Goal: Task Accomplishment & Management: Manage account settings

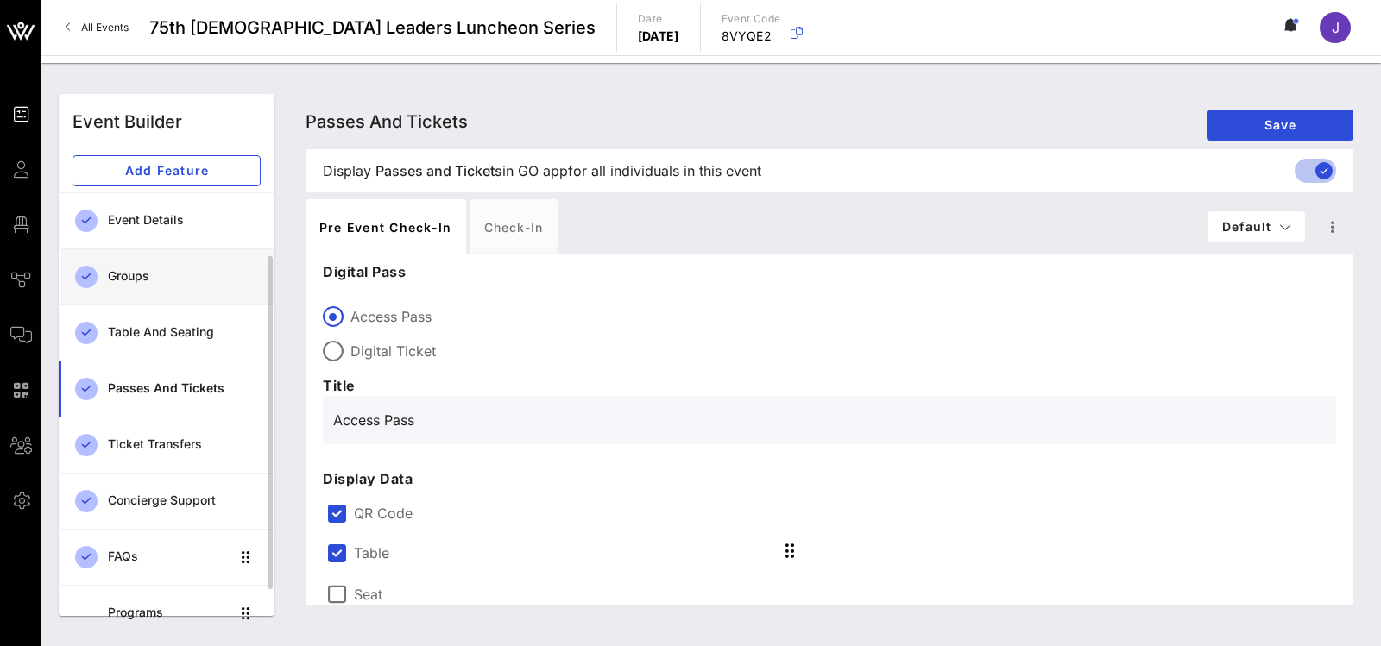
scroll to position [767, 0]
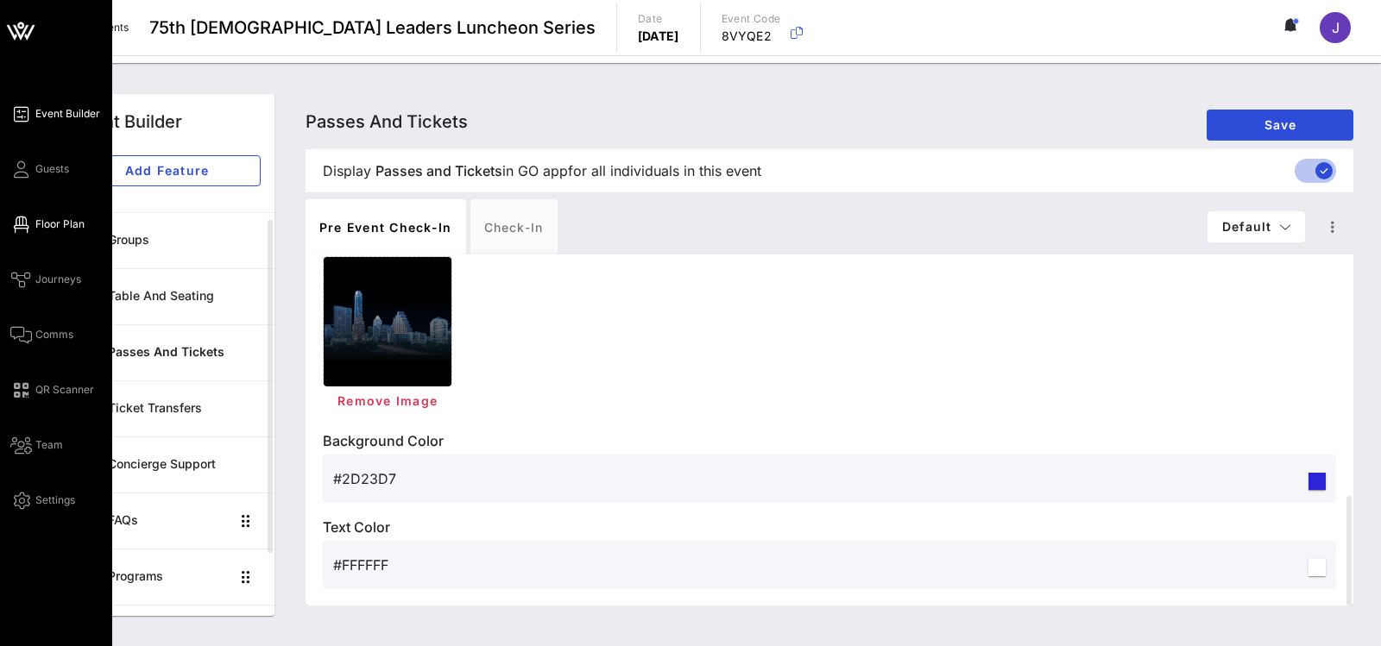
click at [26, 224] on icon at bounding box center [21, 225] width 22 height 3
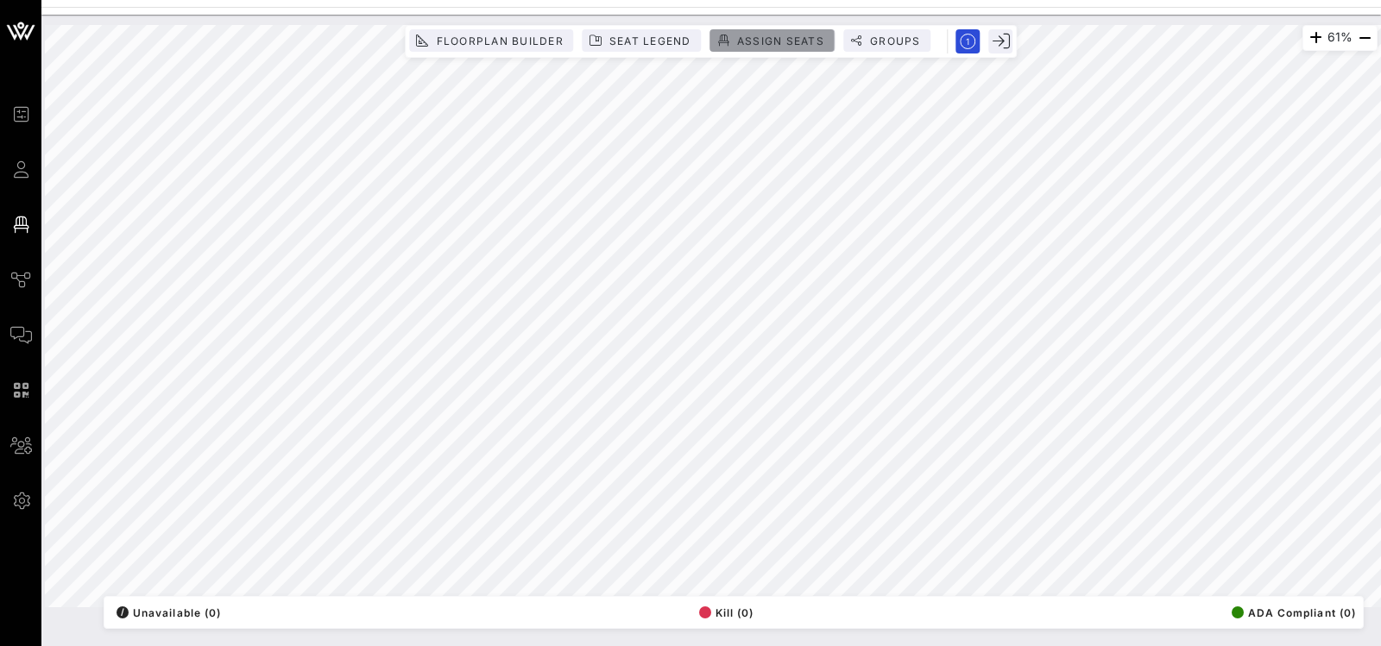
click at [765, 41] on span "Assign Seats" at bounding box center [780, 41] width 88 height 13
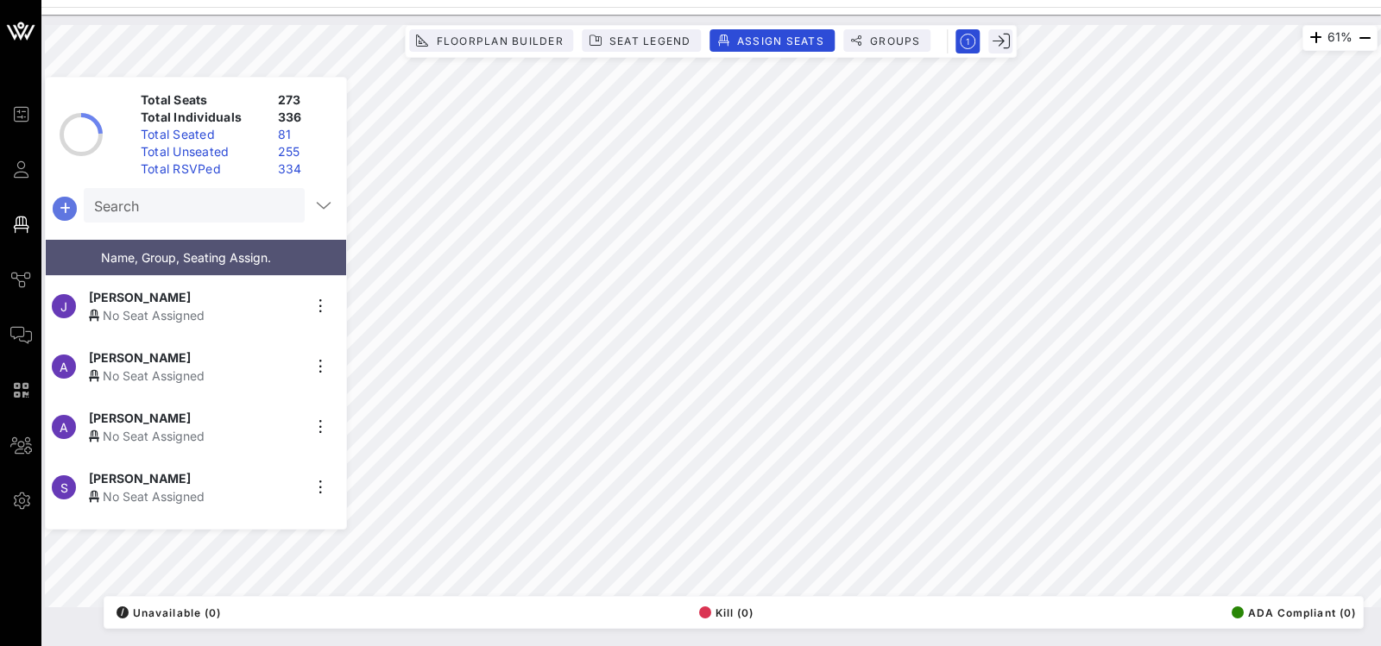
click at [60, 200] on icon "button" at bounding box center [64, 208] width 21 height 21
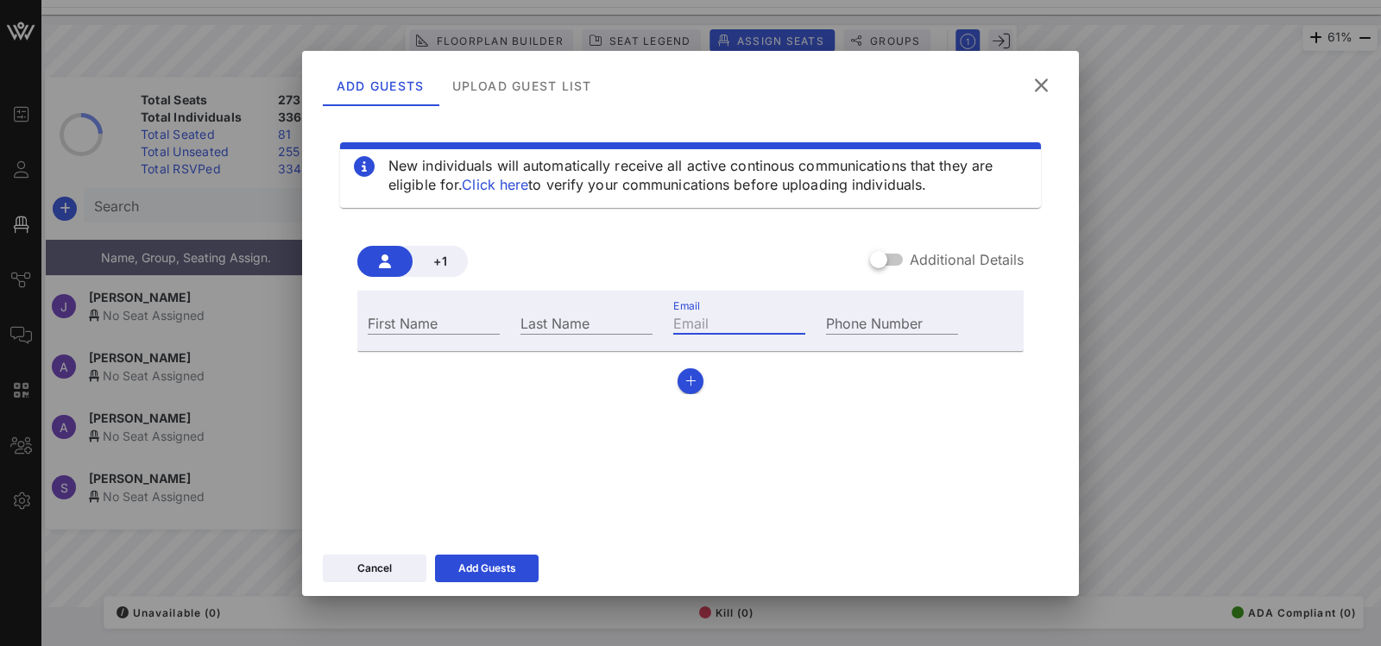
click at [723, 319] on input "Email" at bounding box center [739, 323] width 132 height 22
paste input "[DOMAIN_NAME][EMAIL_ADDRESS][PERSON_NAME][DOMAIN_NAME]"
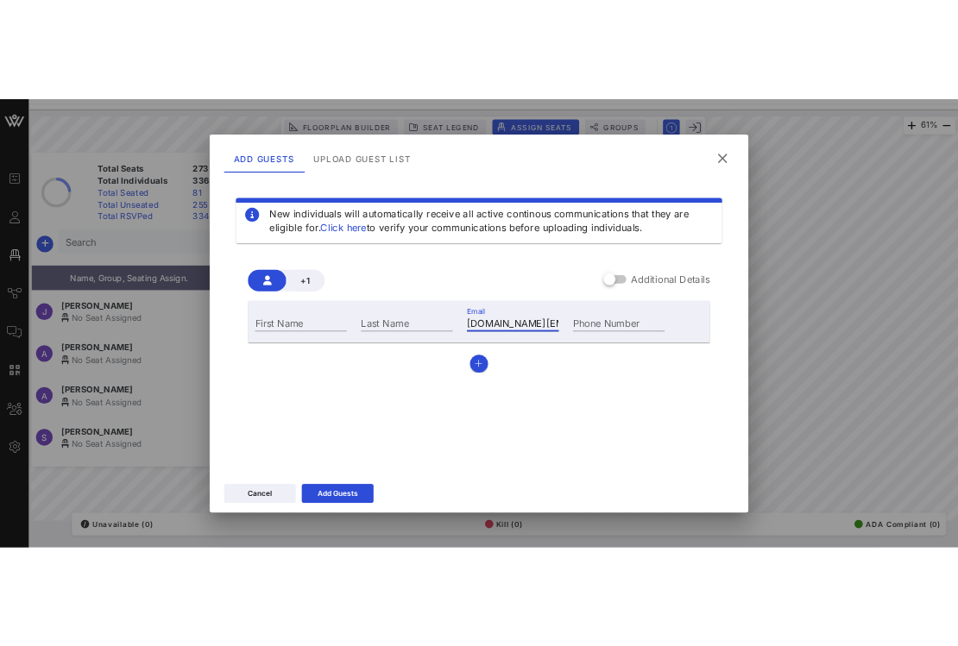
scroll to position [0, 58]
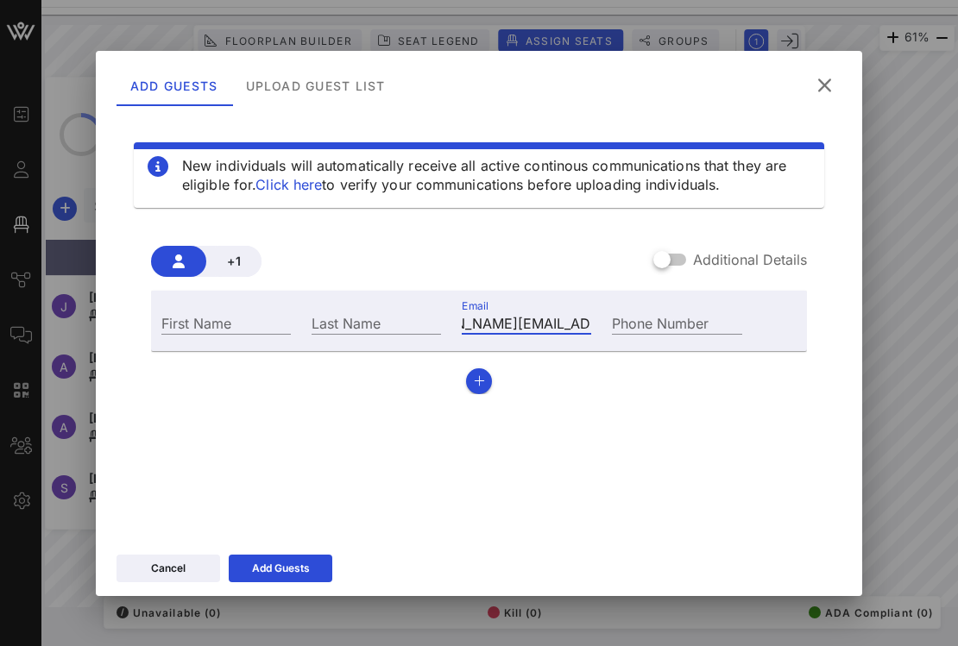
type input "[DOMAIN_NAME][EMAIL_ADDRESS][PERSON_NAME][DOMAIN_NAME]"
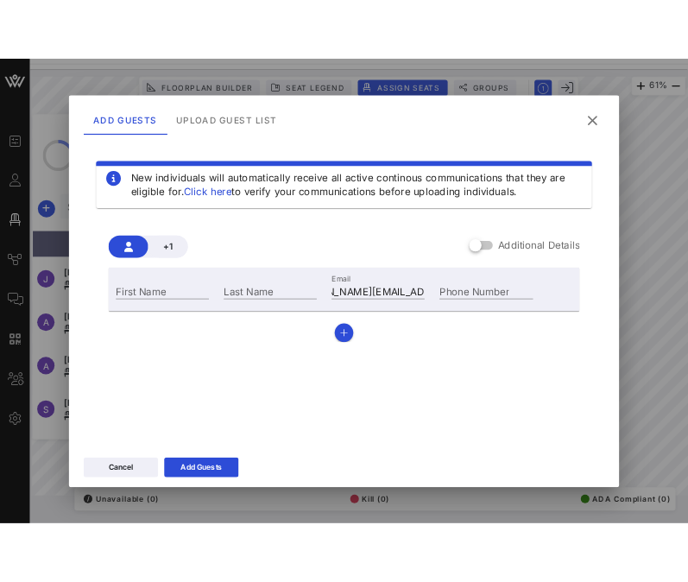
scroll to position [0, 0]
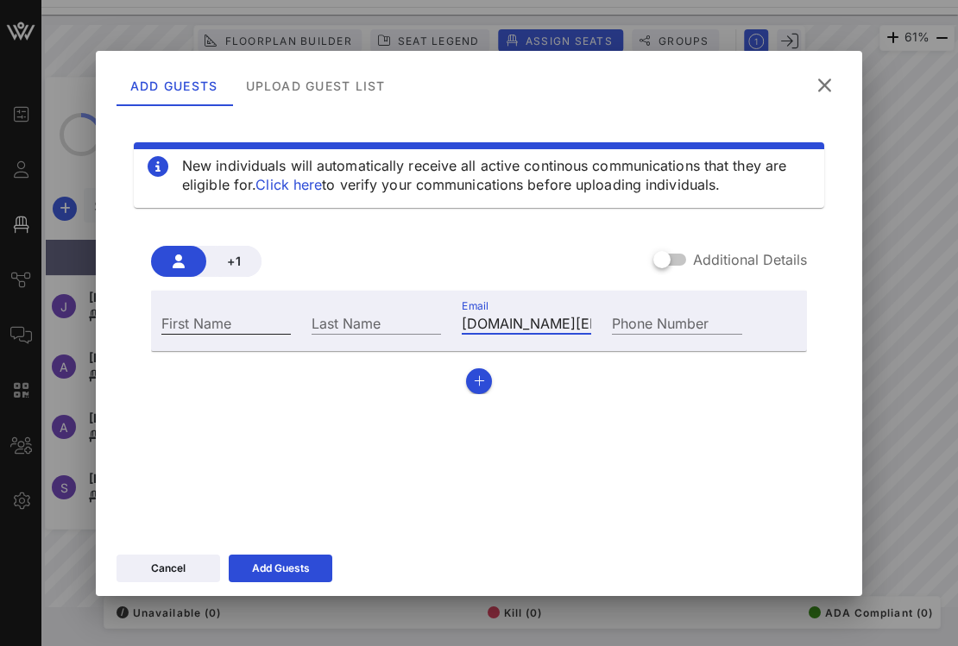
click at [220, 325] on input "First Name" at bounding box center [225, 323] width 129 height 22
paste input "Veejay"
type input "Veejay"
click at [326, 325] on input "Last Name" at bounding box center [376, 323] width 129 height 22
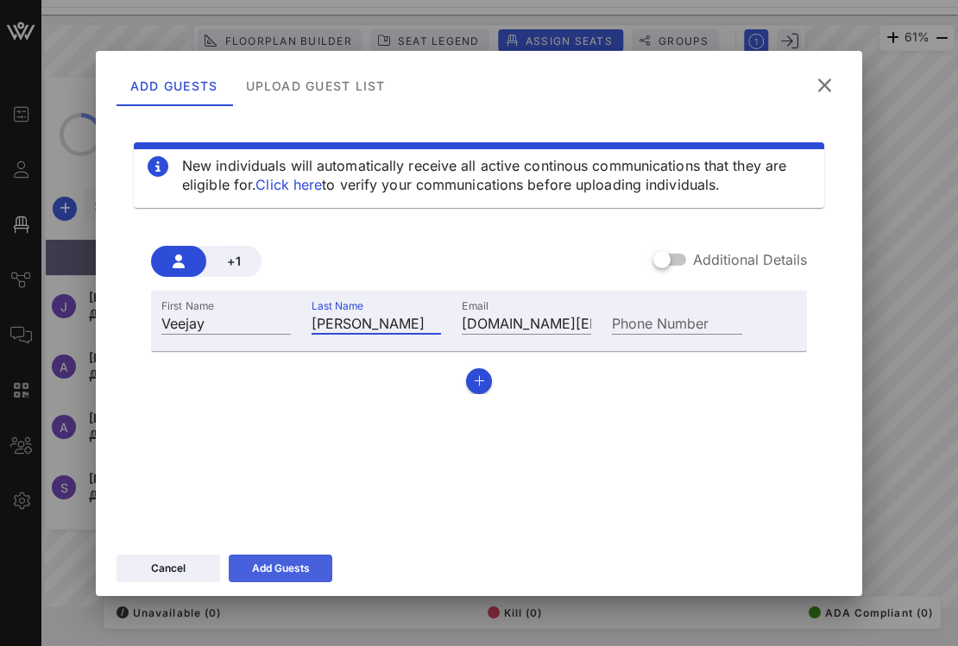
type input "[PERSON_NAME]"
click at [280, 567] on icon at bounding box center [280, 569] width 12 height 10
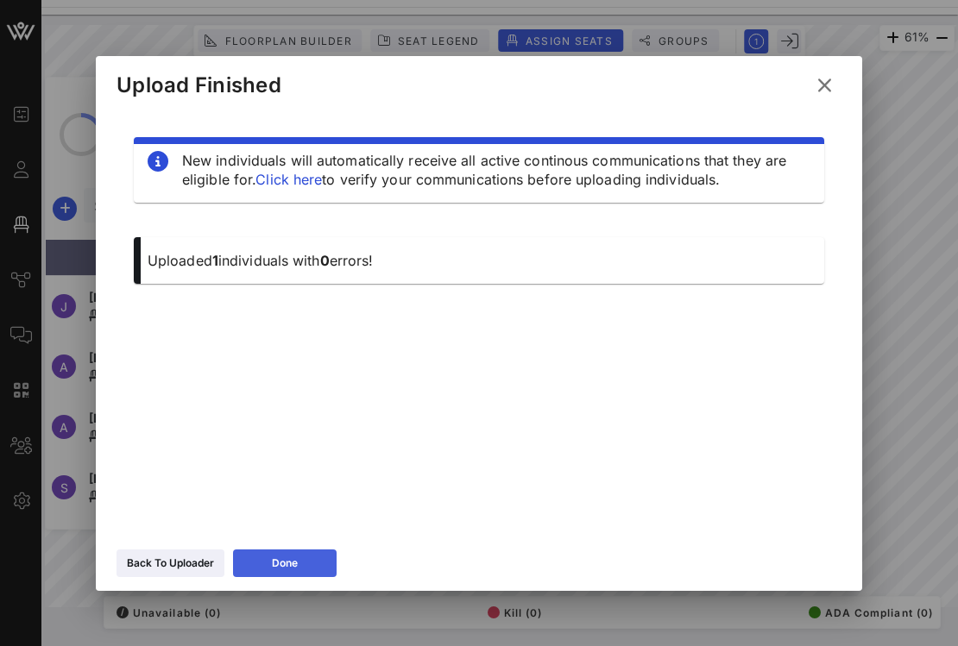
click at [298, 565] on div "Done" at bounding box center [285, 563] width 26 height 17
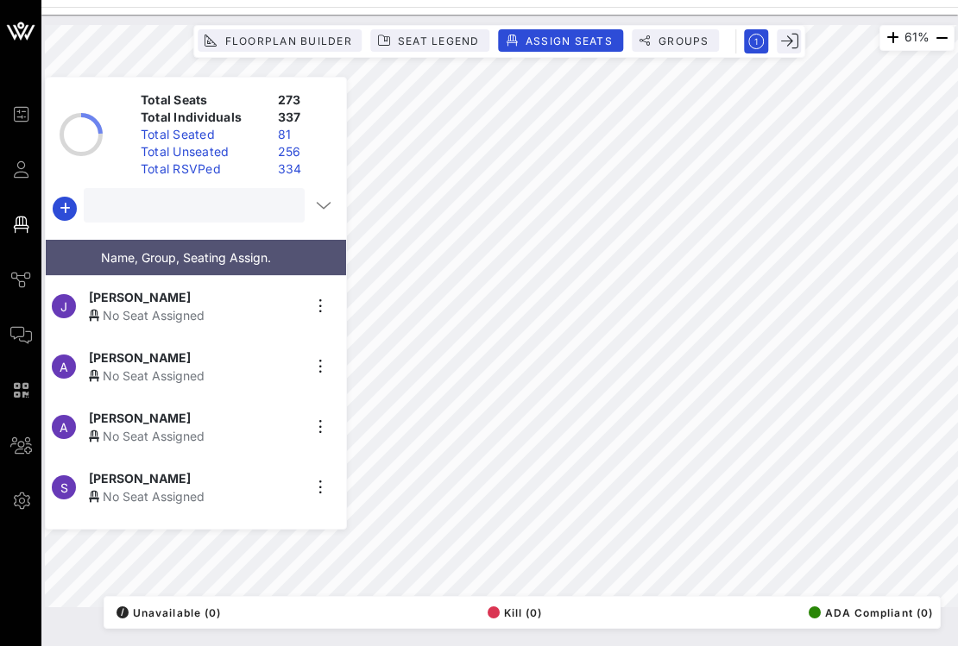
click at [221, 210] on input "text" at bounding box center [192, 205] width 197 height 22
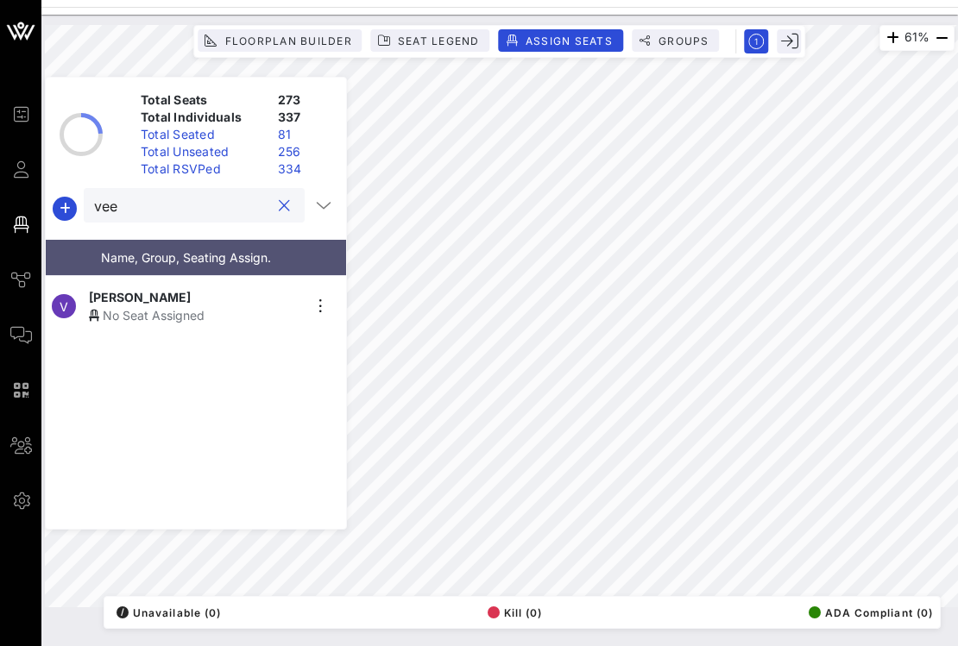
type input "vee"
click at [211, 306] on div "No Seat Assigned" at bounding box center [195, 315] width 212 height 18
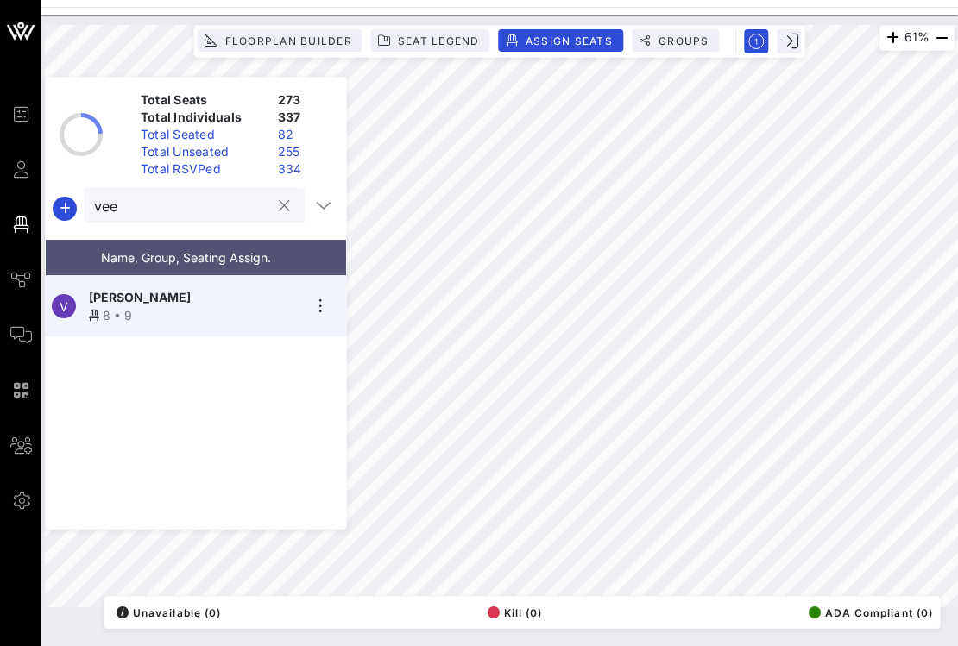
click at [283, 206] on div at bounding box center [284, 206] width 21 height 21
click at [279, 206] on button "clear icon" at bounding box center [284, 206] width 11 height 17
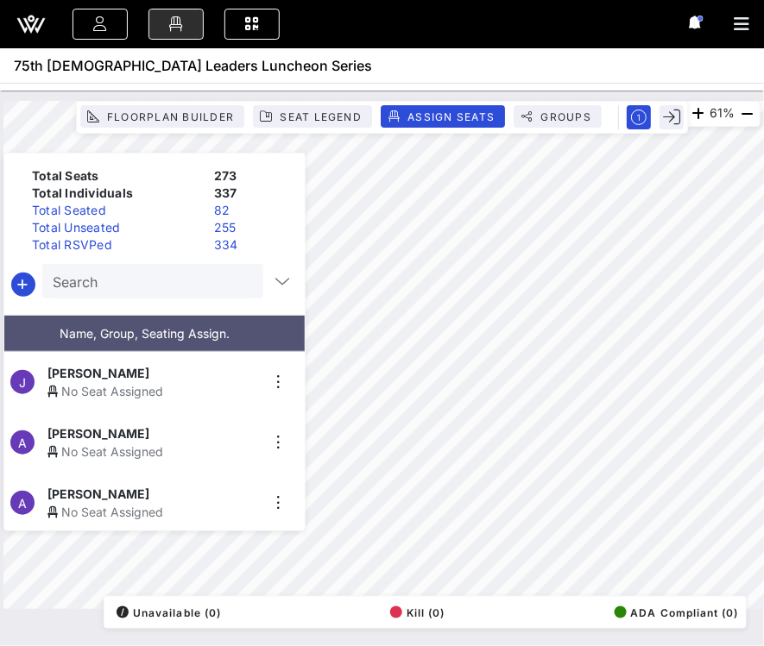
click at [190, 294] on div "Search" at bounding box center [151, 281] width 197 height 35
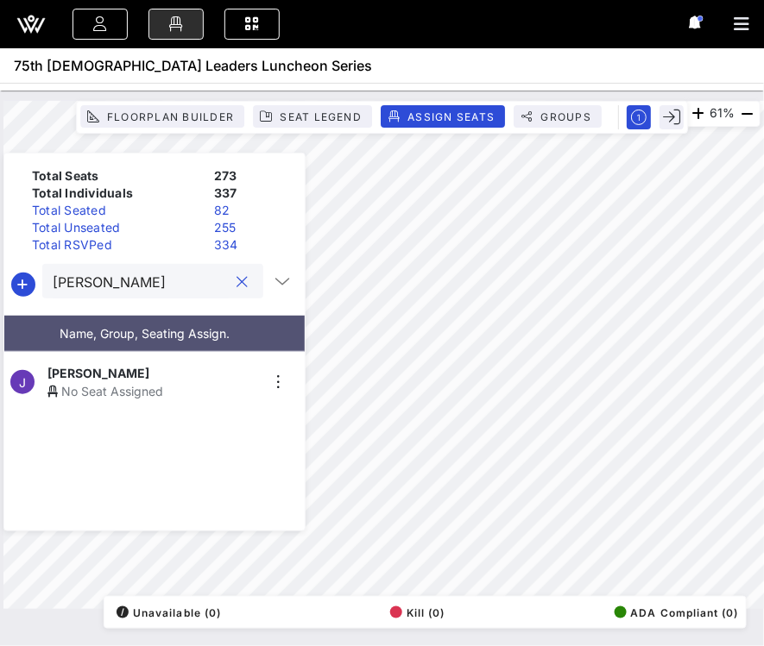
click at [120, 382] on div "No Seat Assigned" at bounding box center [153, 391] width 212 height 18
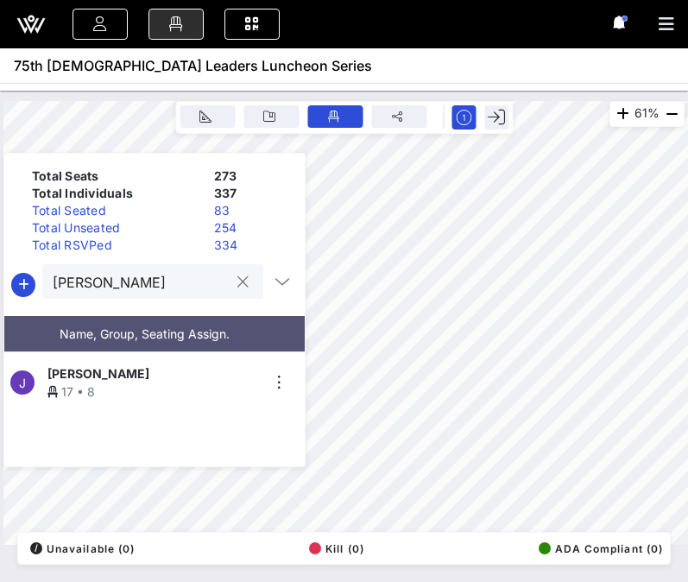
click at [98, 283] on input "[PERSON_NAME]" at bounding box center [141, 281] width 176 height 22
click at [99, 284] on input "[PERSON_NAME]" at bounding box center [141, 281] width 176 height 22
click at [68, 365] on span "[PERSON_NAME]" at bounding box center [98, 373] width 102 height 18
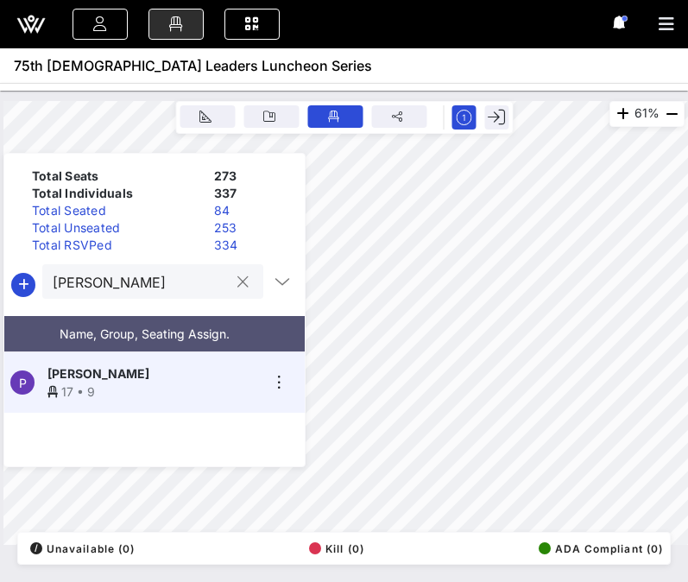
click at [144, 291] on input "[PERSON_NAME]" at bounding box center [141, 281] width 176 height 22
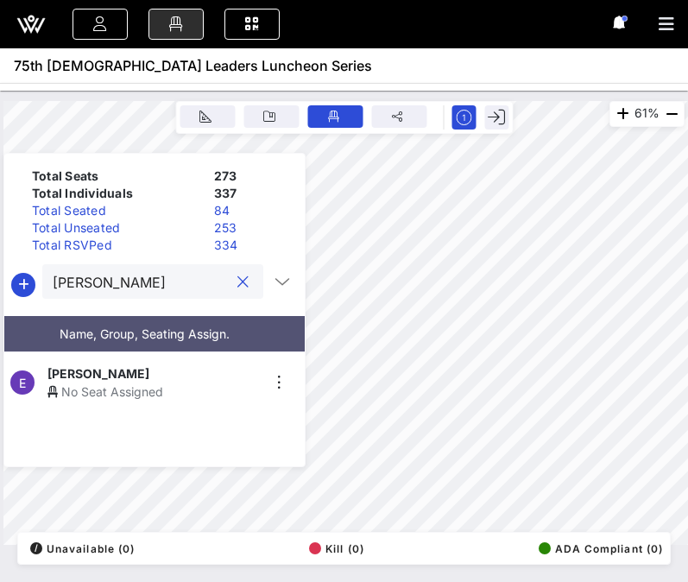
type input "[PERSON_NAME]"
click at [131, 382] on div "No Seat Assigned" at bounding box center [153, 391] width 212 height 18
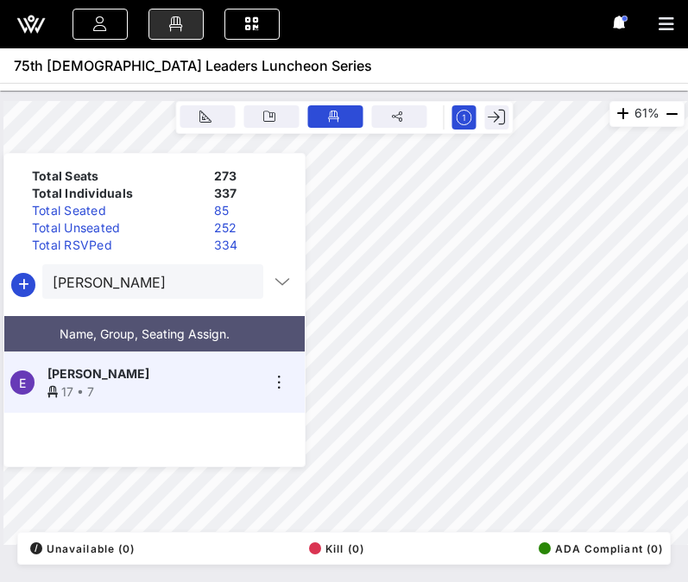
click at [237, 282] on button "clear icon" at bounding box center [242, 282] width 11 height 17
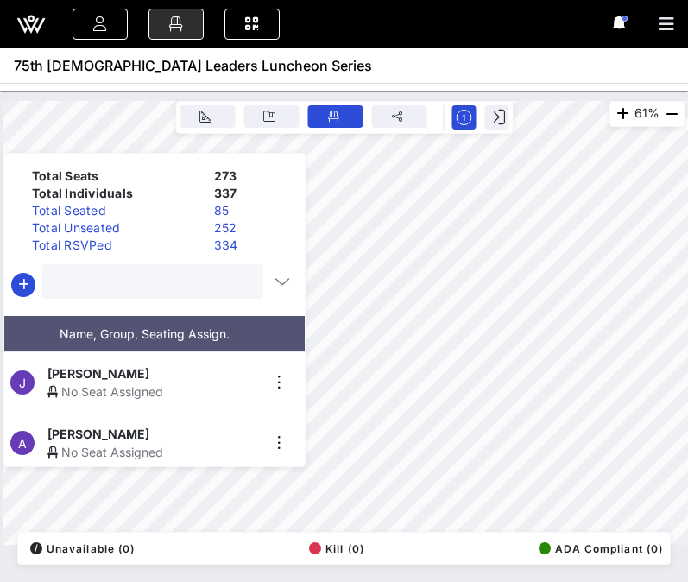
click at [193, 283] on input "text" at bounding box center [151, 281] width 197 height 22
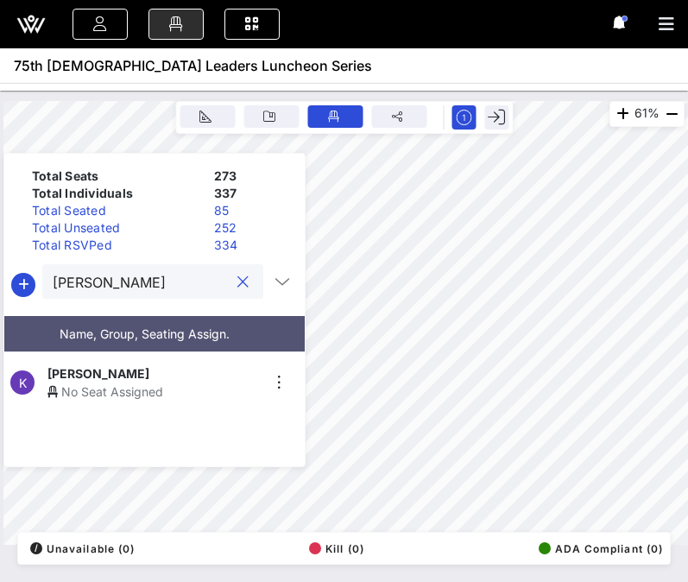
type input "[PERSON_NAME]"
click at [164, 382] on div "No Seat Assigned" at bounding box center [153, 391] width 212 height 18
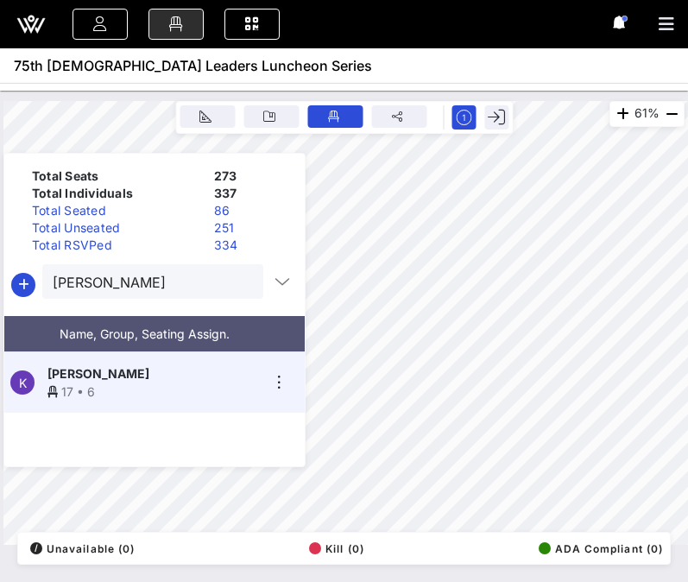
click at [238, 279] on button "clear icon" at bounding box center [242, 282] width 11 height 17
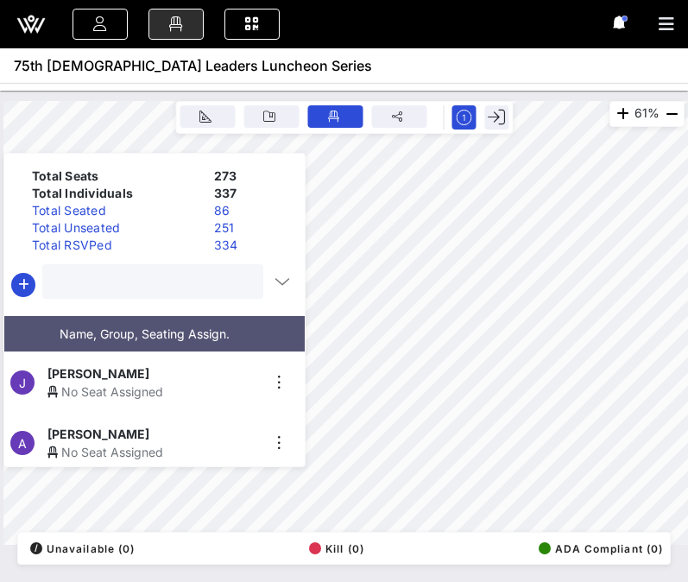
click at [179, 289] on input "text" at bounding box center [151, 281] width 197 height 22
type input "k"
type input "[PERSON_NAME]"
click at [117, 382] on div "No Seat Assigned" at bounding box center [153, 391] width 212 height 18
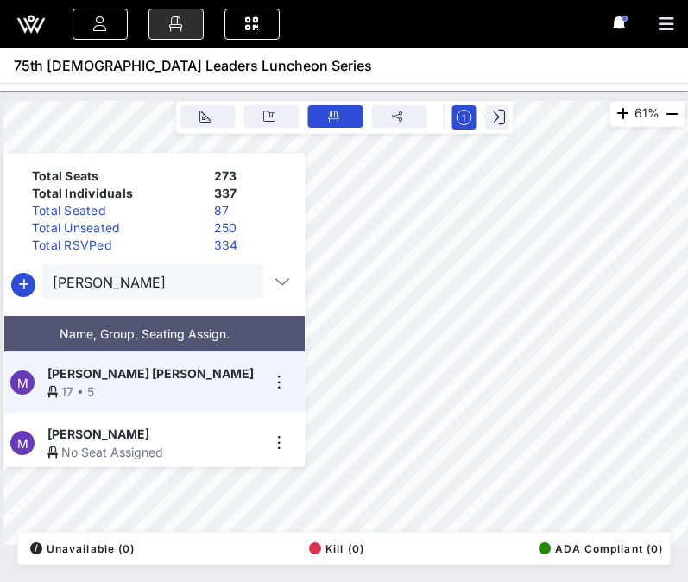
click at [237, 282] on button "clear icon" at bounding box center [242, 282] width 11 height 17
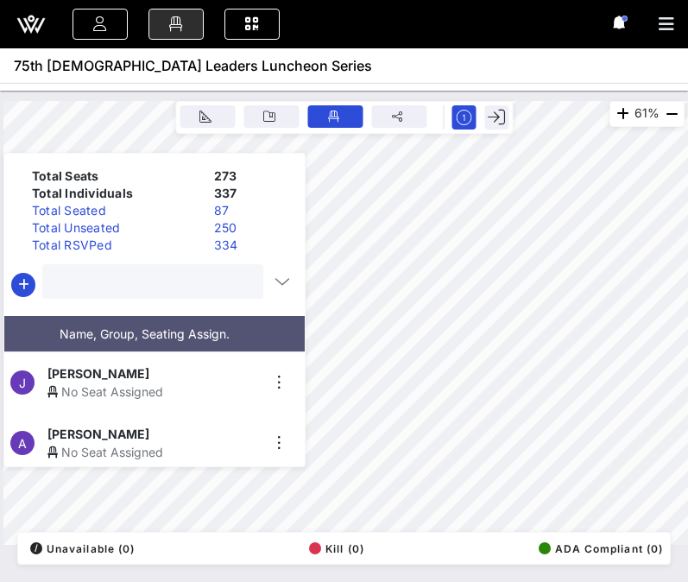
click at [208, 277] on input "text" at bounding box center [151, 281] width 197 height 22
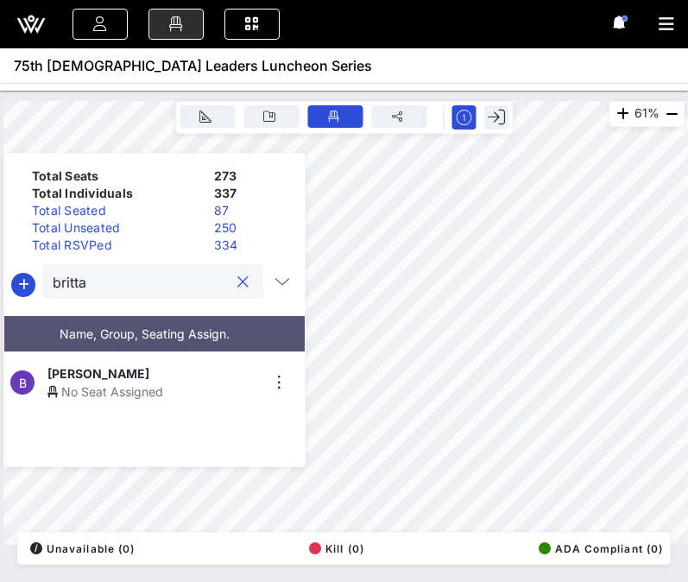
type input "britta"
click at [159, 366] on div "[PERSON_NAME]" at bounding box center [153, 373] width 212 height 18
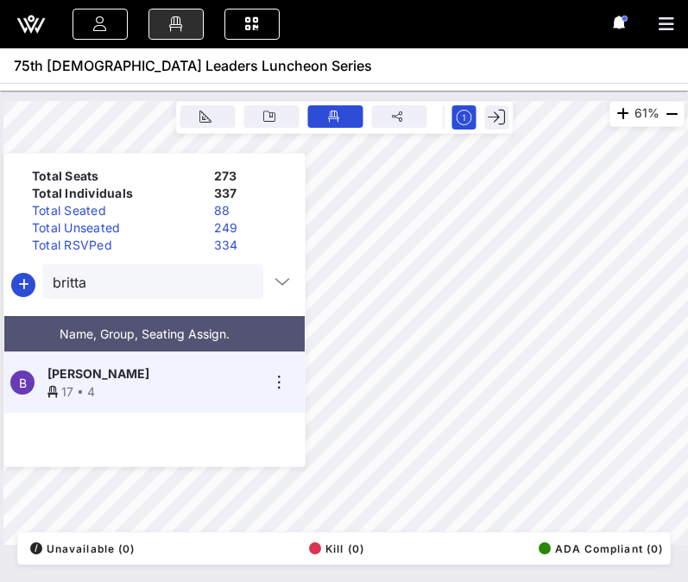
click at [239, 285] on button "clear icon" at bounding box center [242, 282] width 11 height 17
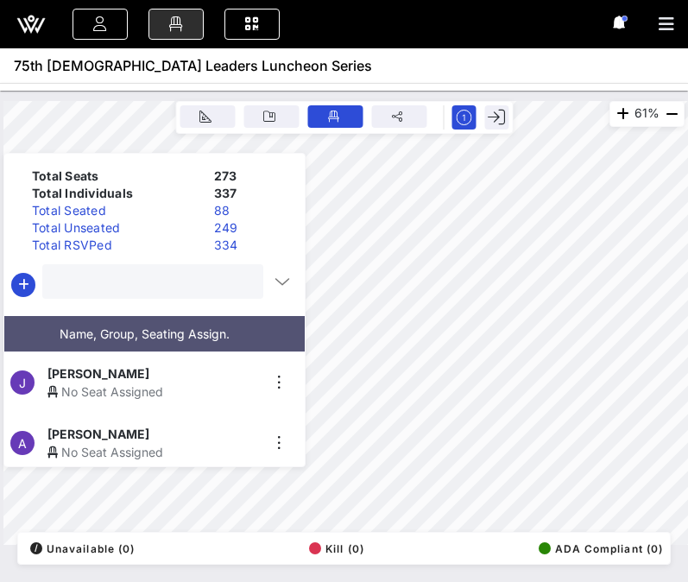
click at [179, 285] on input "text" at bounding box center [151, 281] width 197 height 22
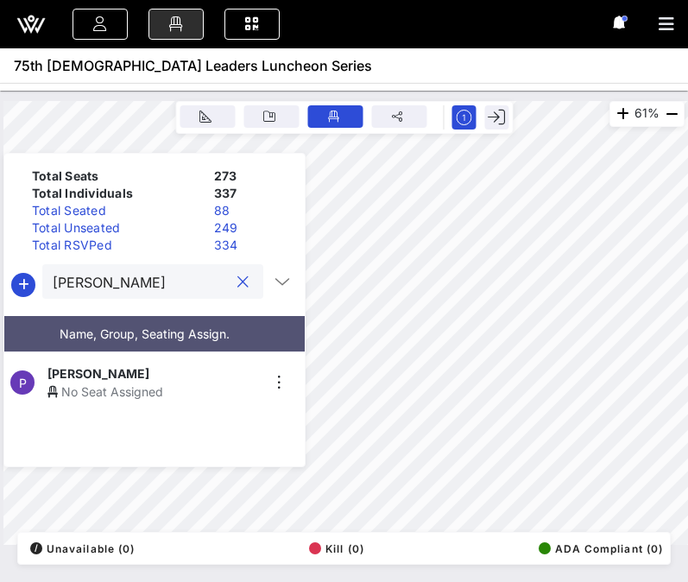
type input "[PERSON_NAME]"
click at [142, 382] on div "No Seat Assigned" at bounding box center [153, 391] width 212 height 18
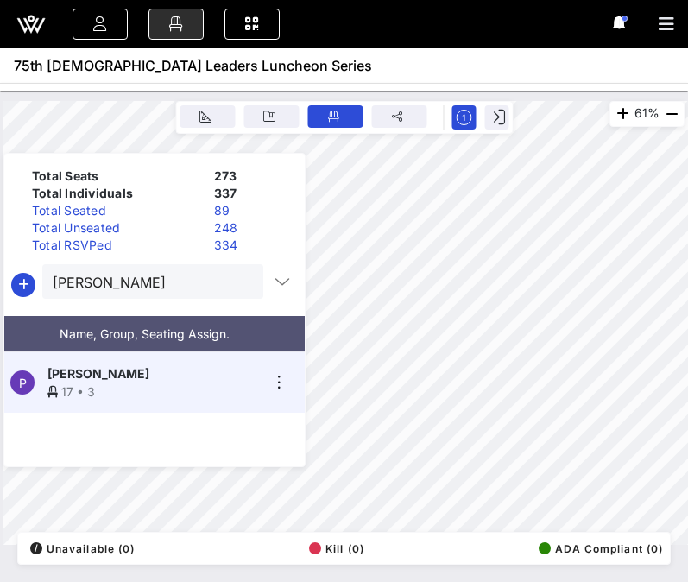
click at [240, 289] on button "clear icon" at bounding box center [242, 282] width 11 height 17
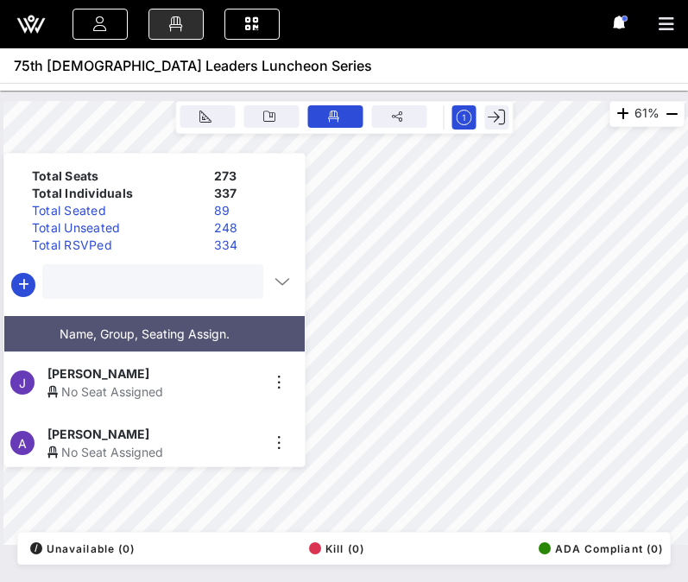
click at [182, 280] on input "text" at bounding box center [151, 281] width 197 height 22
type input "t"
click at [94, 387] on div "No Seat Assigned" at bounding box center [153, 391] width 212 height 18
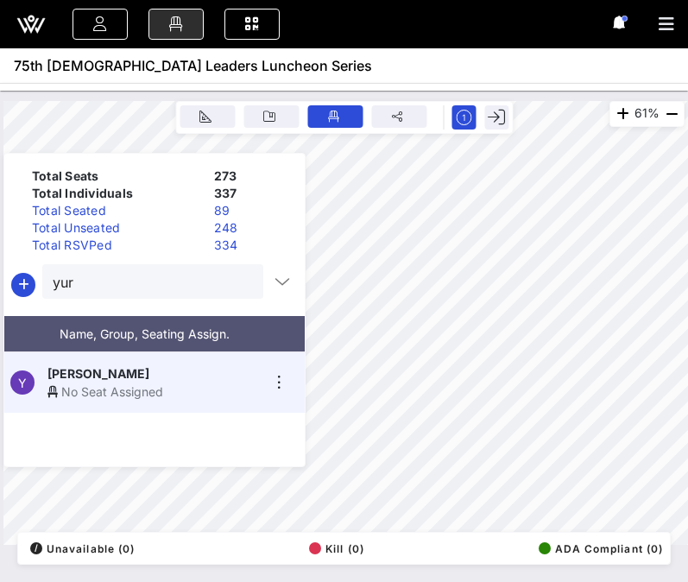
click at [102, 382] on div "No Seat Assigned" at bounding box center [153, 391] width 212 height 18
click at [138, 279] on input "yur" at bounding box center [141, 281] width 176 height 22
click at [138, 278] on input "yur" at bounding box center [141, 281] width 176 height 22
type input "y"
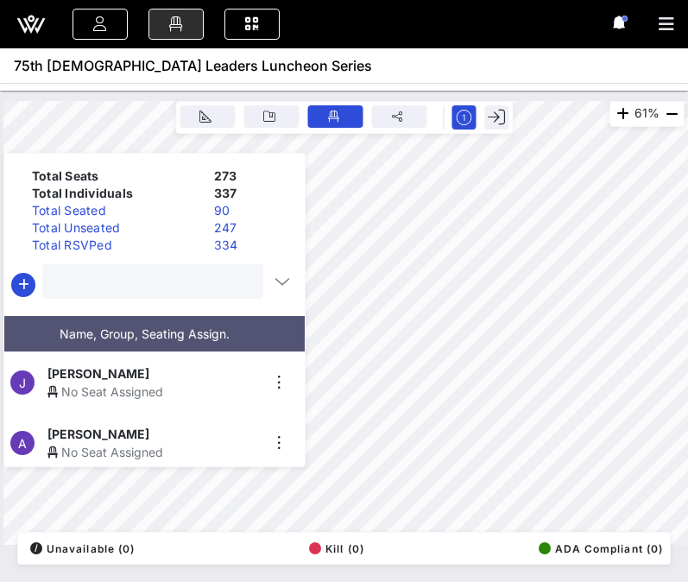
type input "k"
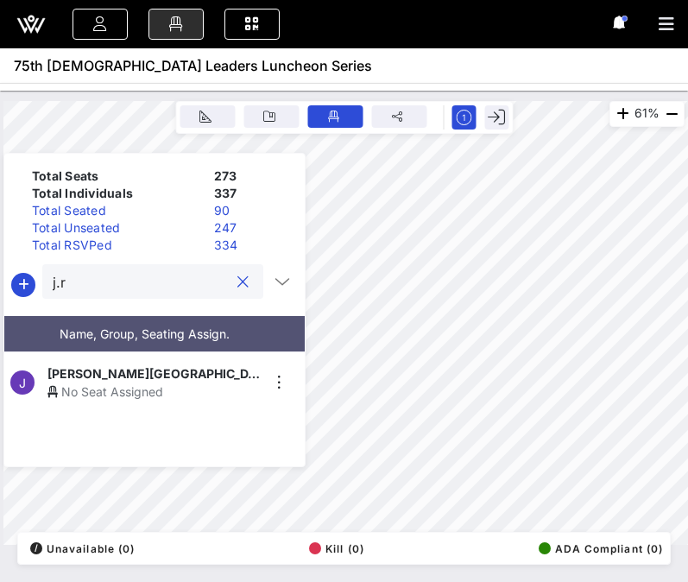
type input "j.r"
click at [104, 382] on div "No Seat Assigned" at bounding box center [153, 391] width 212 height 18
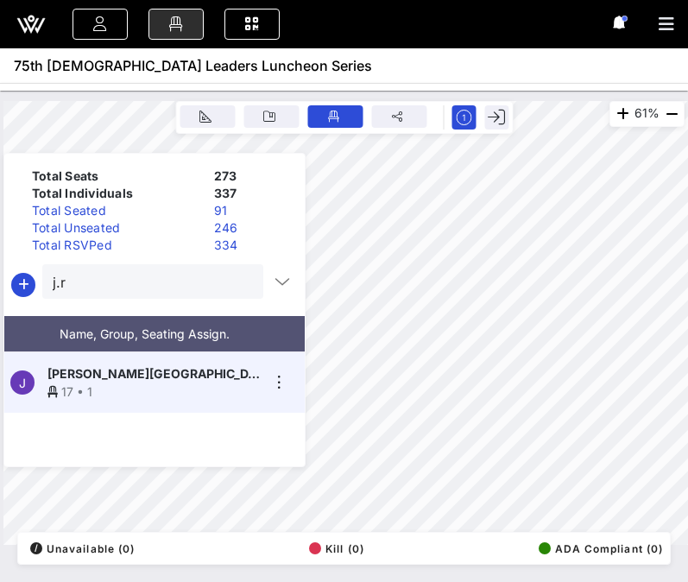
click at [240, 280] on button "clear icon" at bounding box center [242, 282] width 11 height 17
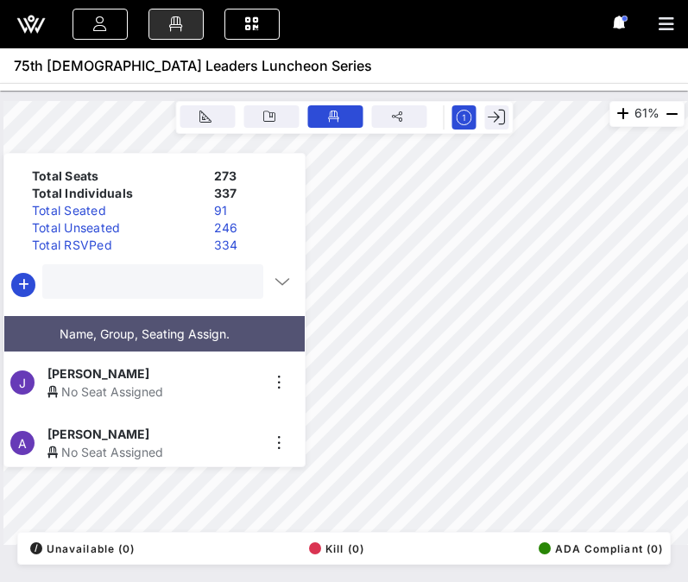
click at [183, 281] on input "text" at bounding box center [151, 281] width 197 height 22
type input "[PERSON_NAME]"
click at [113, 429] on span "[PERSON_NAME]" at bounding box center [98, 434] width 102 height 18
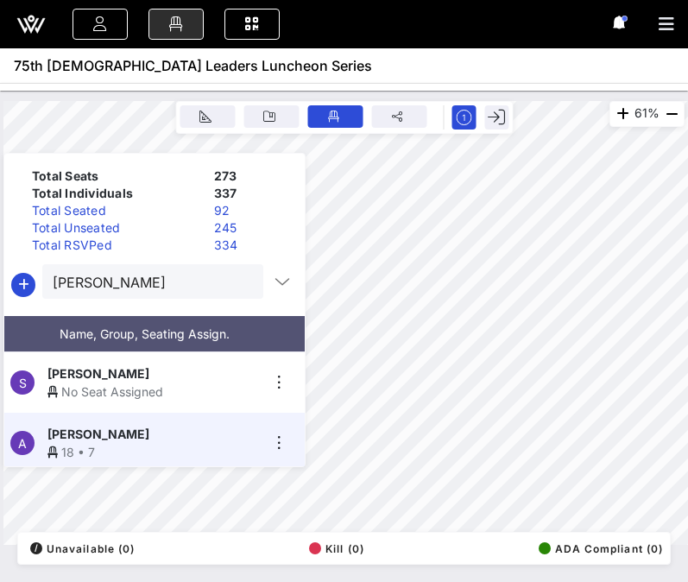
click at [237, 285] on button "clear icon" at bounding box center [242, 282] width 11 height 17
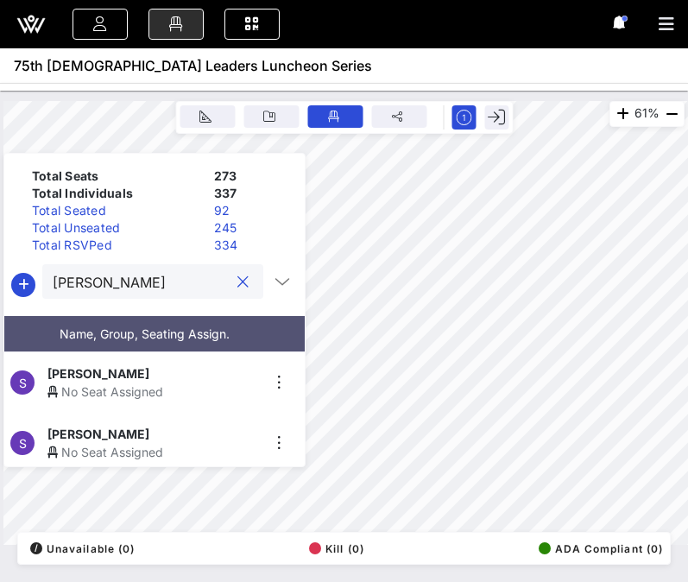
type input "[PERSON_NAME]"
click at [129, 444] on div "No Seat Assigned" at bounding box center [153, 452] width 212 height 18
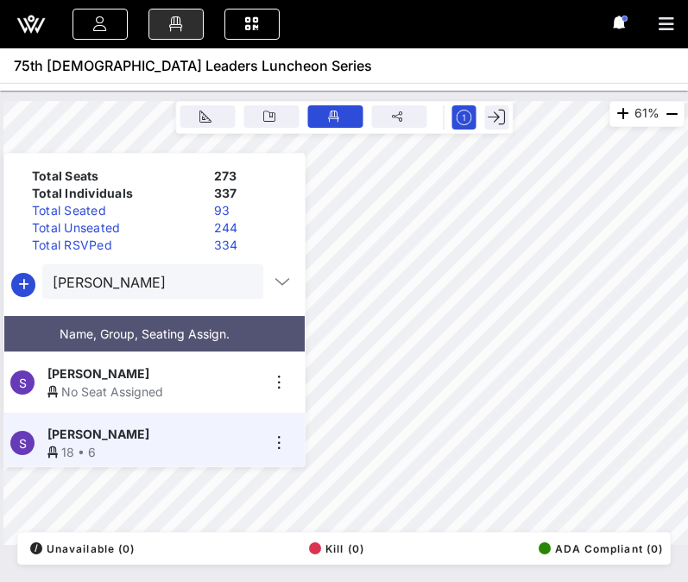
click at [237, 281] on button "clear icon" at bounding box center [242, 282] width 11 height 17
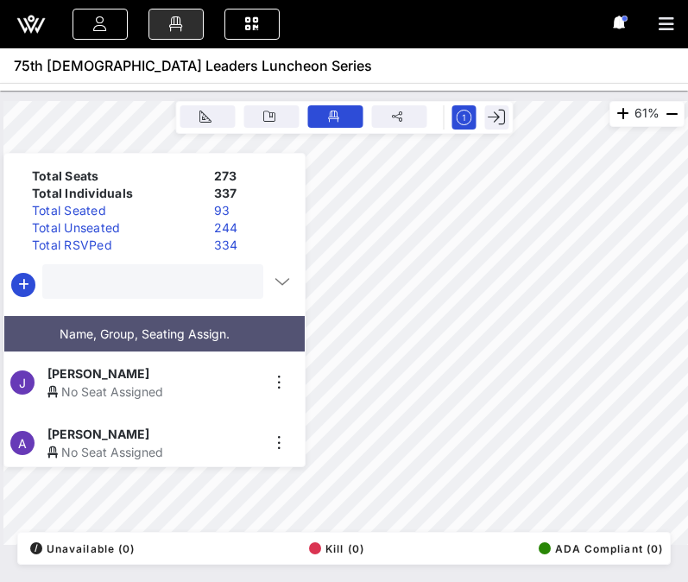
click at [205, 281] on input "text" at bounding box center [151, 281] width 197 height 22
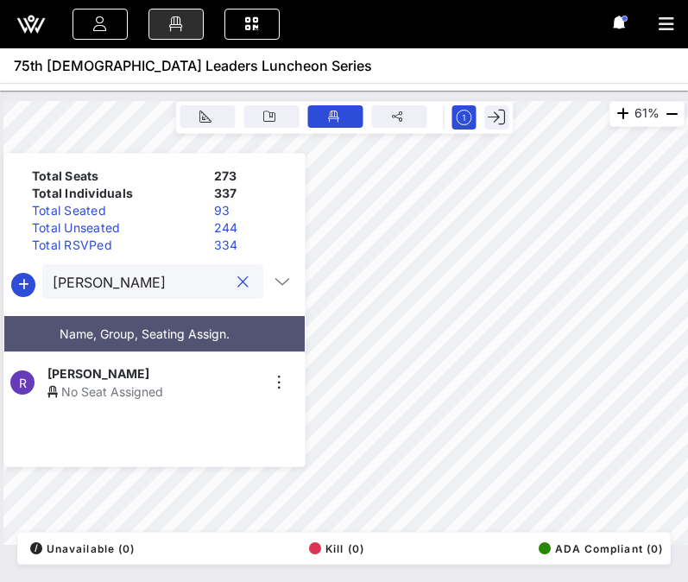
type input "[PERSON_NAME]"
click at [168, 368] on div "[PERSON_NAME]" at bounding box center [153, 373] width 212 height 18
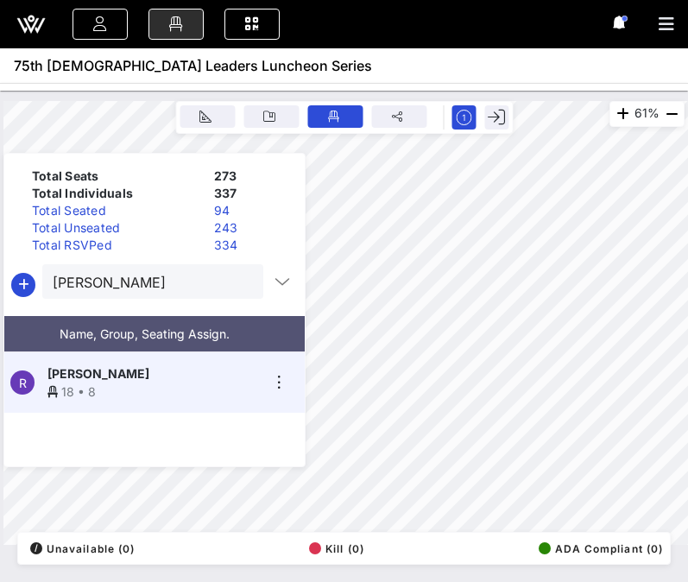
click at [237, 284] on button "clear icon" at bounding box center [242, 282] width 11 height 17
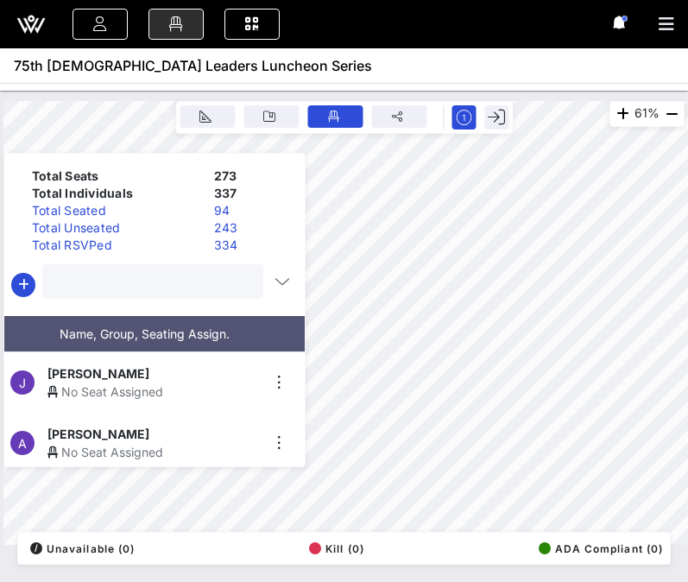
click at [188, 284] on input "text" at bounding box center [151, 281] width 197 height 22
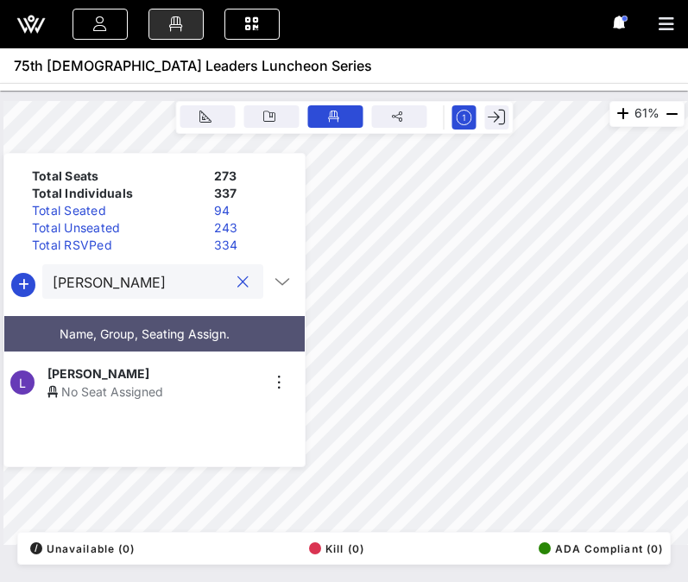
type input "[PERSON_NAME]"
click at [164, 382] on div "No Seat Assigned" at bounding box center [153, 391] width 212 height 18
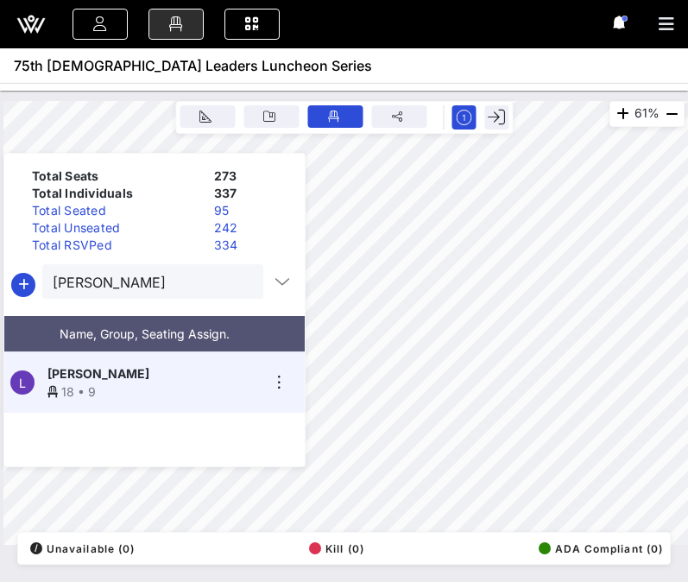
click at [237, 280] on button "clear icon" at bounding box center [242, 282] width 11 height 17
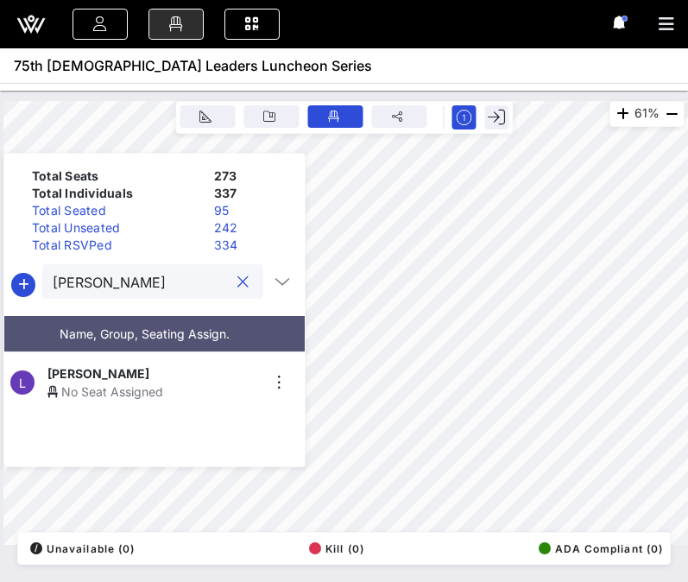
type input "[PERSON_NAME]"
click at [134, 371] on div "[PERSON_NAME]" at bounding box center [153, 373] width 212 height 18
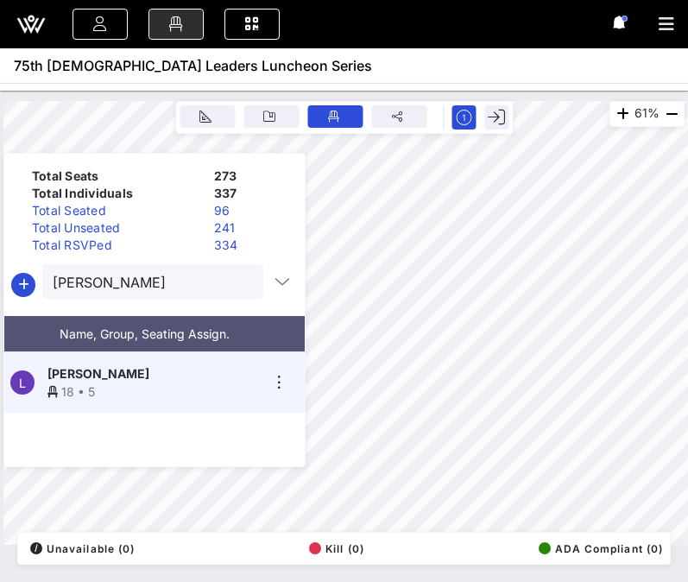
click at [240, 283] on button "clear icon" at bounding box center [242, 282] width 11 height 17
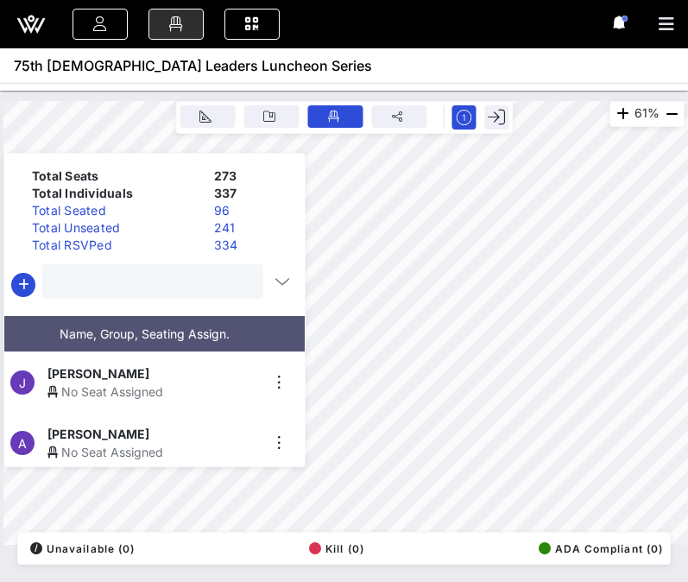
click at [192, 284] on input "text" at bounding box center [151, 281] width 197 height 22
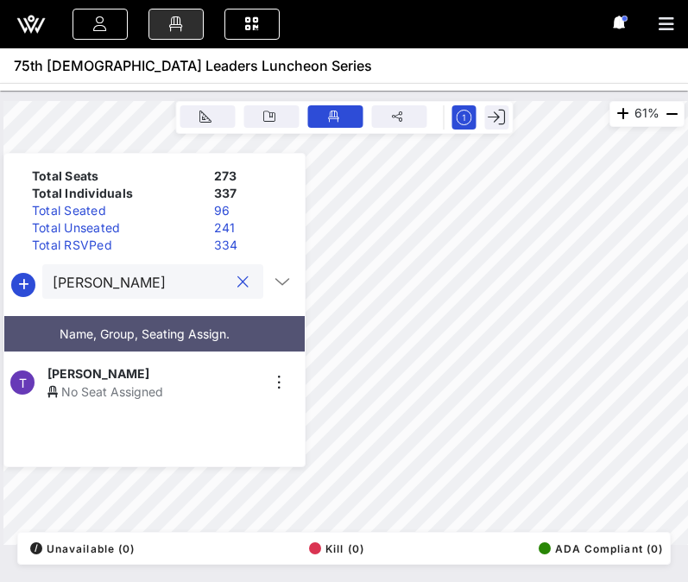
type input "[PERSON_NAME]"
click at [98, 382] on div "No Seat Assigned" at bounding box center [153, 391] width 212 height 18
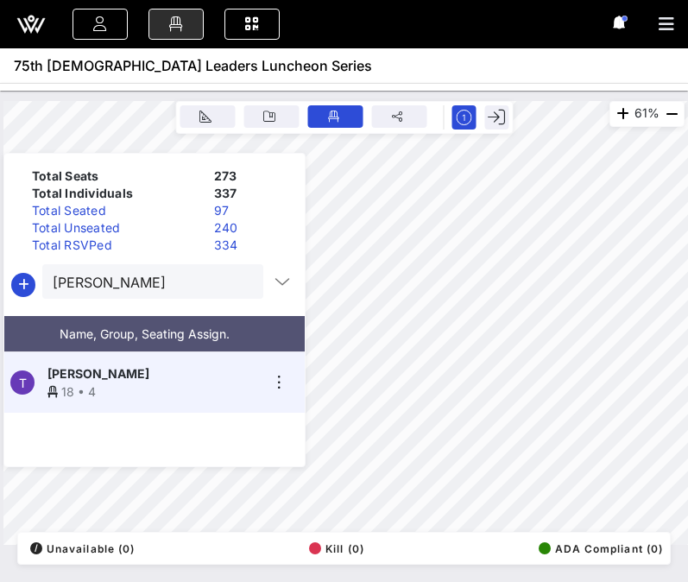
click at [237, 281] on button "clear icon" at bounding box center [242, 282] width 11 height 17
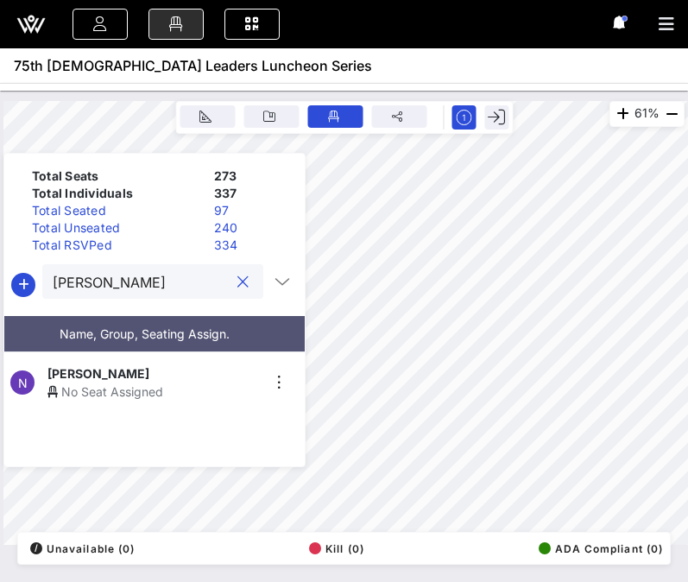
type input "[PERSON_NAME]"
click at [173, 382] on div "No Seat Assigned" at bounding box center [153, 391] width 212 height 18
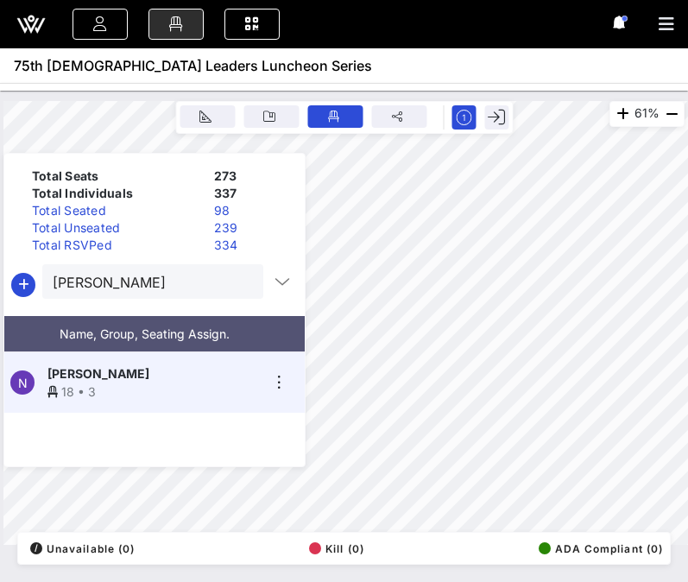
click at [237, 285] on button "clear icon" at bounding box center [242, 282] width 11 height 17
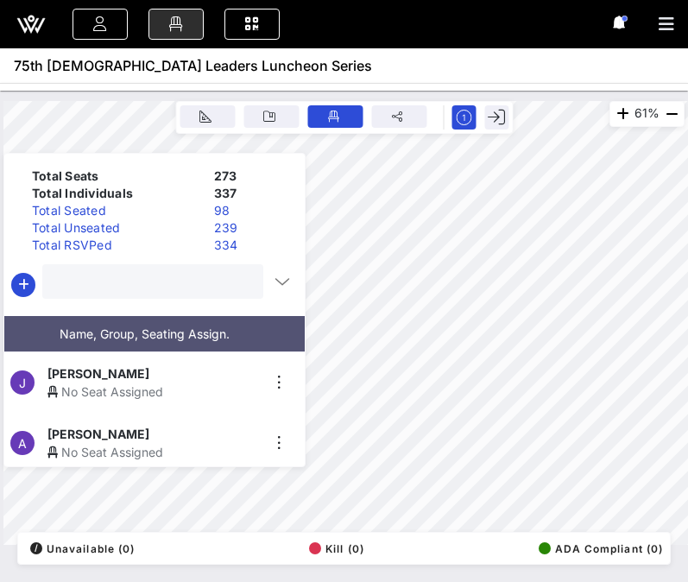
click at [205, 287] on input "text" at bounding box center [151, 281] width 197 height 22
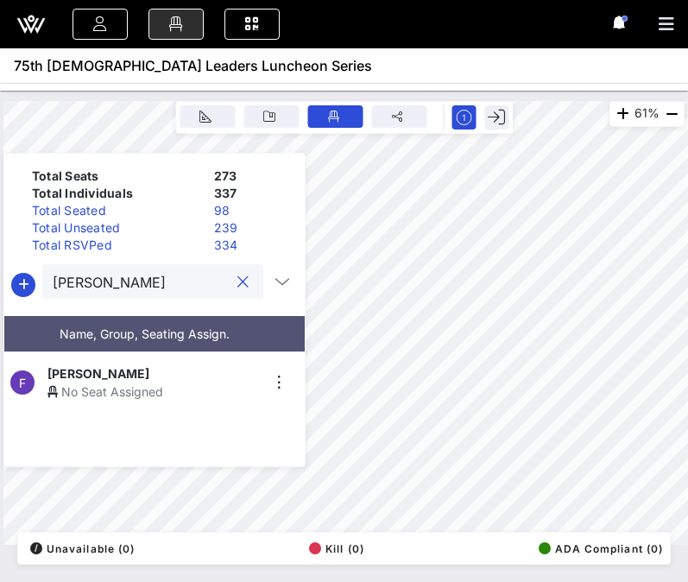
type input "[PERSON_NAME]"
click at [154, 356] on div "F [PERSON_NAME] No Seat Assigned" at bounding box center [147, 382] width 287 height 60
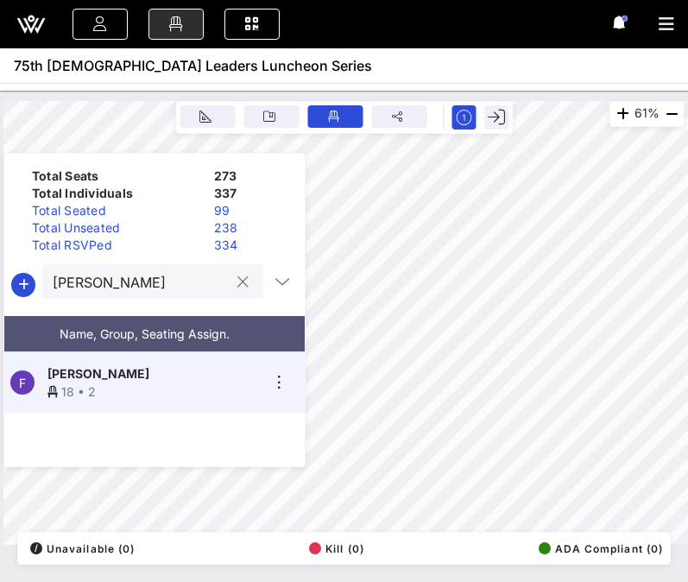
click at [239, 278] on button "clear icon" at bounding box center [242, 282] width 11 height 17
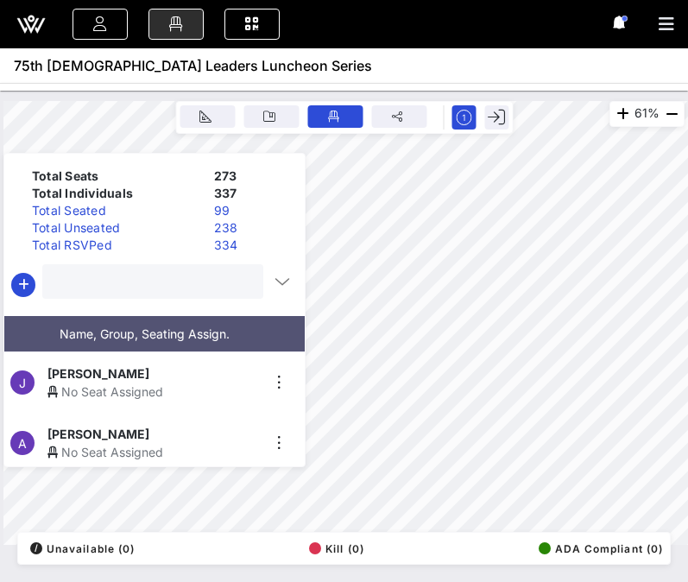
click at [186, 283] on input "text" at bounding box center [151, 281] width 197 height 22
type input "jovi"
click at [87, 385] on div "No Seat Assigned" at bounding box center [153, 391] width 212 height 18
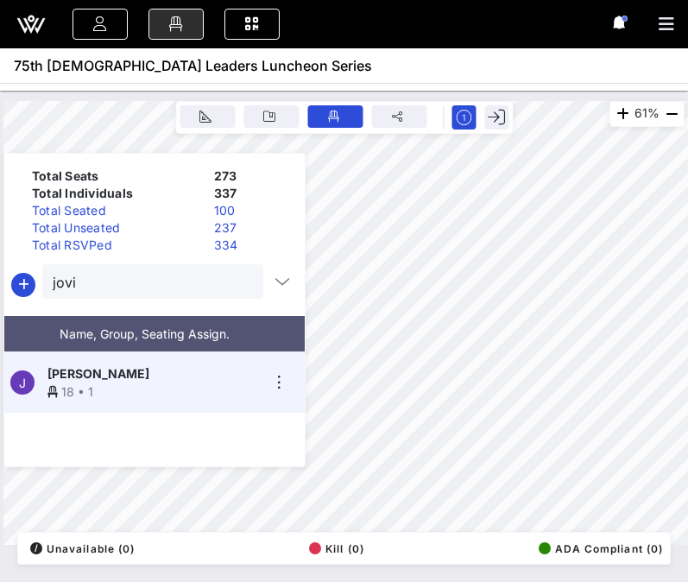
click at [237, 280] on button "clear icon" at bounding box center [242, 282] width 11 height 17
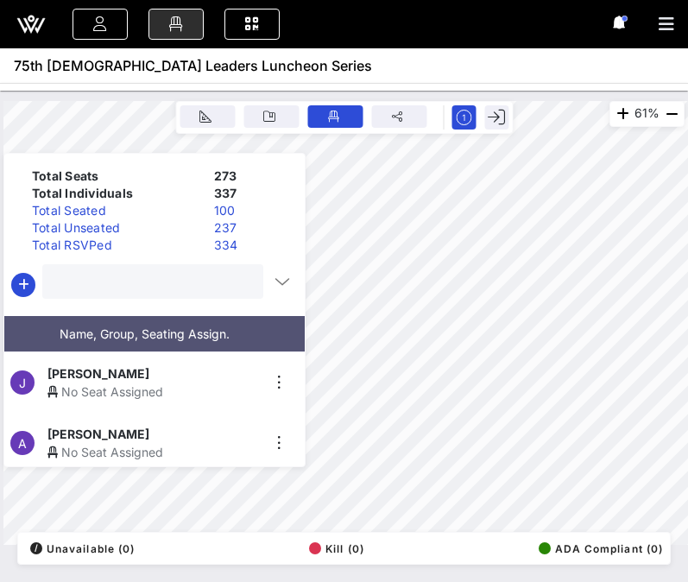
click at [198, 291] on input "text" at bounding box center [151, 281] width 197 height 22
type input "[PERSON_NAME]"
click at [142, 443] on div "No Seat Assigned" at bounding box center [153, 452] width 212 height 18
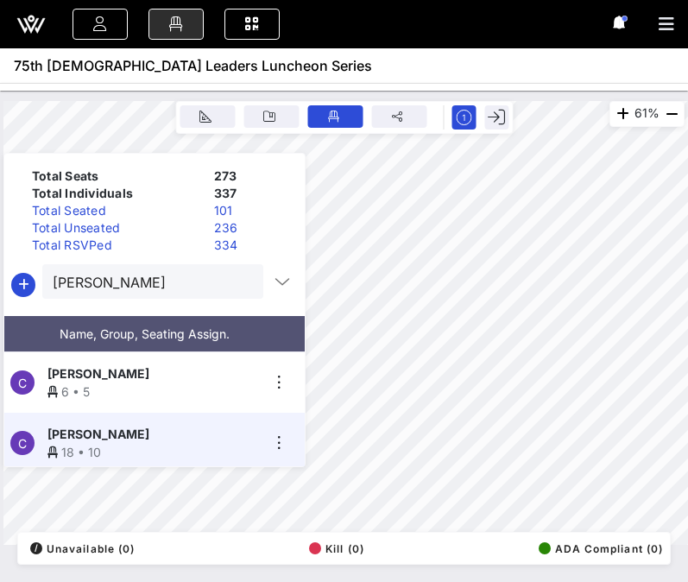
click at [237, 284] on button "clear icon" at bounding box center [242, 282] width 11 height 17
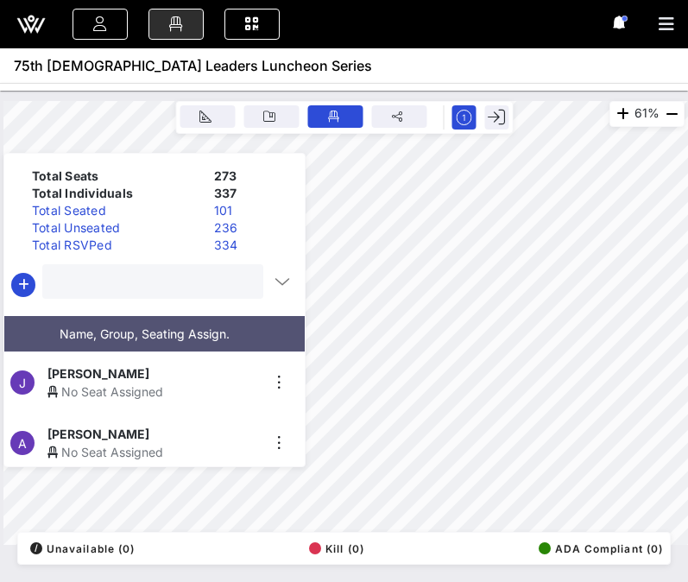
click at [198, 284] on input "text" at bounding box center [151, 281] width 197 height 22
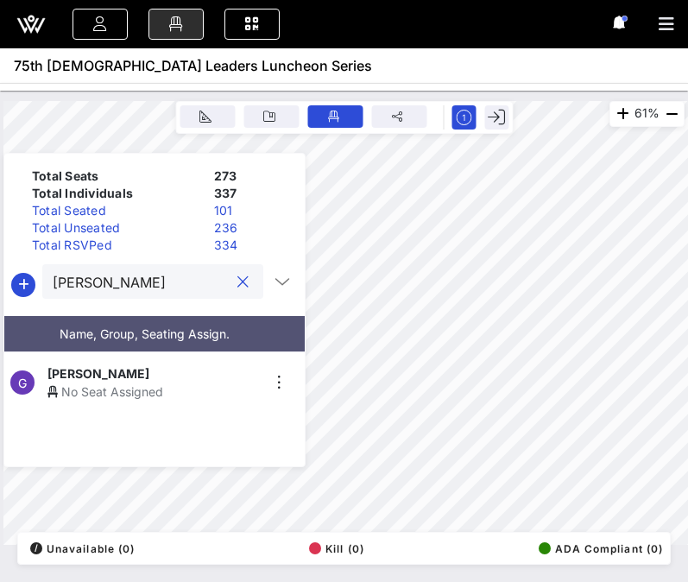
type input "[PERSON_NAME]"
click at [128, 382] on div "No Seat Assigned" at bounding box center [153, 391] width 212 height 18
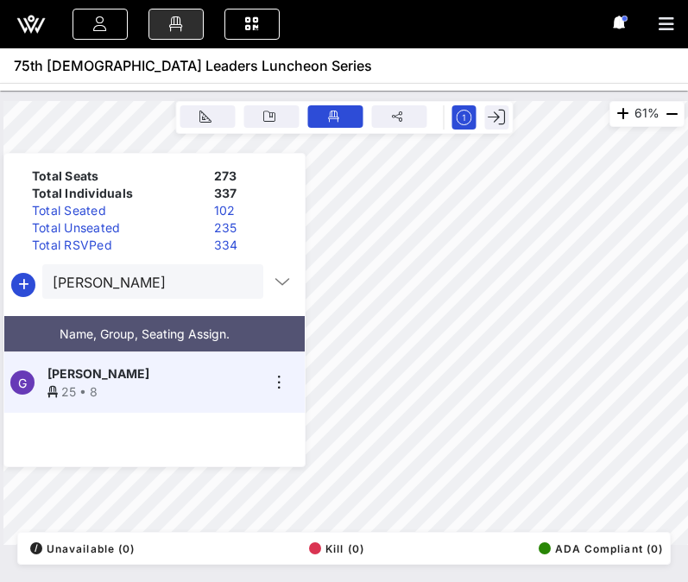
click at [237, 283] on button "clear icon" at bounding box center [242, 282] width 11 height 17
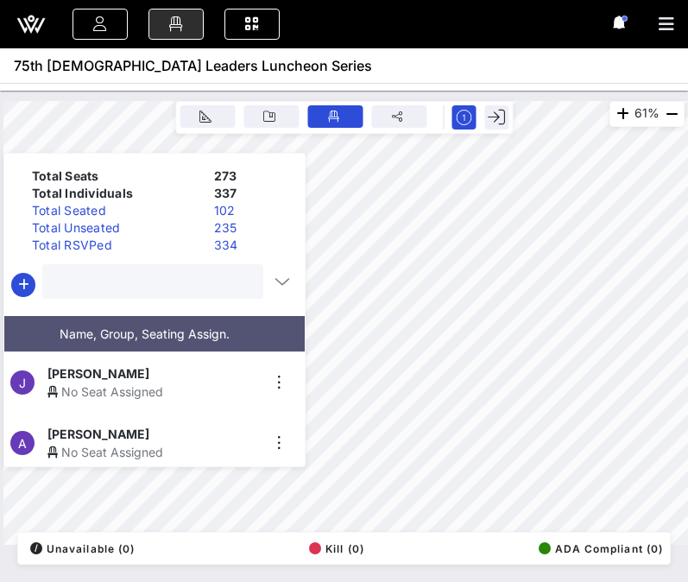
click at [185, 282] on input "text" at bounding box center [151, 281] width 197 height 22
type input "[PERSON_NAME]"
click at [89, 431] on span "[PERSON_NAME]" at bounding box center [98, 434] width 102 height 18
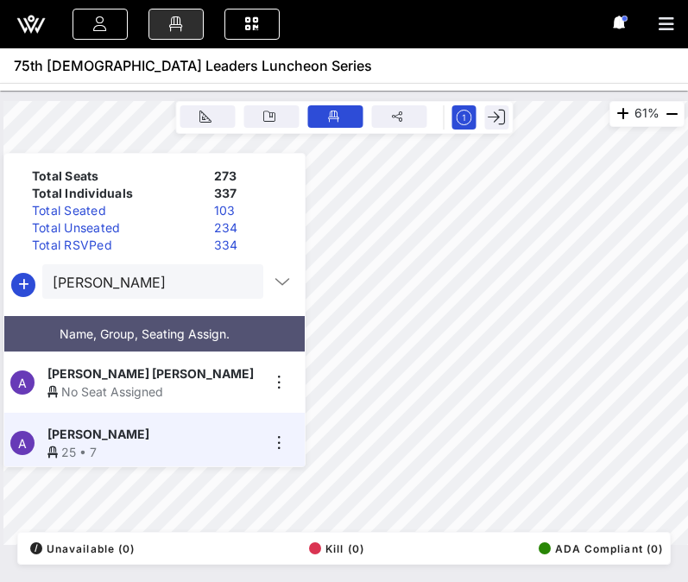
click at [237, 283] on button "clear icon" at bounding box center [242, 282] width 11 height 17
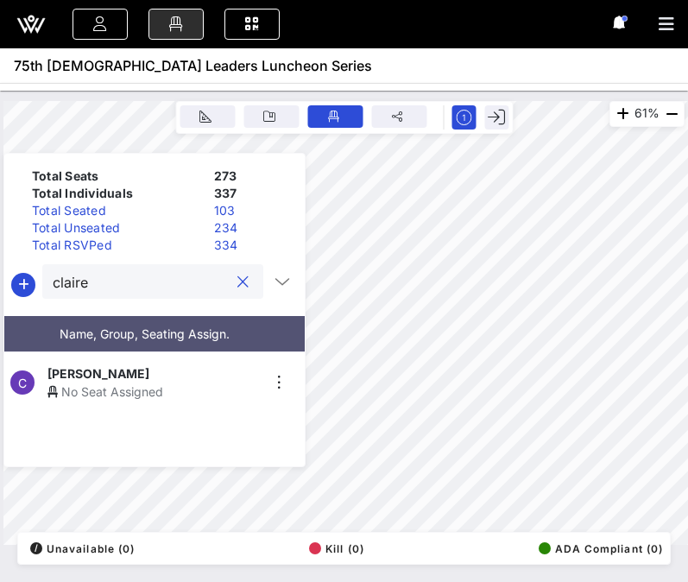
type input "claire"
click at [131, 382] on div "No Seat Assigned" at bounding box center [153, 391] width 212 height 18
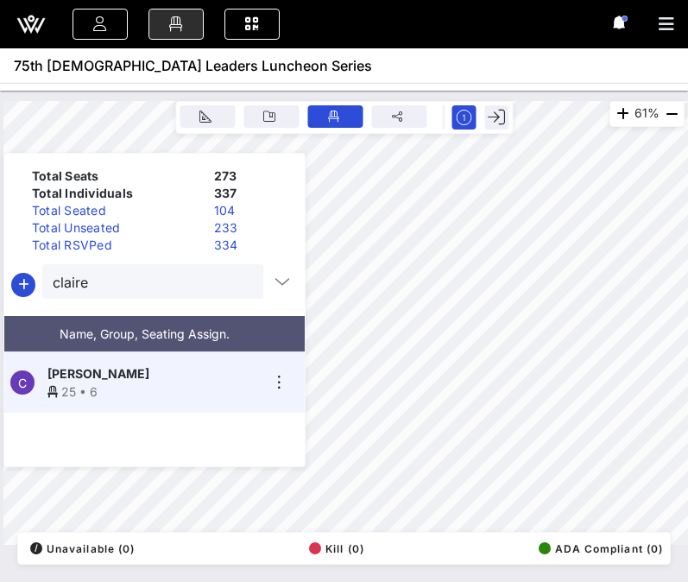
click at [237, 282] on button "clear icon" at bounding box center [242, 282] width 11 height 17
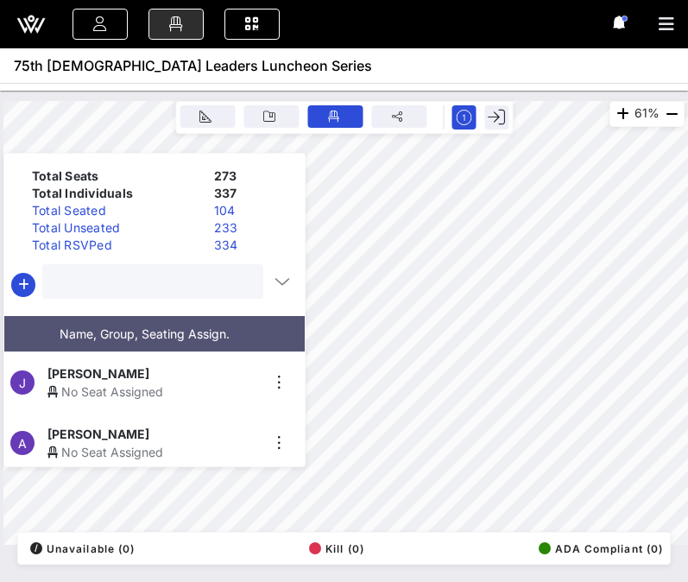
click at [194, 282] on input "text" at bounding box center [151, 281] width 197 height 22
type input "giova"
click at [170, 382] on div "No Seat Assigned" at bounding box center [153, 391] width 212 height 18
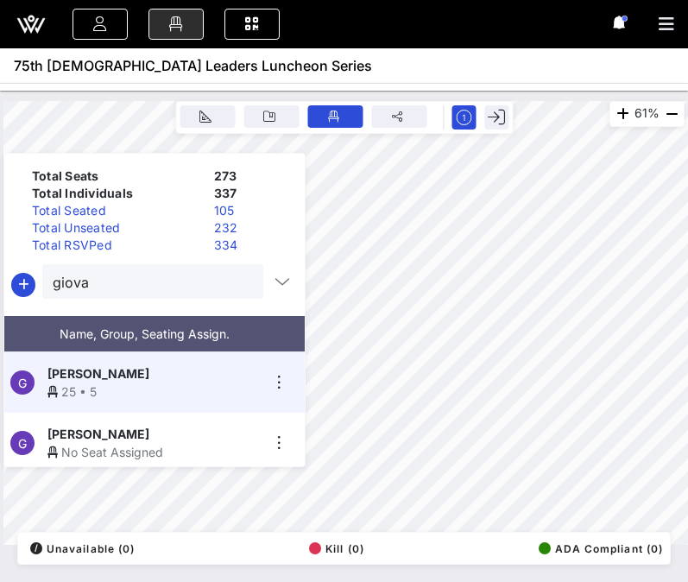
click at [237, 280] on button "clear icon" at bounding box center [242, 282] width 11 height 17
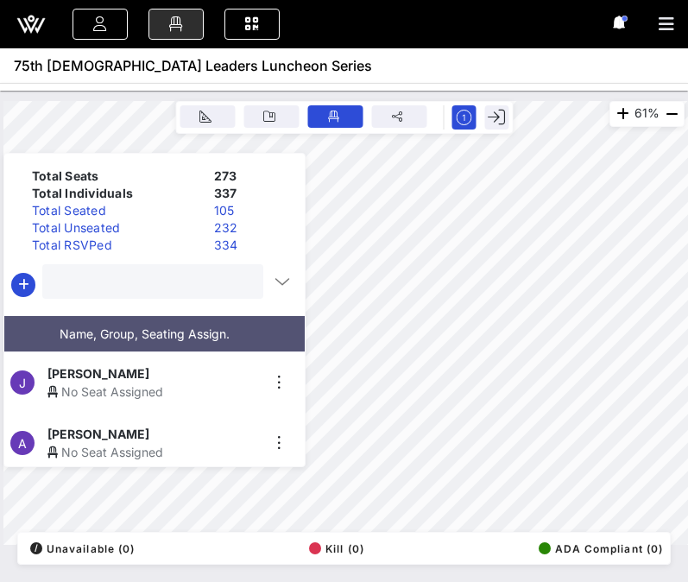
click at [217, 282] on input "text" at bounding box center [151, 281] width 197 height 22
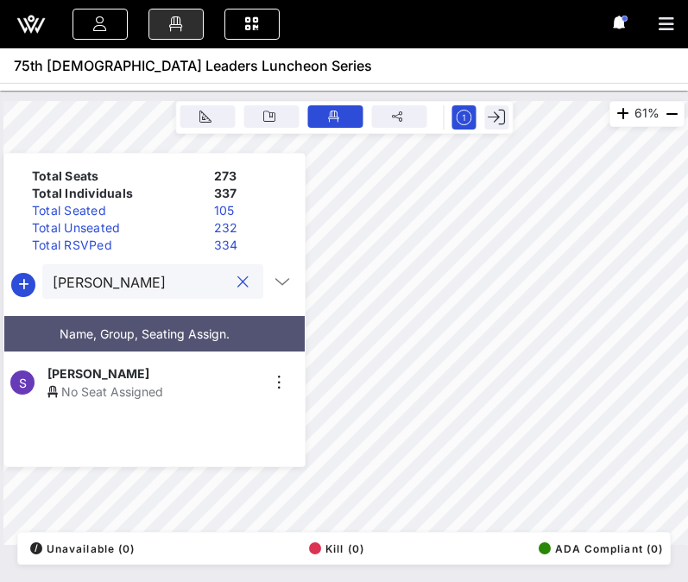
type input "[PERSON_NAME]"
click at [172, 367] on div "[PERSON_NAME]" at bounding box center [153, 373] width 212 height 18
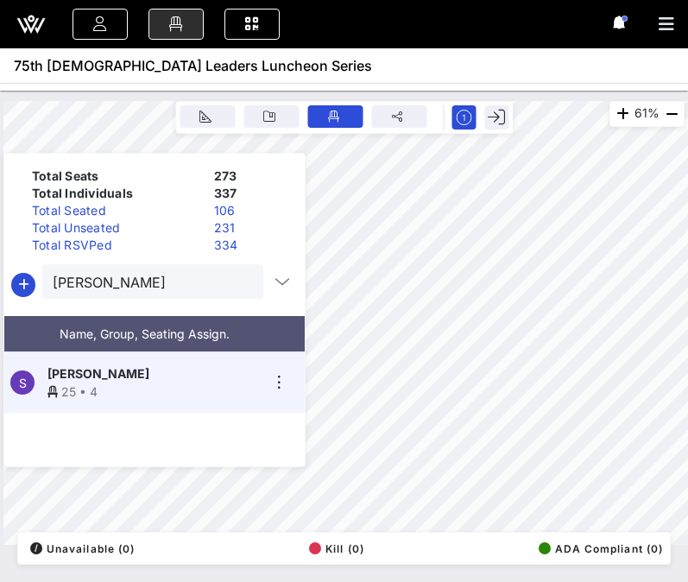
click at [237, 287] on button "clear icon" at bounding box center [242, 282] width 11 height 17
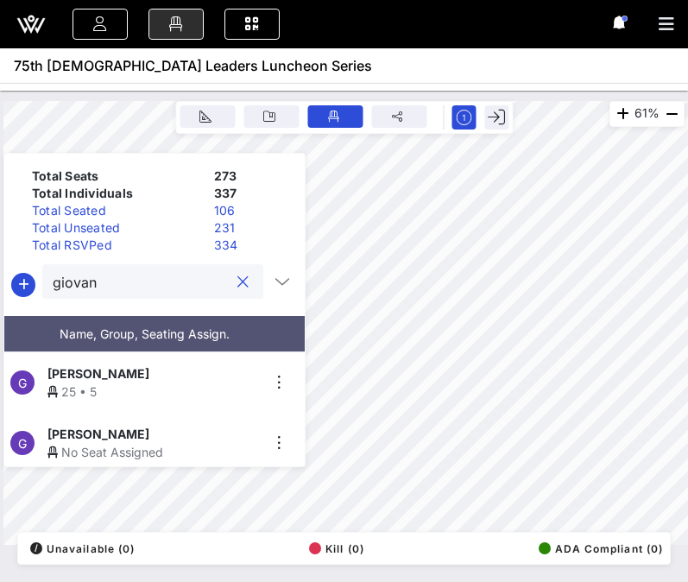
type input "giovan"
click at [147, 426] on span "[PERSON_NAME]" at bounding box center [98, 434] width 102 height 18
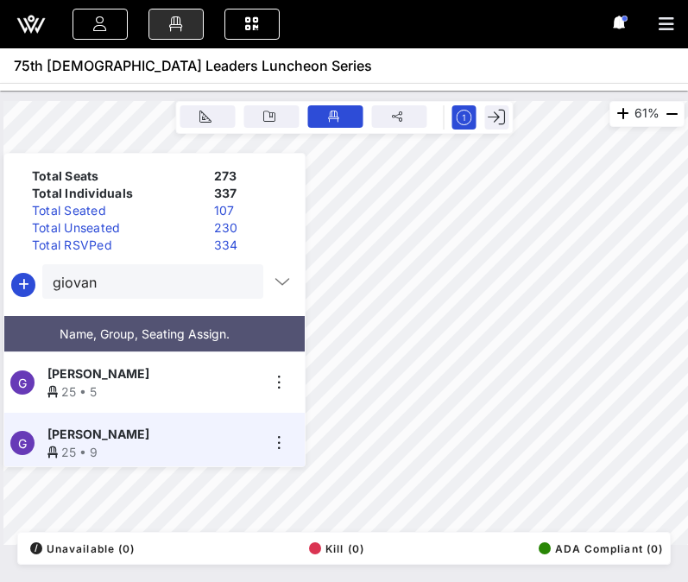
click at [237, 280] on button "clear icon" at bounding box center [242, 282] width 11 height 17
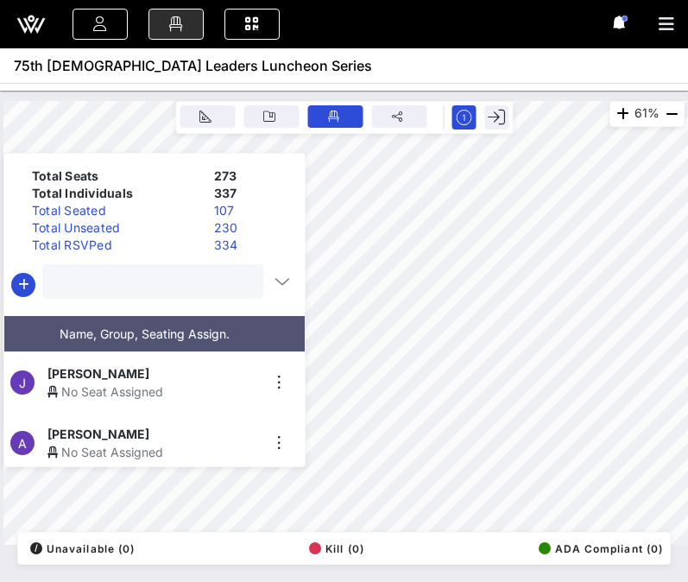
click at [212, 281] on input "text" at bounding box center [151, 281] width 197 height 22
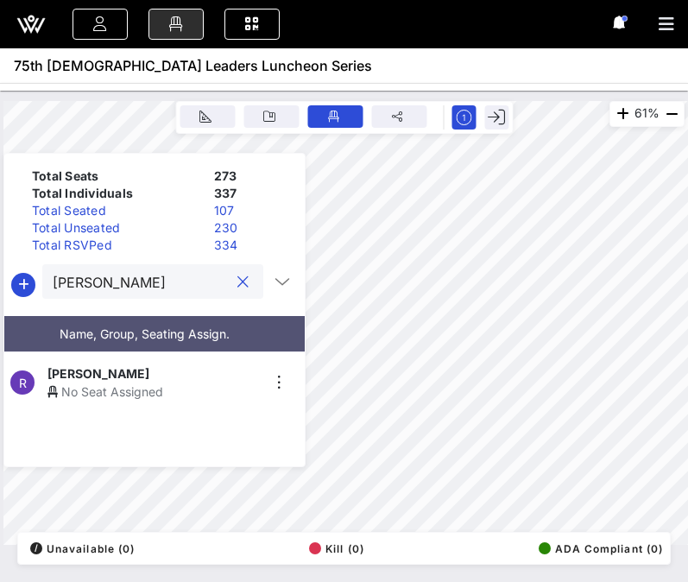
type input "[PERSON_NAME]"
click at [156, 373] on div "[PERSON_NAME]" at bounding box center [153, 373] width 212 height 18
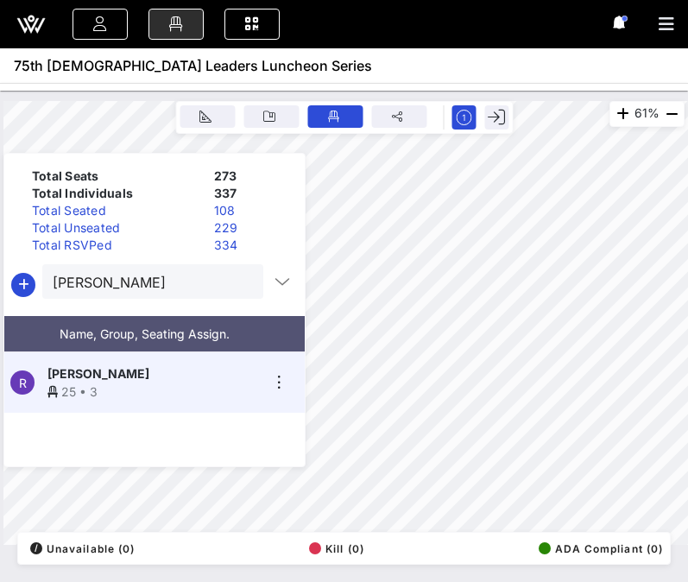
click at [237, 282] on button "clear icon" at bounding box center [242, 282] width 11 height 17
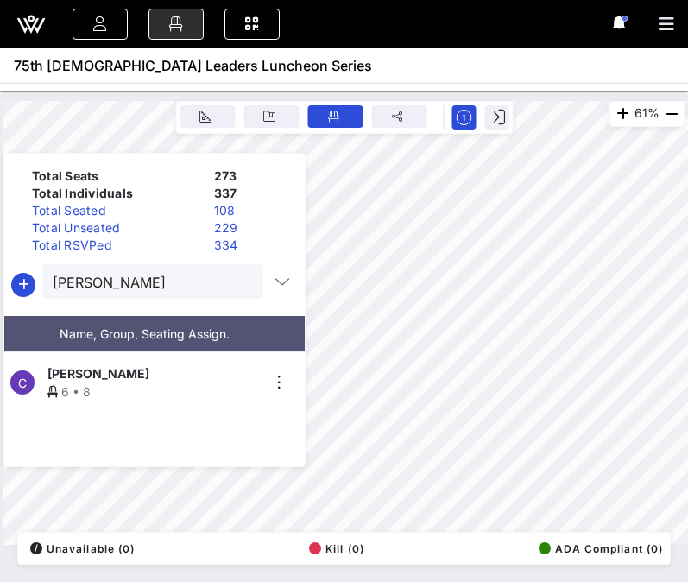
click at [84, 383] on div "6 • 8" at bounding box center [153, 391] width 212 height 18
click at [688, 306] on html "Event Builder Guests Floor Plan Journeys Comms QR Scanner Team Settings 75th [D…" at bounding box center [344, 291] width 688 height 582
click at [148, 284] on input "[PERSON_NAME]" at bounding box center [141, 281] width 176 height 22
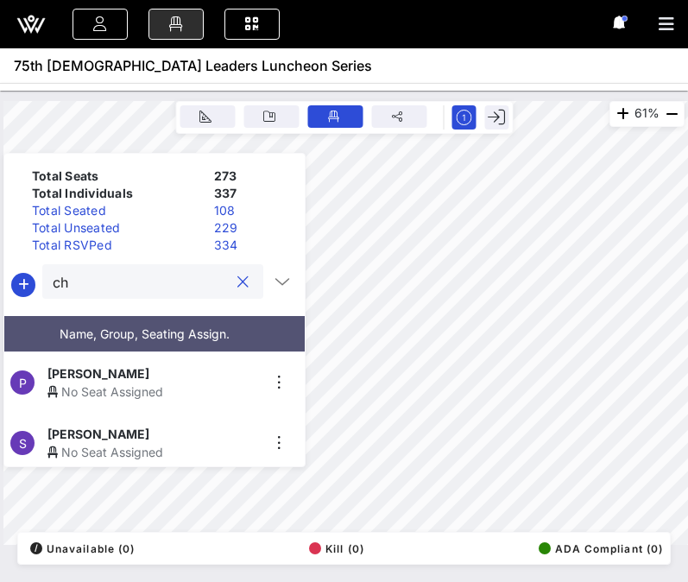
type input "c"
type input "[PERSON_NAME]"
click at [237, 282] on button "clear icon" at bounding box center [242, 282] width 11 height 17
click at [21, 282] on icon "button" at bounding box center [23, 284] width 21 height 21
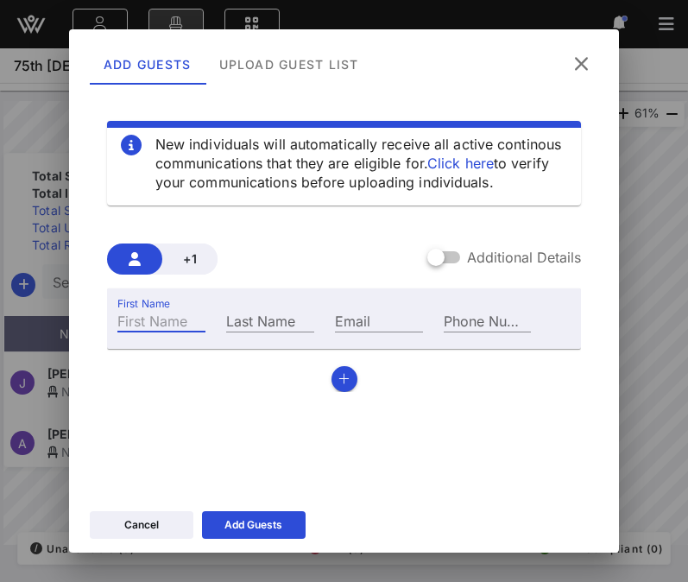
click at [167, 324] on input "First Name" at bounding box center [161, 320] width 88 height 22
type input "[PERSON_NAME]"
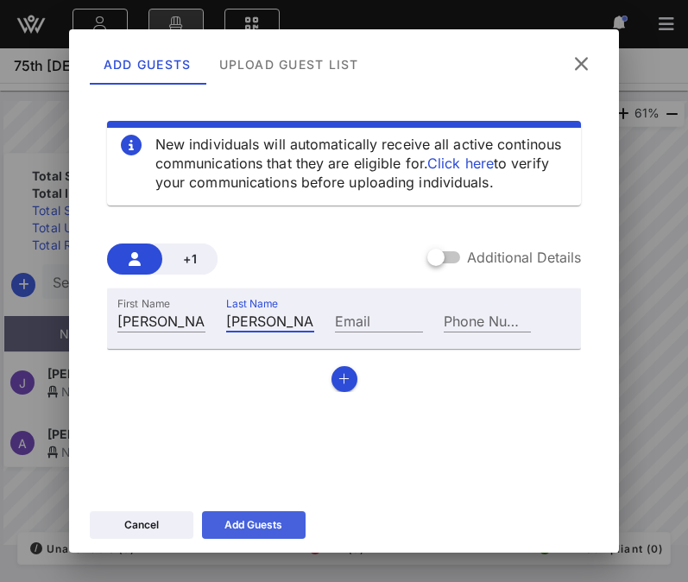
type input "[PERSON_NAME]"
click at [236, 522] on div "Add Guests" at bounding box center [253, 524] width 58 height 17
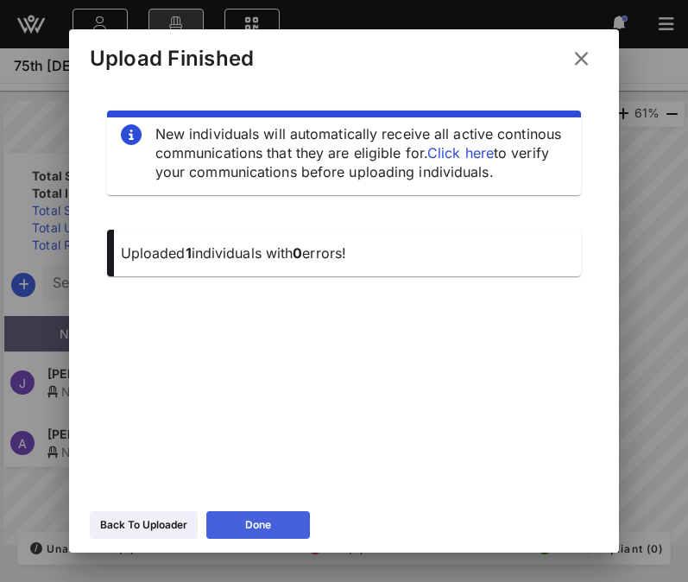
click at [239, 520] on button "Done" at bounding box center [258, 525] width 104 height 28
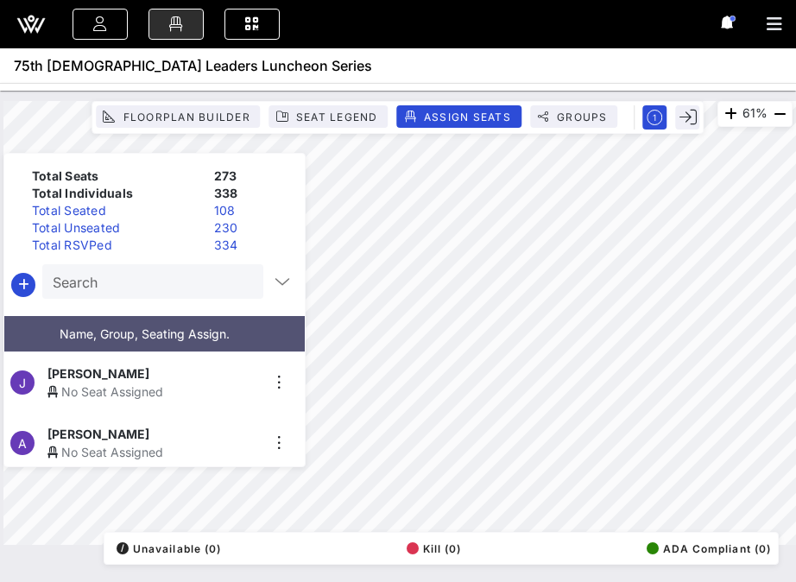
click at [161, 288] on input "Search" at bounding box center [151, 281] width 197 height 22
type input "vongie"
click at [143, 374] on span "[PERSON_NAME]" at bounding box center [98, 373] width 102 height 18
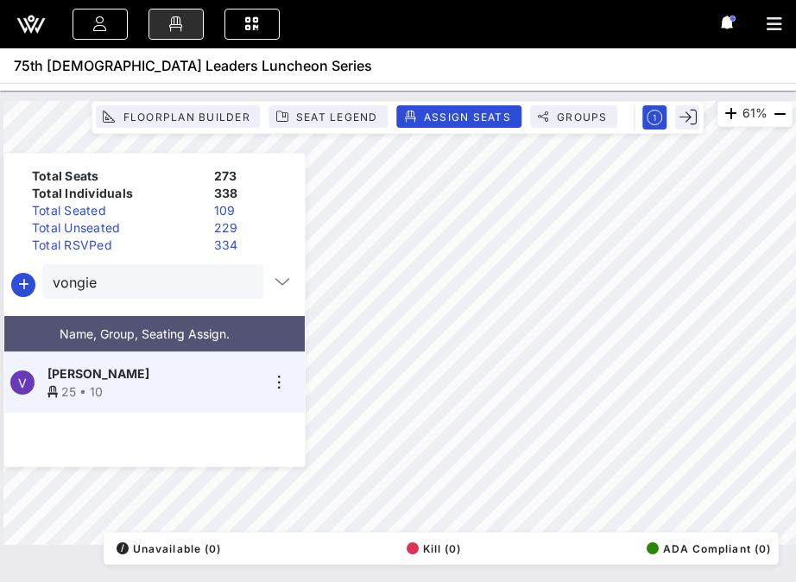
click at [237, 282] on button "clear icon" at bounding box center [242, 282] width 11 height 17
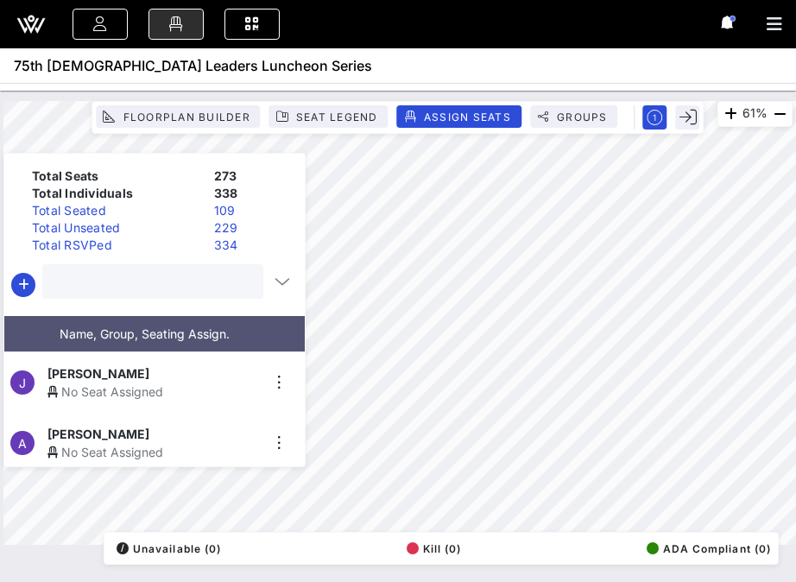
click at [228, 286] on input "text" at bounding box center [151, 281] width 197 height 22
type input "claire"
click at [237, 280] on button "clear icon" at bounding box center [242, 282] width 11 height 17
type input "a"
type input "s"
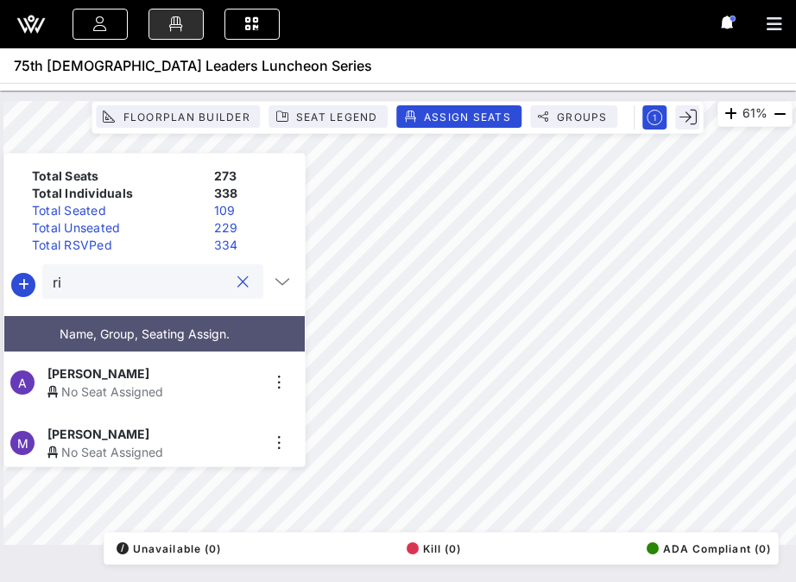
type input "r"
type input "[PERSON_NAME]"
click at [175, 374] on div "[PERSON_NAME]" at bounding box center [153, 373] width 212 height 18
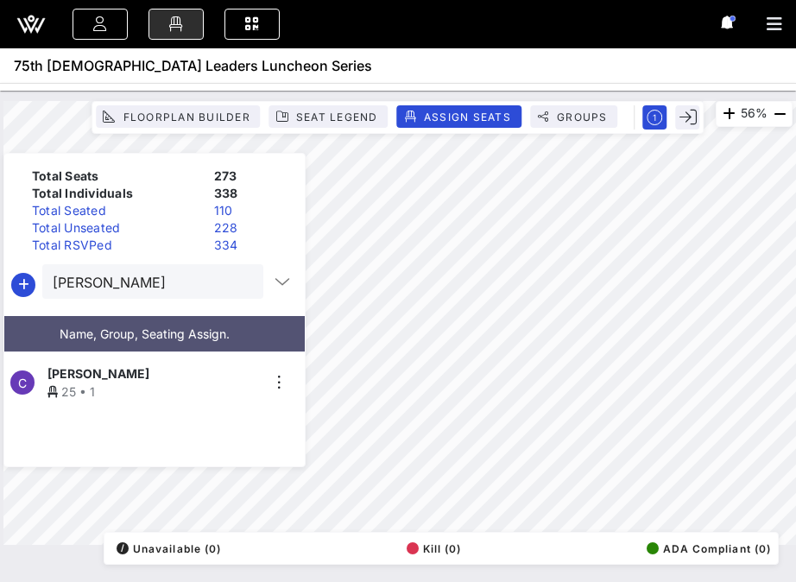
click at [420, 92] on div "56% Floorplan Builder Seat Legend Assign Seats Groups Exit Total Seats 273 Tota…" at bounding box center [397, 323] width 809 height 464
click at [150, 291] on input "[PERSON_NAME]" at bounding box center [141, 281] width 176 height 22
type input "[PERSON_NAME]"
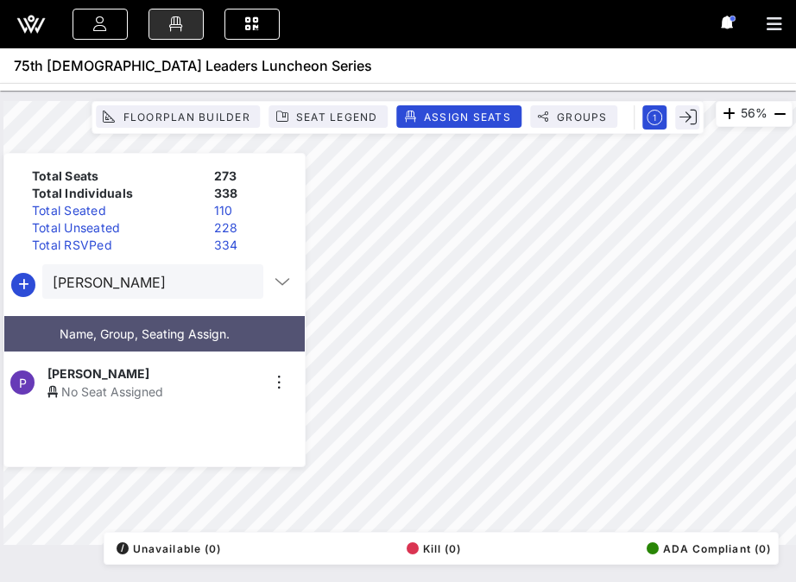
click at [76, 383] on div "No Seat Assigned" at bounding box center [153, 391] width 212 height 18
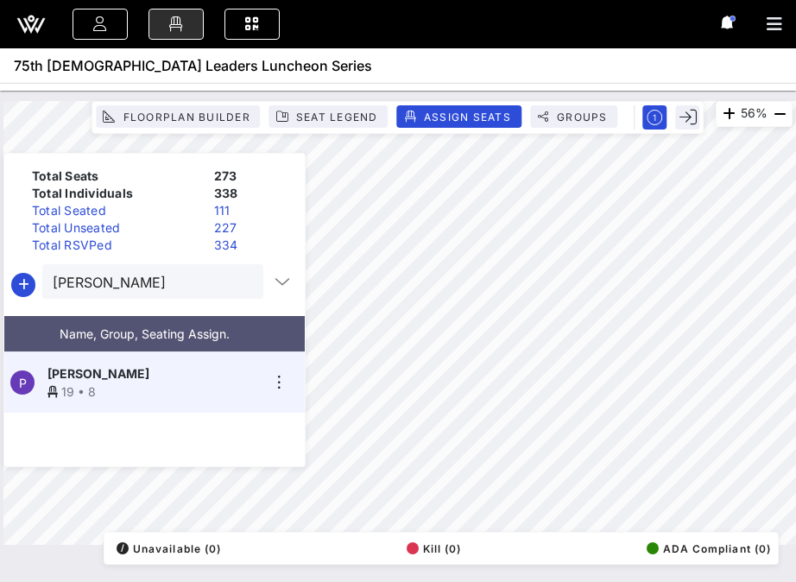
click at [237, 284] on button "clear icon" at bounding box center [242, 282] width 11 height 17
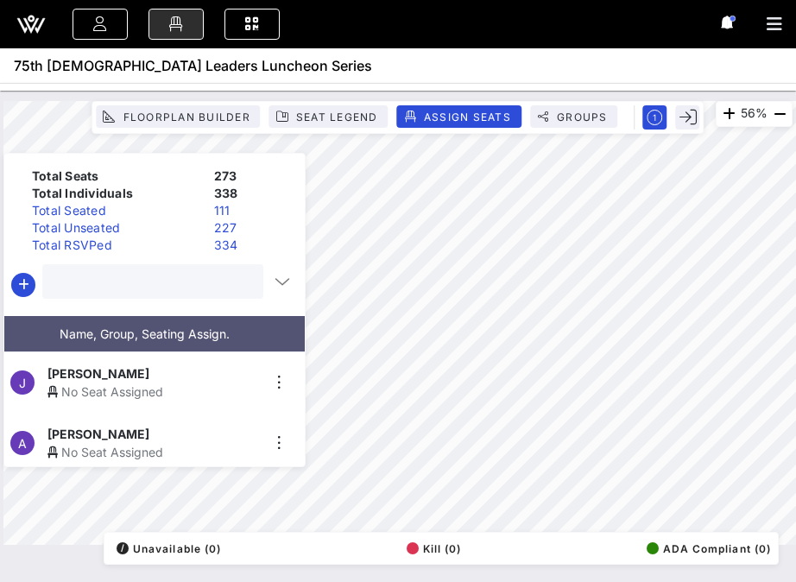
click at [205, 285] on input "text" at bounding box center [151, 281] width 197 height 22
type input "[PERSON_NAME]"
click at [128, 372] on span "[PERSON_NAME]" at bounding box center [98, 373] width 102 height 18
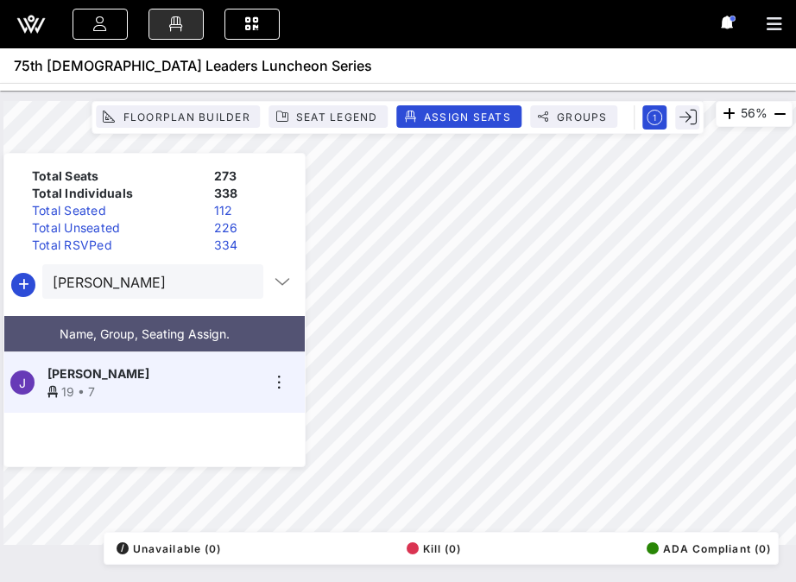
click at [241, 285] on div at bounding box center [242, 282] width 21 height 21
click at [239, 285] on button "clear icon" at bounding box center [242, 282] width 11 height 17
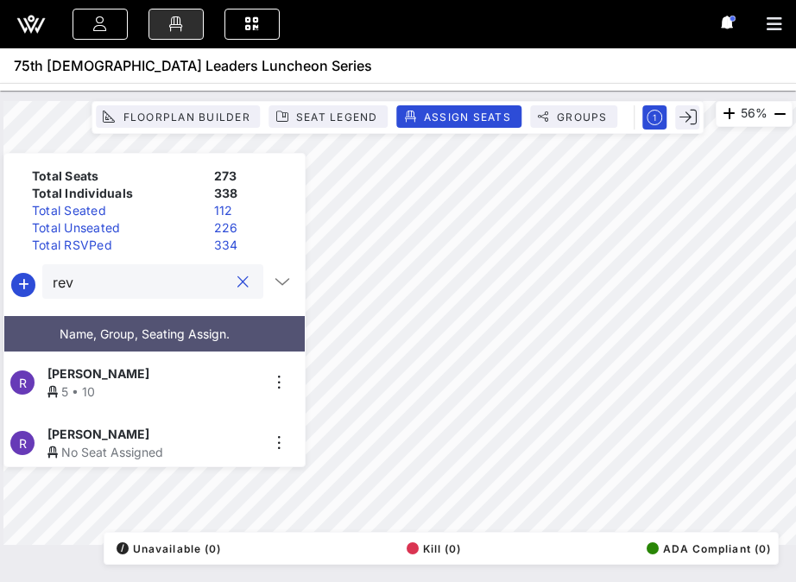
type input "rev"
click at [129, 433] on span "[PERSON_NAME]" at bounding box center [98, 434] width 102 height 18
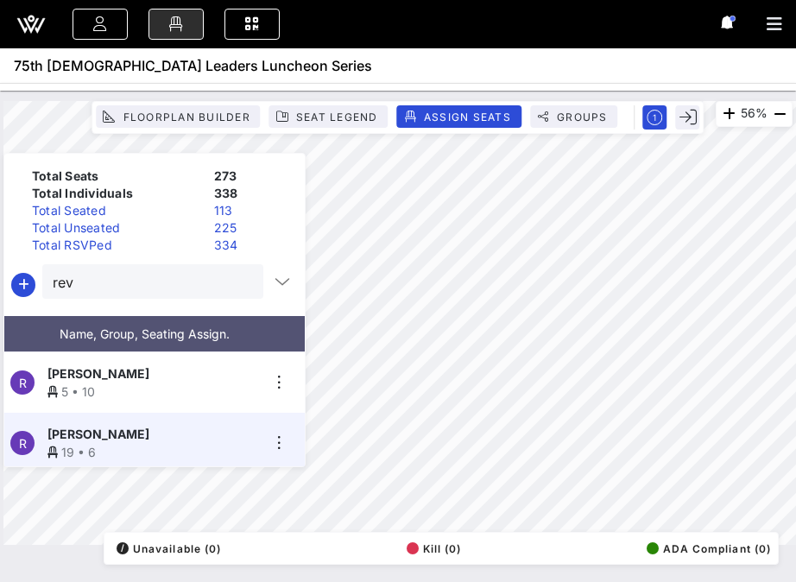
click at [237, 279] on button "clear icon" at bounding box center [242, 282] width 11 height 17
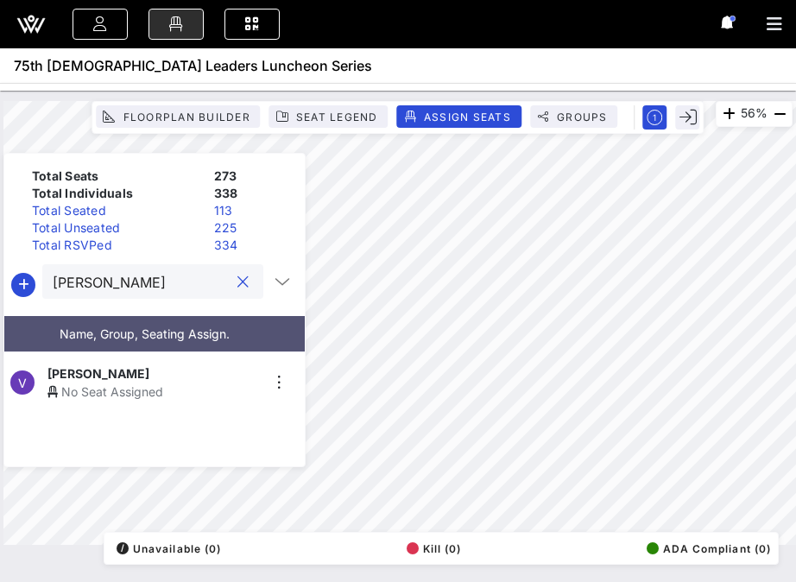
type input "[PERSON_NAME]"
click at [173, 372] on div "[PERSON_NAME]" at bounding box center [153, 373] width 212 height 18
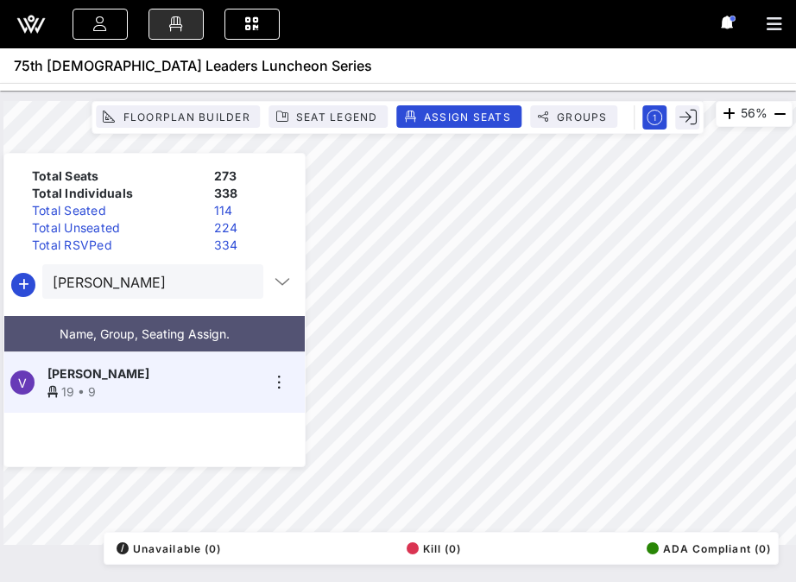
click at [237, 284] on button "clear icon" at bounding box center [242, 282] width 11 height 17
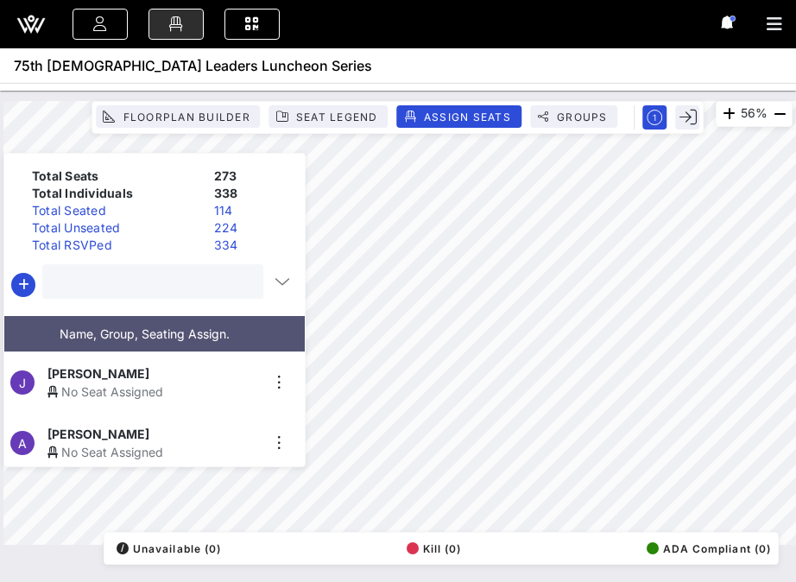
click at [204, 285] on input "text" at bounding box center [151, 281] width 197 height 22
type input "e"
type input "l"
type input "[PERSON_NAME]"
click at [182, 367] on div "[PERSON_NAME]" at bounding box center [153, 373] width 212 height 18
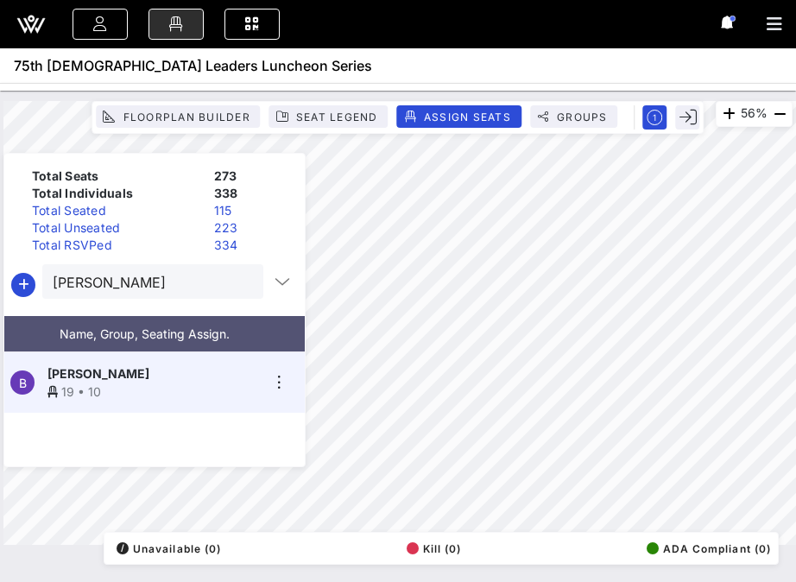
click at [237, 285] on button "clear icon" at bounding box center [242, 282] width 11 height 17
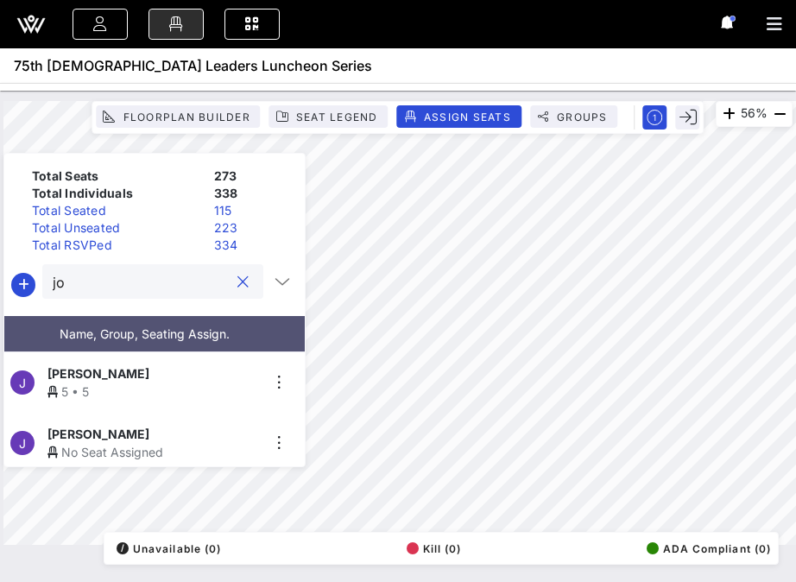
type input "j"
type input "v"
click at [24, 282] on icon "button" at bounding box center [23, 284] width 21 height 21
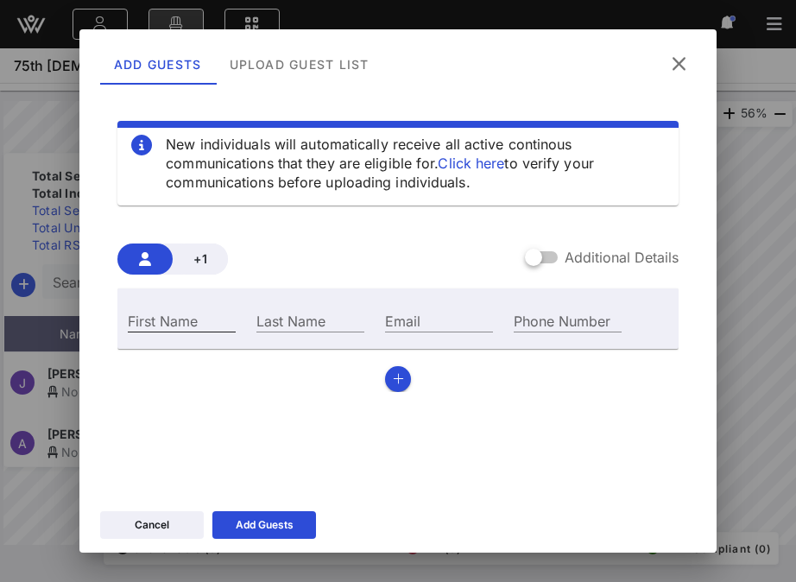
click at [175, 312] on div "First Name" at bounding box center [182, 320] width 108 height 22
type input "[PERSON_NAME]"
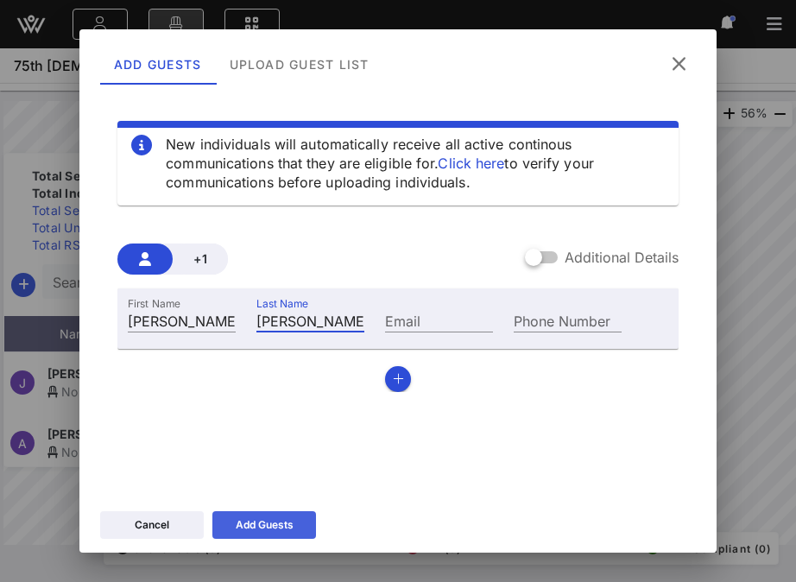
type input "[PERSON_NAME]"
click at [266, 522] on icon at bounding box center [264, 525] width 12 height 10
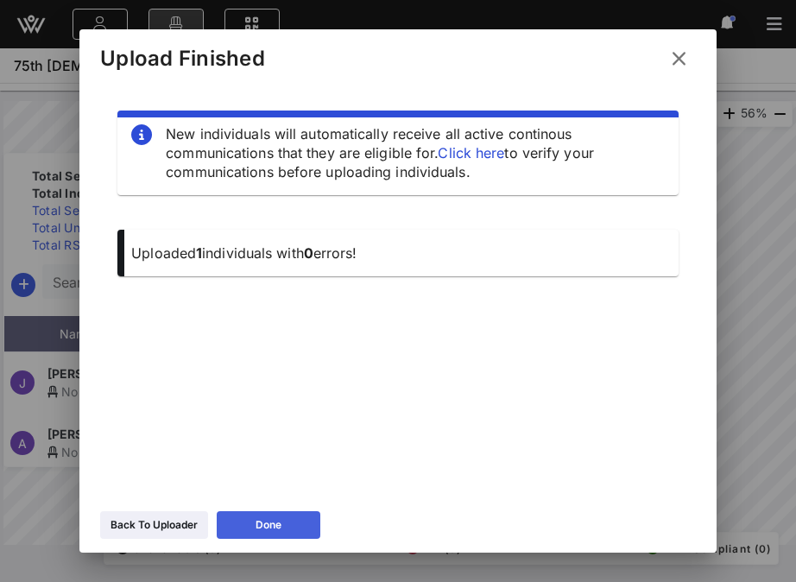
click at [266, 522] on icon at bounding box center [268, 525] width 12 height 10
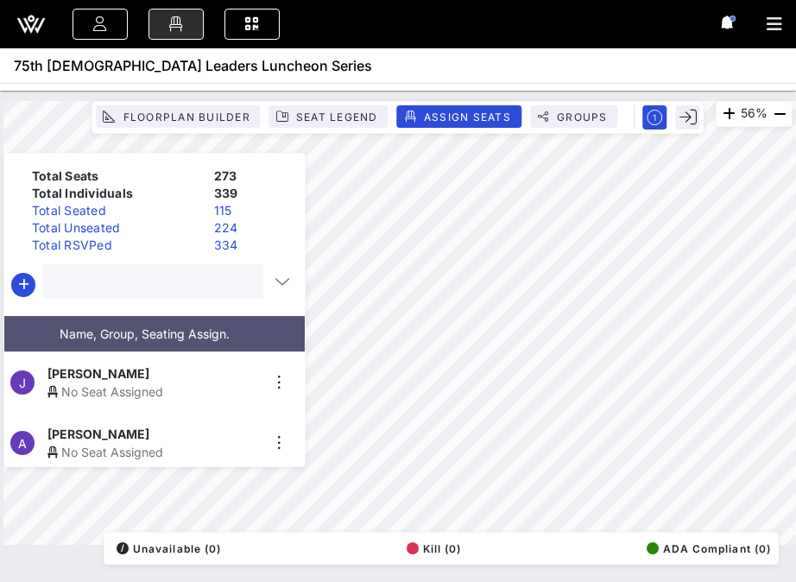
click at [143, 288] on input "text" at bounding box center [151, 281] width 197 height 22
type input "[PERSON_NAME]"
click at [90, 382] on div "No Seat Assigned" at bounding box center [153, 391] width 212 height 18
click at [237, 278] on button "clear icon" at bounding box center [242, 282] width 11 height 17
type input "[PERSON_NAME]"
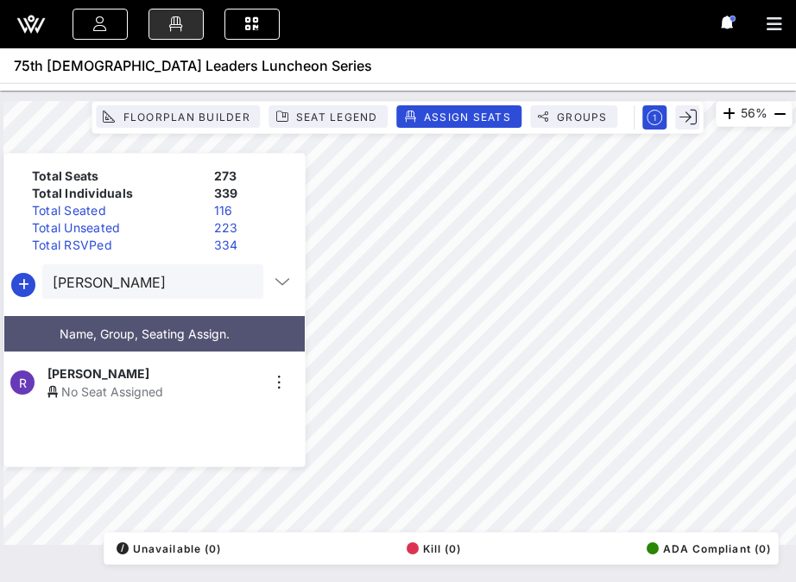
click at [99, 367] on span "[PERSON_NAME]" at bounding box center [98, 373] width 102 height 18
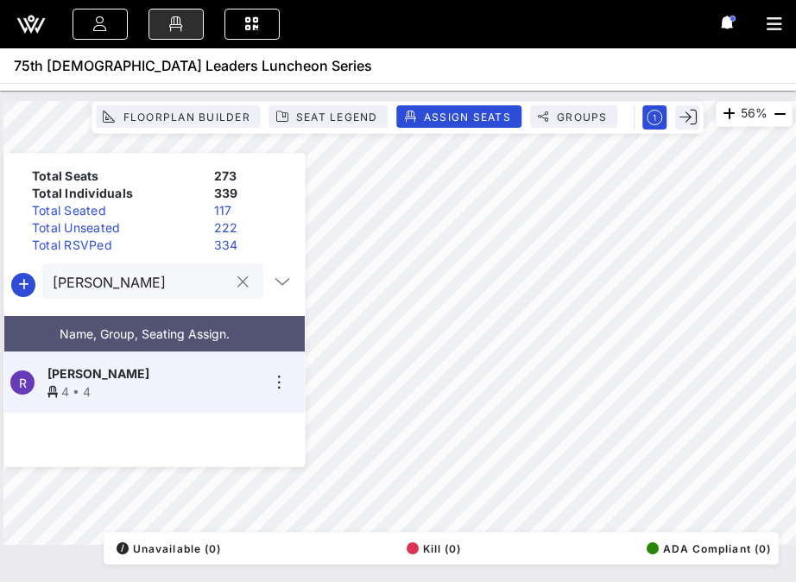
click at [237, 285] on button "clear icon" at bounding box center [242, 282] width 11 height 17
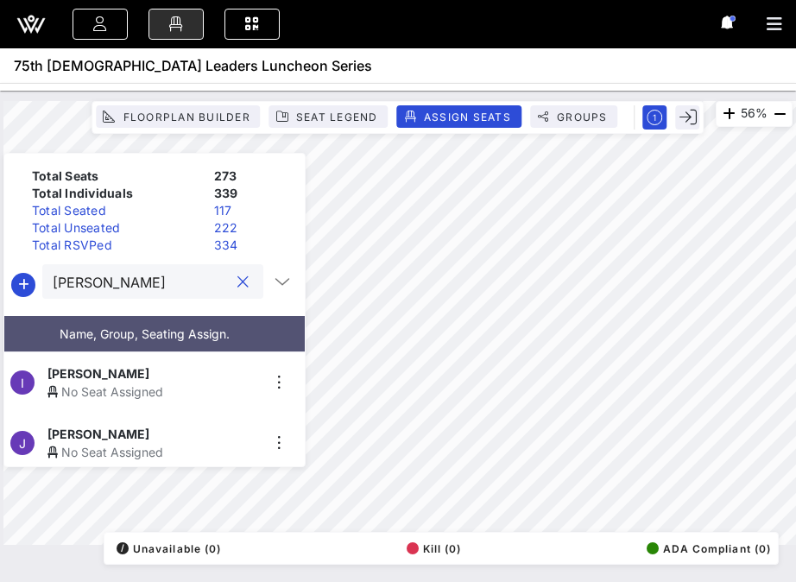
type input "[PERSON_NAME]"
click at [151, 375] on div "[PERSON_NAME]" at bounding box center [153, 373] width 212 height 18
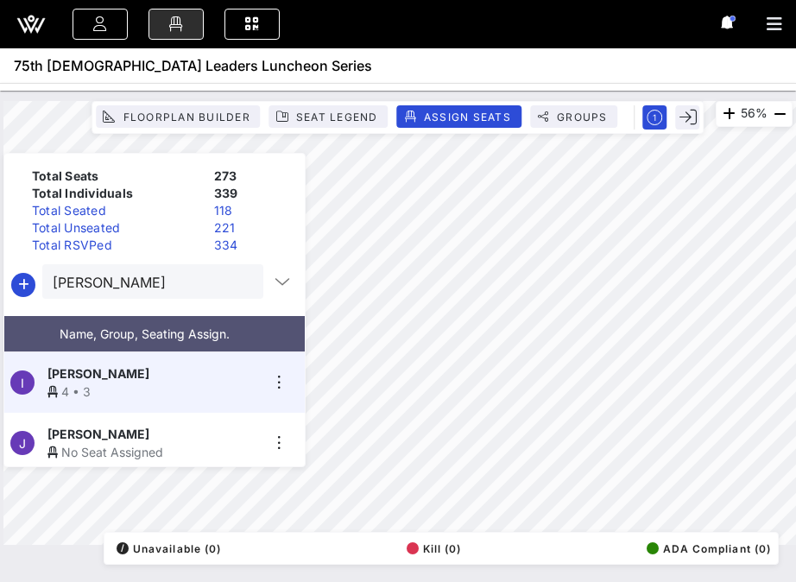
click at [238, 281] on button "clear icon" at bounding box center [242, 282] width 11 height 17
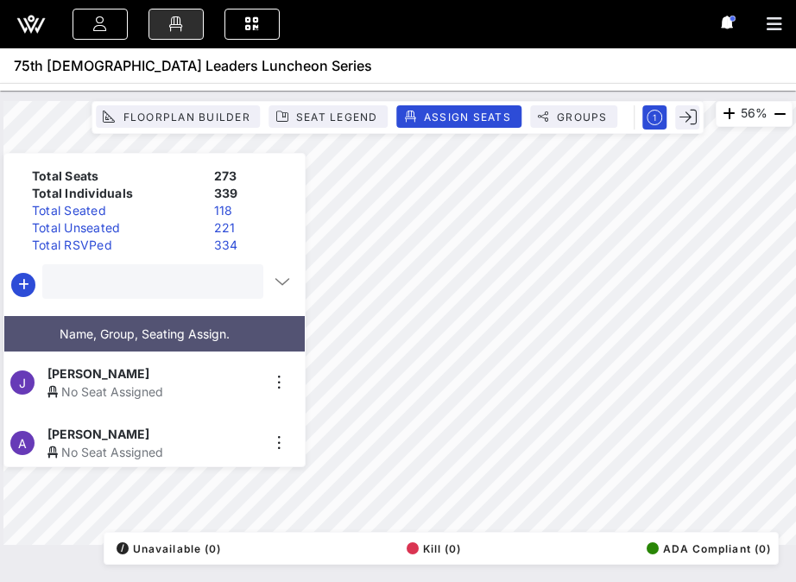
click at [213, 284] on input "text" at bounding box center [151, 281] width 197 height 22
type input "[PERSON_NAME]"
click at [151, 365] on div "[PERSON_NAME]" at bounding box center [153, 373] width 212 height 18
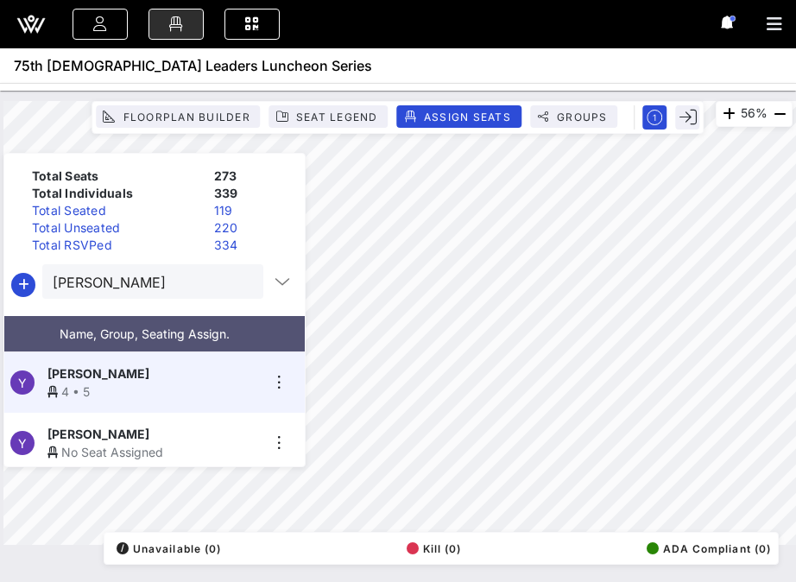
click at [237, 286] on button "clear icon" at bounding box center [242, 282] width 11 height 17
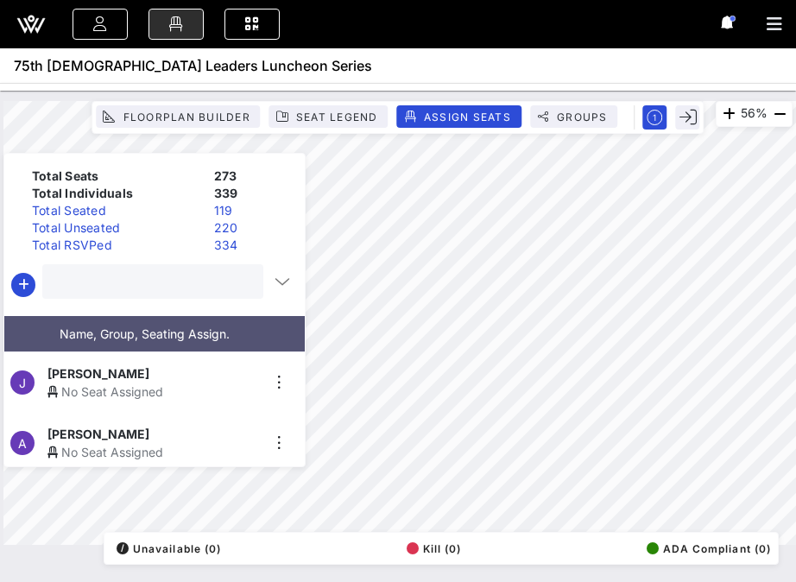
click at [211, 282] on input "text" at bounding box center [151, 281] width 197 height 22
type input "[PERSON_NAME]"
click at [171, 369] on div "[PERSON_NAME]" at bounding box center [153, 373] width 212 height 18
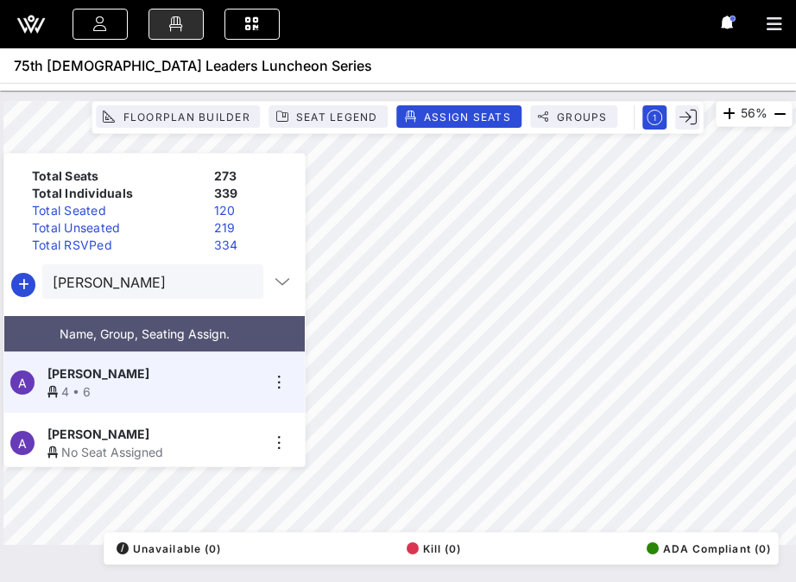
click at [237, 282] on button "clear icon" at bounding box center [242, 282] width 11 height 17
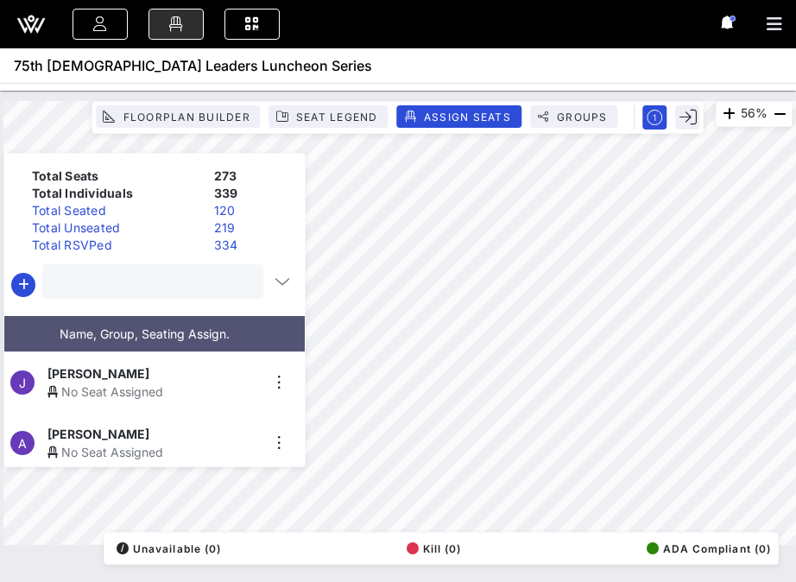
click at [210, 286] on input "text" at bounding box center [151, 281] width 197 height 22
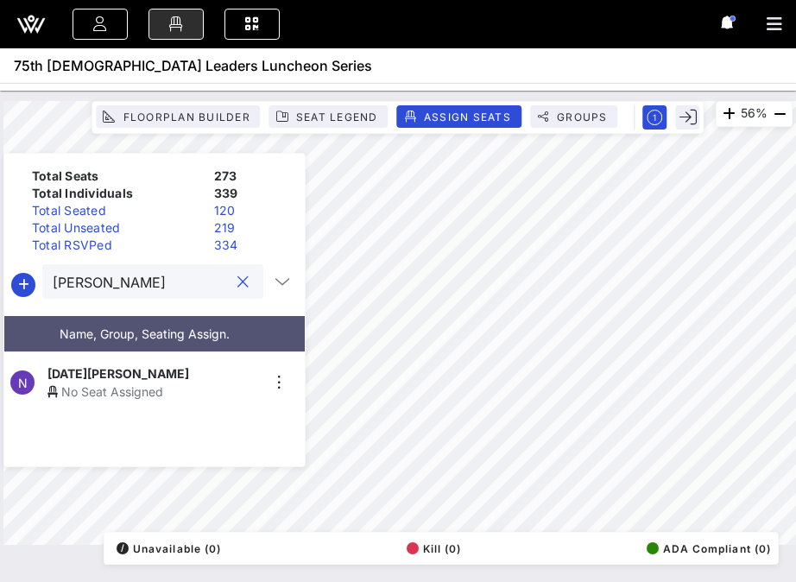
type input "[PERSON_NAME]"
click at [161, 382] on div "No Seat Assigned" at bounding box center [153, 391] width 212 height 18
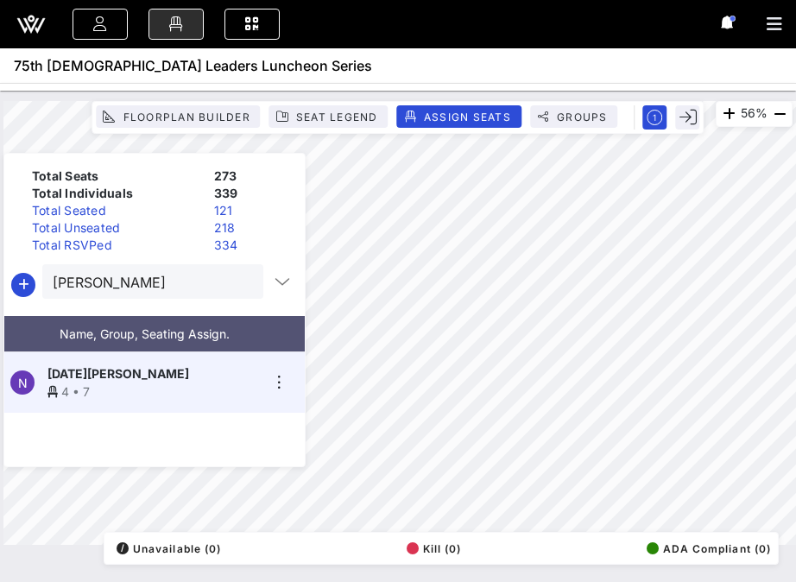
click at [237, 283] on button "clear icon" at bounding box center [242, 282] width 11 height 17
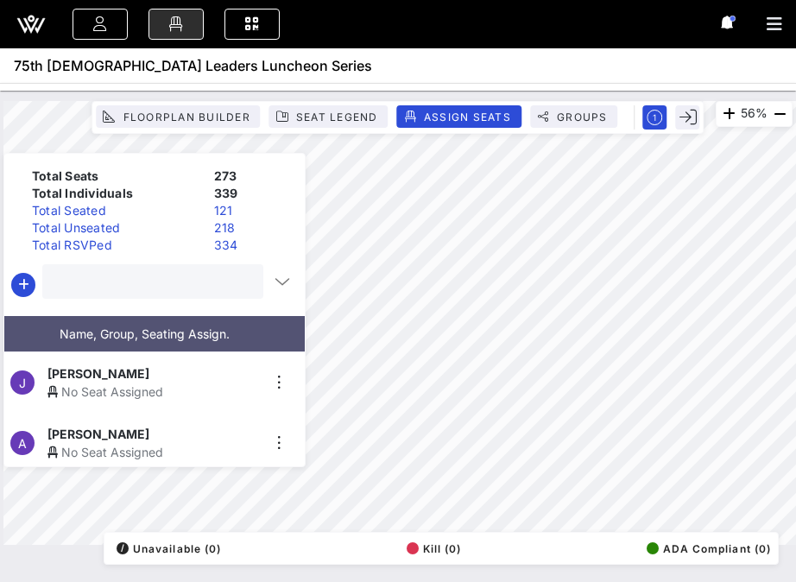
click at [206, 282] on input "text" at bounding box center [151, 281] width 197 height 22
type input "[PERSON_NAME]"
click at [158, 372] on div "[PERSON_NAME]" at bounding box center [153, 373] width 212 height 18
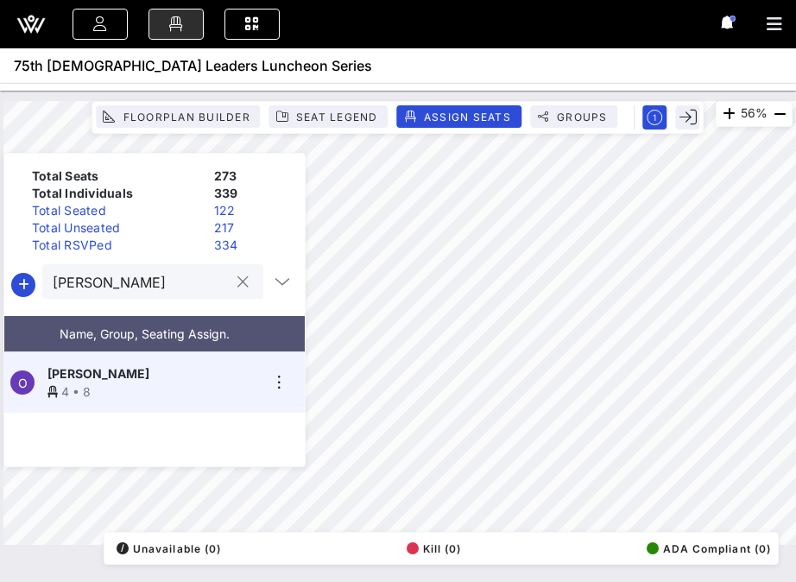
click at [240, 280] on button "clear icon" at bounding box center [242, 282] width 11 height 17
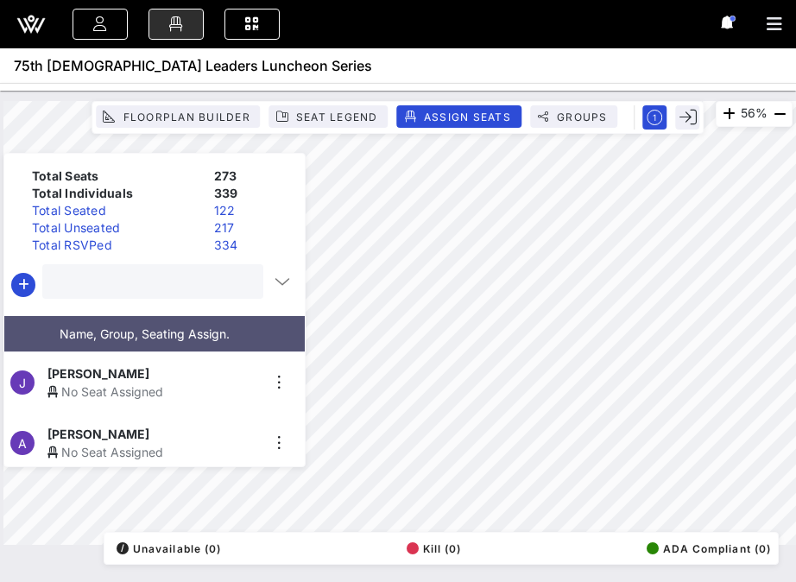
click at [209, 285] on input "text" at bounding box center [151, 281] width 197 height 22
type input "rebec"
click at [152, 382] on div "No Seat Assigned" at bounding box center [153, 391] width 212 height 18
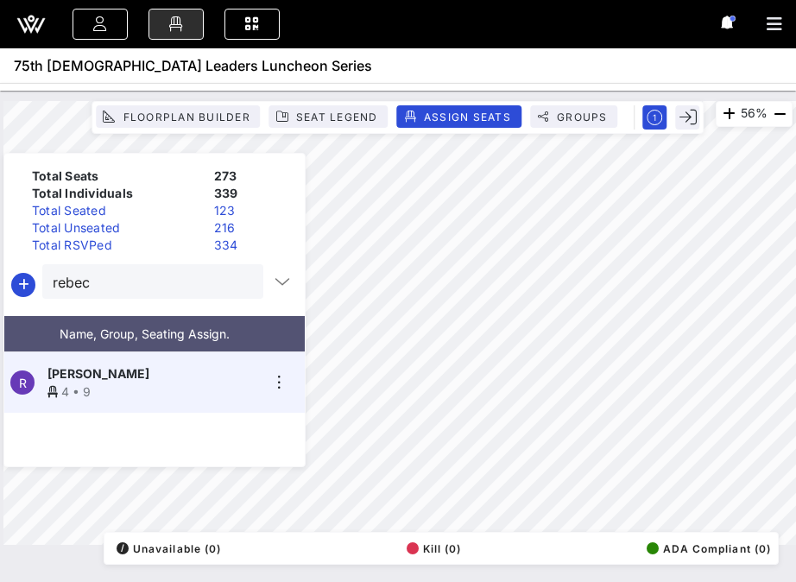
click at [237, 279] on button "clear icon" at bounding box center [242, 282] width 11 height 17
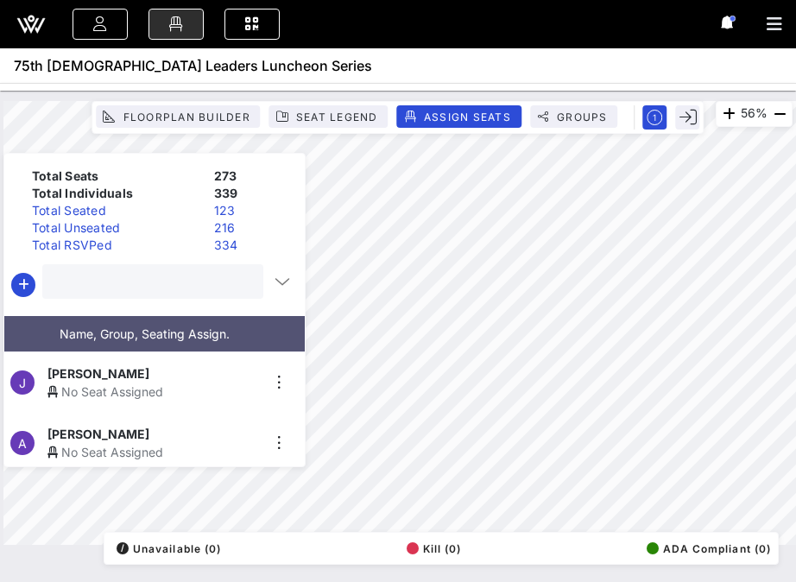
click at [212, 285] on input "text" at bounding box center [151, 281] width 197 height 22
type input "[PERSON_NAME]"
click at [176, 366] on div "[PERSON_NAME]" at bounding box center [153, 373] width 212 height 18
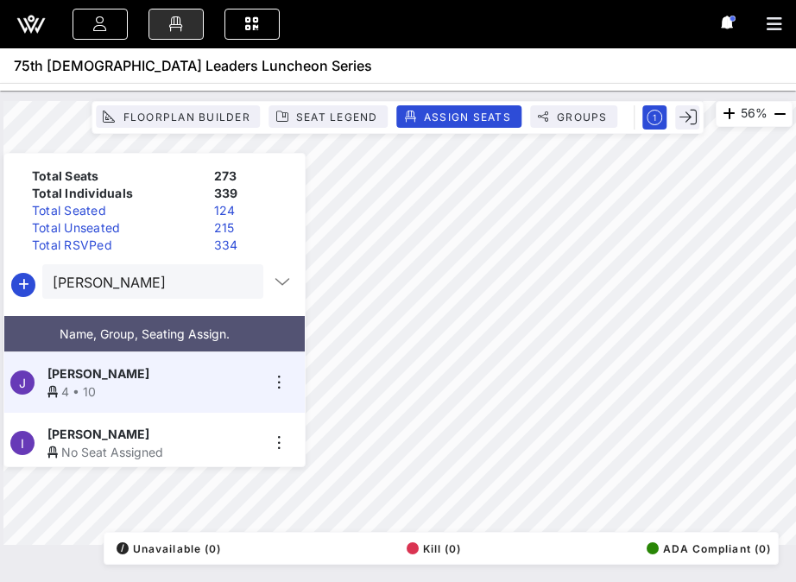
click at [237, 280] on button "clear icon" at bounding box center [242, 282] width 11 height 17
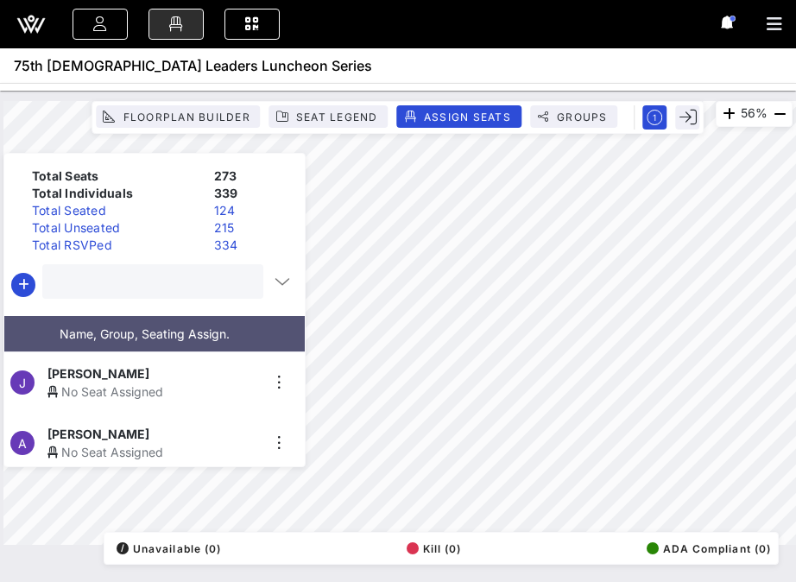
click at [198, 283] on input "text" at bounding box center [151, 281] width 197 height 22
click at [140, 371] on div "[PERSON_NAME]" at bounding box center [153, 373] width 212 height 18
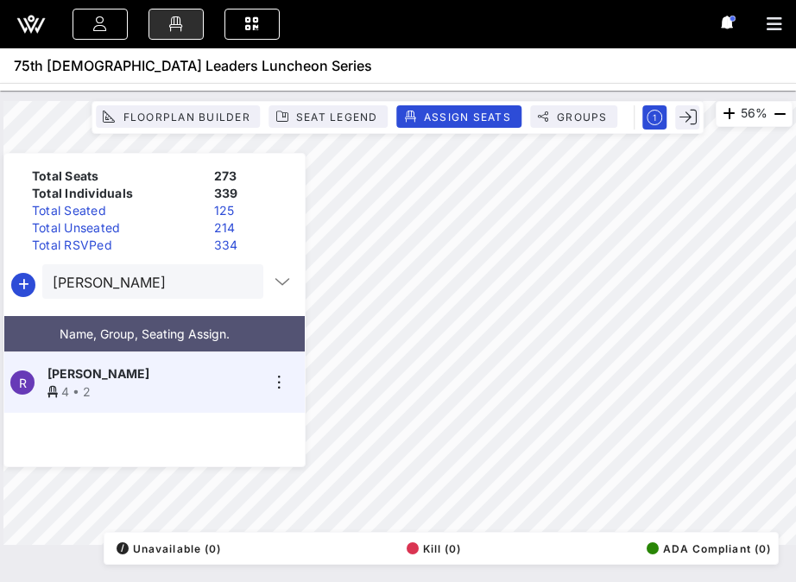
click at [241, 285] on div at bounding box center [242, 282] width 21 height 21
click at [211, 287] on input "[PERSON_NAME]" at bounding box center [141, 281] width 176 height 22
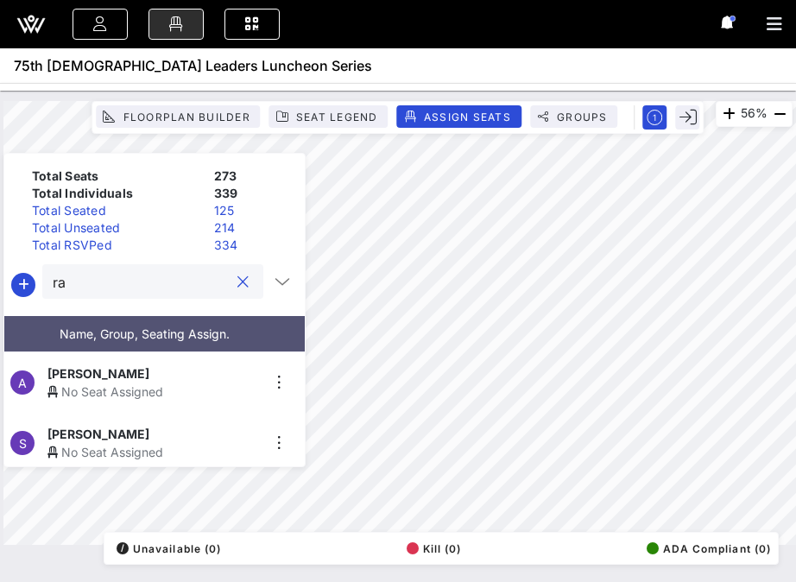
type input "r"
type input "[PERSON_NAME]"
click at [166, 382] on div "No Seat Assigned" at bounding box center [153, 391] width 212 height 18
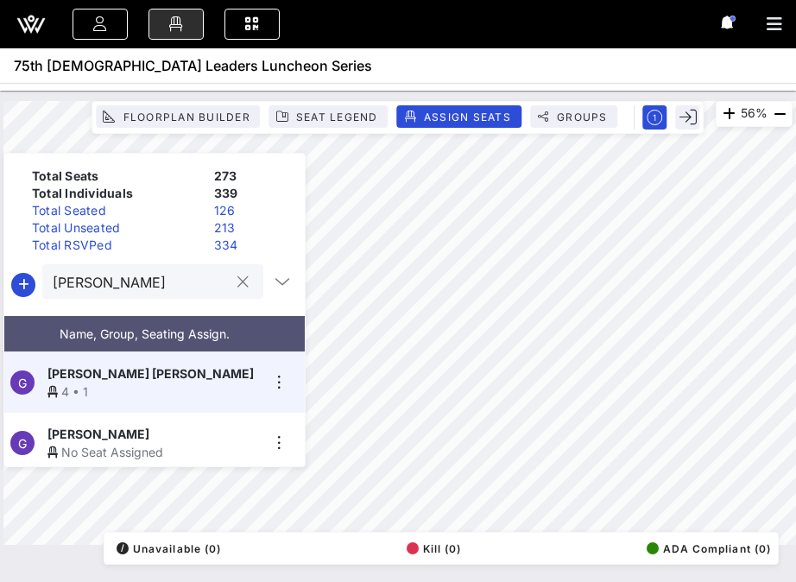
click at [237, 282] on button "clear icon" at bounding box center [242, 282] width 11 height 17
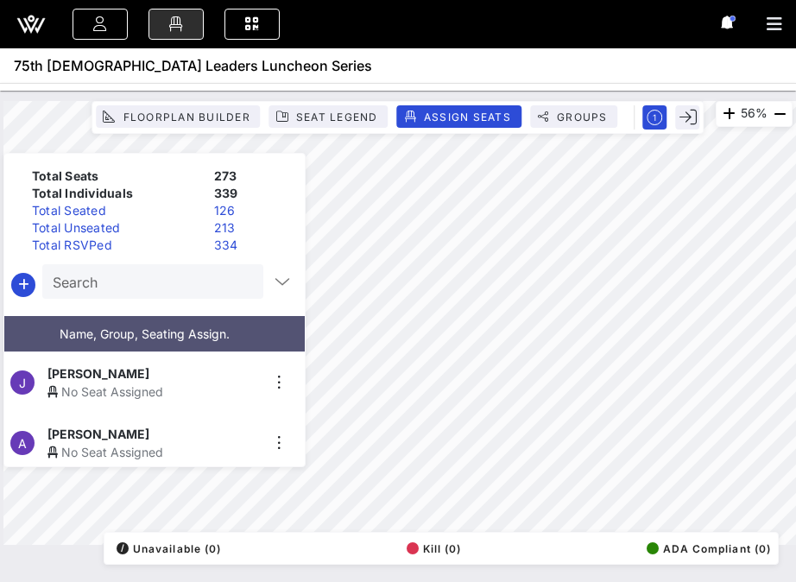
click at [180, 284] on input "Search" at bounding box center [151, 281] width 197 height 22
type input "[PERSON_NAME]"
click at [127, 386] on div "No Seat Assigned" at bounding box center [153, 391] width 212 height 18
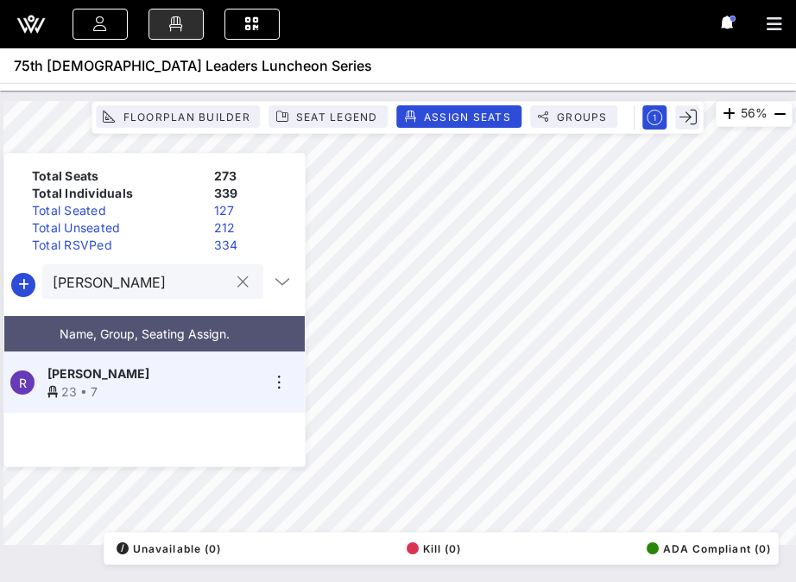
click at [242, 280] on div at bounding box center [242, 282] width 21 height 21
click at [239, 280] on button "clear icon" at bounding box center [242, 282] width 11 height 17
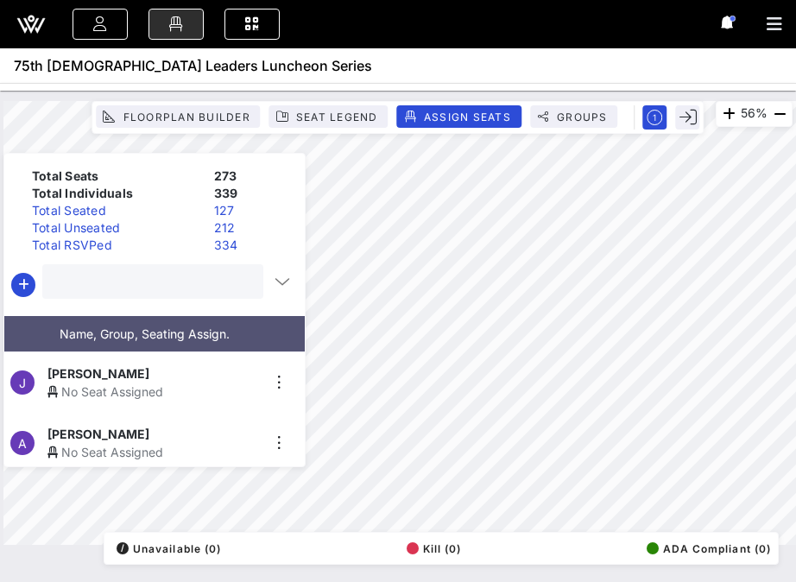
click at [210, 276] on input "text" at bounding box center [151, 281] width 197 height 22
type input "[PERSON_NAME]"
click at [148, 368] on div "[PERSON_NAME]" at bounding box center [153, 373] width 212 height 18
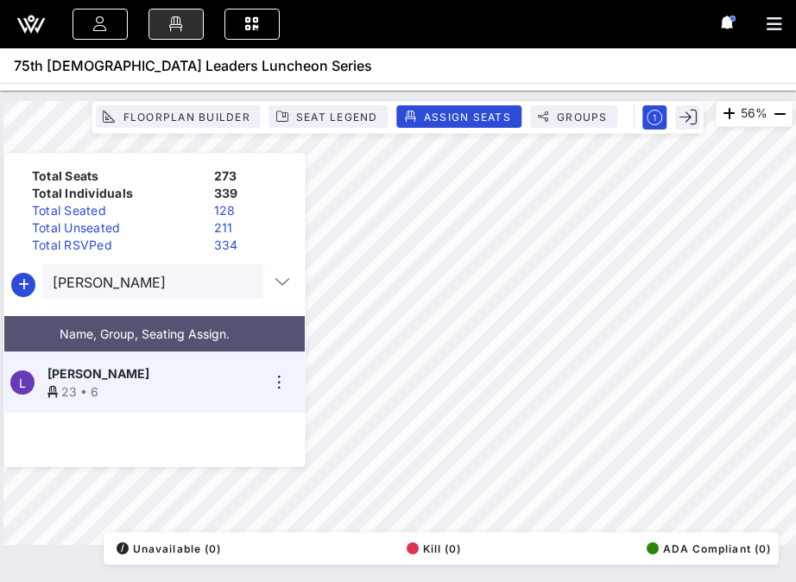
click at [240, 281] on button "clear icon" at bounding box center [242, 282] width 11 height 17
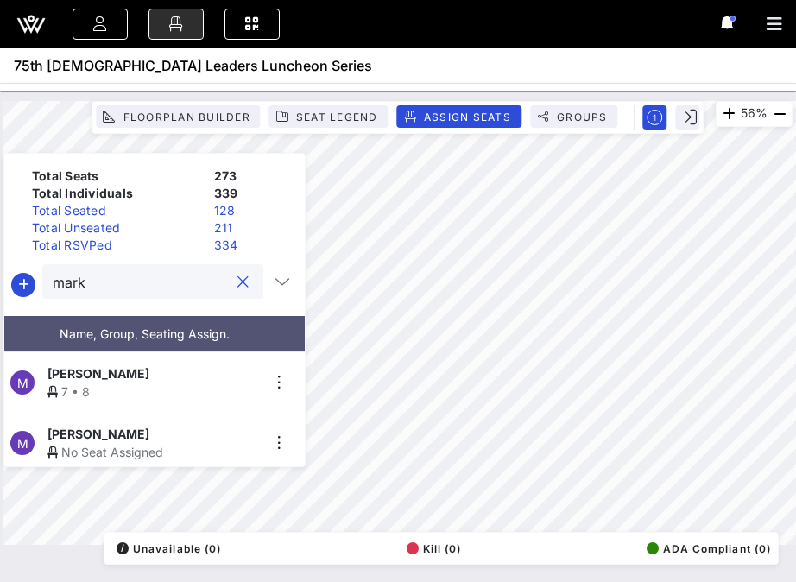
type input "mark"
click at [133, 431] on div "[PERSON_NAME]" at bounding box center [153, 434] width 212 height 18
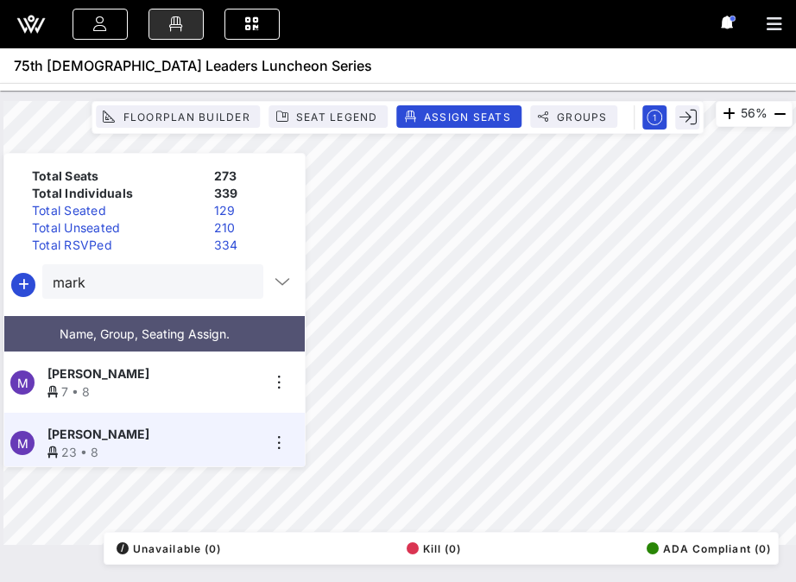
click at [237, 280] on button "clear icon" at bounding box center [242, 282] width 11 height 17
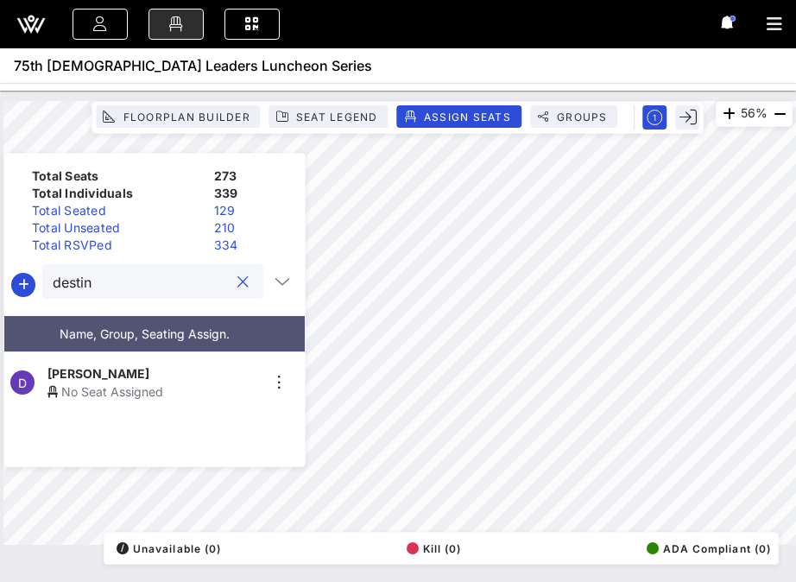
type input "destin"
click at [164, 372] on div "[PERSON_NAME]" at bounding box center [153, 373] width 212 height 18
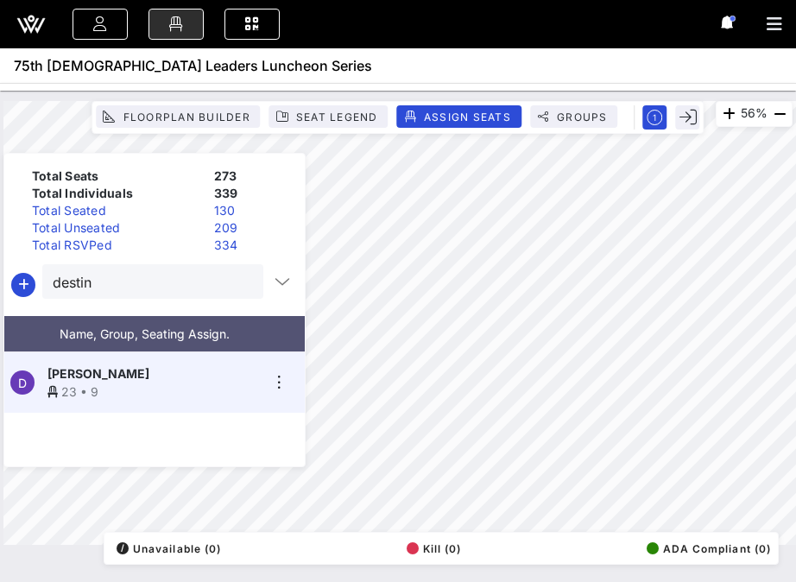
click at [237, 286] on button "clear icon" at bounding box center [242, 282] width 11 height 17
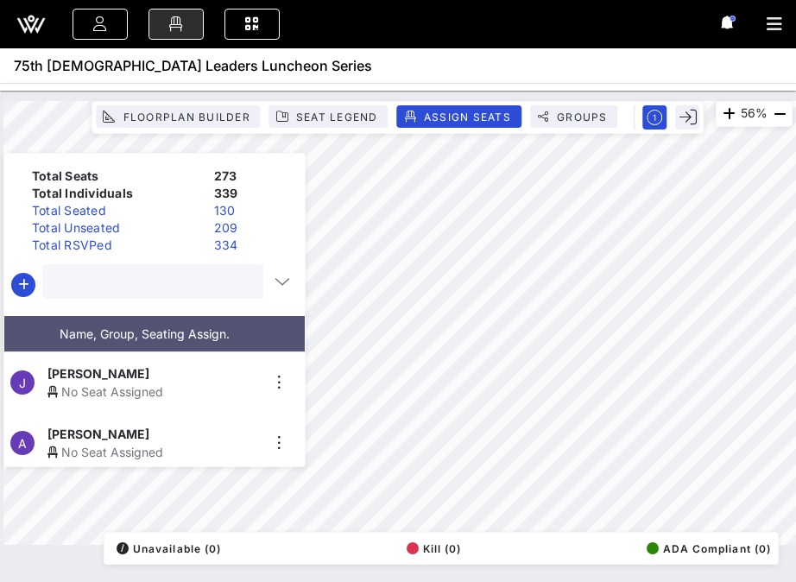
click at [200, 280] on input "text" at bounding box center [151, 281] width 197 height 22
type input "kimbe"
click at [159, 368] on div "[PERSON_NAME]" at bounding box center [153, 373] width 212 height 18
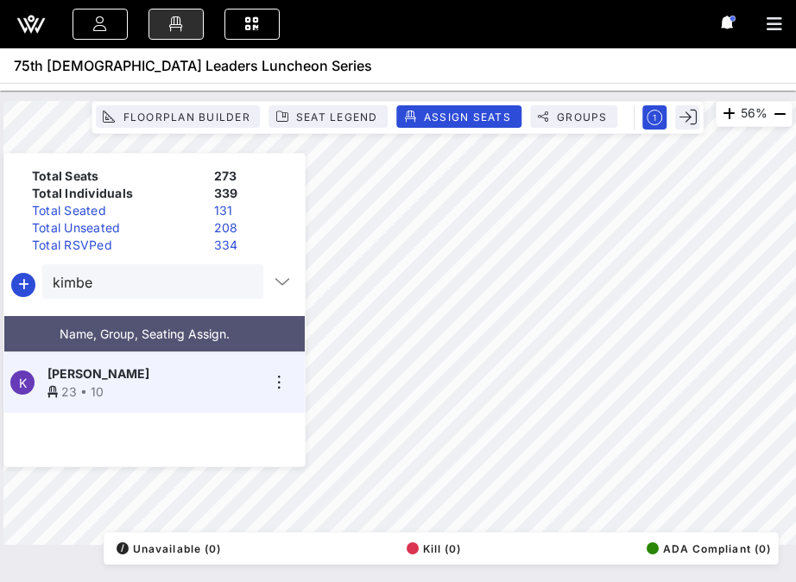
click at [237, 281] on button "clear icon" at bounding box center [242, 282] width 11 height 17
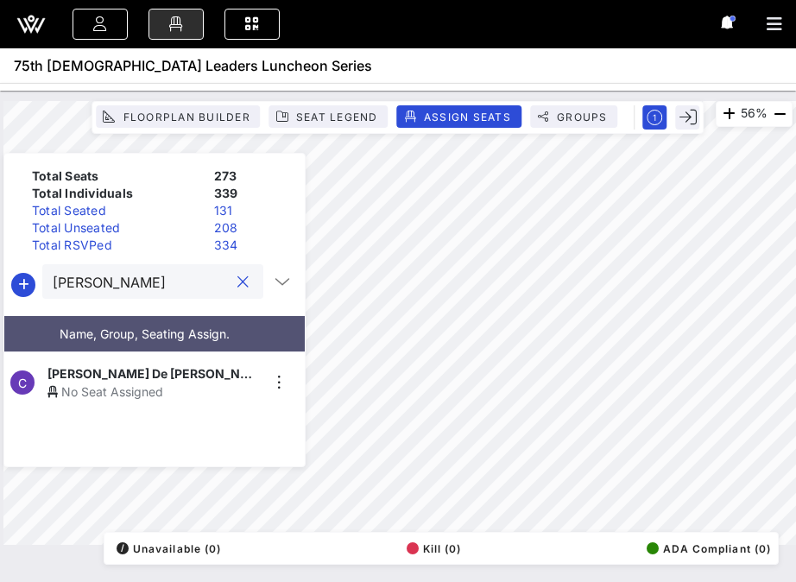
type input "[PERSON_NAME]"
click at [136, 383] on div "No Seat Assigned" at bounding box center [153, 391] width 212 height 18
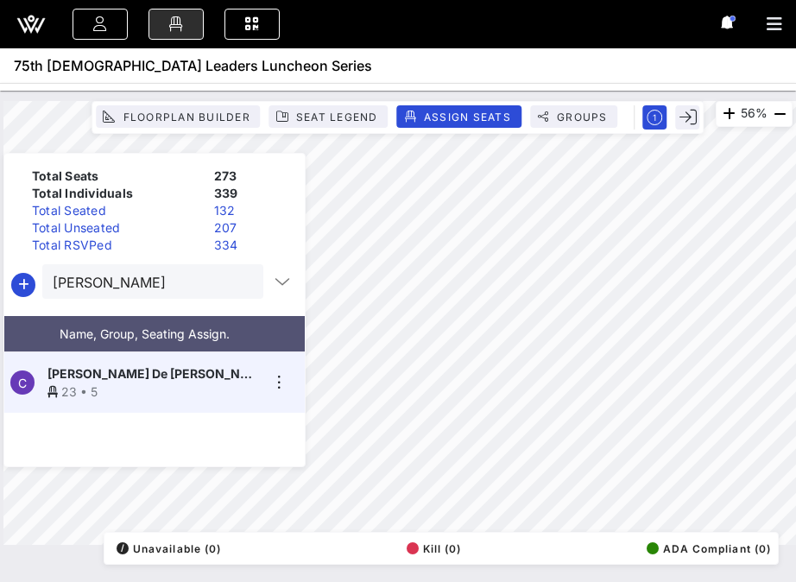
click at [237, 287] on button "clear icon" at bounding box center [242, 282] width 11 height 17
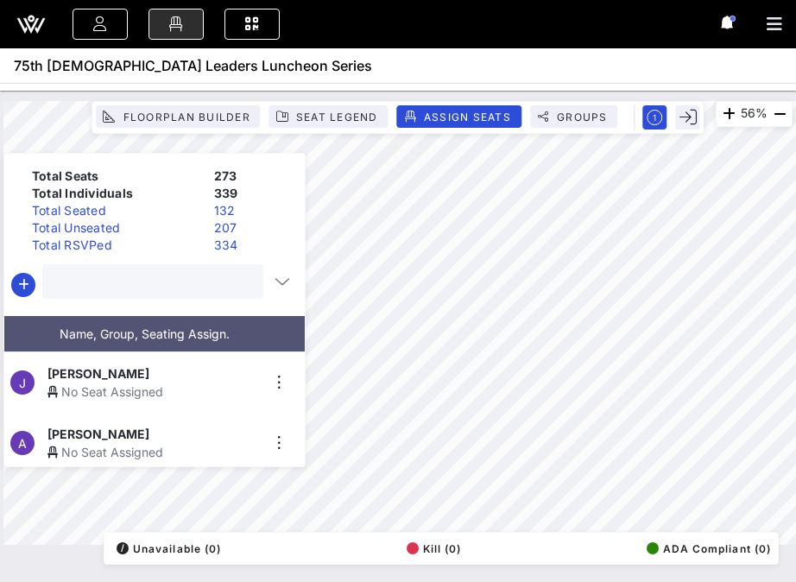
click at [210, 284] on input "text" at bounding box center [151, 281] width 197 height 22
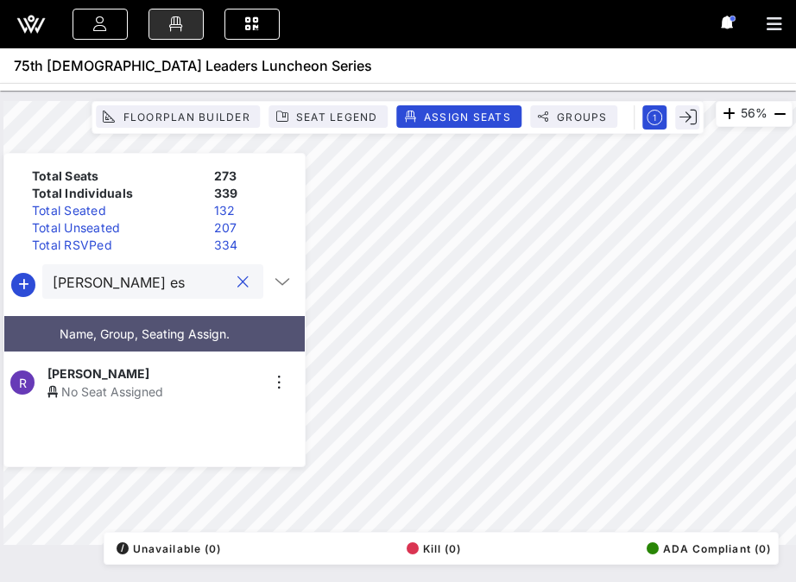
type input "[PERSON_NAME] es"
click at [127, 364] on div "[PERSON_NAME]" at bounding box center [153, 373] width 212 height 18
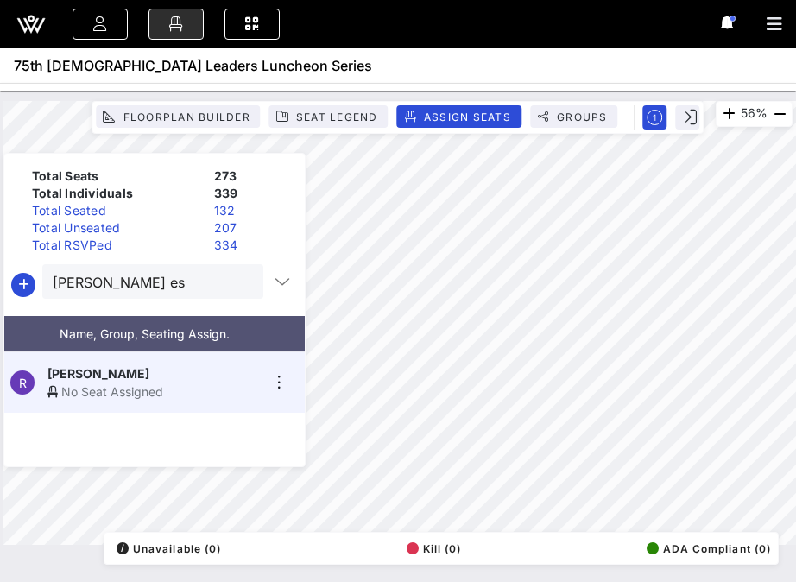
click at [201, 384] on div "No Seat Assigned" at bounding box center [153, 391] width 212 height 18
click at [237, 287] on button "clear icon" at bounding box center [242, 282] width 11 height 17
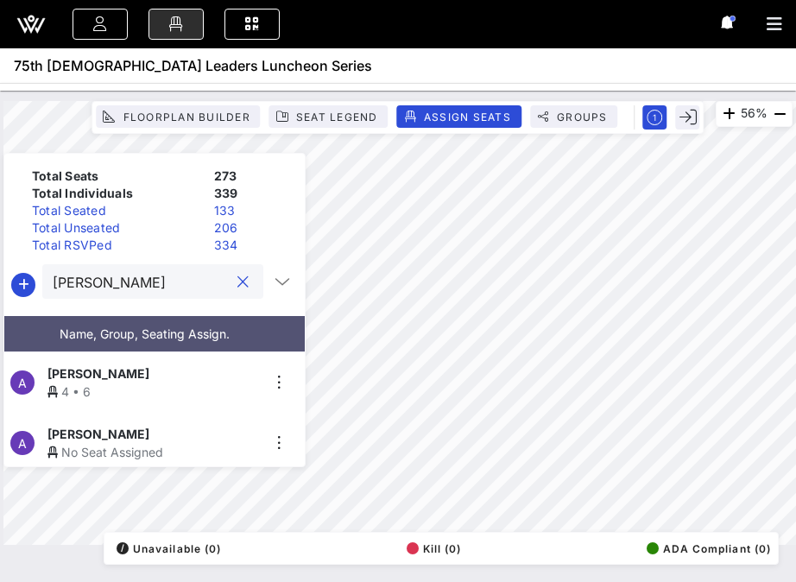
type input "[PERSON_NAME]"
click at [136, 427] on span "[PERSON_NAME]" at bounding box center [98, 434] width 102 height 18
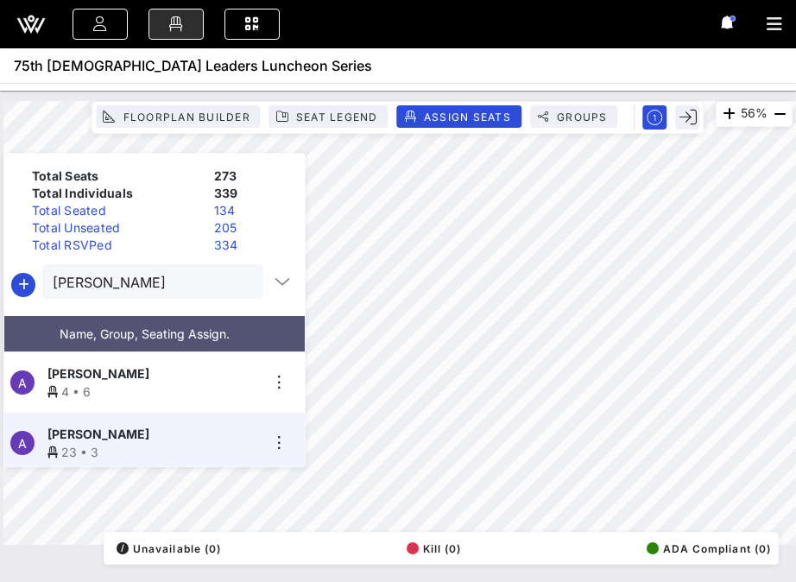
click at [239, 281] on button "clear icon" at bounding box center [242, 282] width 11 height 17
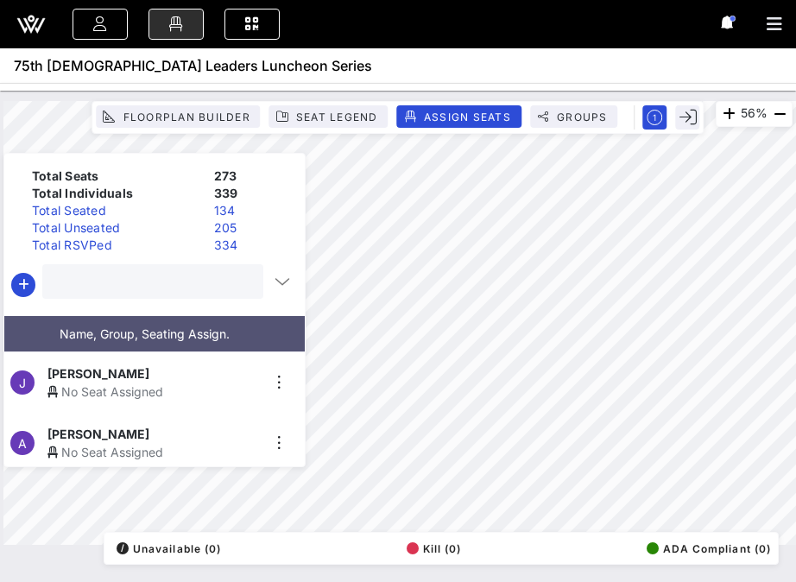
click at [199, 284] on input "text" at bounding box center [151, 281] width 197 height 22
type input "howlie"
click at [160, 382] on div "No Seat Assigned" at bounding box center [153, 391] width 212 height 18
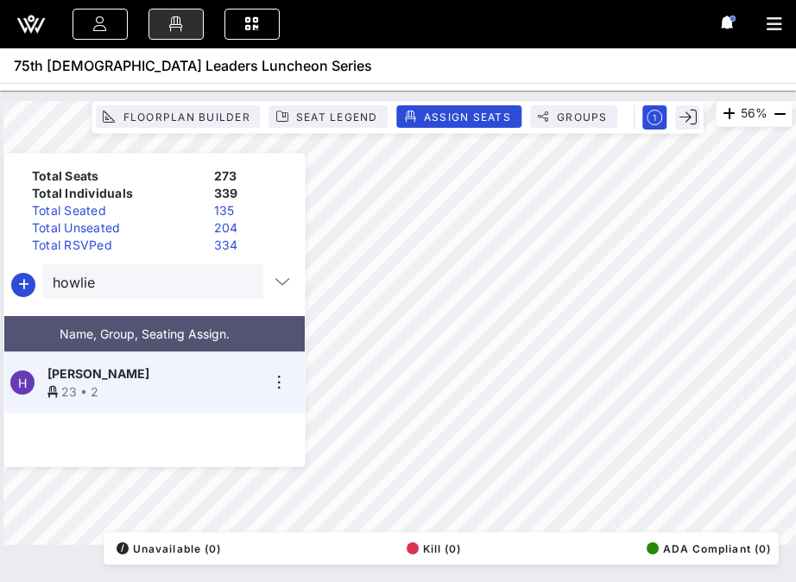
click at [243, 284] on div at bounding box center [242, 282] width 21 height 21
click at [237, 286] on button "clear icon" at bounding box center [242, 282] width 11 height 17
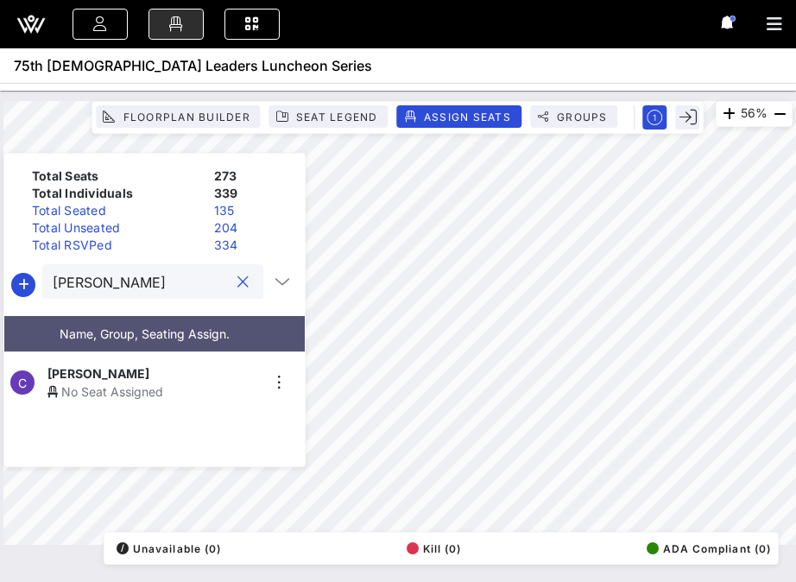
type input "[PERSON_NAME]"
click at [142, 382] on div "No Seat Assigned" at bounding box center [153, 391] width 212 height 18
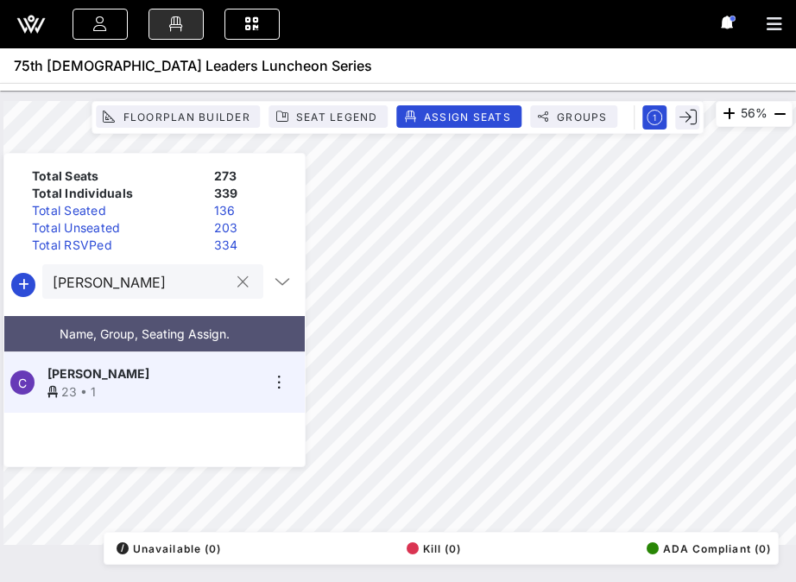
click at [237, 280] on button "clear icon" at bounding box center [242, 282] width 11 height 17
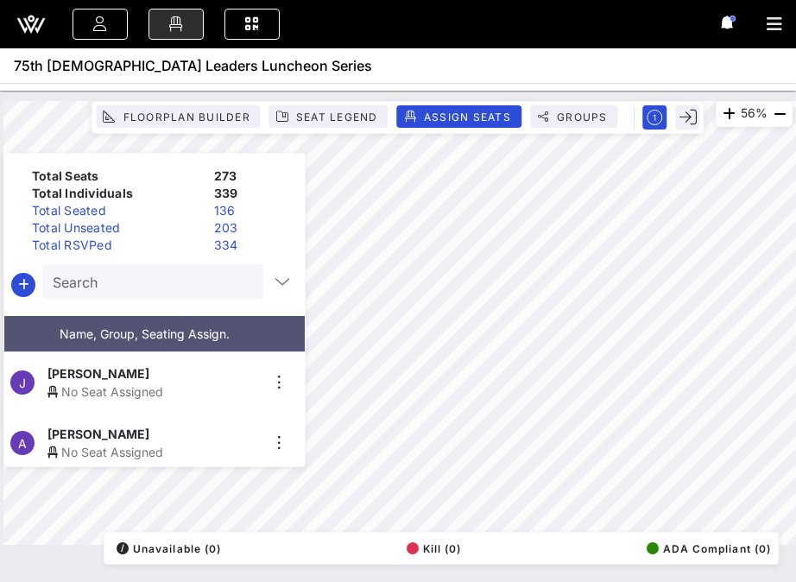
click at [197, 280] on input "Search" at bounding box center [151, 281] width 197 height 22
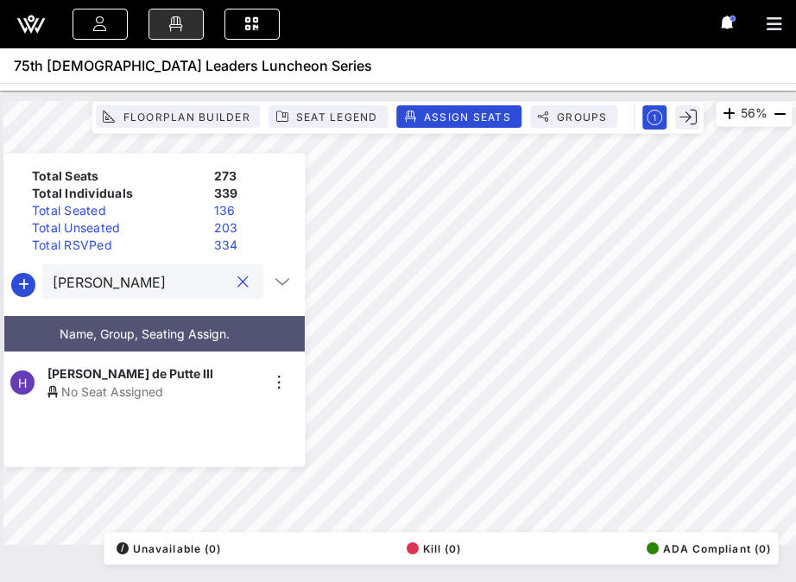
type input "[PERSON_NAME]"
click at [148, 368] on span "[PERSON_NAME] de Putte III" at bounding box center [130, 373] width 166 height 18
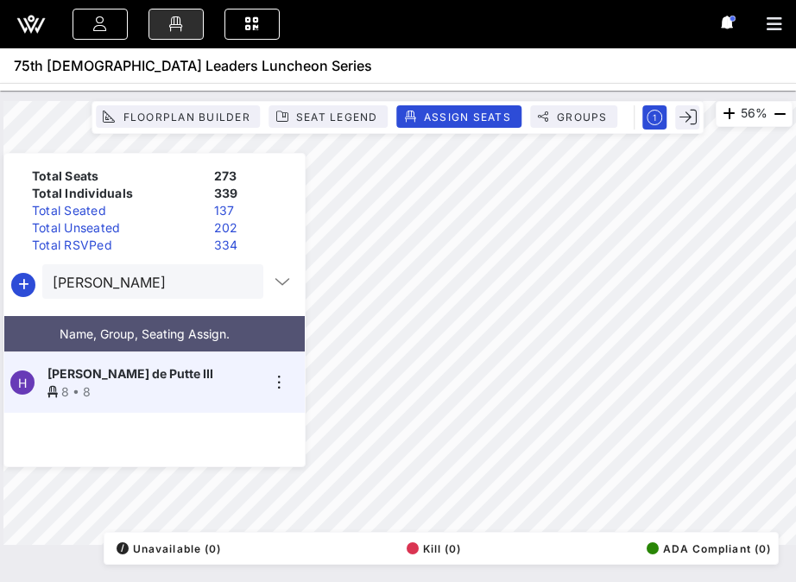
click at [237, 282] on button "clear icon" at bounding box center [242, 282] width 11 height 17
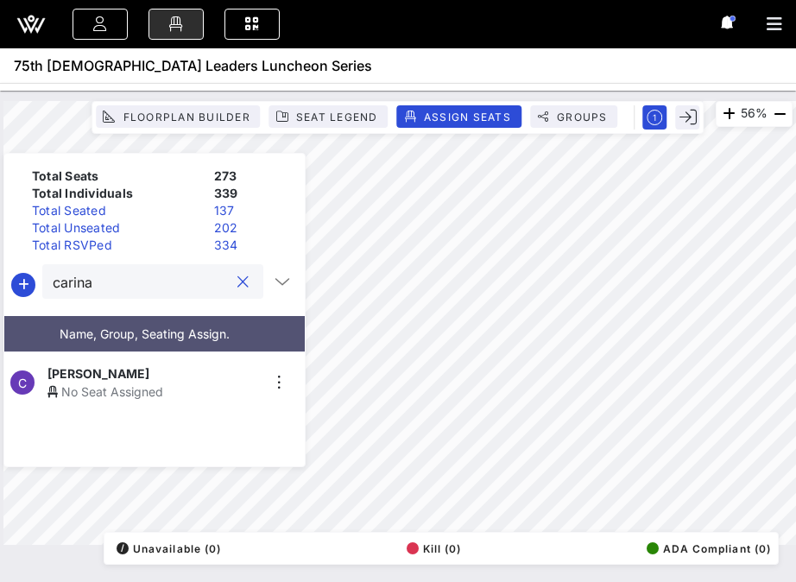
type input "carina"
click at [96, 382] on div "No Seat Assigned" at bounding box center [153, 391] width 212 height 18
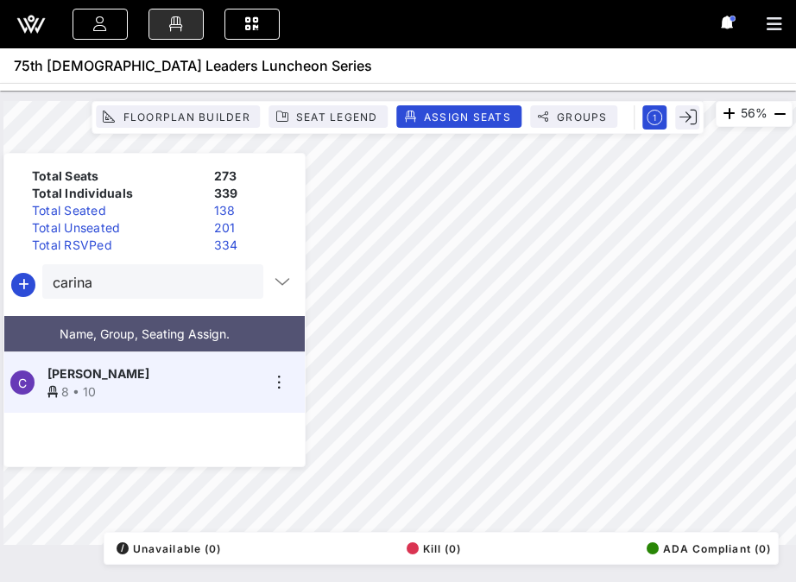
click at [237, 287] on button "clear icon" at bounding box center [242, 282] width 11 height 17
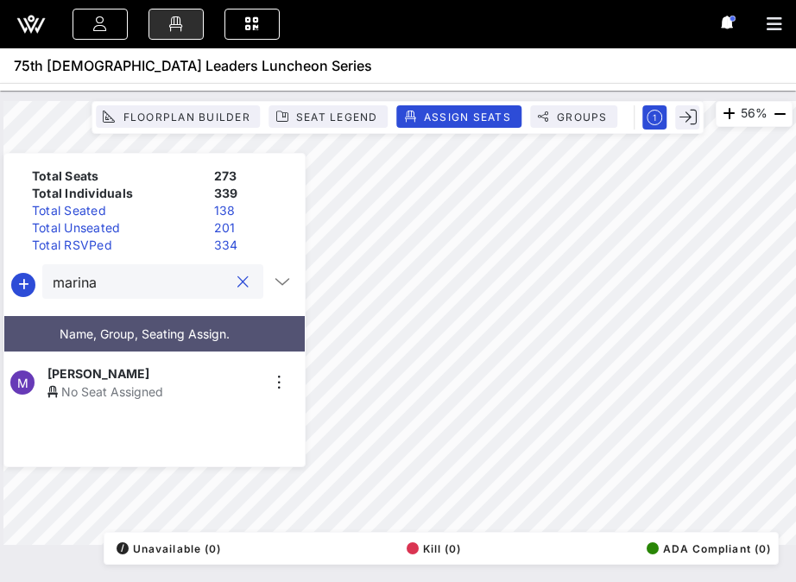
type input "marina"
click at [149, 364] on span "[PERSON_NAME]" at bounding box center [98, 373] width 102 height 18
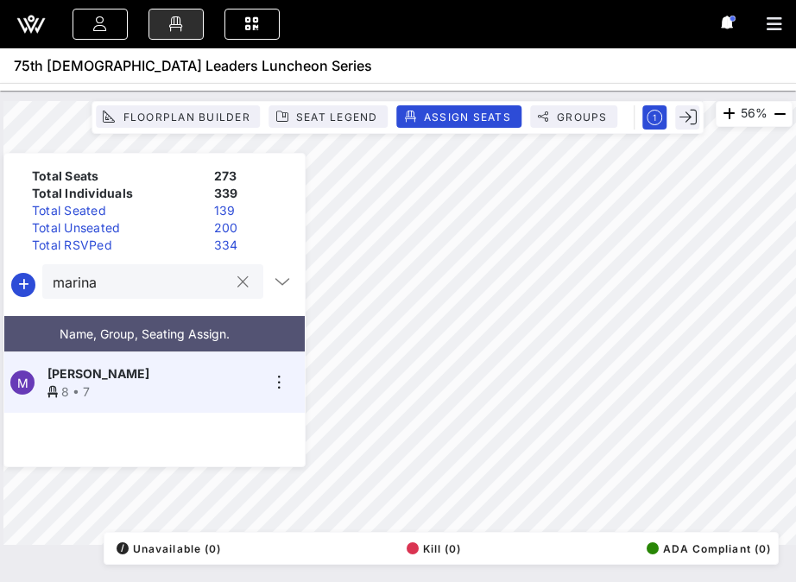
click at [237, 279] on button "clear icon" at bounding box center [242, 282] width 11 height 17
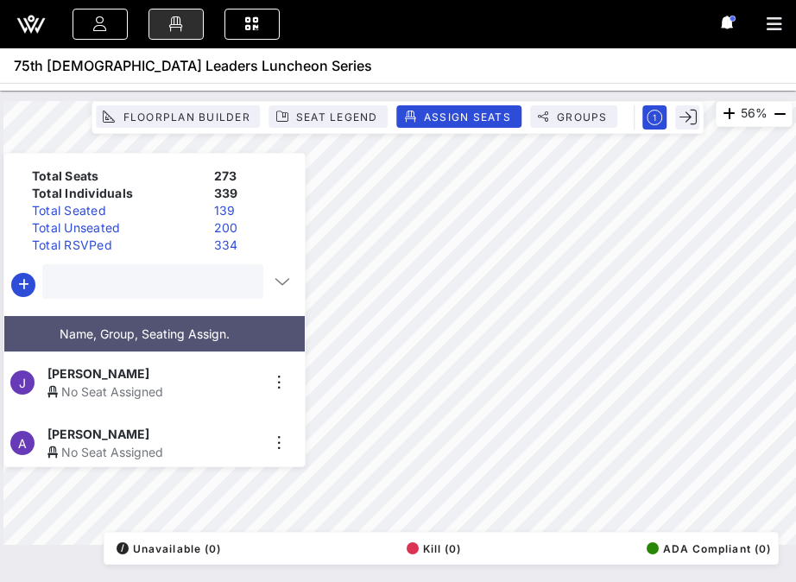
click at [213, 280] on input "text" at bounding box center [151, 281] width 197 height 22
type input "o"
type input "[PERSON_NAME]"
click at [140, 382] on div "No Seat Assigned" at bounding box center [153, 391] width 212 height 18
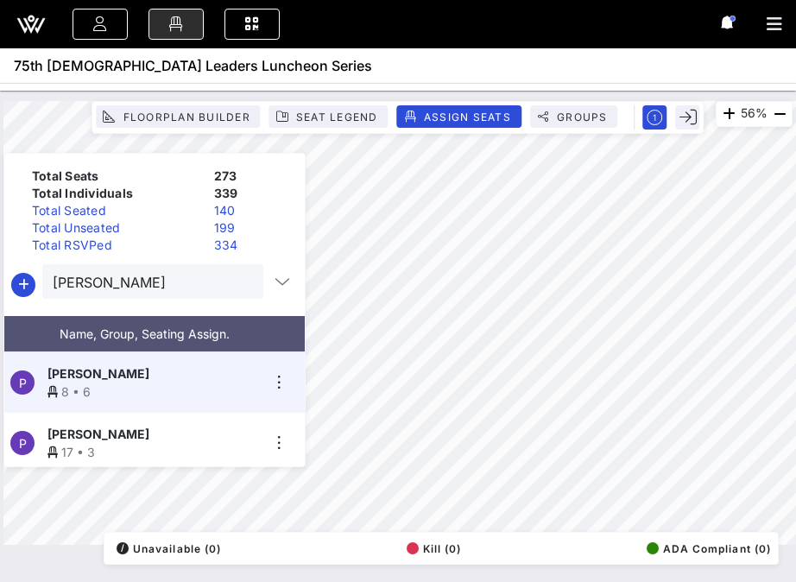
click at [237, 280] on button "clear icon" at bounding box center [242, 282] width 11 height 17
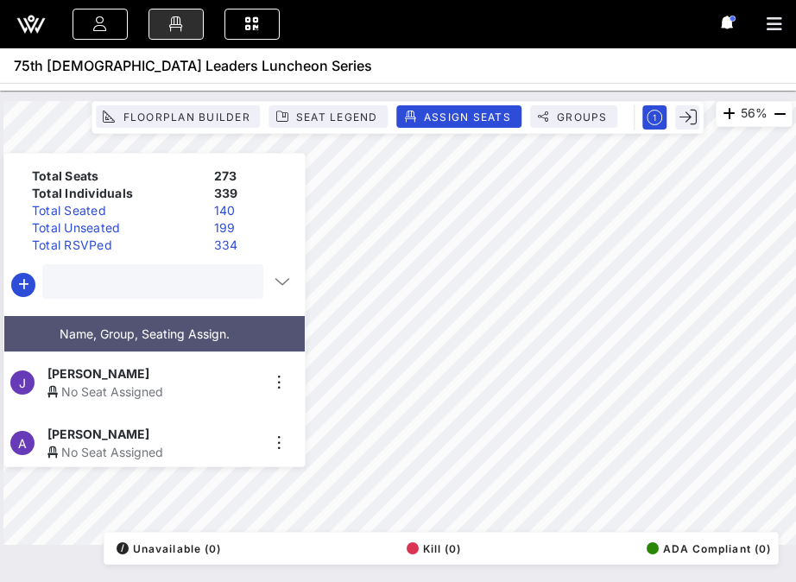
click at [206, 283] on input "text" at bounding box center [151, 281] width 197 height 22
type input "brown"
click at [121, 382] on div "No Seat Assigned" at bounding box center [153, 391] width 212 height 18
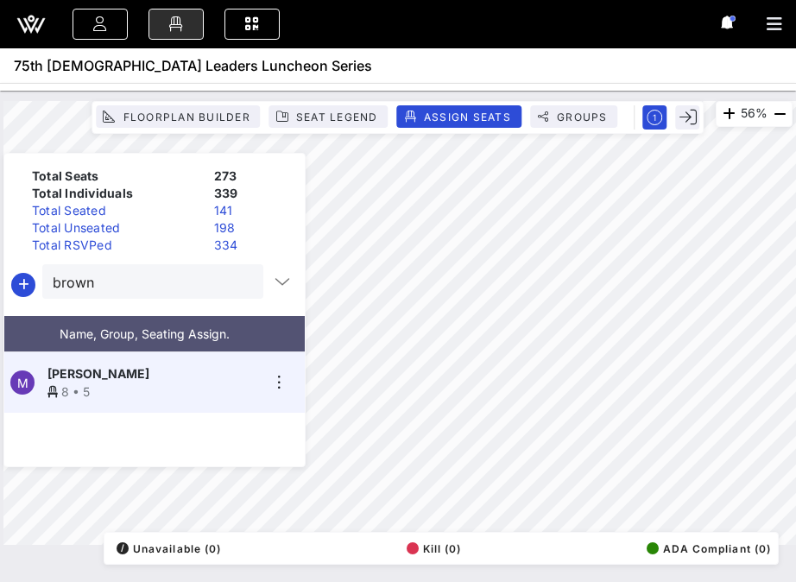
click at [237, 282] on button "clear icon" at bounding box center [242, 282] width 11 height 17
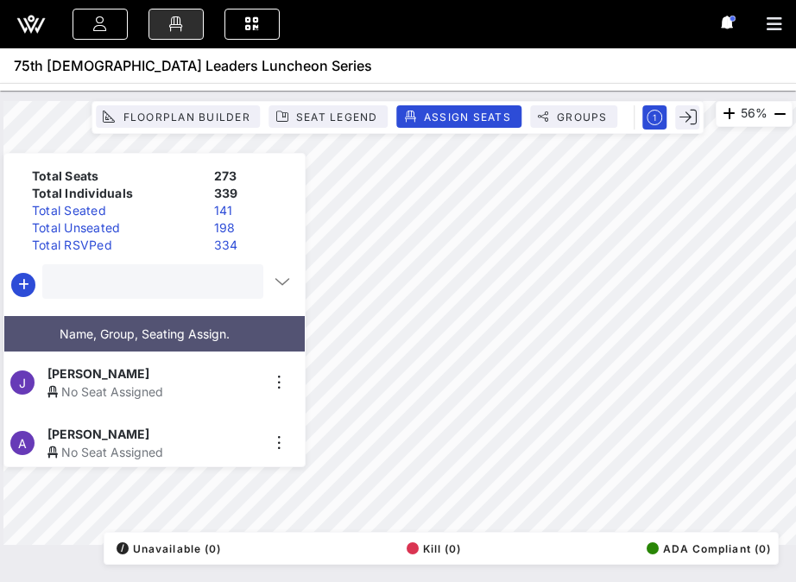
click at [201, 286] on input "text" at bounding box center [151, 281] width 197 height 22
type input "vee"
click at [237, 283] on button "clear icon" at bounding box center [242, 282] width 11 height 17
click at [208, 288] on input "text" at bounding box center [151, 281] width 197 height 22
type input "jC ja"
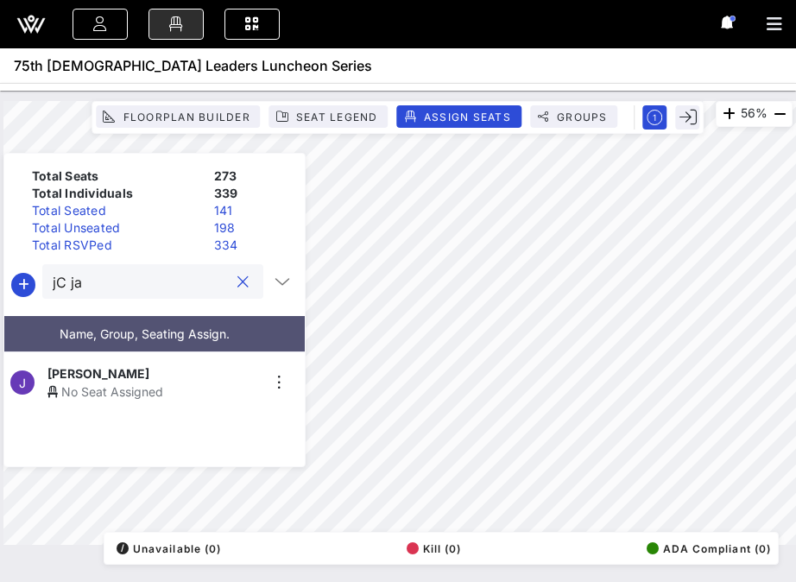
click at [142, 364] on div "[PERSON_NAME]" at bounding box center [153, 373] width 212 height 18
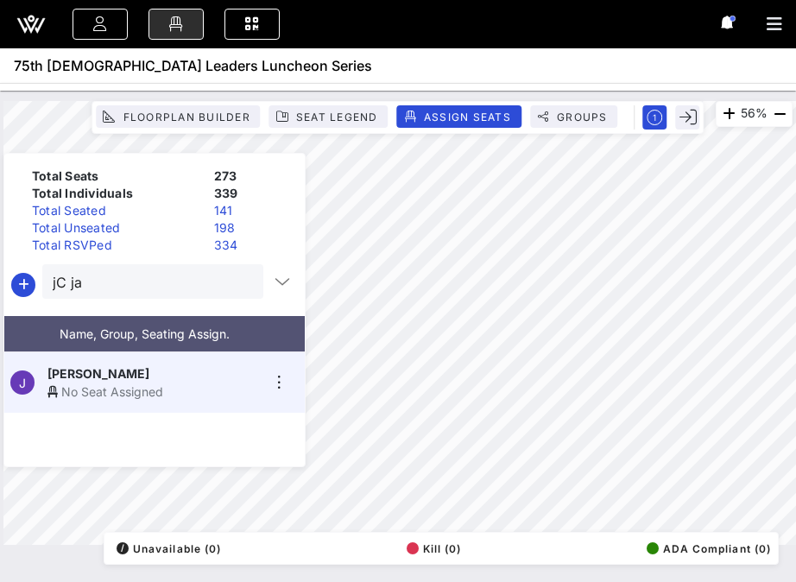
click at [139, 364] on div "[PERSON_NAME]" at bounding box center [153, 373] width 212 height 18
click at [237, 281] on button "clear icon" at bounding box center [242, 282] width 11 height 17
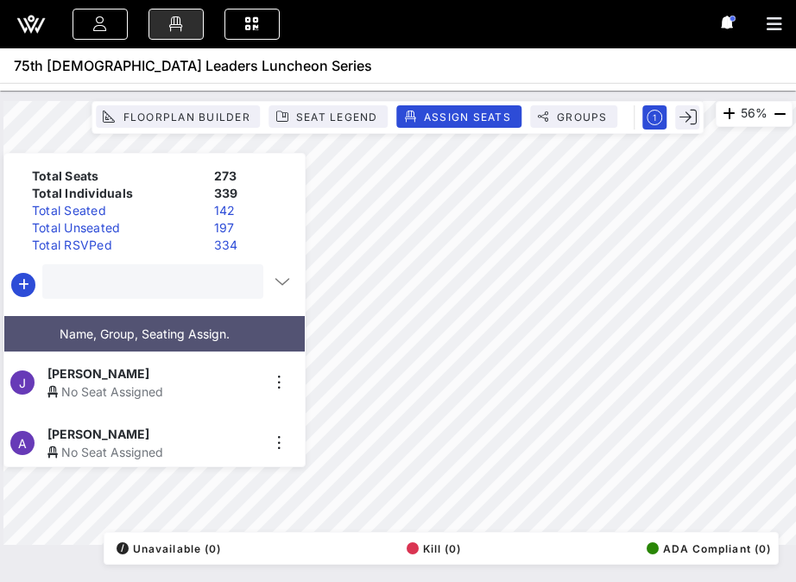
click at [196, 288] on input "text" at bounding box center [151, 281] width 197 height 22
type input "[PERSON_NAME]"
click at [136, 386] on div "No Seat Assigned" at bounding box center [153, 391] width 212 height 18
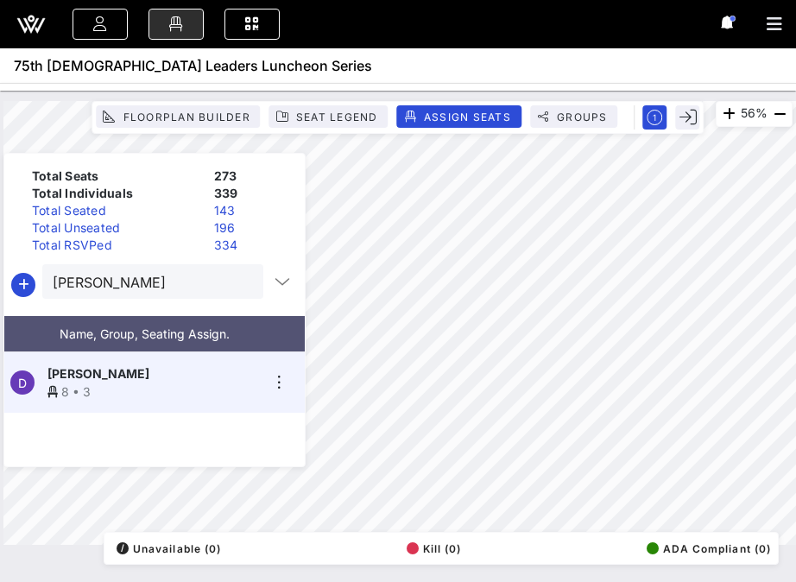
click at [237, 287] on button "clear icon" at bounding box center [242, 282] width 11 height 17
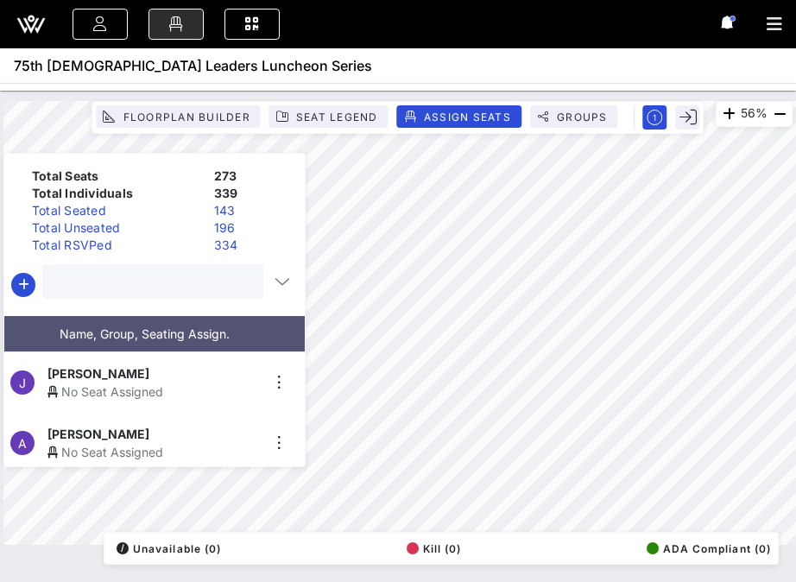
click at [211, 286] on input "text" at bounding box center [151, 281] width 197 height 22
type input "[PERSON_NAME]"
click at [137, 382] on div "No Seat Assigned" at bounding box center [153, 391] width 212 height 18
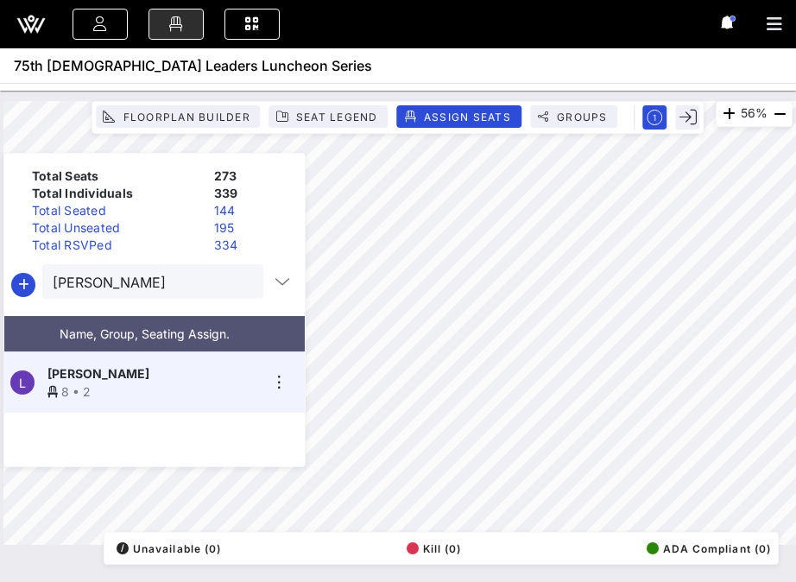
click at [240, 285] on button "clear icon" at bounding box center [242, 282] width 11 height 17
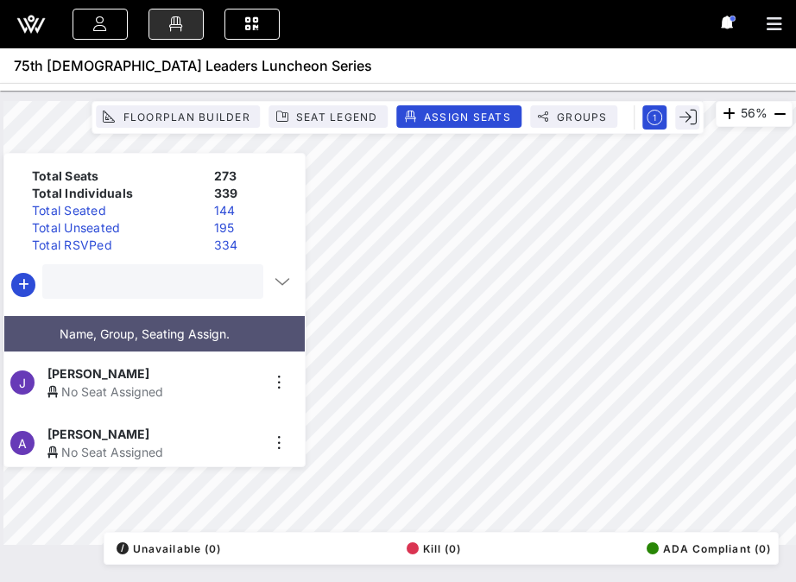
click at [199, 284] on input "text" at bounding box center [151, 281] width 197 height 22
type input "[PERSON_NAME]"
click at [139, 373] on span "[PERSON_NAME]" at bounding box center [98, 373] width 102 height 18
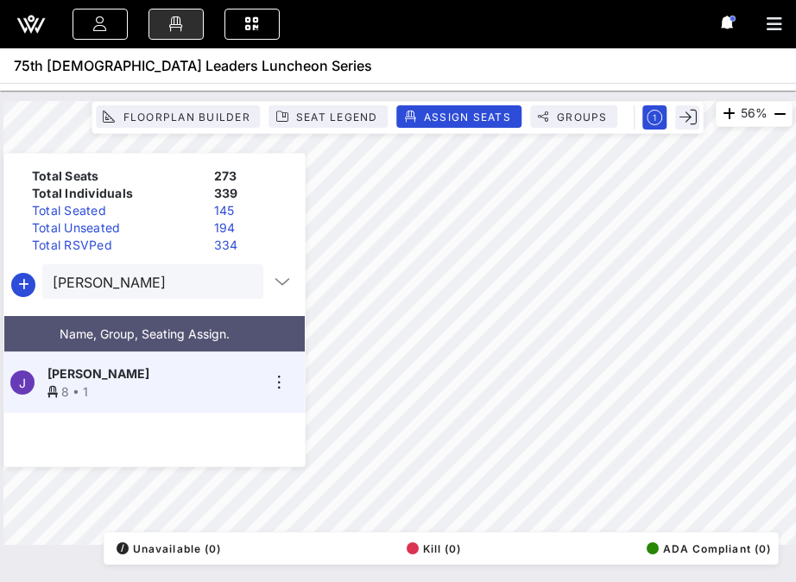
click at [241, 279] on button "clear icon" at bounding box center [242, 282] width 11 height 17
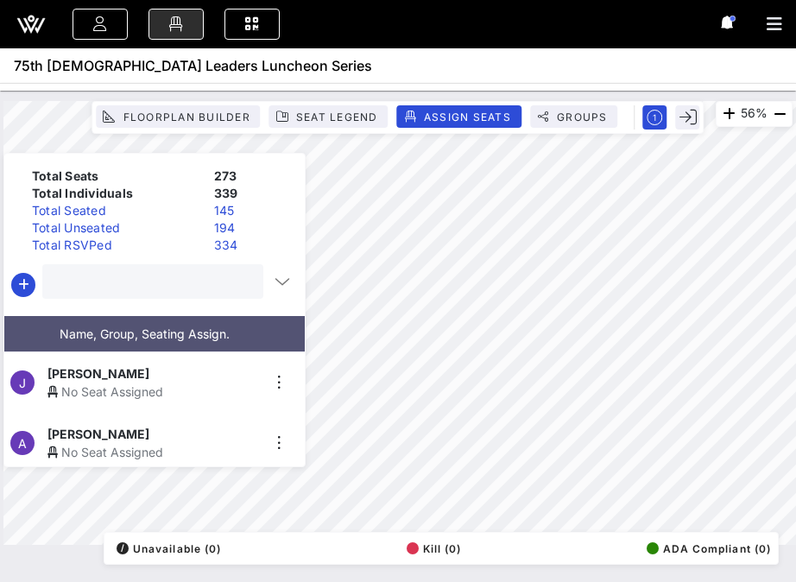
click at [185, 284] on input "text" at bounding box center [151, 281] width 197 height 22
type input "l"
type input "[PERSON_NAME]"
click at [122, 382] on div "No Seat Assigned" at bounding box center [153, 391] width 212 height 18
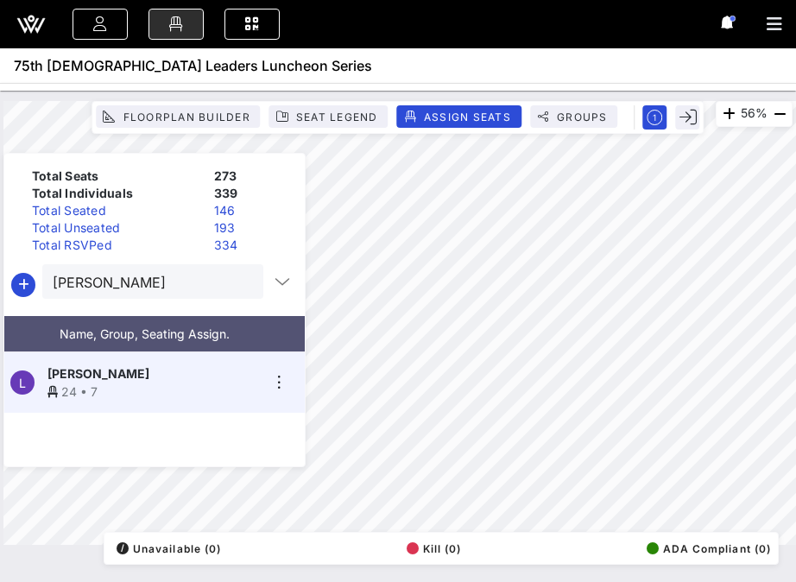
click at [240, 284] on button "clear icon" at bounding box center [242, 282] width 11 height 17
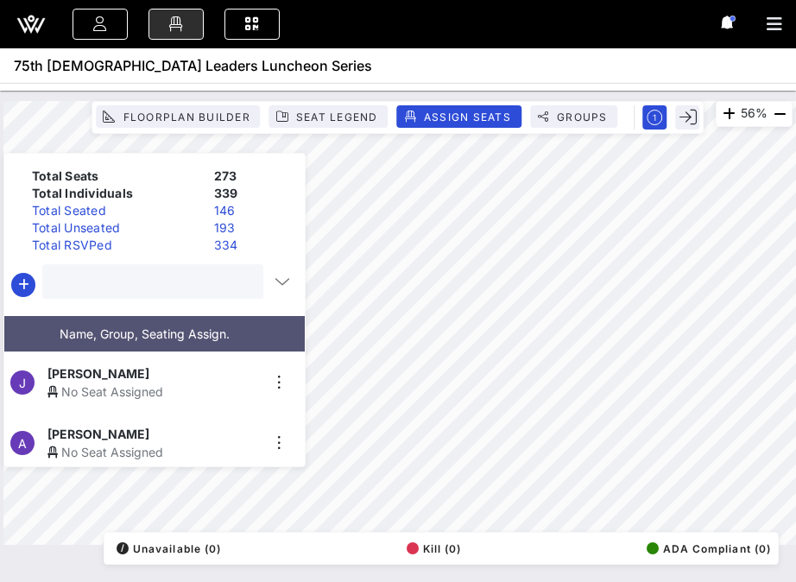
click at [213, 282] on input "text" at bounding box center [151, 281] width 197 height 22
type input "[PERSON_NAME]"
click at [184, 374] on div "[PERSON_NAME]" at bounding box center [153, 373] width 212 height 18
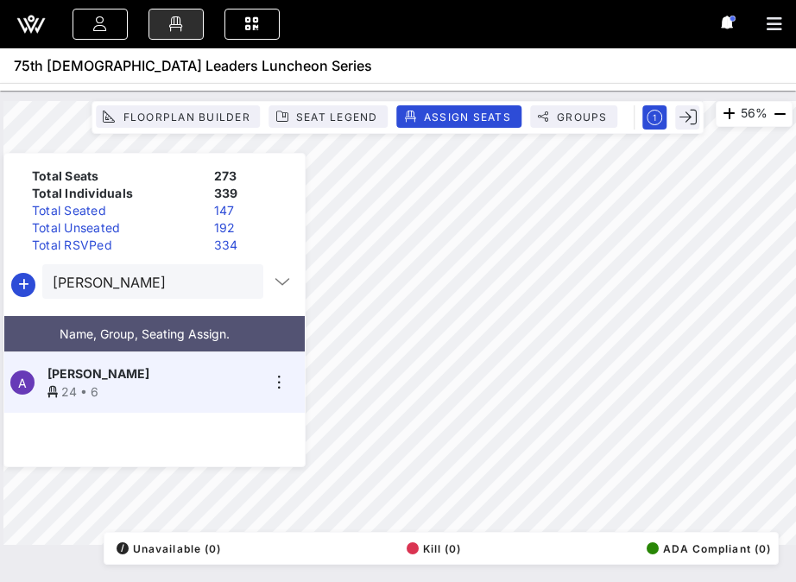
click at [237, 281] on button "clear icon" at bounding box center [242, 282] width 11 height 17
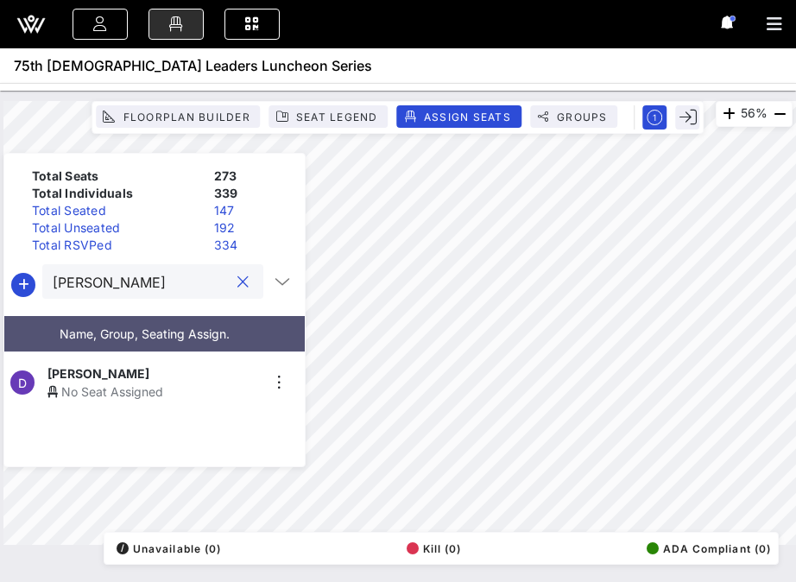
type input "[PERSON_NAME]"
click at [126, 382] on div "No Seat Assigned" at bounding box center [153, 391] width 212 height 18
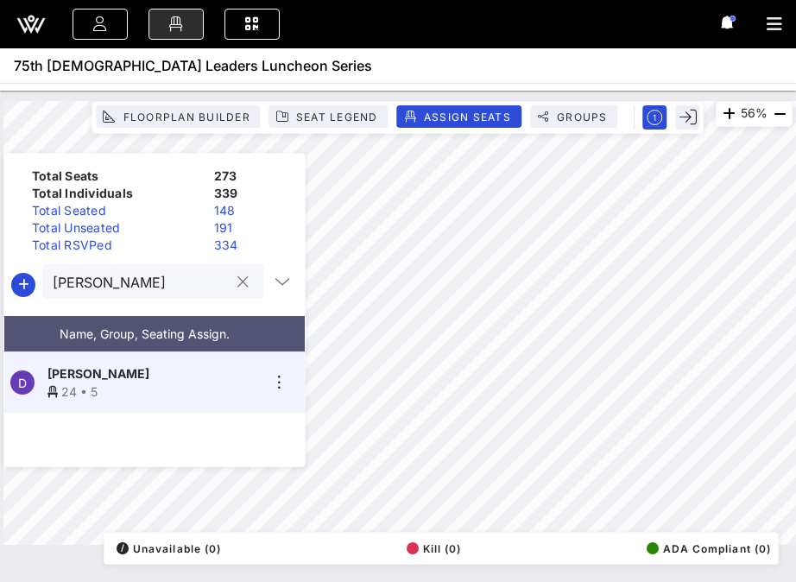
click at [232, 281] on div at bounding box center [242, 282] width 21 height 21
click at [239, 281] on button "clear icon" at bounding box center [242, 282] width 11 height 17
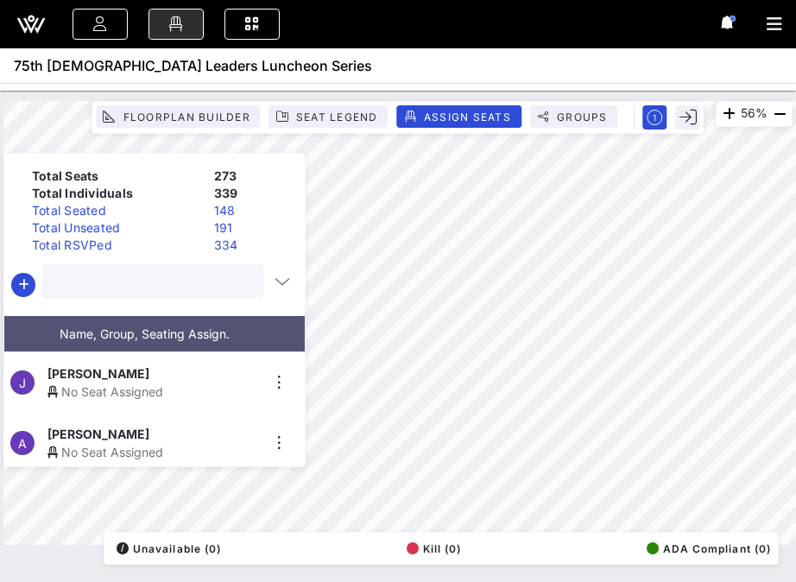
click at [216, 282] on input "text" at bounding box center [151, 281] width 197 height 22
type input "bianca"
click at [173, 367] on div "[PERSON_NAME]" at bounding box center [153, 373] width 212 height 18
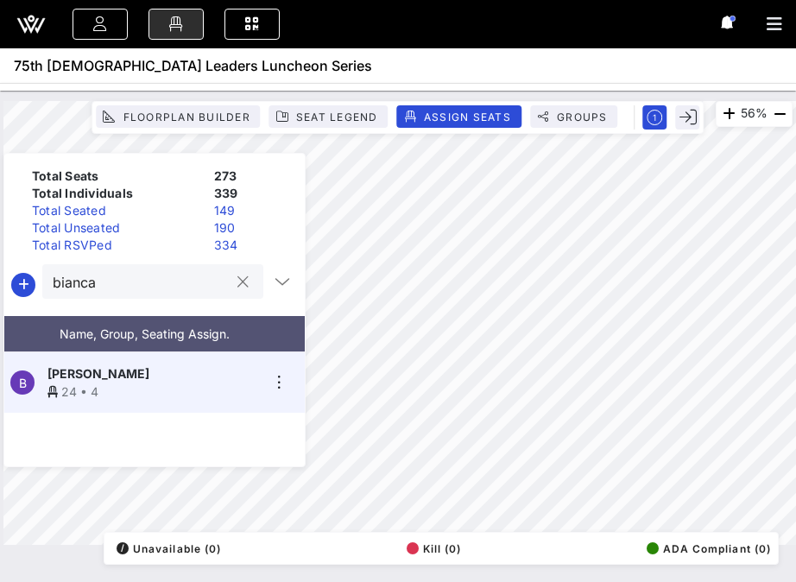
click at [237, 282] on button "clear icon" at bounding box center [242, 282] width 11 height 17
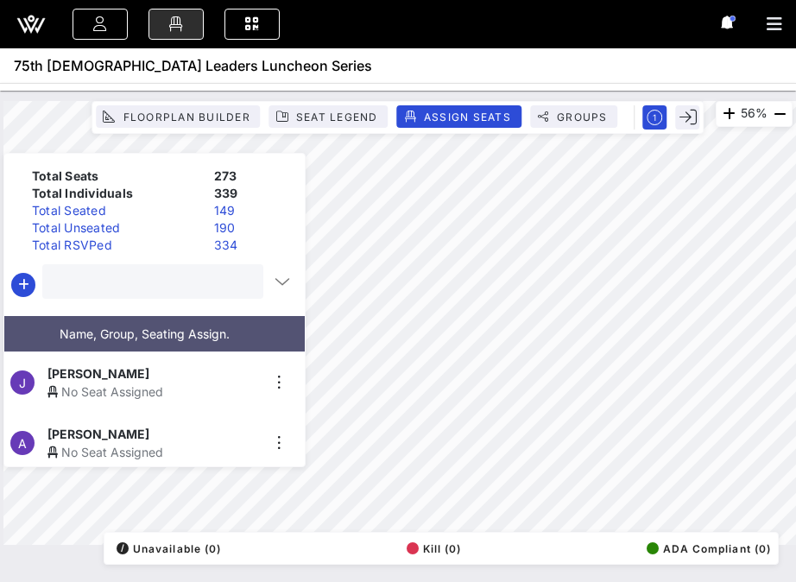
click at [216, 287] on input "text" at bounding box center [151, 281] width 197 height 22
type input "[PERSON_NAME]"
click at [149, 385] on div "No Seat Assigned" at bounding box center [153, 391] width 212 height 18
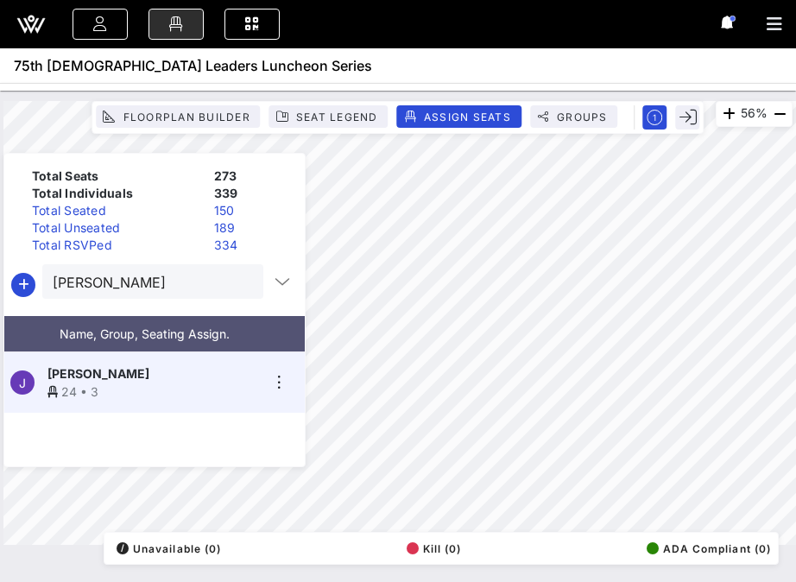
click at [237, 280] on button "clear icon" at bounding box center [242, 282] width 11 height 17
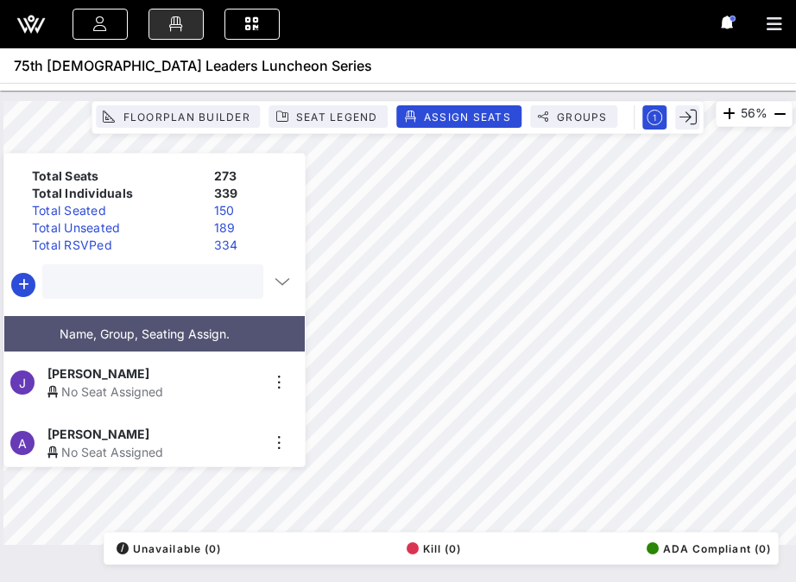
click at [192, 279] on input "text" at bounding box center [151, 281] width 197 height 22
type input "[PERSON_NAME]"
click at [125, 382] on div "No Seat Assigned" at bounding box center [153, 391] width 212 height 18
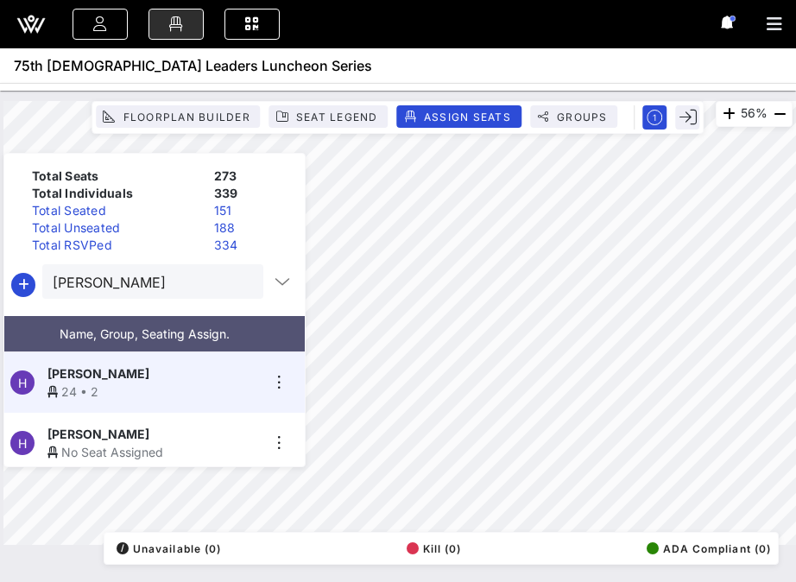
click at [237, 281] on button "clear icon" at bounding box center [242, 282] width 11 height 17
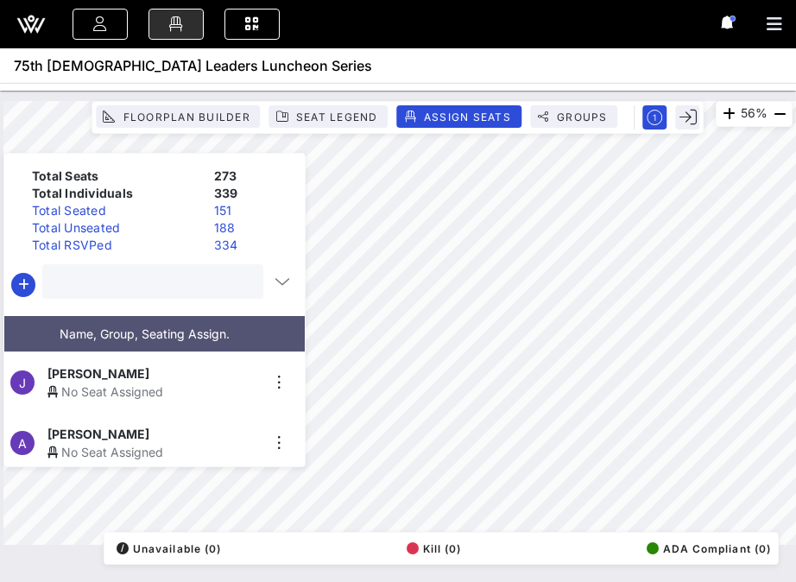
click at [220, 286] on input "text" at bounding box center [151, 281] width 197 height 22
type input "[PERSON_NAME]"
click at [194, 374] on div "[PERSON_NAME]" at bounding box center [153, 373] width 212 height 18
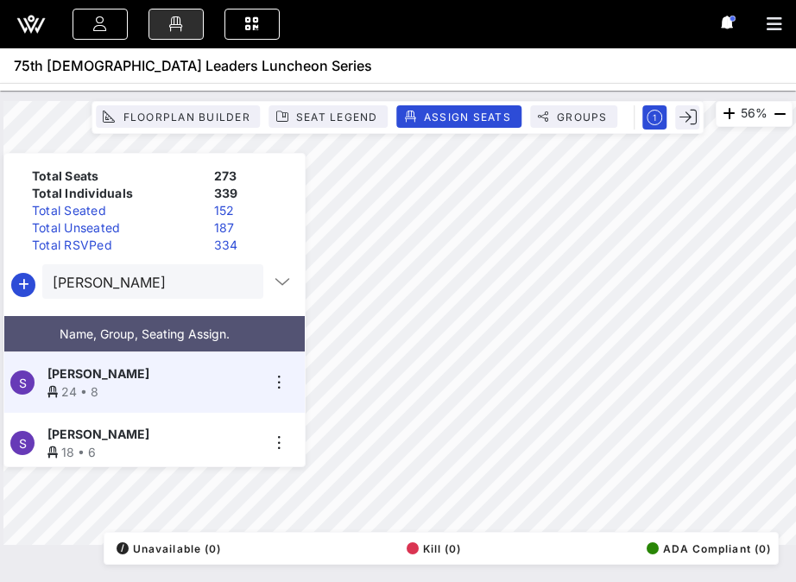
click at [237, 284] on button "clear icon" at bounding box center [242, 282] width 11 height 17
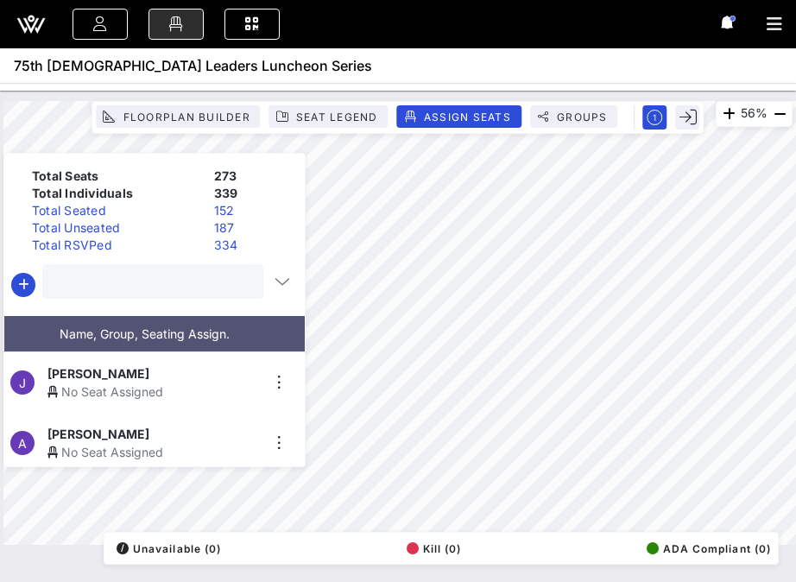
click at [213, 287] on input "text" at bounding box center [151, 281] width 197 height 22
type input "[PERSON_NAME]"
click at [157, 382] on div "No Seat Assigned" at bounding box center [153, 391] width 212 height 18
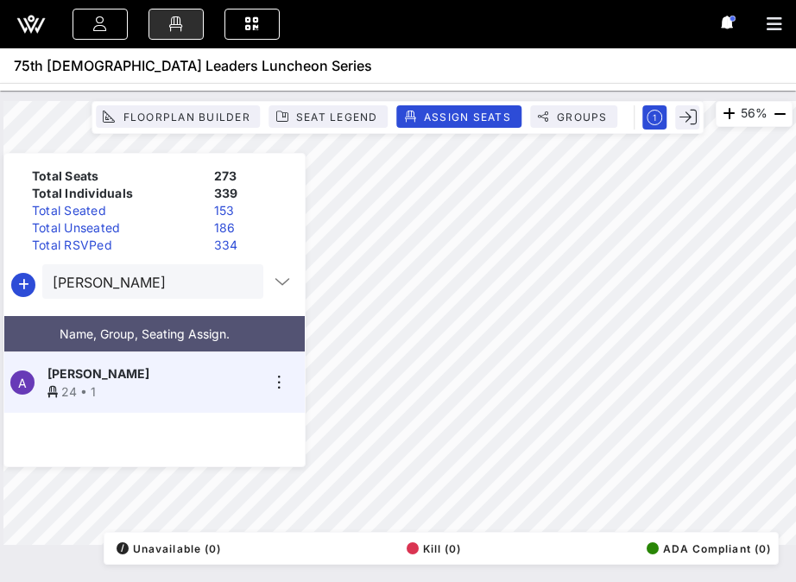
click at [237, 280] on button "clear icon" at bounding box center [242, 282] width 11 height 17
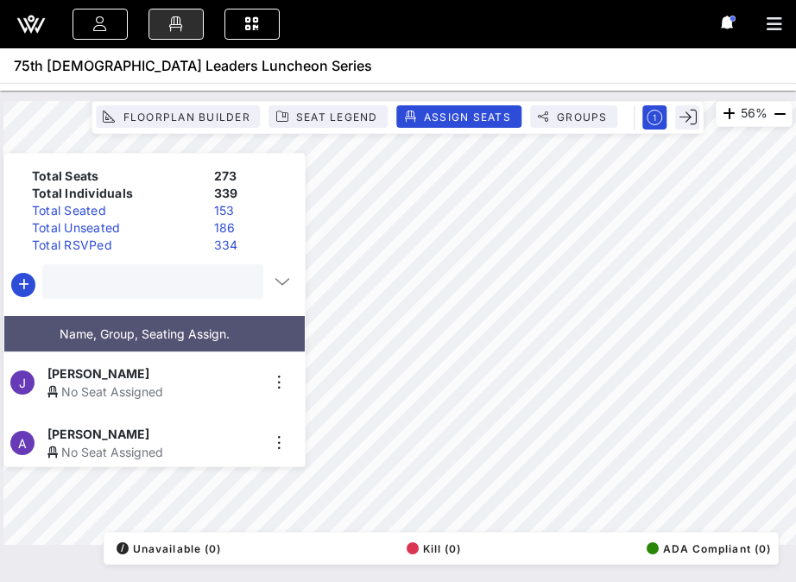
click at [185, 283] on input "text" at bounding box center [151, 281] width 197 height 22
click at [142, 371] on div "[PERSON_NAME]" at bounding box center [153, 373] width 212 height 18
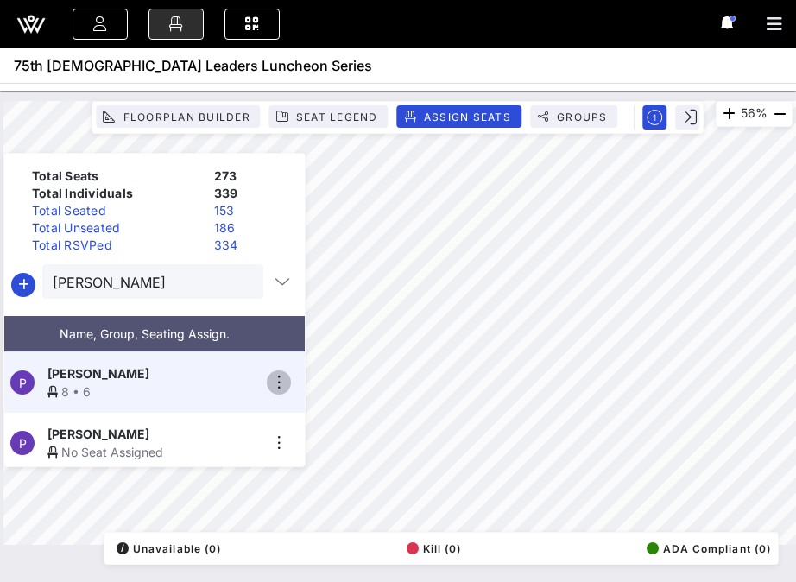
click at [280, 372] on icon "button" at bounding box center [278, 382] width 21 height 21
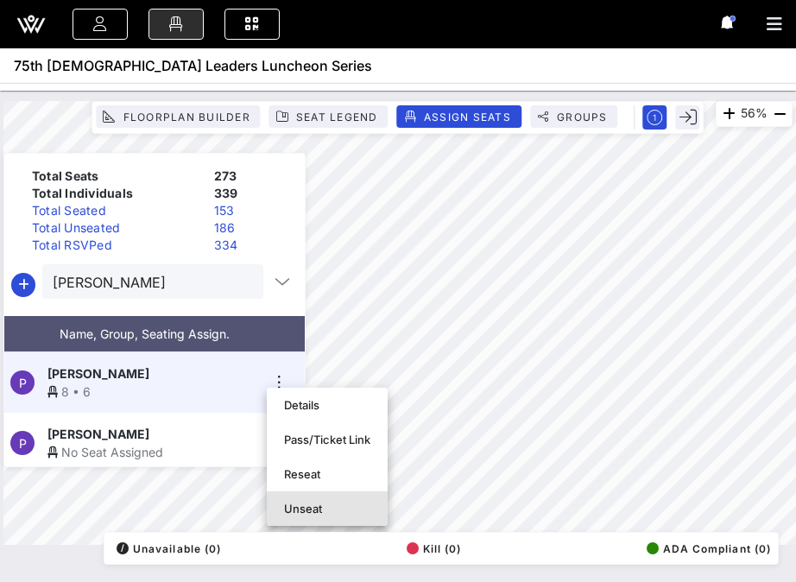
click at [303, 502] on div "Unseat" at bounding box center [327, 508] width 86 height 14
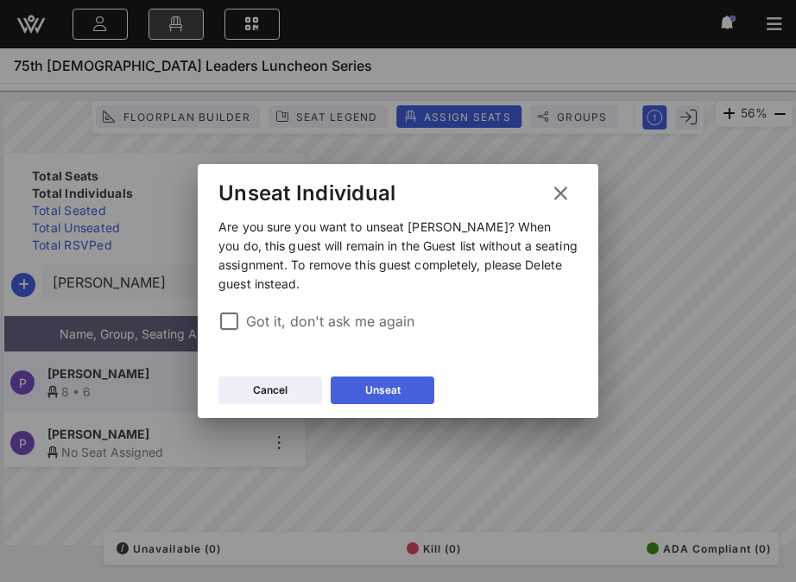
click at [365, 382] on div "Unseat" at bounding box center [382, 389] width 35 height 17
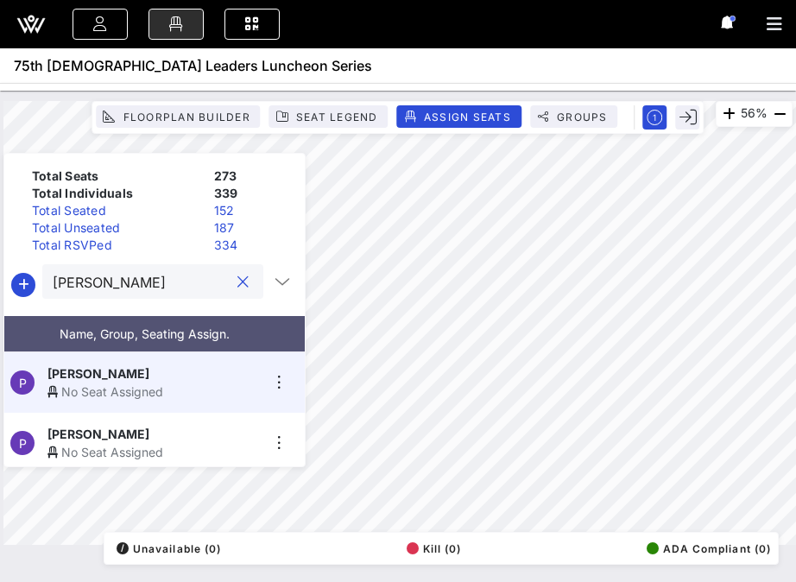
click at [118, 287] on input "[PERSON_NAME]" at bounding box center [141, 281] width 176 height 22
click at [123, 370] on div "[PERSON_NAME]" at bounding box center [153, 373] width 212 height 18
click at [215, 283] on input "[PERSON_NAME]" at bounding box center [141, 281] width 176 height 22
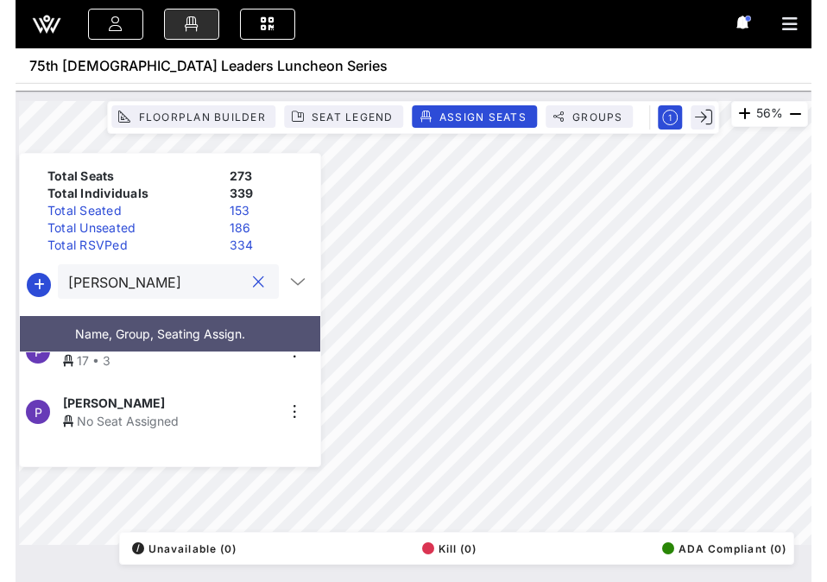
scroll to position [121, 0]
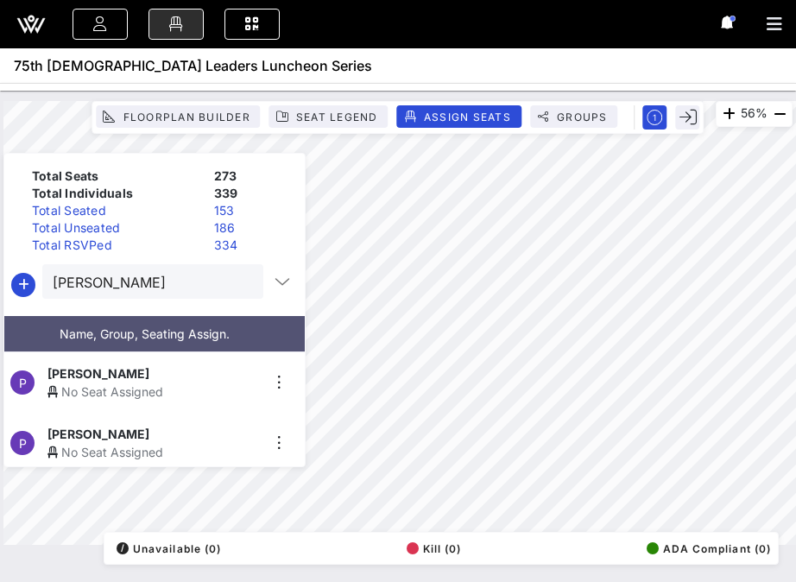
click at [181, 431] on div "[PERSON_NAME]" at bounding box center [153, 434] width 212 height 18
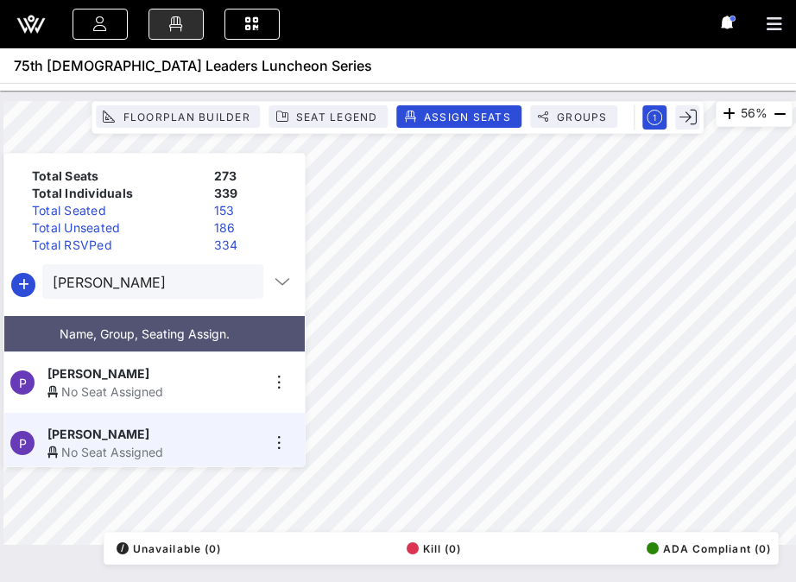
click at [151, 433] on div "[PERSON_NAME]" at bounding box center [153, 434] width 212 height 18
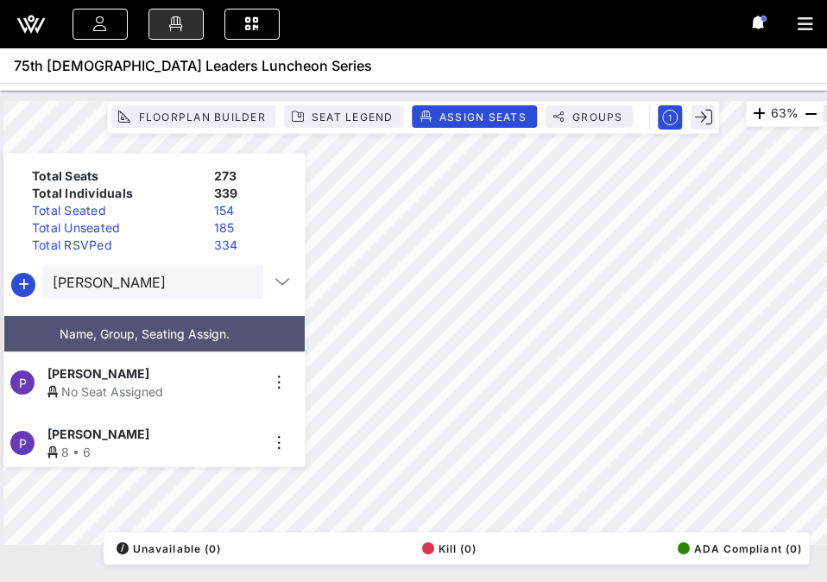
click at [773, 582] on html "Event Builder Guests Floor Plan Journeys Comms QR Scanner Team Settings 75th [D…" at bounding box center [413, 291] width 827 height 582
click at [147, 284] on input "[PERSON_NAME]" at bounding box center [141, 281] width 176 height 22
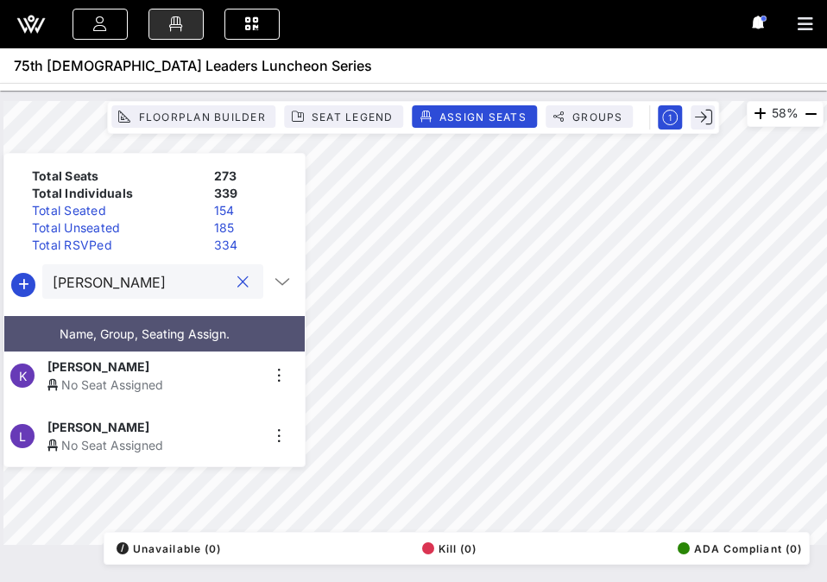
scroll to position [0, 0]
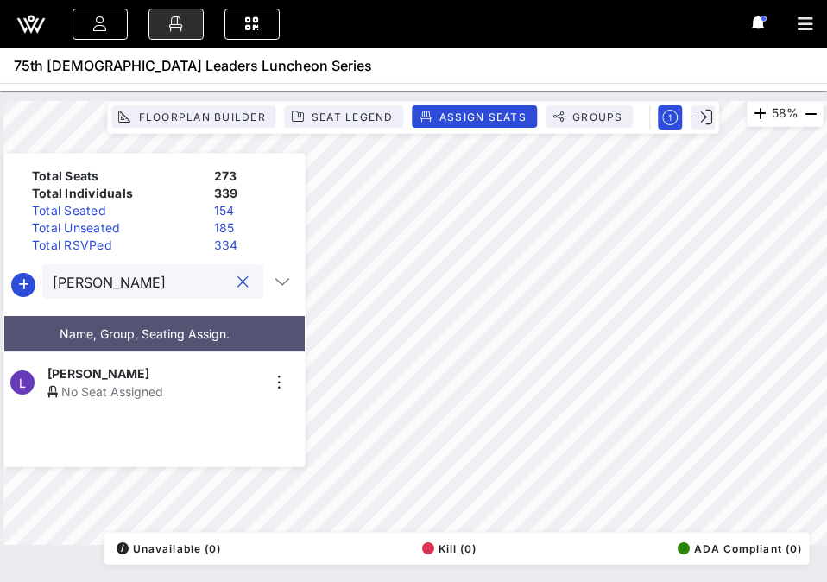
type input "[PERSON_NAME]"
click at [84, 393] on div "No Seat Assigned" at bounding box center [153, 391] width 212 height 18
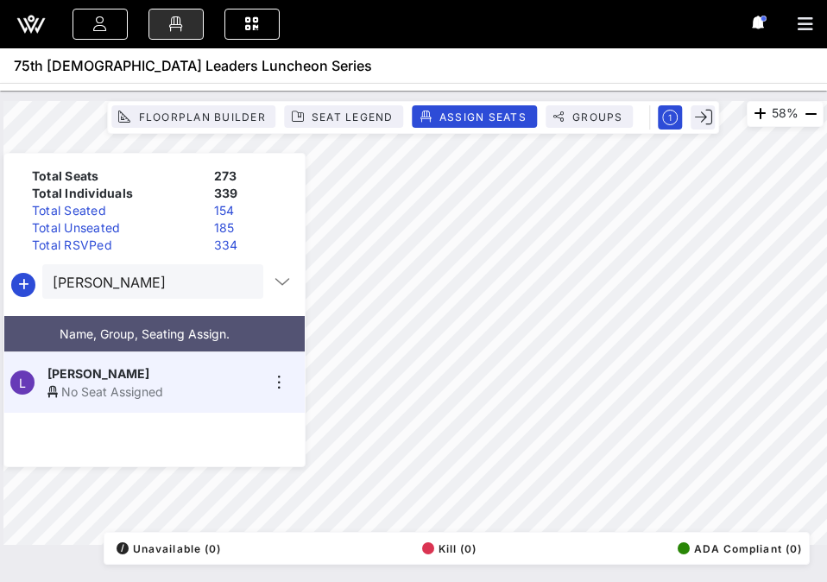
click at [101, 382] on div "No Seat Assigned" at bounding box center [153, 391] width 212 height 18
click at [237, 287] on button "clear icon" at bounding box center [242, 282] width 11 height 17
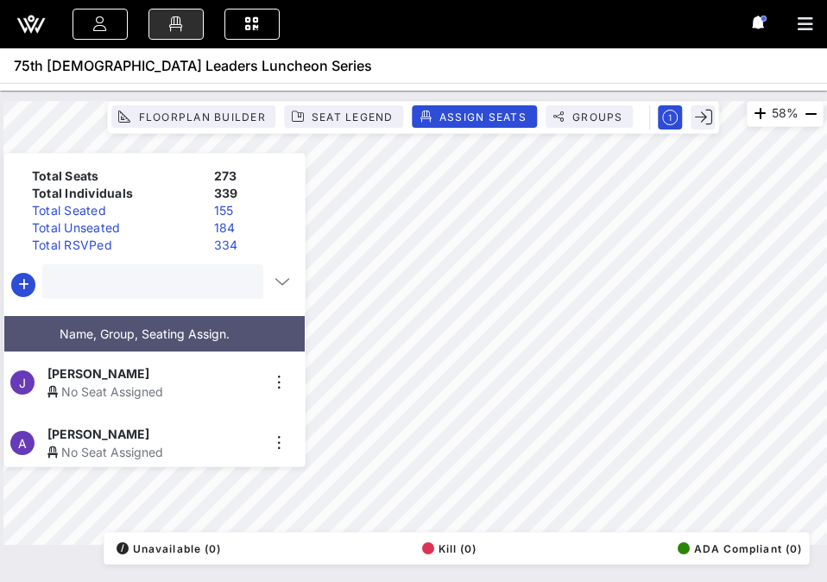
click at [220, 287] on input "text" at bounding box center [151, 281] width 197 height 22
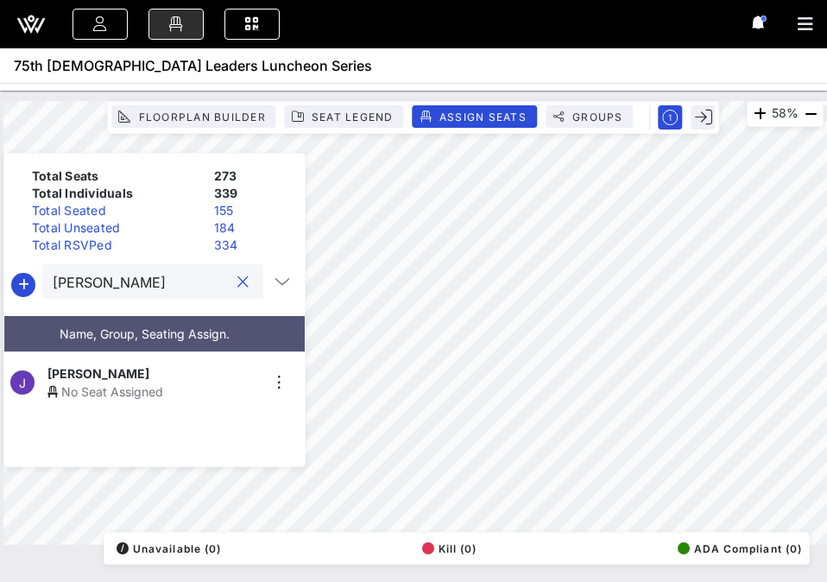
type input "[PERSON_NAME]"
click at [173, 382] on div "No Seat Assigned" at bounding box center [153, 391] width 212 height 18
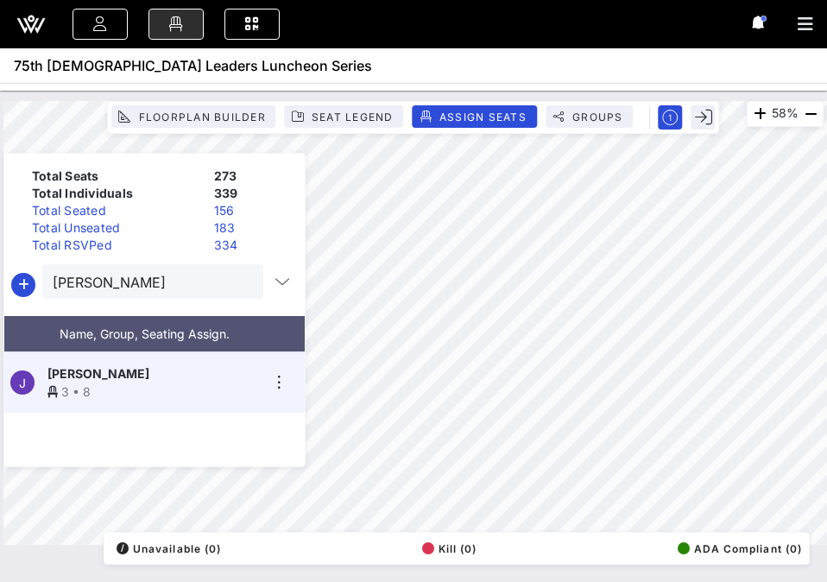
click at [237, 283] on button "clear icon" at bounding box center [242, 282] width 11 height 17
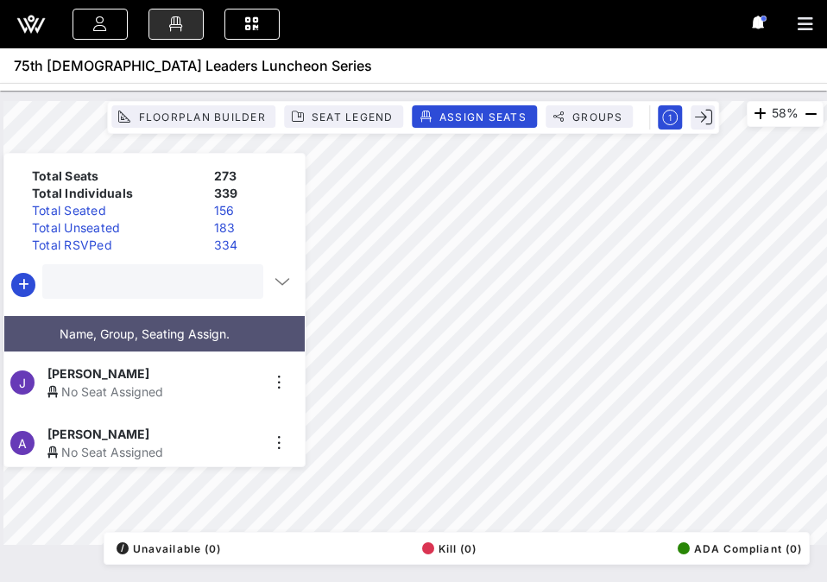
click at [205, 283] on input "text" at bounding box center [151, 281] width 197 height 22
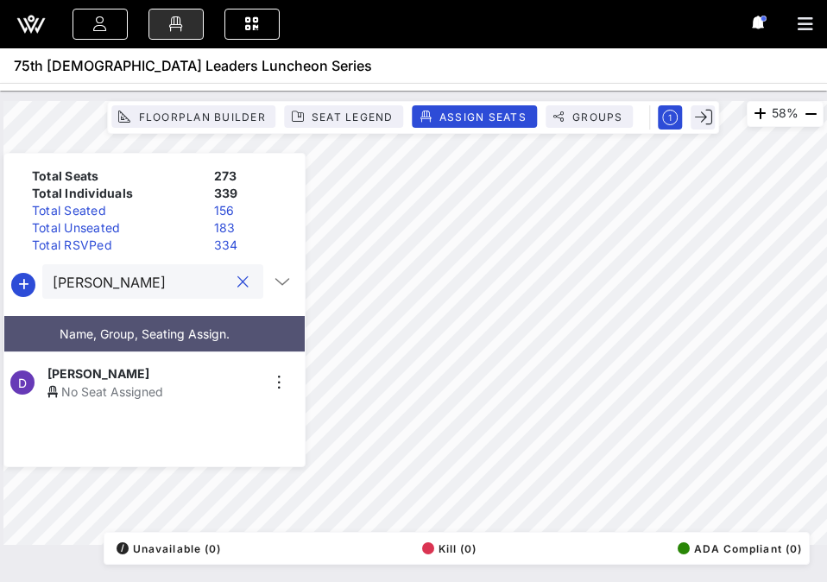
type input "[PERSON_NAME]"
click at [129, 369] on span "[PERSON_NAME]" at bounding box center [98, 373] width 102 height 18
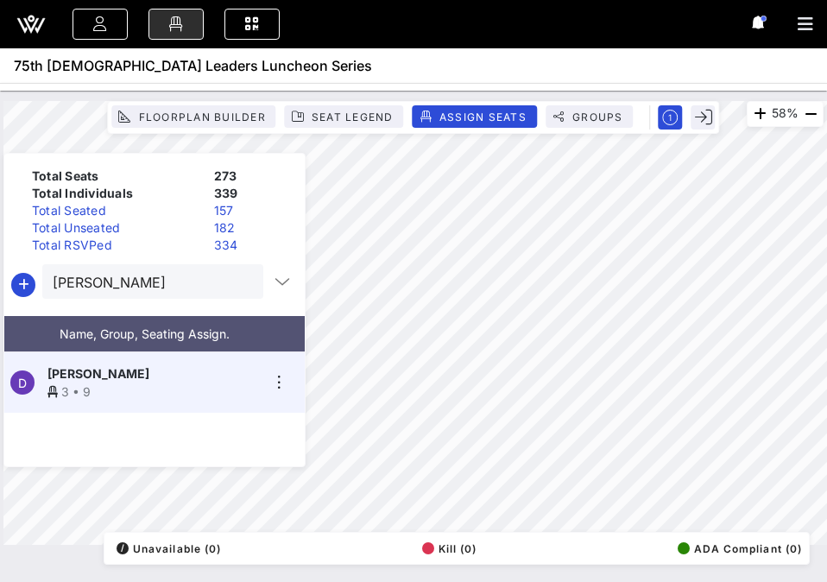
click at [242, 281] on div at bounding box center [242, 282] width 21 height 21
click at [237, 280] on button "clear icon" at bounding box center [242, 282] width 11 height 17
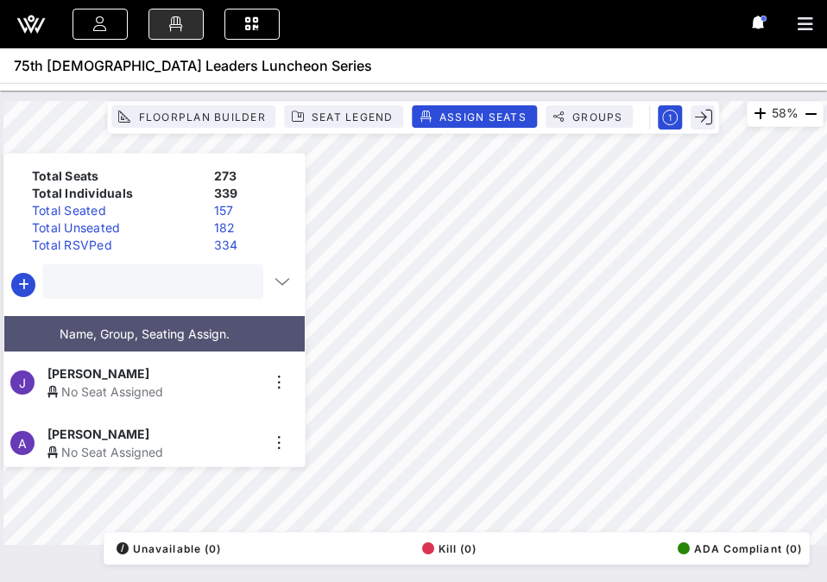
click at [204, 280] on input "text" at bounding box center [151, 281] width 197 height 22
click at [123, 287] on input "text" at bounding box center [151, 281] width 197 height 22
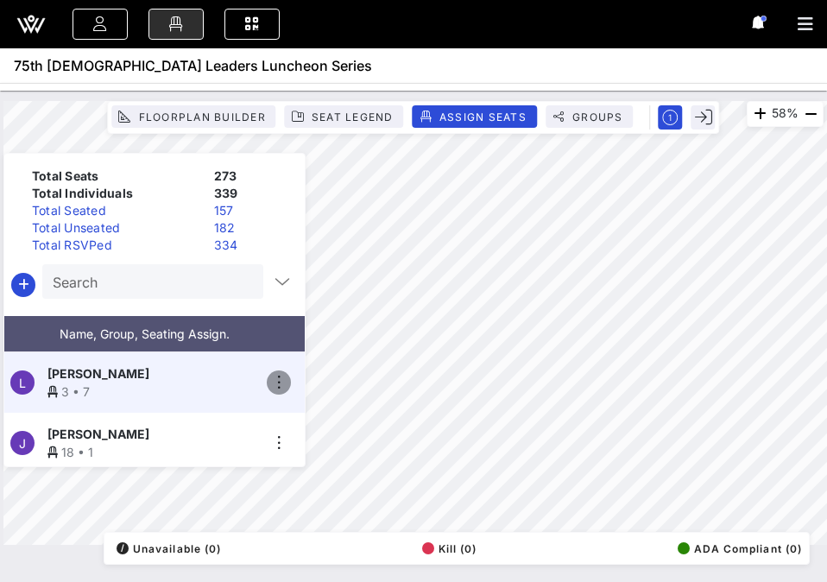
click at [280, 376] on icon "button" at bounding box center [278, 382] width 21 height 21
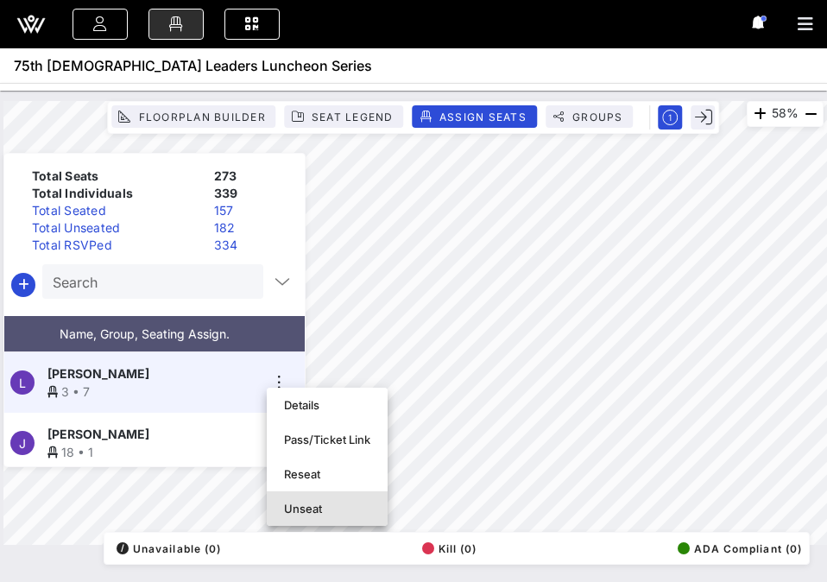
click at [295, 501] on div "Unseat" at bounding box center [327, 508] width 86 height 14
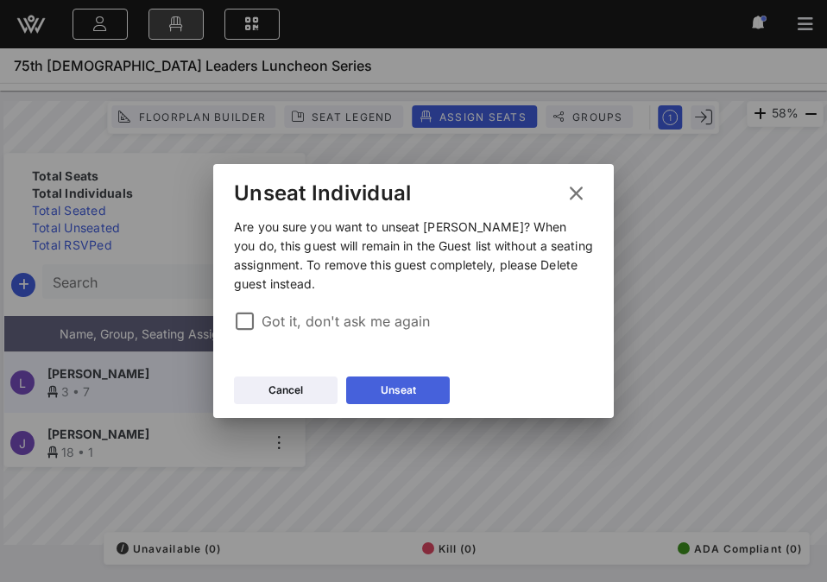
click at [381, 384] on div "Unseat" at bounding box center [398, 389] width 35 height 17
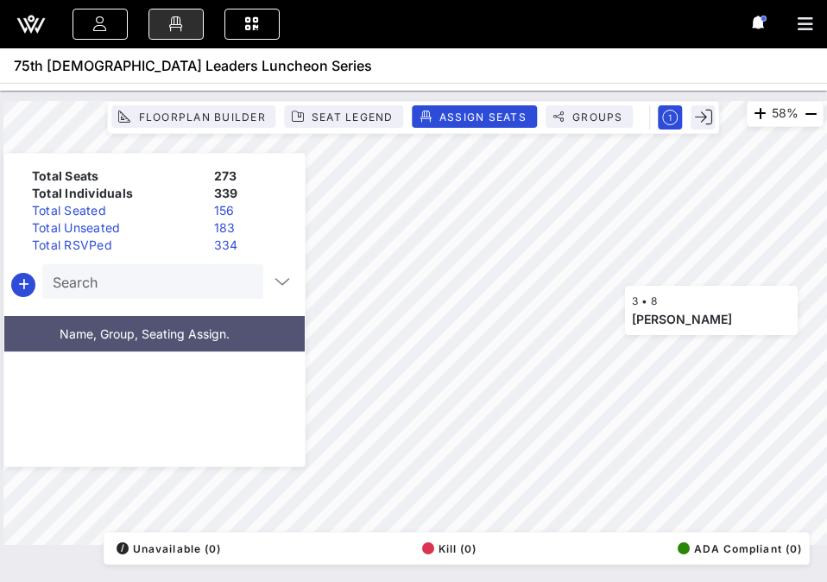
scroll to position [10088, 0]
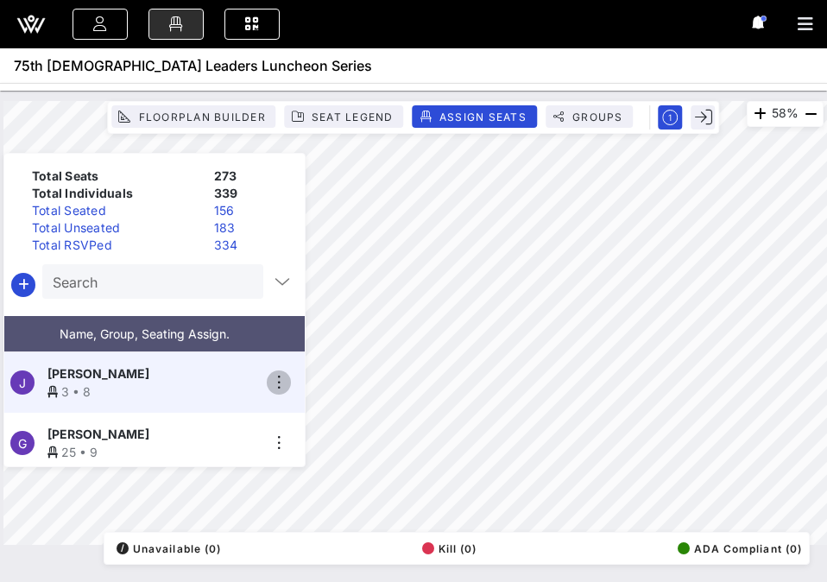
click at [280, 376] on icon "button" at bounding box center [278, 382] width 21 height 21
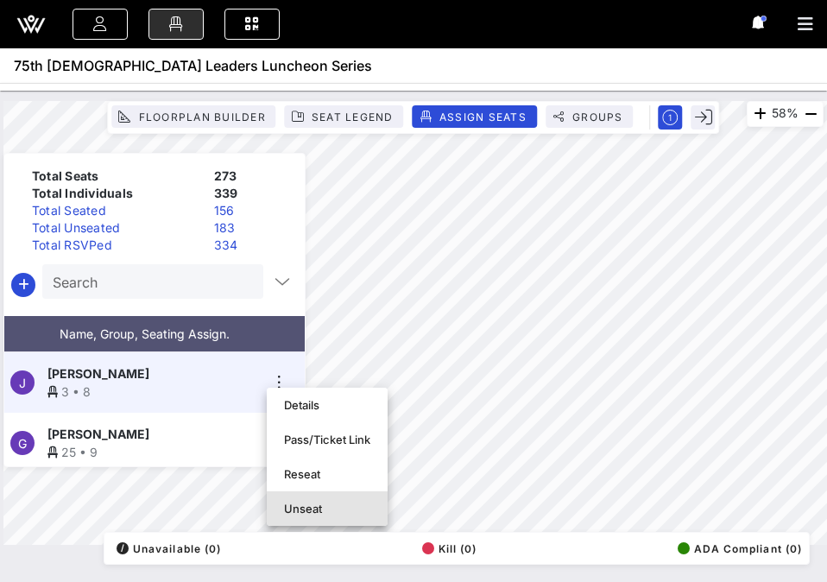
click at [300, 504] on div "Unseat" at bounding box center [327, 508] width 86 height 14
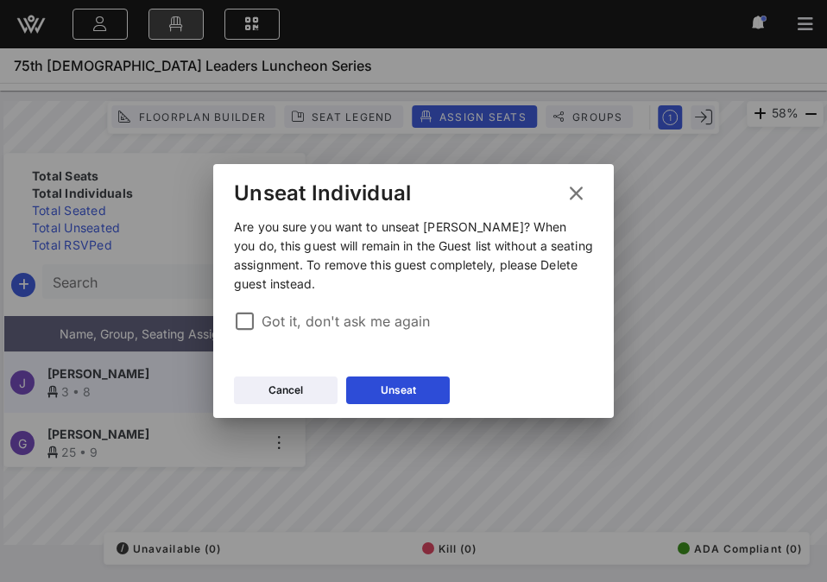
click at [297, 317] on label "Got it, don't ask me again" at bounding box center [426, 320] width 331 height 17
click at [374, 393] on button "Unseat" at bounding box center [398, 390] width 104 height 28
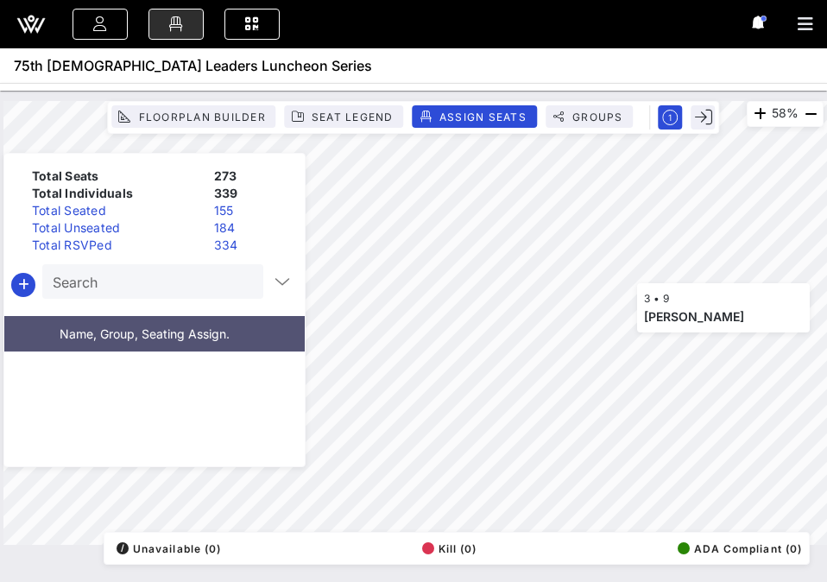
scroll to position [19210, 0]
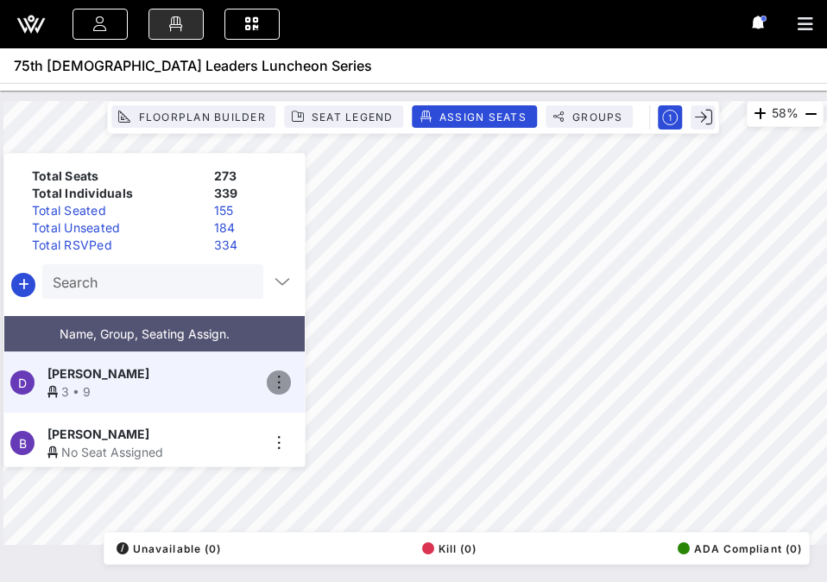
click at [279, 372] on icon "button" at bounding box center [278, 382] width 21 height 21
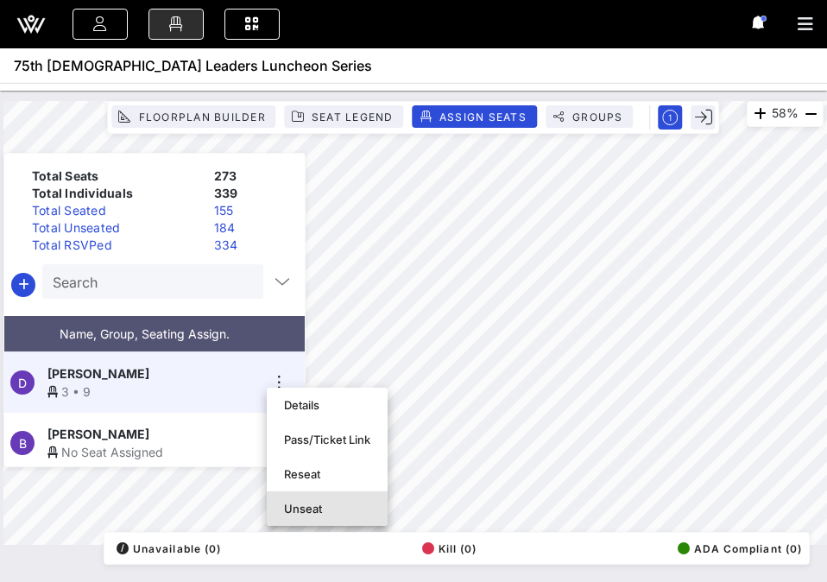
click at [306, 504] on div "Unseat" at bounding box center [327, 508] width 86 height 14
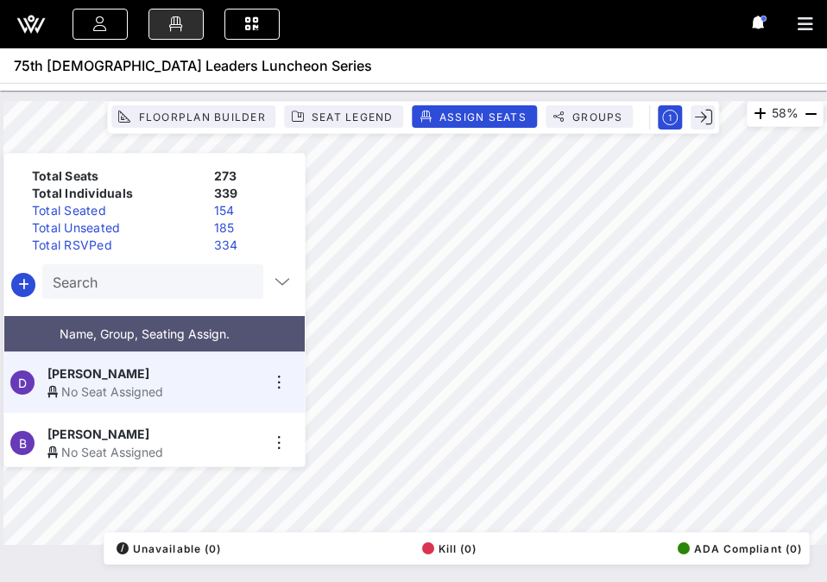
click at [168, 382] on div "No Seat Assigned" at bounding box center [153, 391] width 212 height 18
click at [232, 282] on input "text" at bounding box center [151, 281] width 197 height 22
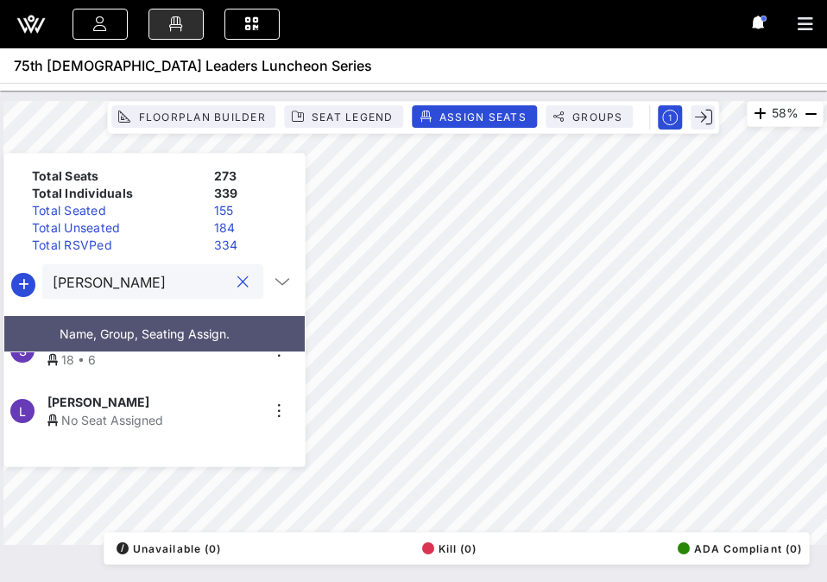
scroll to position [136, 0]
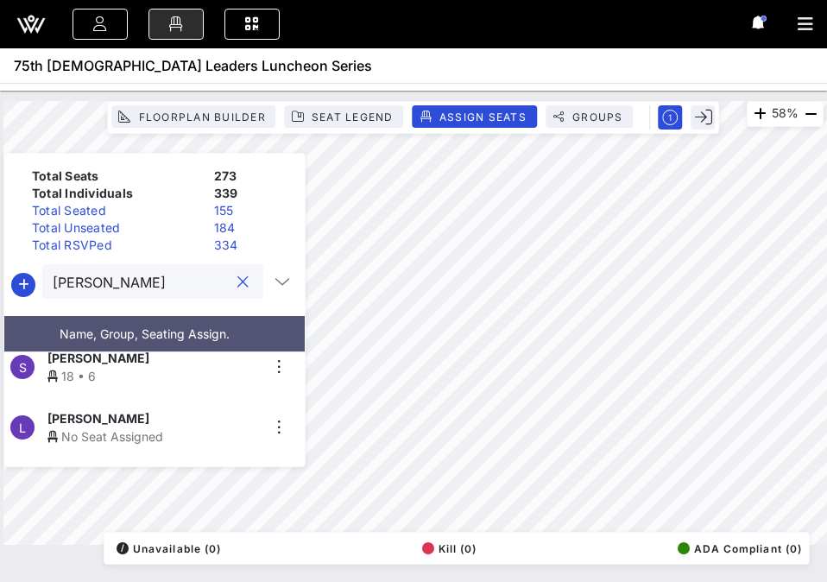
type input "[PERSON_NAME]"
click at [157, 417] on div "[PERSON_NAME]" at bounding box center [153, 418] width 212 height 18
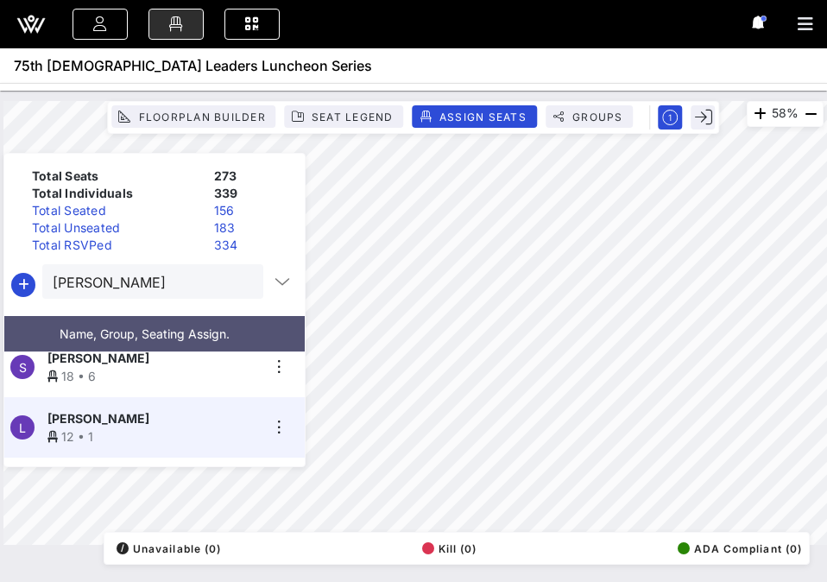
click at [237, 282] on button "clear icon" at bounding box center [242, 282] width 11 height 17
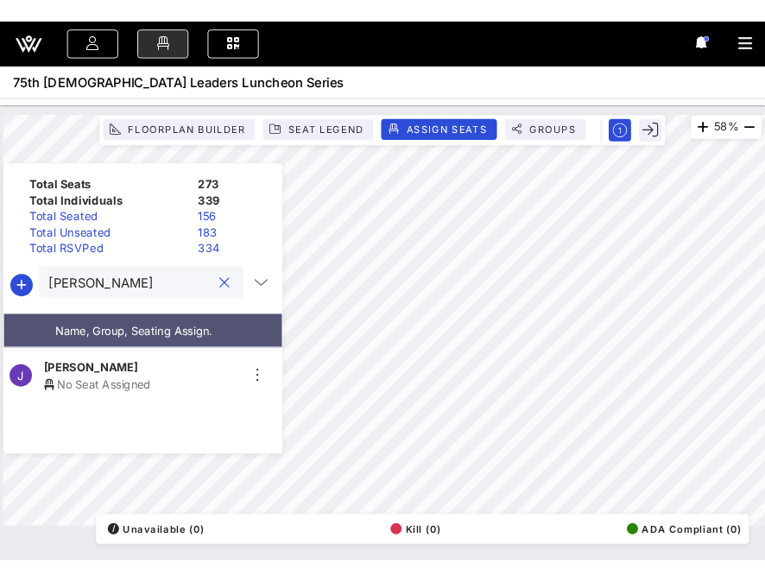
scroll to position [0, 0]
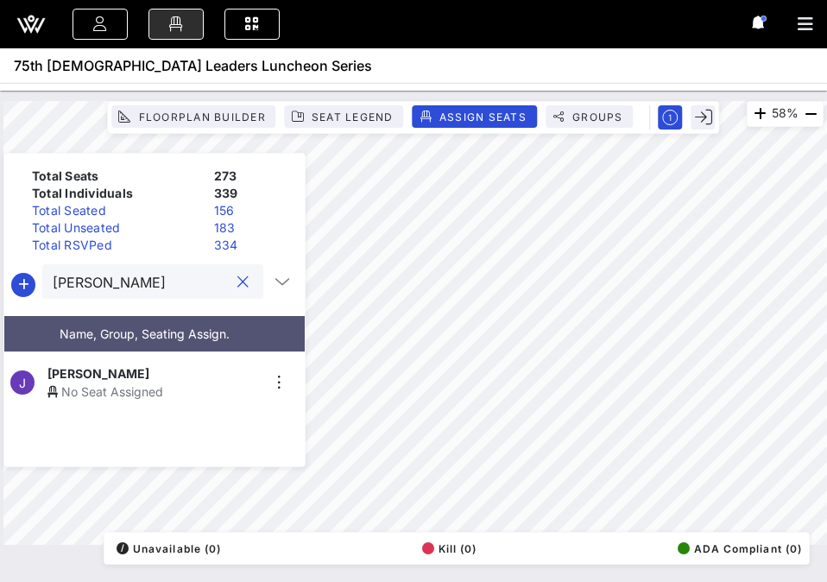
type input "[PERSON_NAME]"
click at [130, 369] on span "[PERSON_NAME]" at bounding box center [98, 373] width 102 height 18
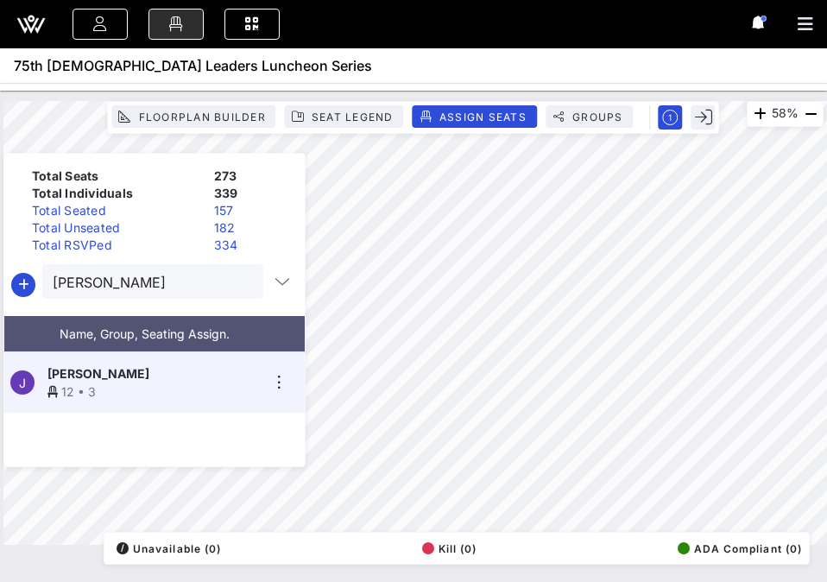
click at [237, 285] on button "clear icon" at bounding box center [242, 282] width 11 height 17
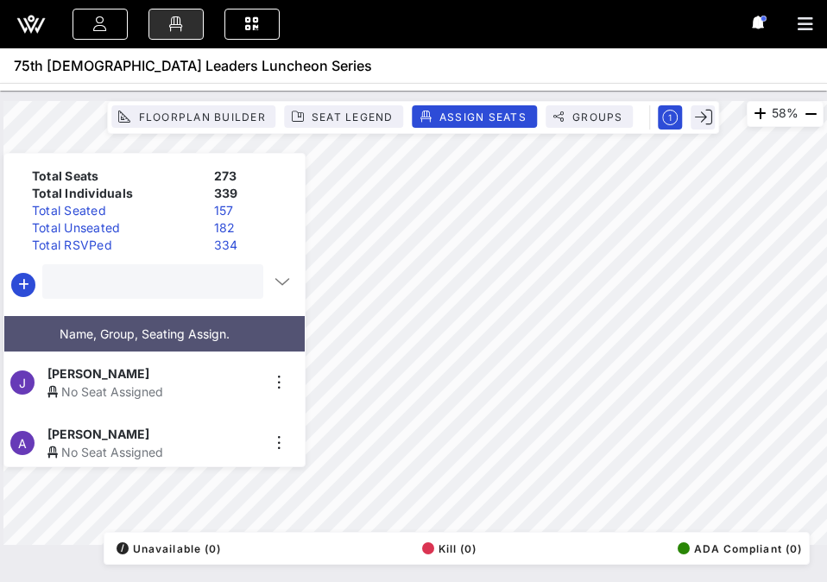
click at [209, 281] on input "text" at bounding box center [151, 281] width 197 height 22
type input "brianna"
click at [152, 367] on div "[PERSON_NAME]" at bounding box center [153, 373] width 212 height 18
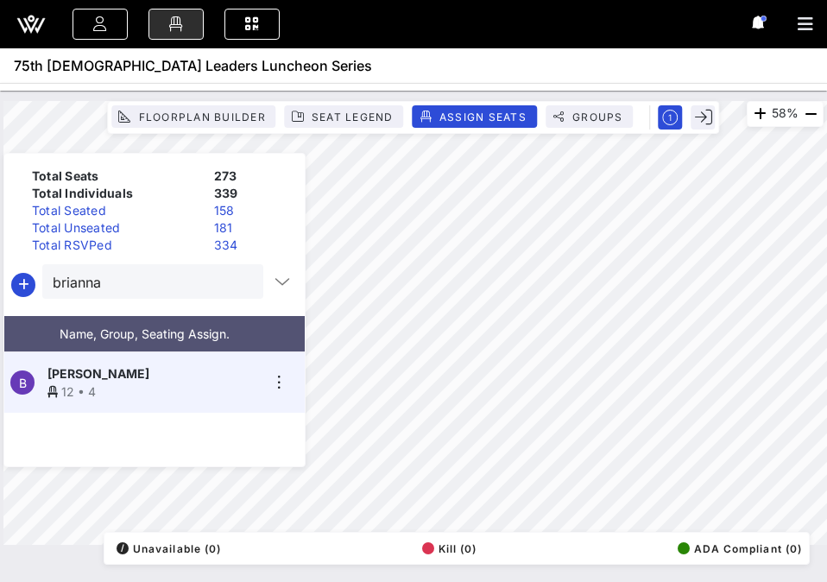
click at [239, 283] on button "clear icon" at bounding box center [242, 282] width 11 height 17
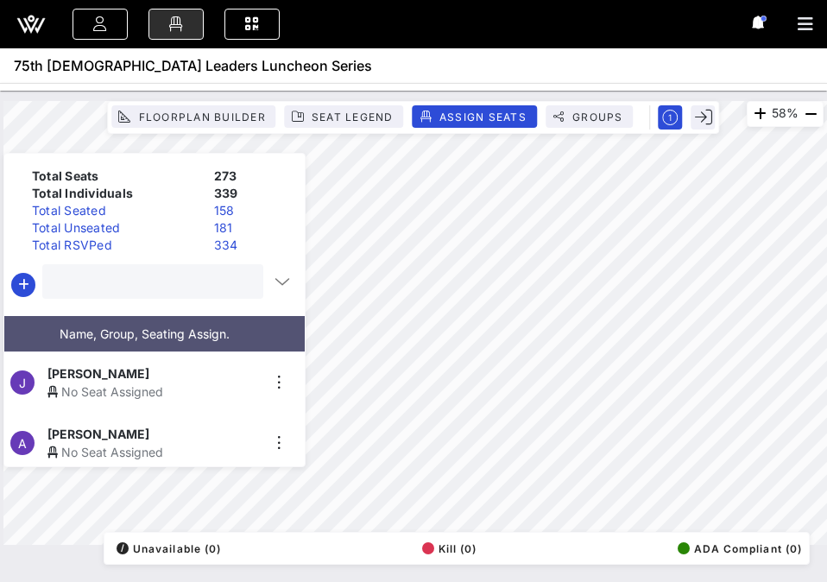
click at [187, 283] on input "text" at bounding box center [151, 281] width 197 height 22
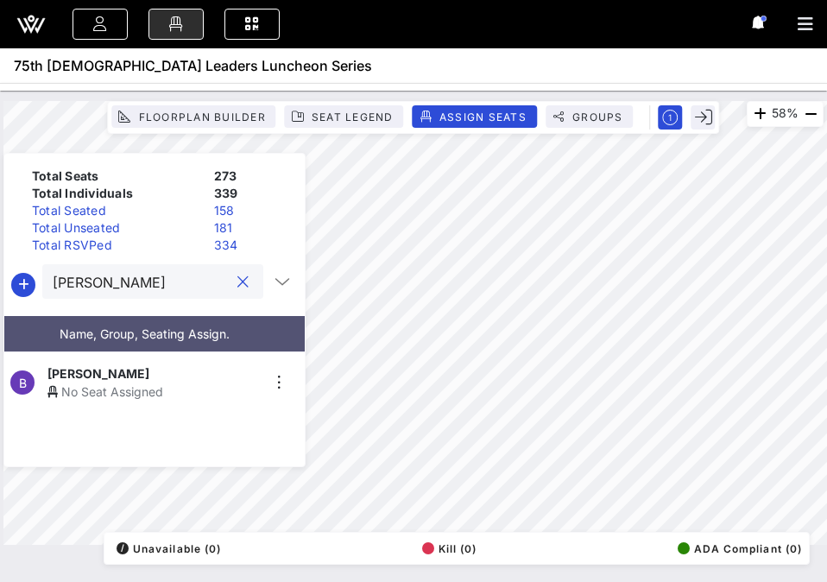
type input "[PERSON_NAME]"
click at [160, 382] on div "No Seat Assigned" at bounding box center [153, 391] width 212 height 18
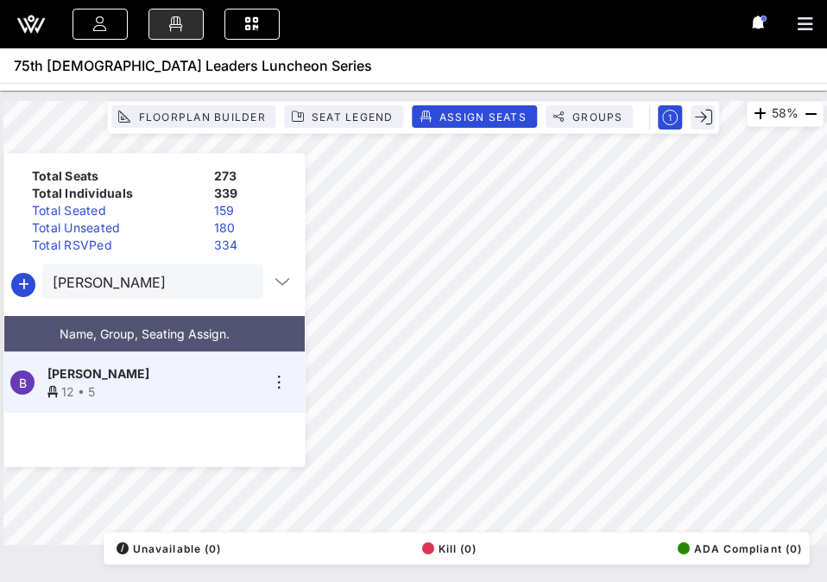
click at [241, 281] on button "clear icon" at bounding box center [242, 282] width 11 height 17
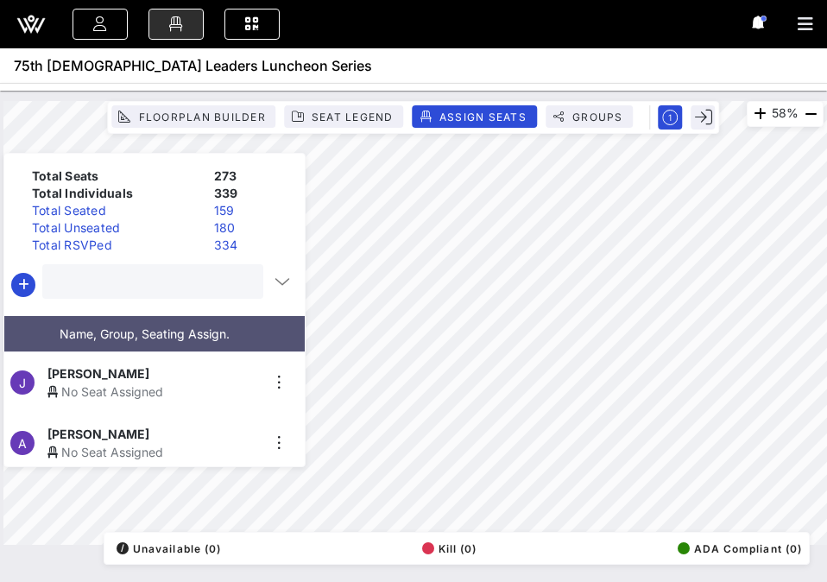
click at [199, 285] on input "text" at bounding box center [151, 281] width 197 height 22
type input "paloma"
click at [154, 368] on div "[PERSON_NAME]" at bounding box center [153, 373] width 212 height 18
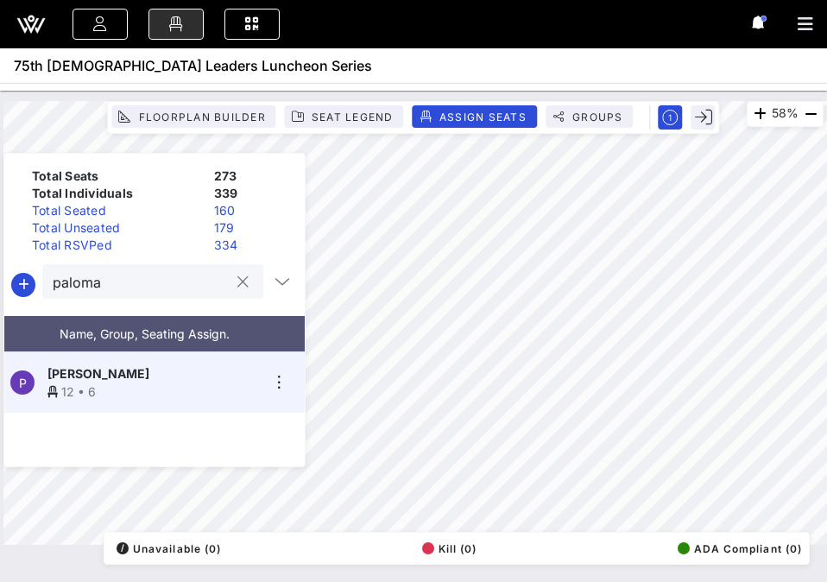
click at [237, 285] on button "clear icon" at bounding box center [242, 282] width 11 height 17
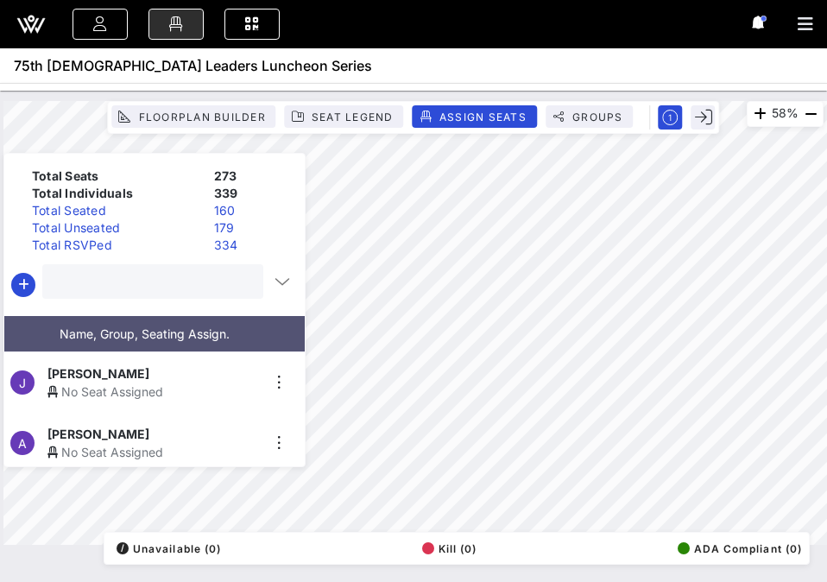
click at [202, 285] on input "text" at bounding box center [151, 281] width 197 height 22
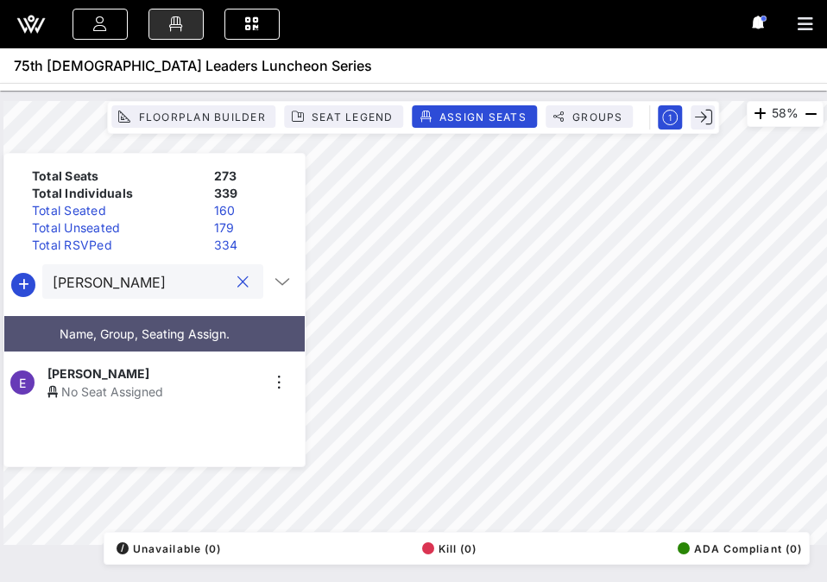
type input "[PERSON_NAME]"
click at [142, 364] on div "[PERSON_NAME]" at bounding box center [153, 373] width 212 height 18
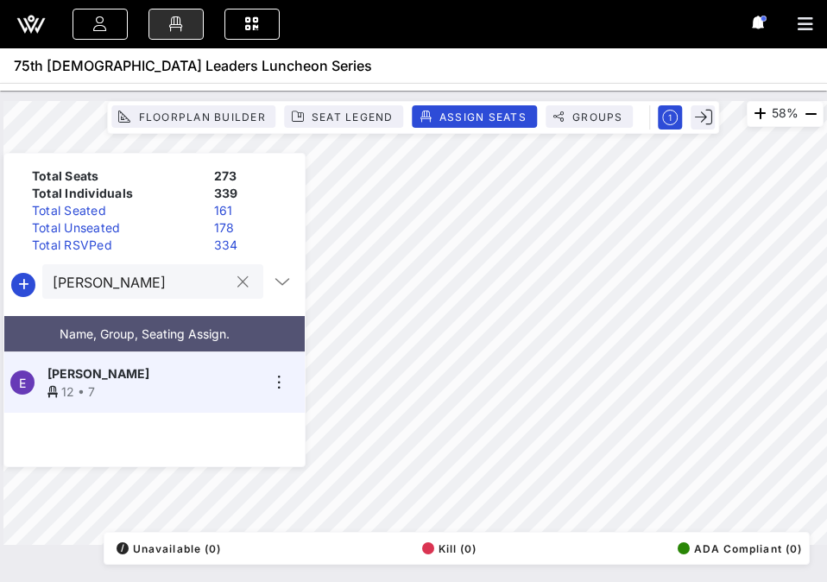
click at [237, 281] on button "clear icon" at bounding box center [242, 282] width 11 height 17
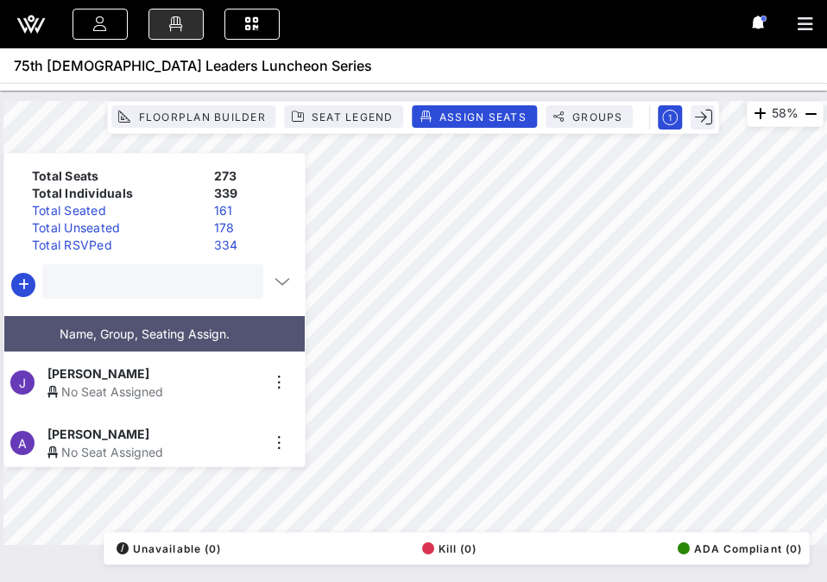
click at [201, 284] on input "text" at bounding box center [151, 281] width 197 height 22
type input "a"
type input "lauren"
click at [143, 443] on div "No Seat Assigned" at bounding box center [153, 452] width 212 height 18
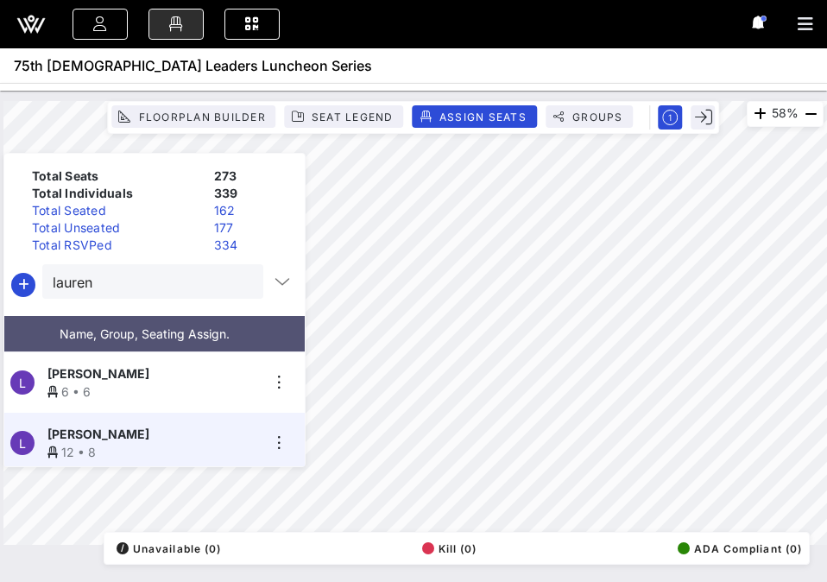
click at [241, 282] on div at bounding box center [242, 282] width 21 height 21
click at [237, 282] on button "clear icon" at bounding box center [242, 282] width 11 height 17
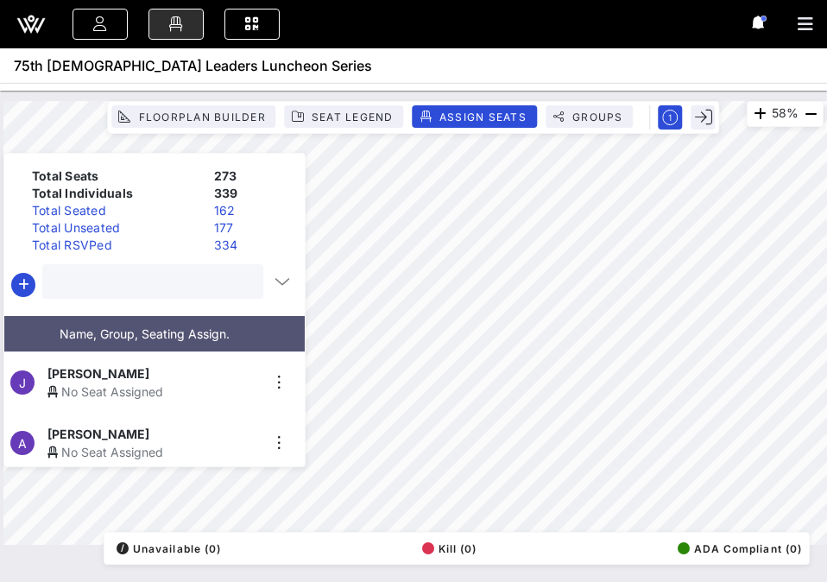
click at [200, 282] on input "text" at bounding box center [151, 281] width 197 height 22
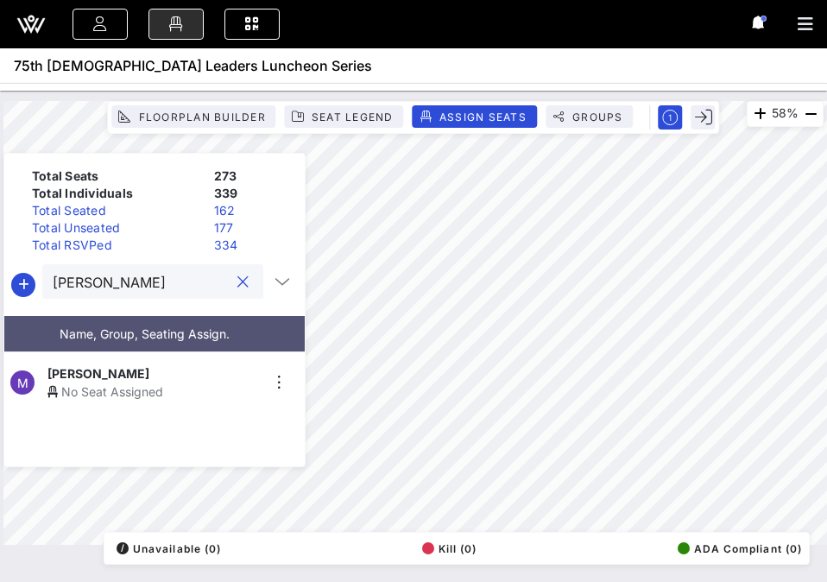
type input "[PERSON_NAME]"
click at [158, 372] on div "[PERSON_NAME]" at bounding box center [153, 373] width 212 height 18
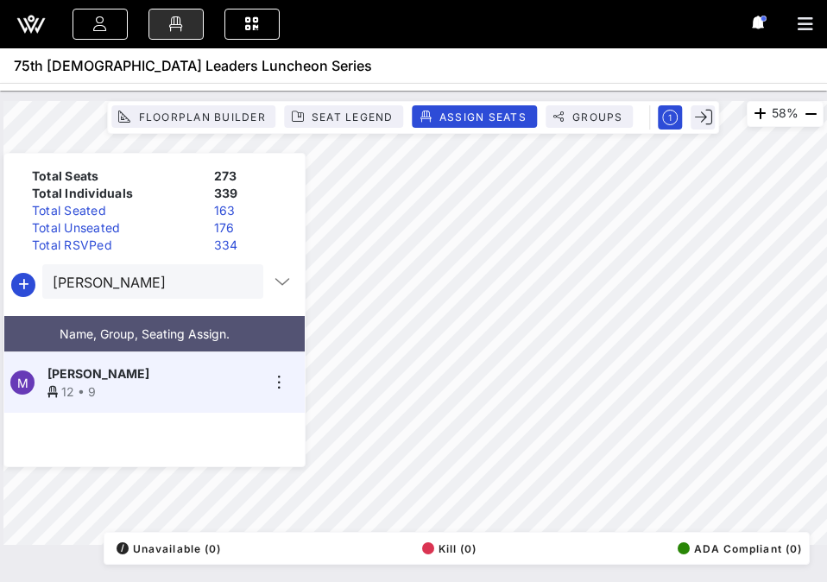
click at [237, 280] on button "clear icon" at bounding box center [242, 282] width 11 height 17
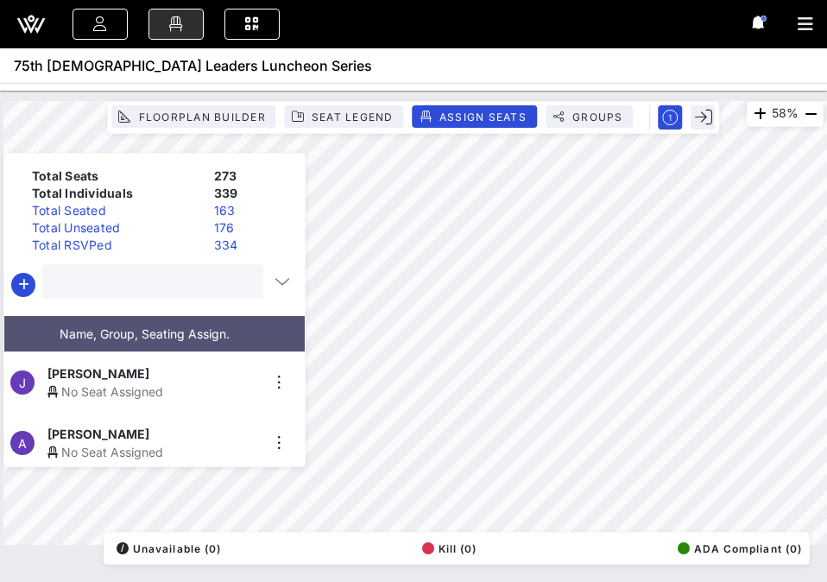
click at [197, 284] on input "text" at bounding box center [151, 281] width 197 height 22
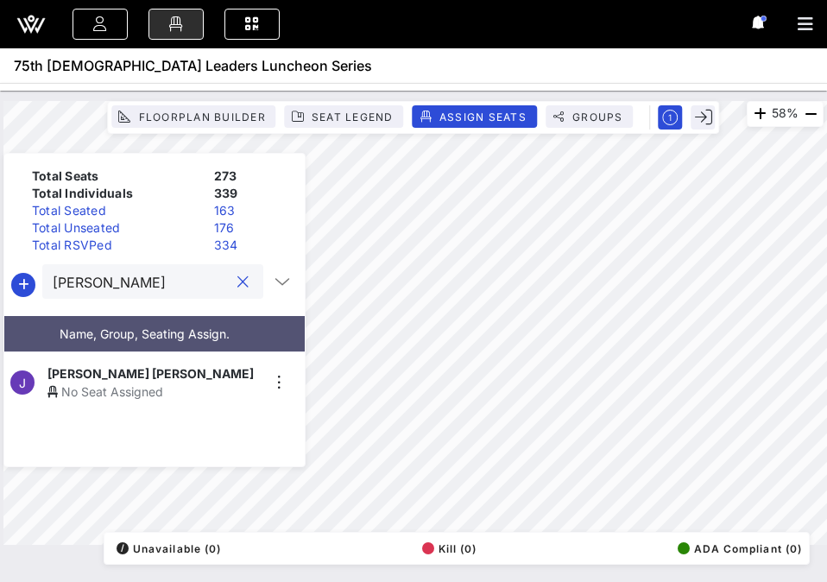
type input "[PERSON_NAME]"
click at [149, 372] on span "[PERSON_NAME] [PERSON_NAME]" at bounding box center [150, 373] width 206 height 18
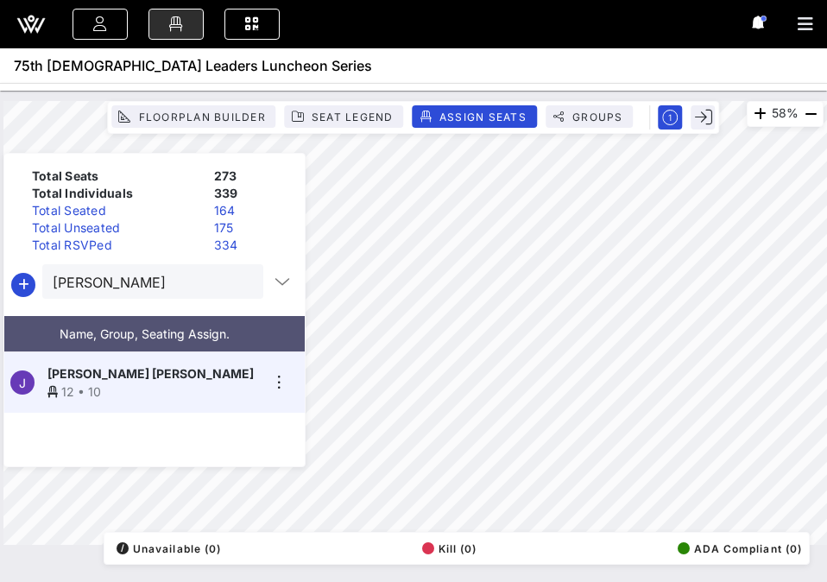
click at [237, 282] on button "clear icon" at bounding box center [242, 282] width 11 height 17
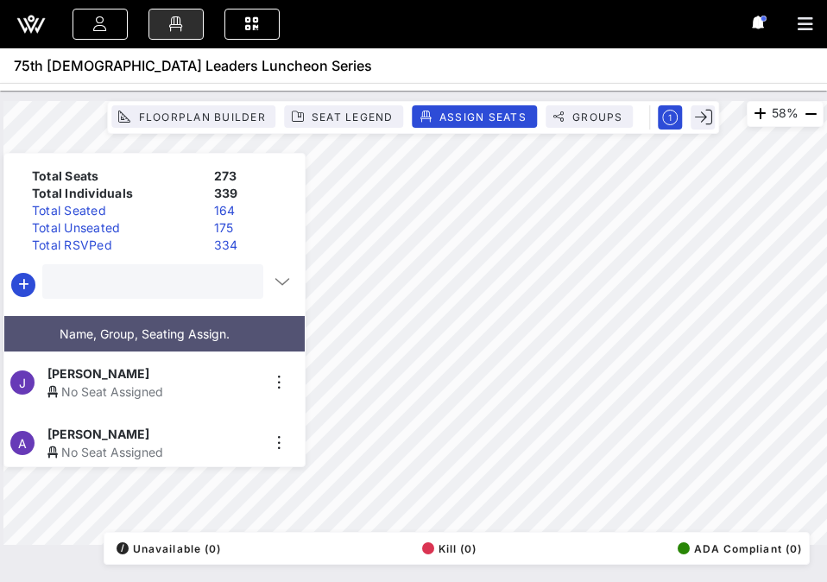
click at [180, 282] on input "text" at bounding box center [151, 281] width 197 height 22
type input "[PERSON_NAME]"
click at [129, 443] on div "No Seat Assigned" at bounding box center [153, 452] width 212 height 18
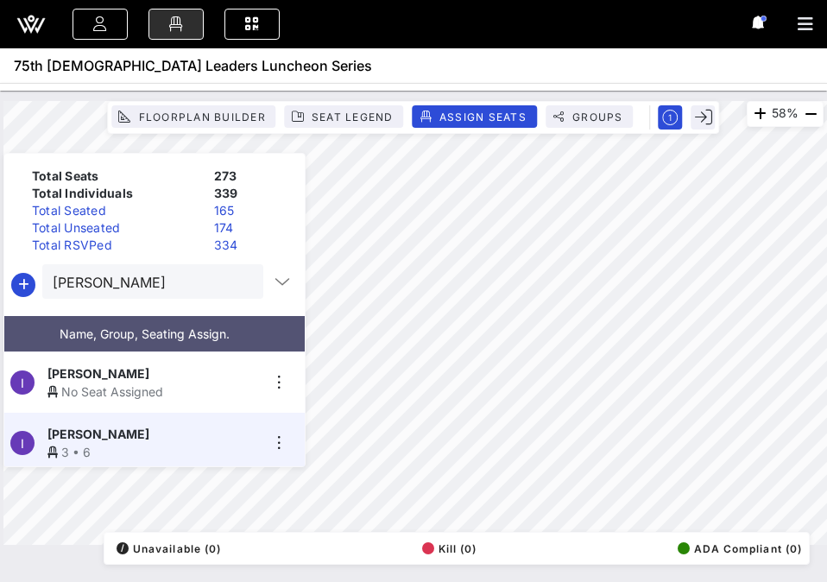
click at [237, 283] on button "clear icon" at bounding box center [242, 282] width 11 height 17
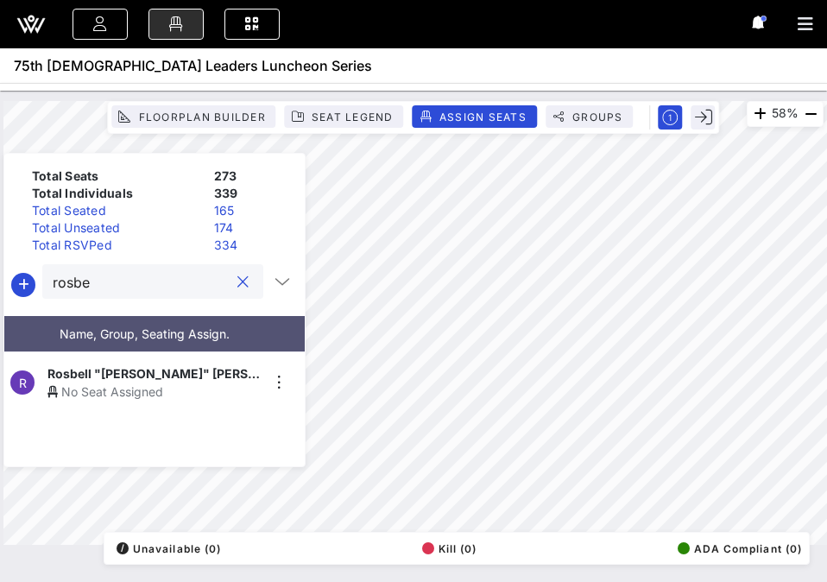
type input "rosbe"
click at [166, 364] on span "Rosbell "[PERSON_NAME]" [PERSON_NAME]" at bounding box center [153, 373] width 212 height 18
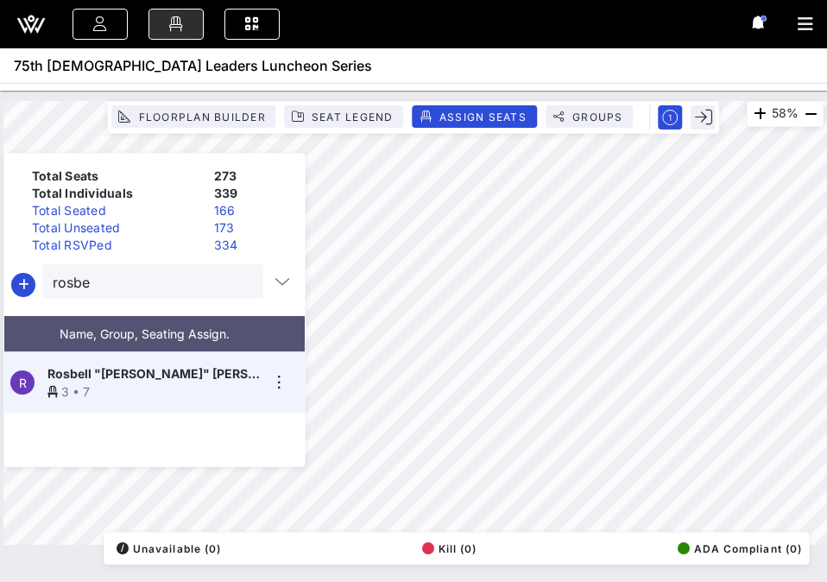
click at [237, 281] on button "clear icon" at bounding box center [242, 282] width 11 height 17
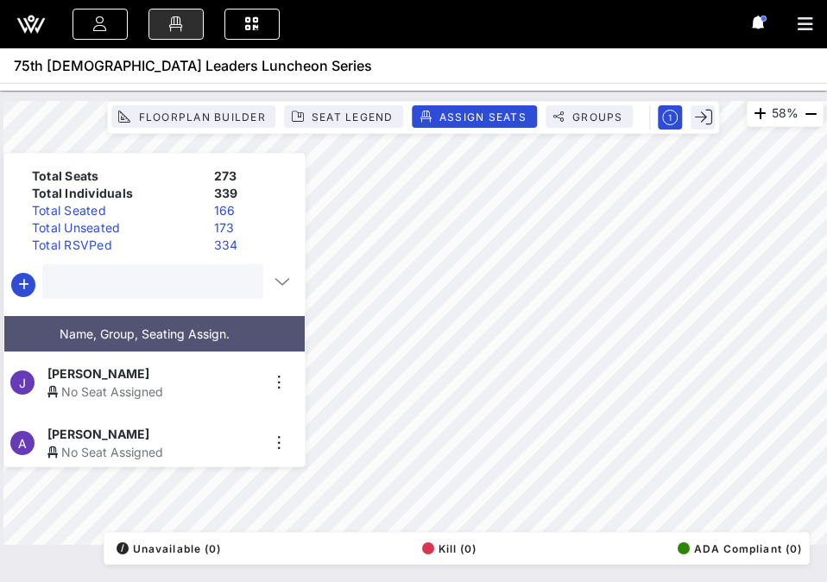
click at [207, 287] on input "text" at bounding box center [151, 281] width 197 height 22
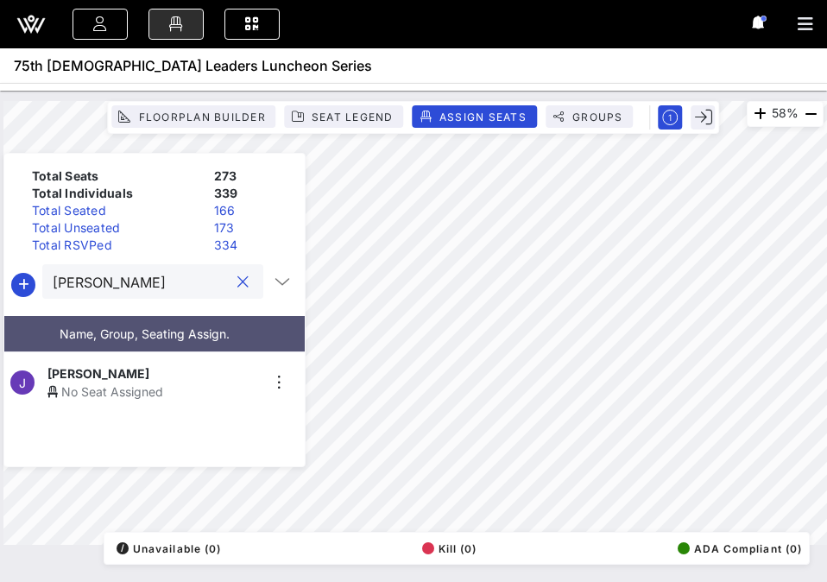
type input "[PERSON_NAME]"
click at [149, 368] on span "[PERSON_NAME]" at bounding box center [98, 373] width 102 height 18
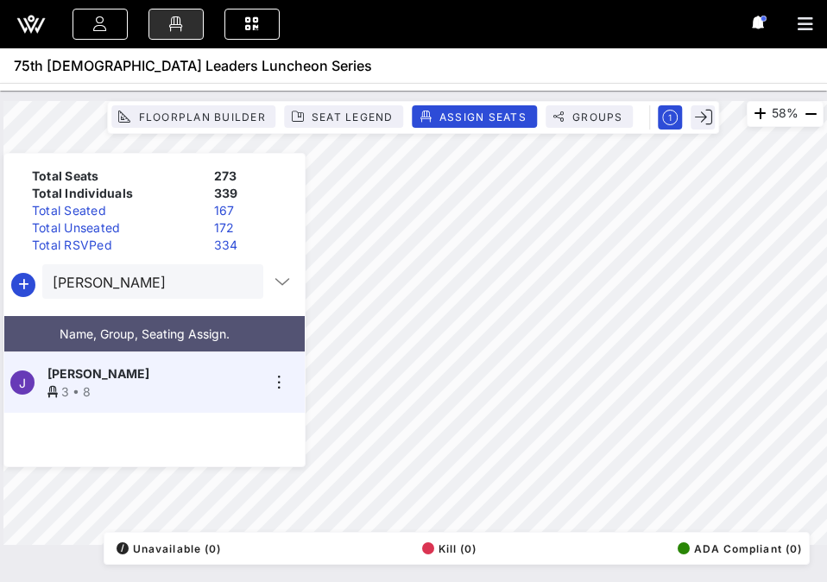
click at [237, 284] on button "clear icon" at bounding box center [242, 282] width 11 height 17
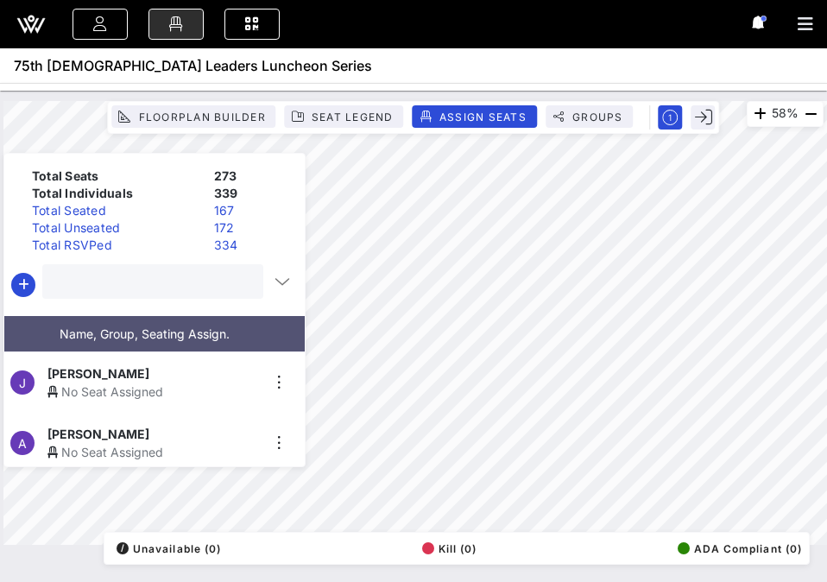
click at [213, 284] on input "text" at bounding box center [151, 281] width 197 height 22
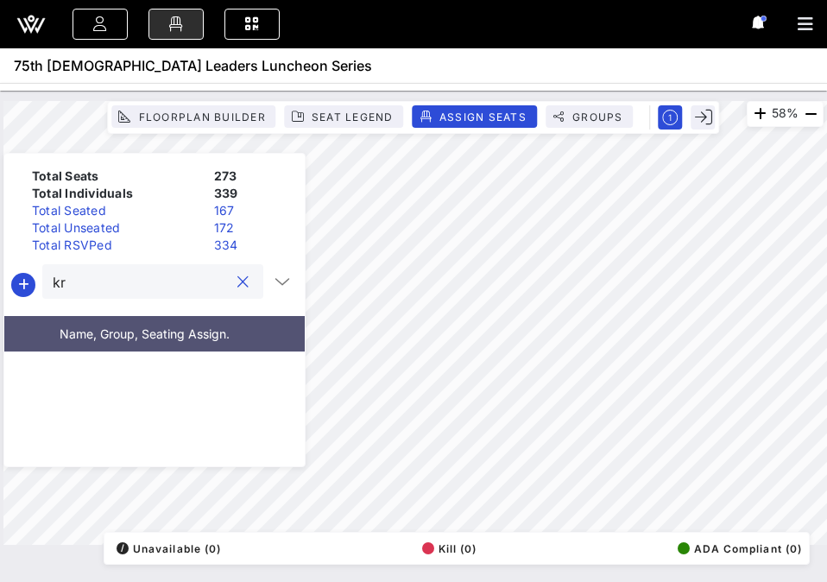
type input "k"
type input "c"
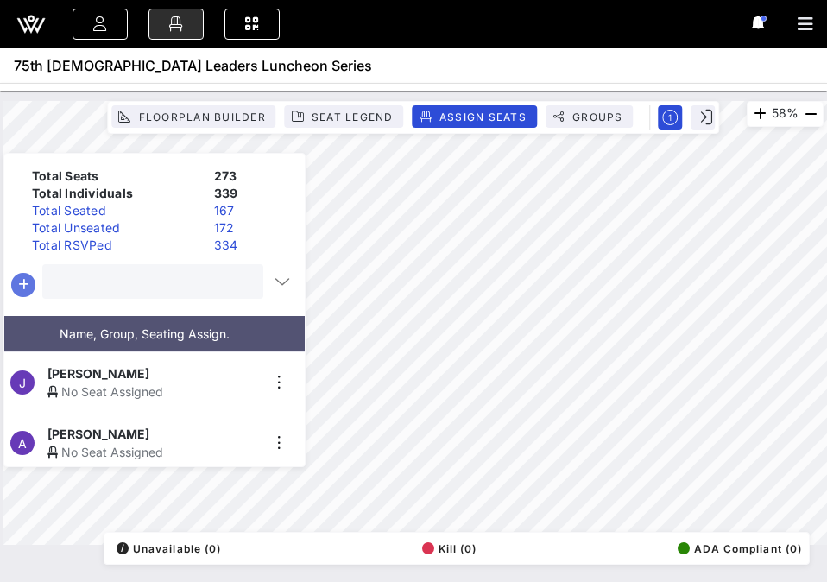
click at [20, 279] on icon "button" at bounding box center [23, 284] width 21 height 21
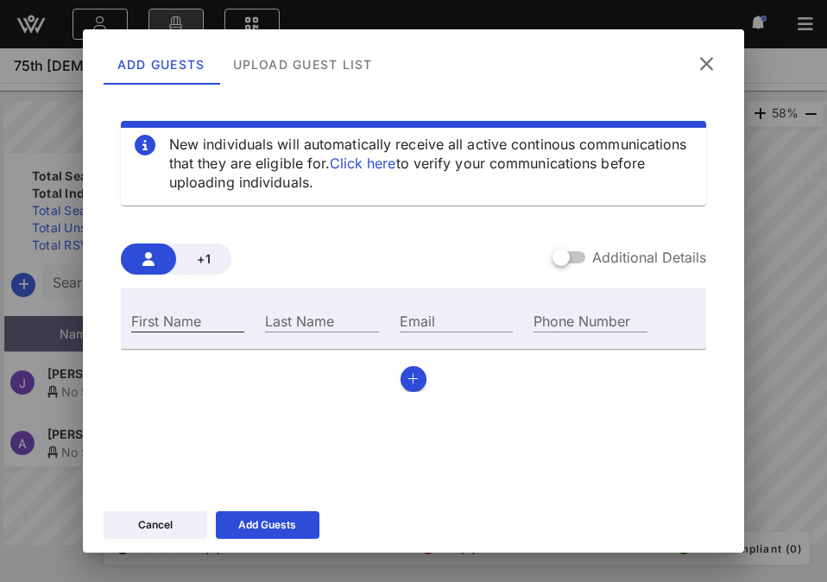
click at [187, 310] on div "First Name" at bounding box center [187, 320] width 113 height 22
type input "[PERSON_NAME]"
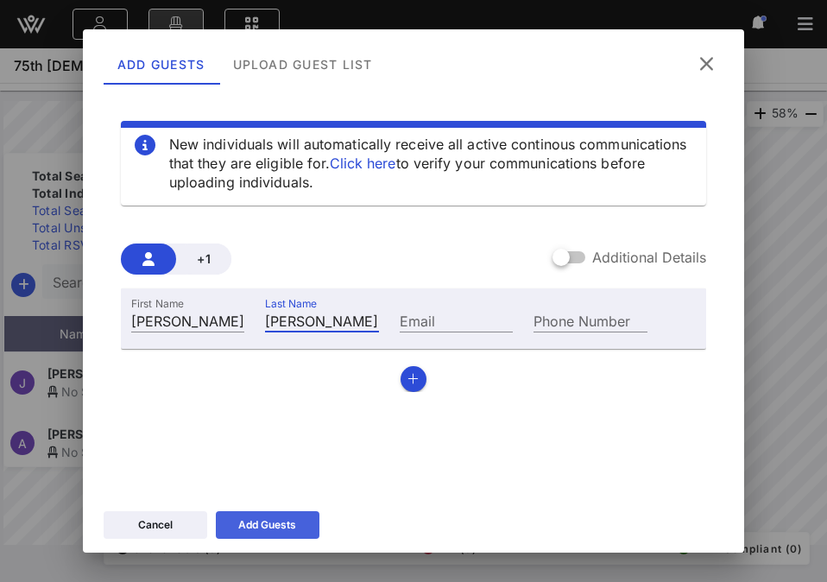
type input "[PERSON_NAME]"
click at [249, 523] on div "Add Guests" at bounding box center [267, 524] width 58 height 17
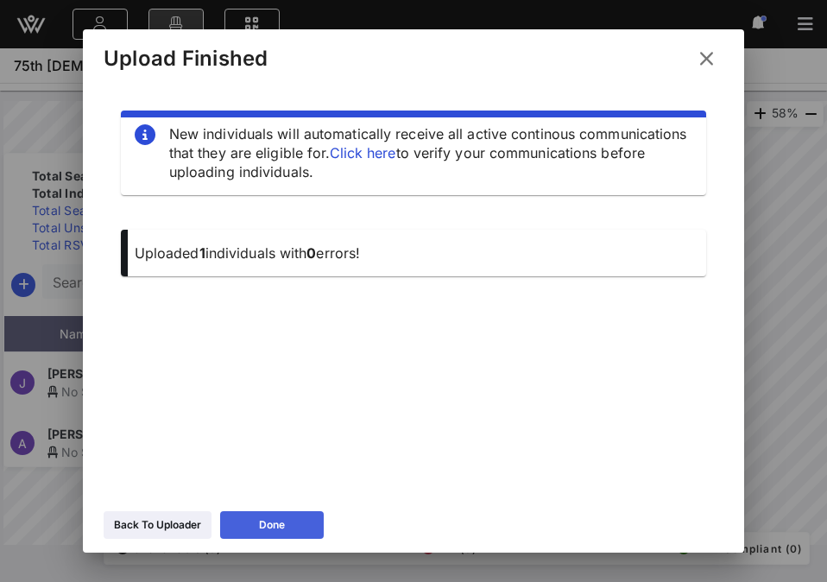
click at [276, 526] on icon at bounding box center [272, 525] width 12 height 10
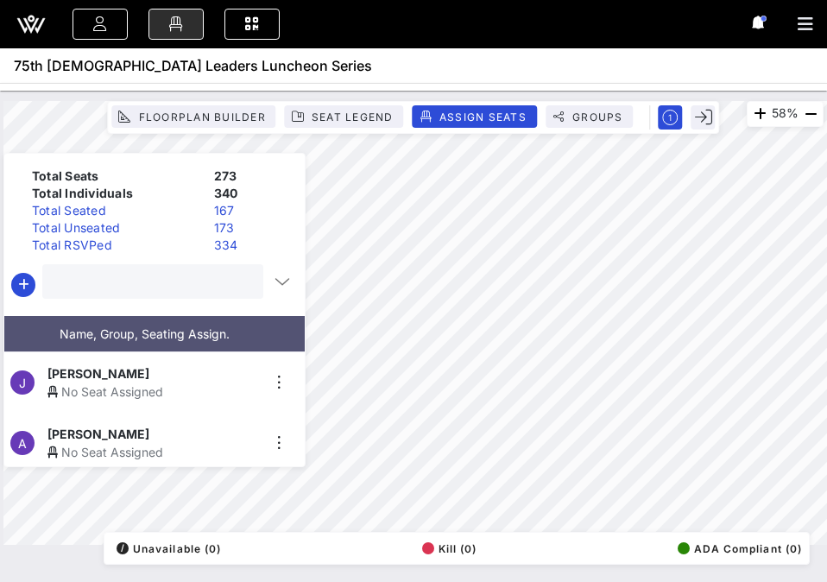
click at [129, 286] on input "text" at bounding box center [151, 281] width 197 height 22
type input "krys"
click at [103, 382] on div "No Seat Assigned" at bounding box center [153, 391] width 212 height 18
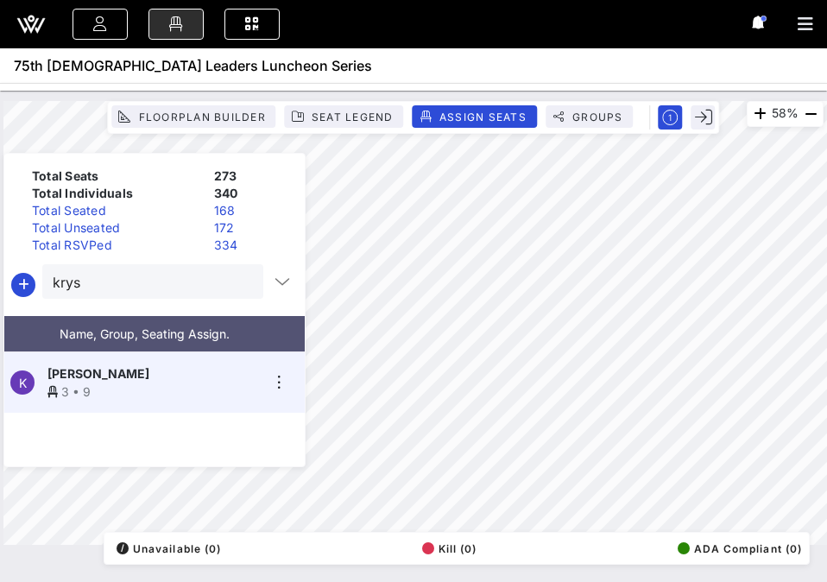
click at [237, 282] on button "clear icon" at bounding box center [242, 282] width 11 height 17
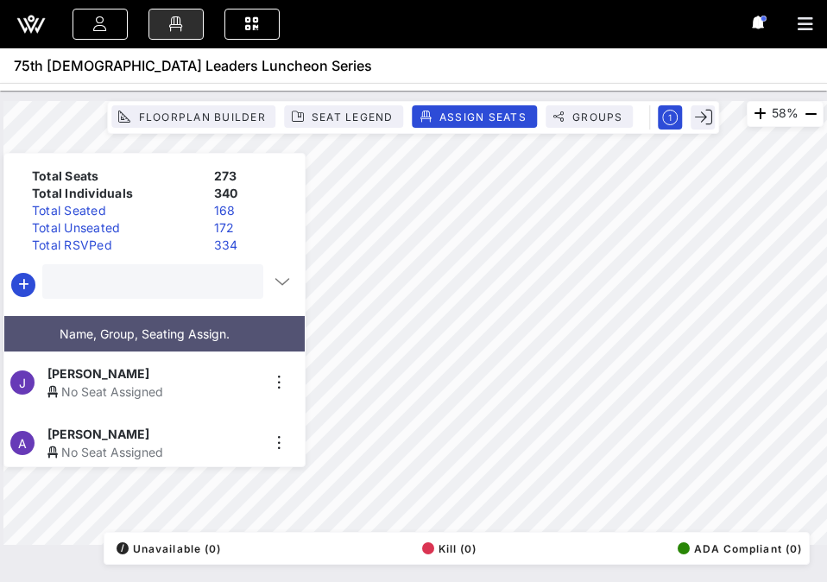
click at [198, 279] on input "text" at bounding box center [151, 281] width 197 height 22
click at [196, 279] on input "text" at bounding box center [151, 281] width 197 height 22
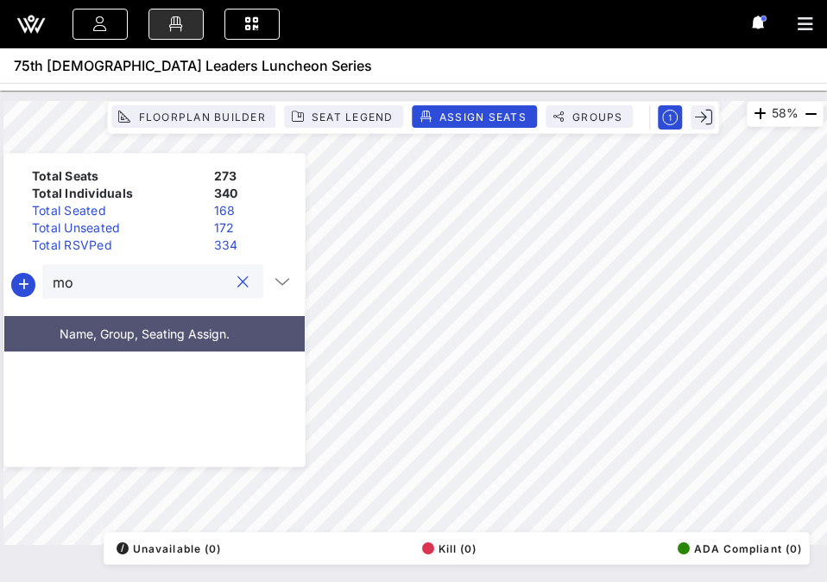
type input "m"
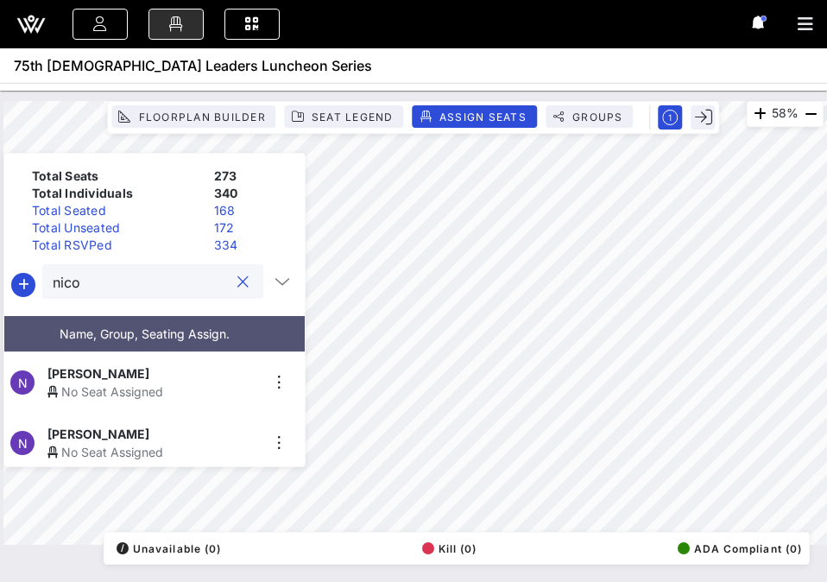
type input "nico"
click at [131, 372] on span "[PERSON_NAME]" at bounding box center [98, 373] width 102 height 18
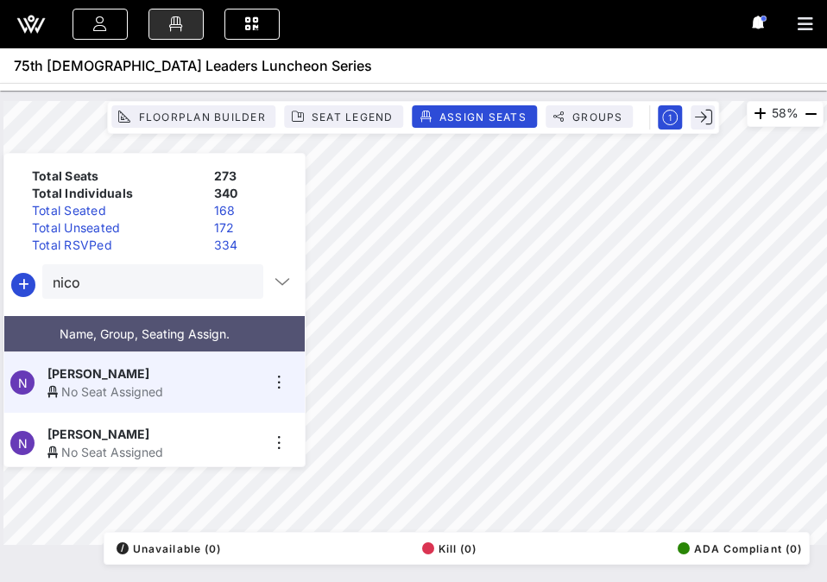
click at [134, 370] on span "[PERSON_NAME]" at bounding box center [98, 373] width 102 height 18
click at [131, 282] on input "nico" at bounding box center [141, 281] width 176 height 22
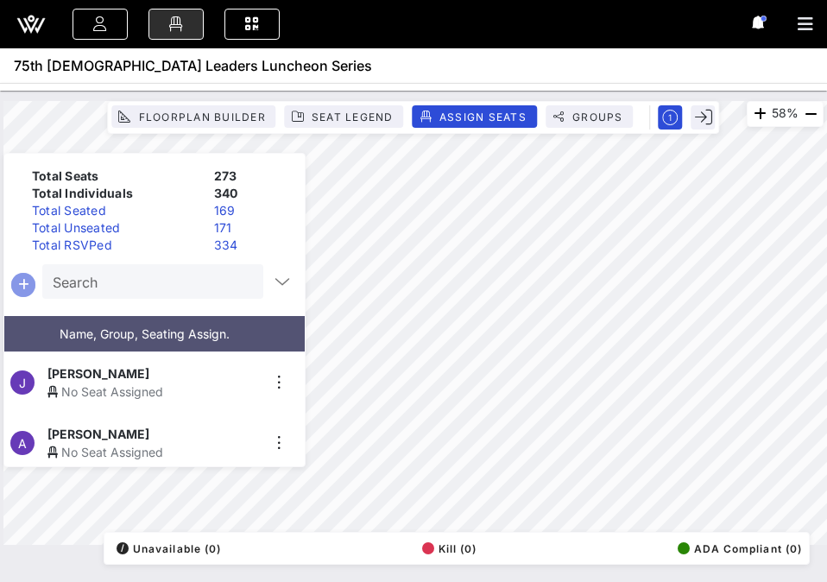
click at [27, 281] on icon "button" at bounding box center [23, 284] width 21 height 21
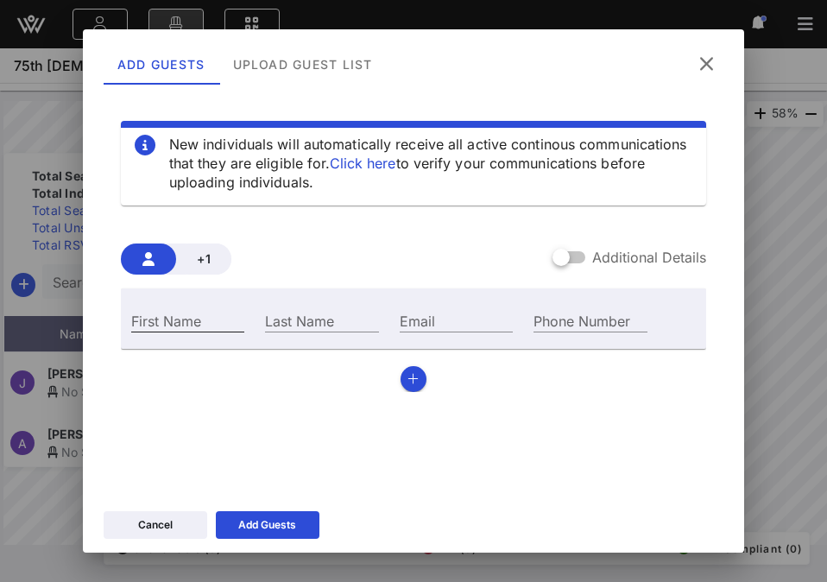
click at [195, 322] on input "First Name" at bounding box center [187, 320] width 113 height 22
type input "[PERSON_NAME]"
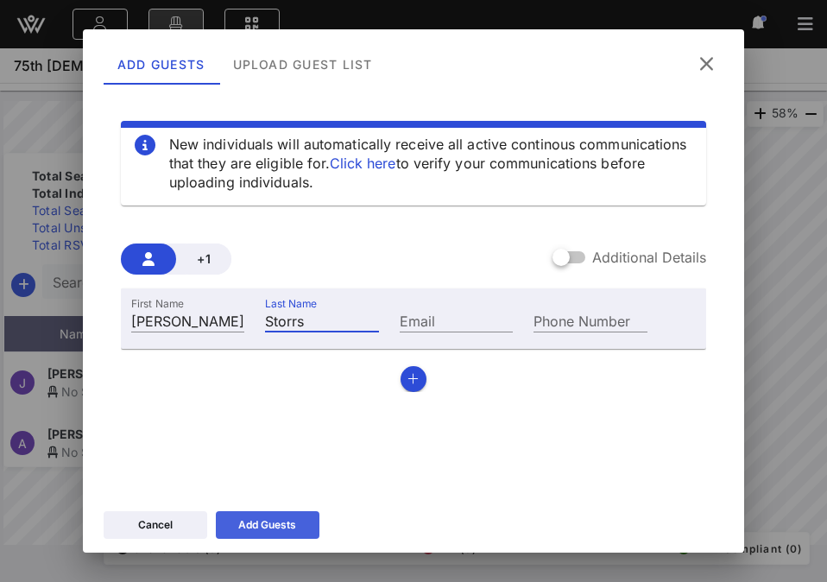
type input "Storrs"
click at [259, 524] on div "Add Guests" at bounding box center [267, 524] width 58 height 17
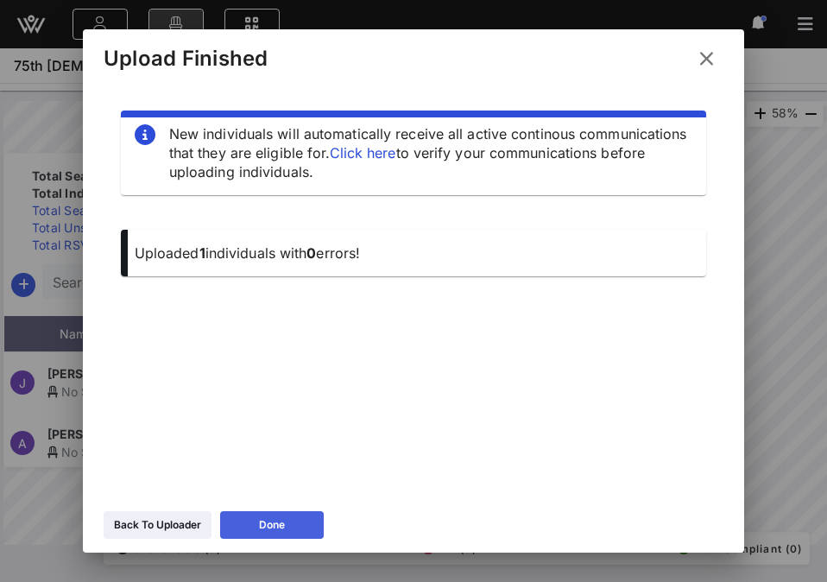
click at [250, 527] on button "Done" at bounding box center [272, 525] width 104 height 28
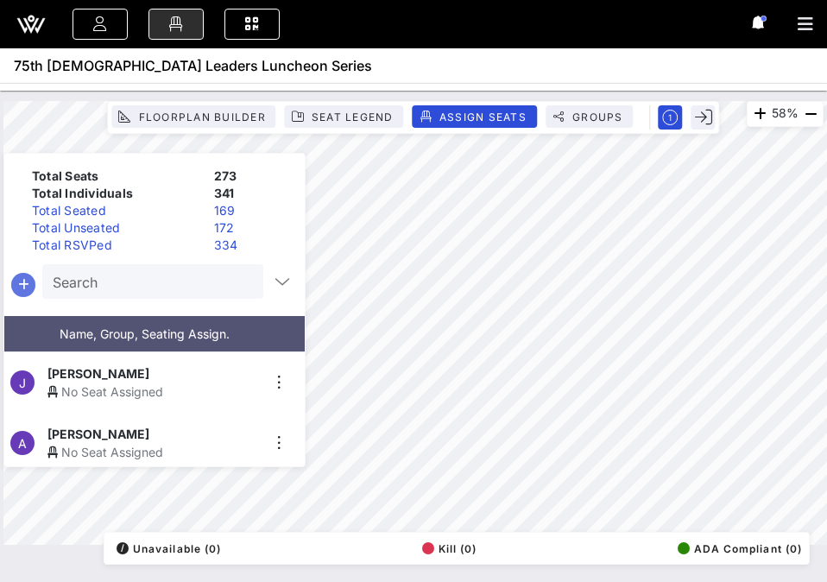
click at [25, 281] on icon "button" at bounding box center [23, 284] width 21 height 21
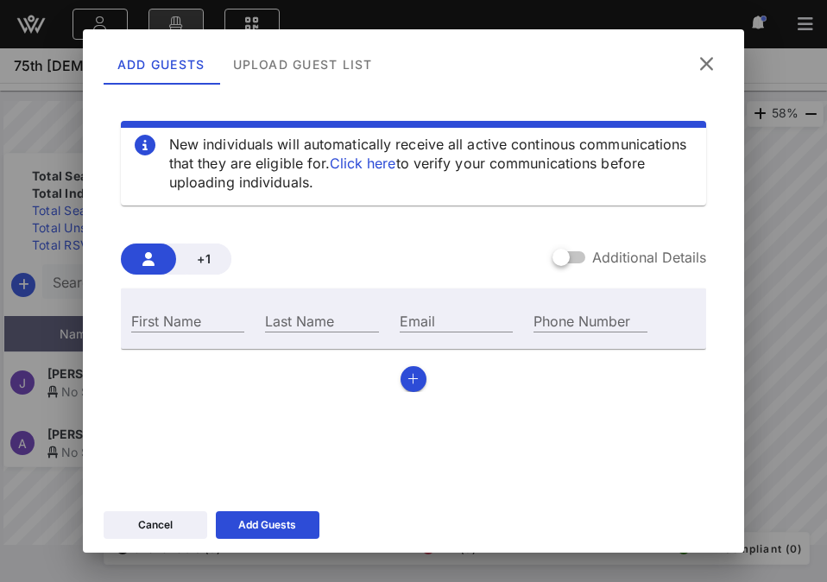
click at [180, 336] on div "First Name" at bounding box center [188, 318] width 134 height 47
click at [181, 334] on div "First Name" at bounding box center [188, 318] width 134 height 47
click at [172, 327] on input "First Name" at bounding box center [187, 320] width 113 height 22
drag, startPoint x: 173, startPoint y: 323, endPoint x: 251, endPoint y: 323, distance: 78.5
click at [251, 323] on div "First Name [PERSON_NAME]" at bounding box center [188, 318] width 134 height 47
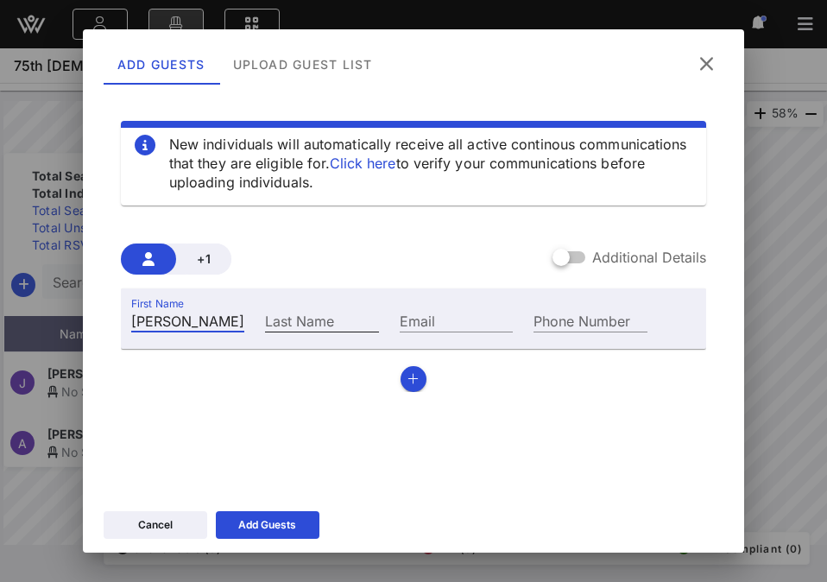
type input "[PERSON_NAME]"
click at [335, 321] on input "Last Name" at bounding box center [321, 320] width 113 height 22
paste input "[PERSON_NAME]"
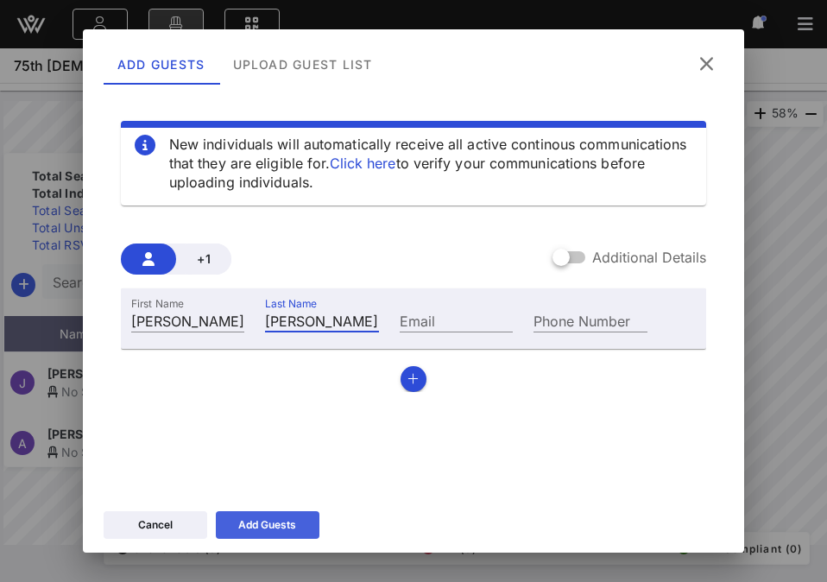
type input "[PERSON_NAME]"
click at [258, 527] on div "Add Guests" at bounding box center [267, 524] width 58 height 17
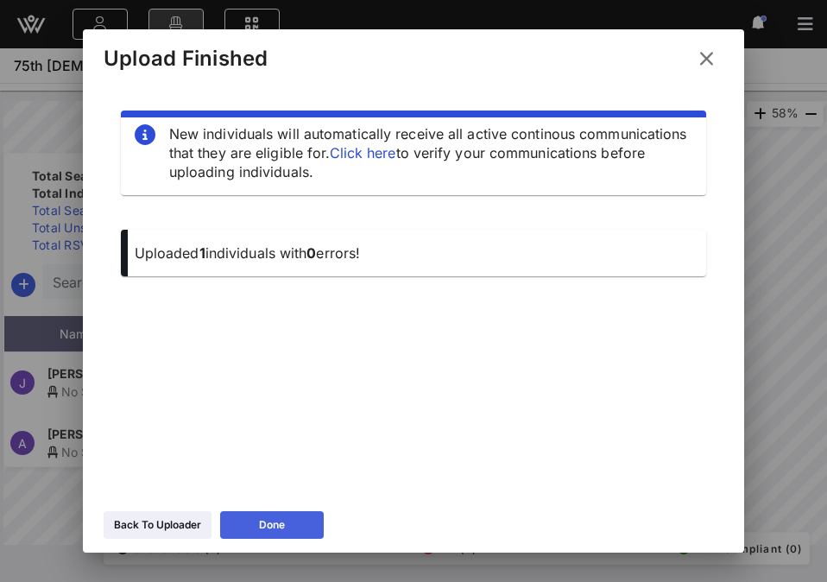
click at [287, 527] on button "Done" at bounding box center [272, 525] width 104 height 28
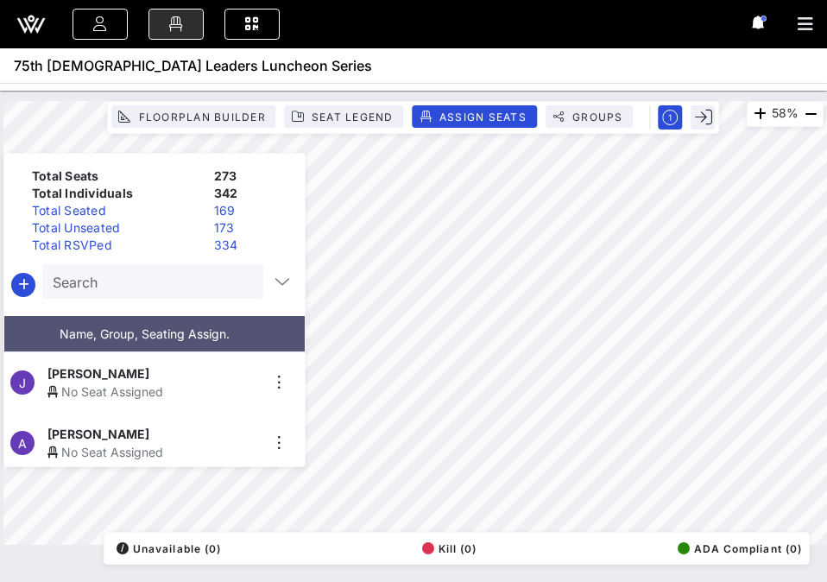
click at [219, 292] on input "Search" at bounding box center [151, 281] width 197 height 22
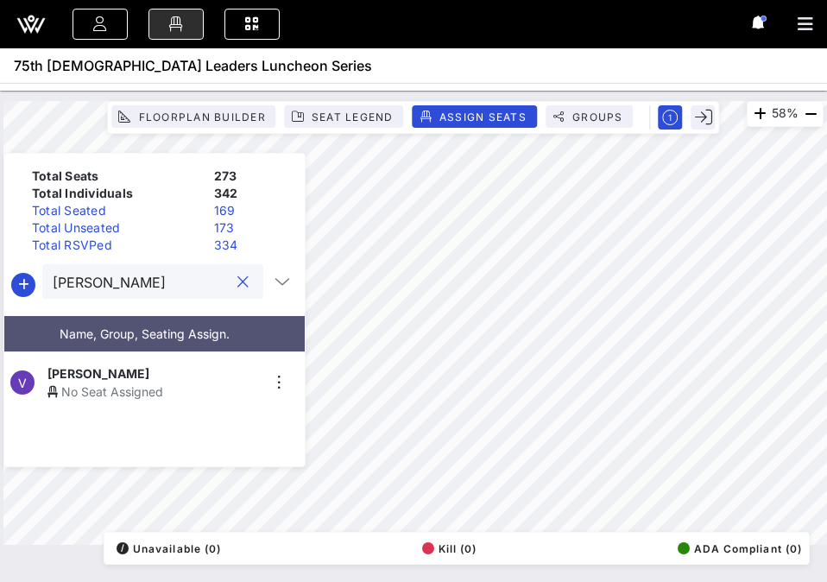
type input "[PERSON_NAME]"
click at [161, 371] on div "[PERSON_NAME]" at bounding box center [153, 373] width 212 height 18
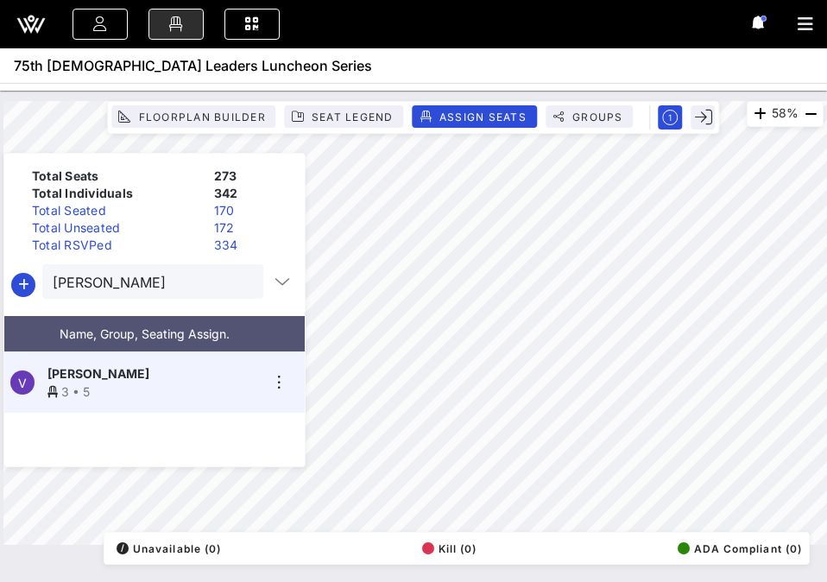
click at [245, 280] on div at bounding box center [242, 282] width 21 height 21
click at [239, 280] on button "clear icon" at bounding box center [242, 282] width 11 height 17
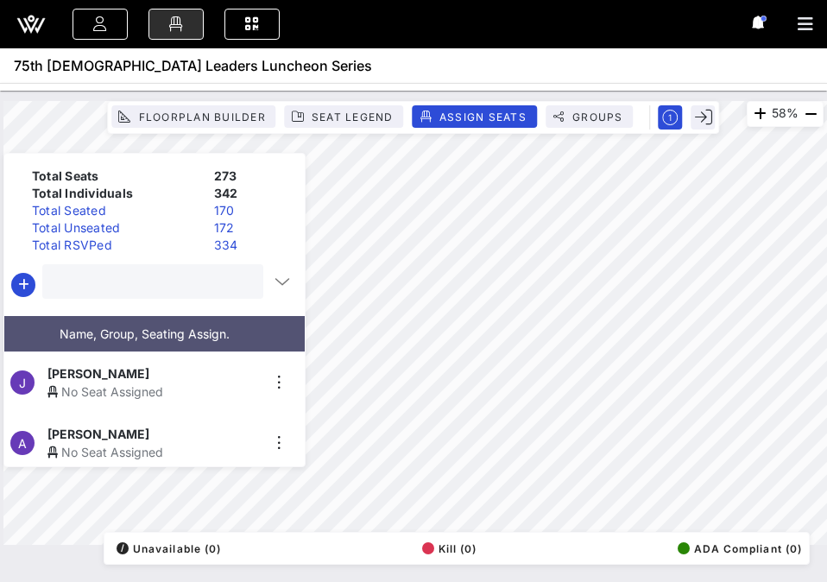
click at [196, 281] on input "text" at bounding box center [151, 281] width 197 height 22
type input "joaq"
click at [129, 373] on span "[PERSON_NAME]" at bounding box center [98, 373] width 102 height 18
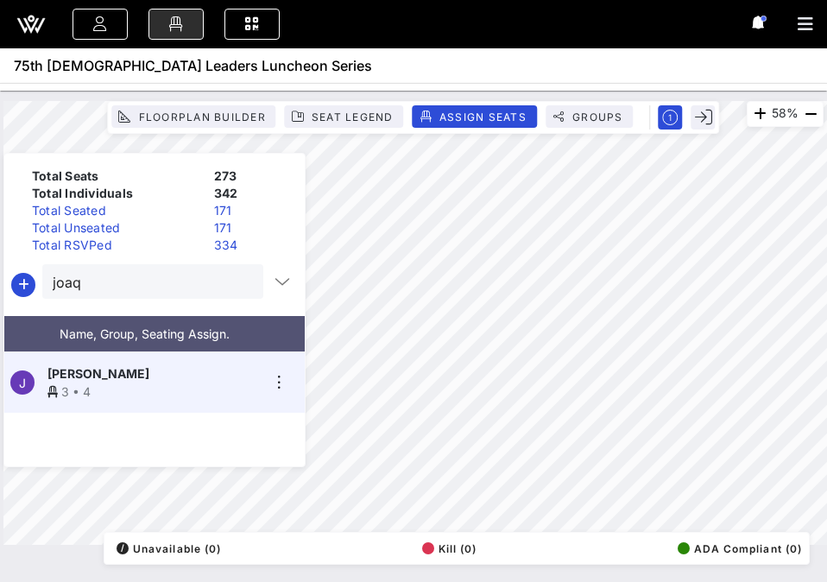
click at [237, 280] on button "clear icon" at bounding box center [242, 282] width 11 height 17
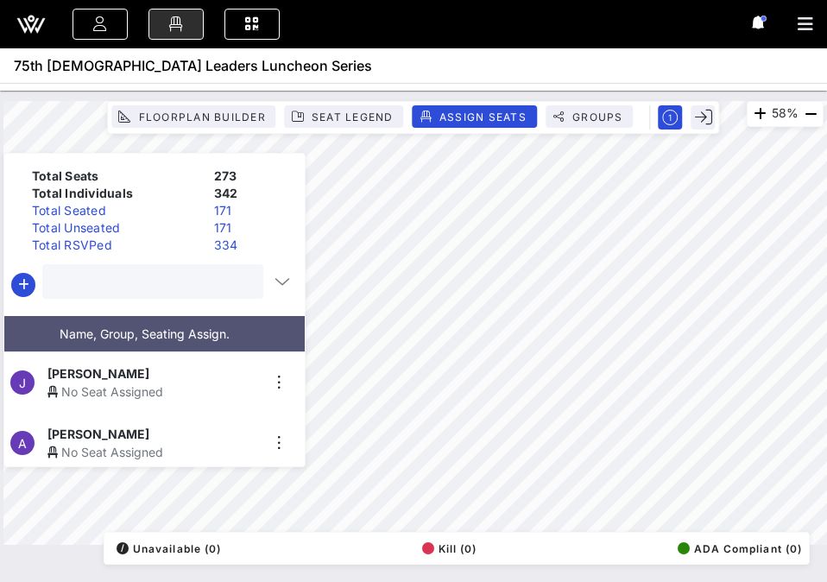
click at [190, 281] on input "text" at bounding box center [151, 281] width 197 height 22
type input "belen"
click at [142, 382] on div "No Seat Assigned" at bounding box center [153, 391] width 212 height 18
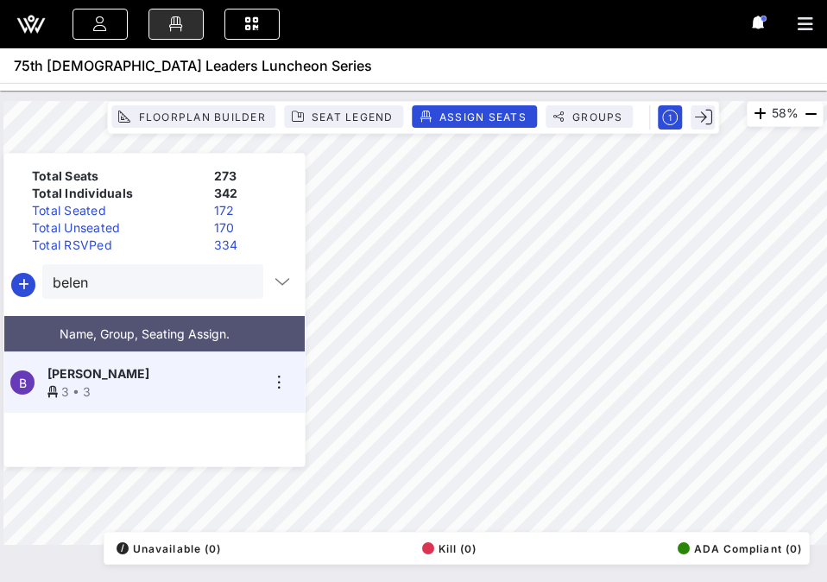
click at [237, 287] on button "clear icon" at bounding box center [242, 282] width 11 height 17
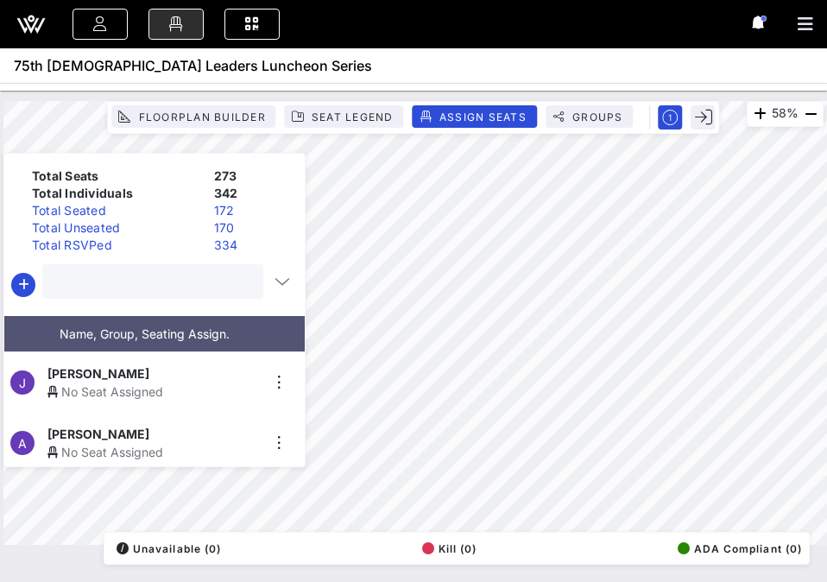
click at [212, 285] on input "text" at bounding box center [151, 281] width 197 height 22
type input "dorel"
click at [149, 369] on span "[PERSON_NAME]" at bounding box center [98, 373] width 102 height 18
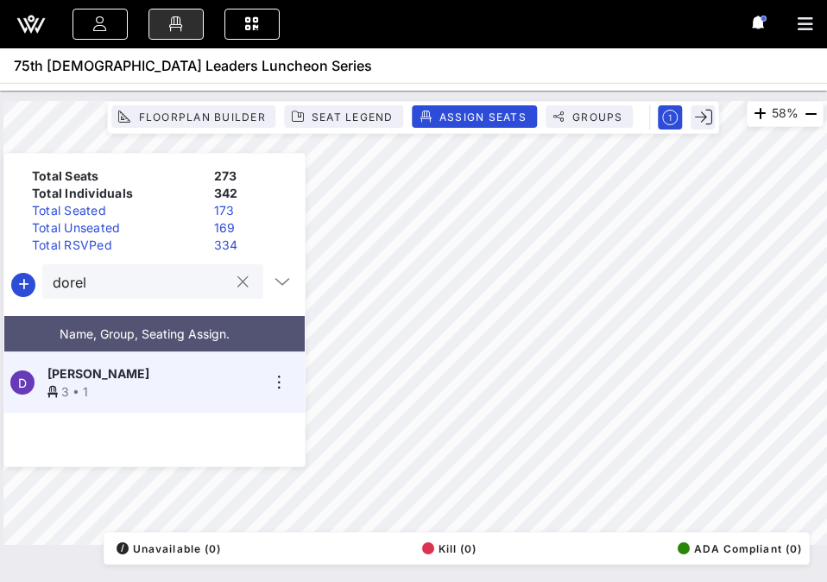
click at [237, 284] on button "clear icon" at bounding box center [242, 282] width 11 height 17
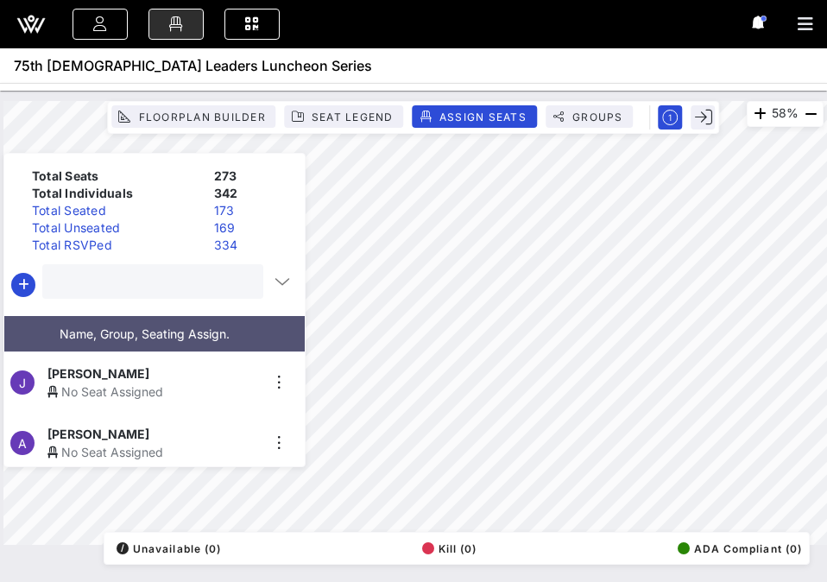
click at [191, 280] on input "text" at bounding box center [151, 281] width 197 height 22
click at [162, 280] on input "[PERSON_NAME]" at bounding box center [141, 281] width 176 height 22
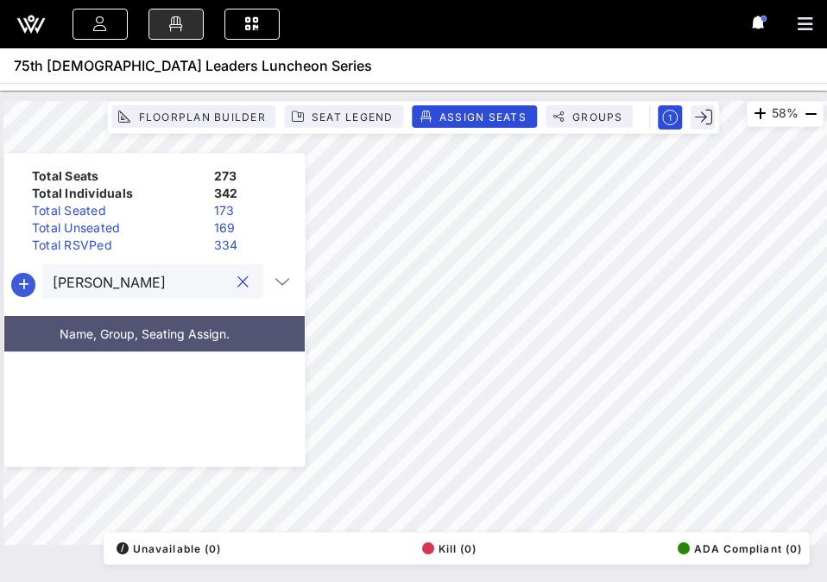
type input "[PERSON_NAME]"
click at [22, 280] on icon "button" at bounding box center [23, 284] width 21 height 21
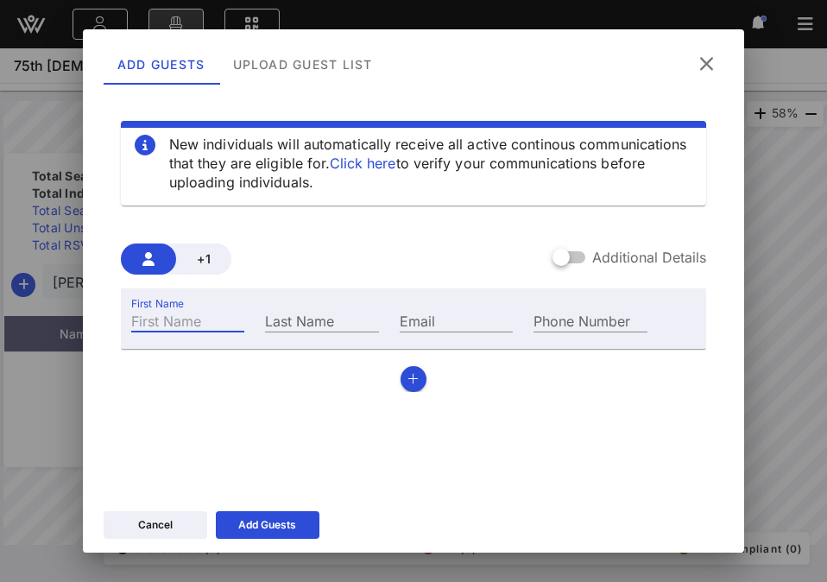
click at [178, 323] on input "First Name" at bounding box center [187, 320] width 113 height 22
type input "[PERSON_NAME]"
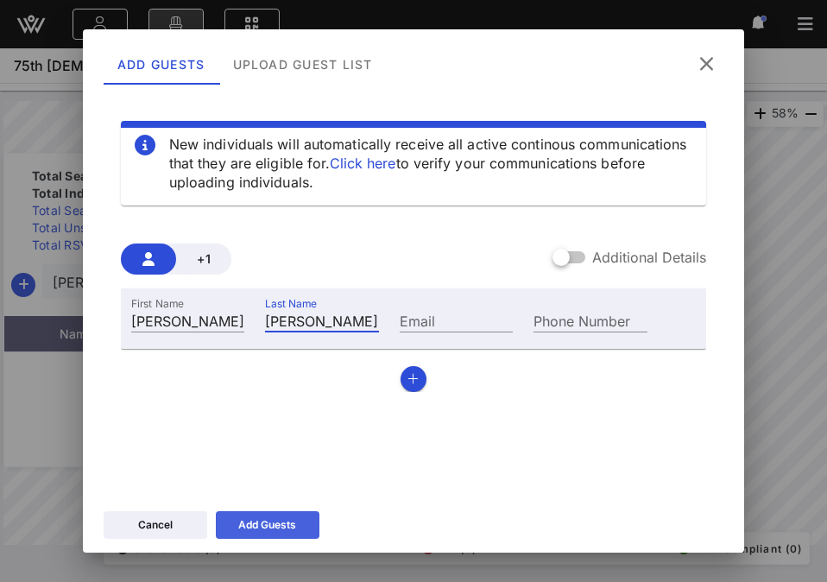
type input "[PERSON_NAME]"
click at [242, 526] on div "Add Guests" at bounding box center [267, 524] width 58 height 17
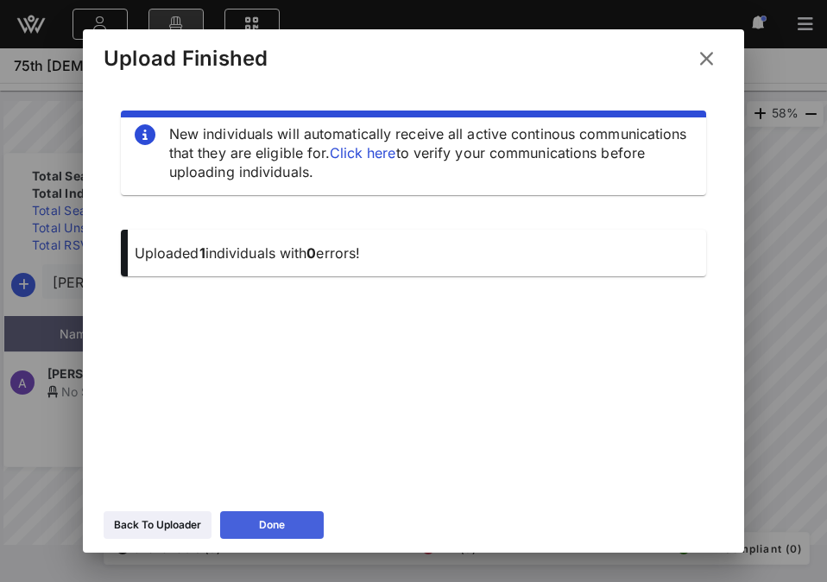
click at [270, 522] on icon at bounding box center [272, 525] width 12 height 10
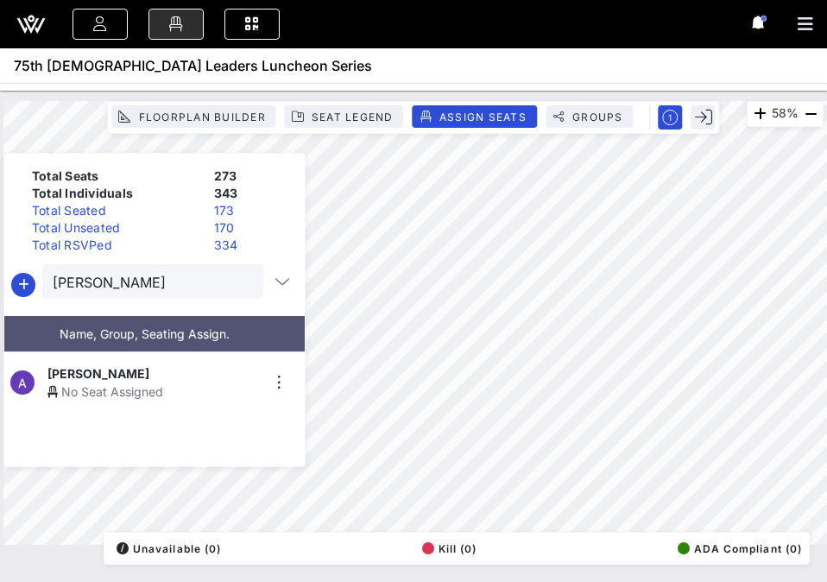
click at [142, 371] on span "[PERSON_NAME]" at bounding box center [98, 373] width 102 height 18
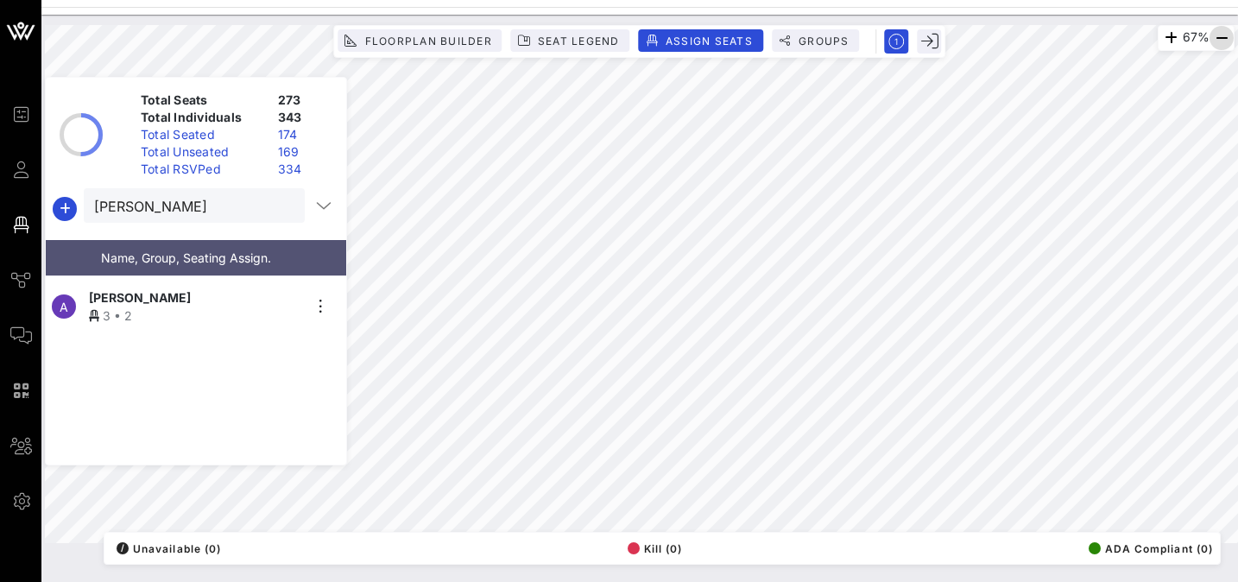
click at [1223, 35] on icon "button" at bounding box center [1221, 38] width 21 height 21
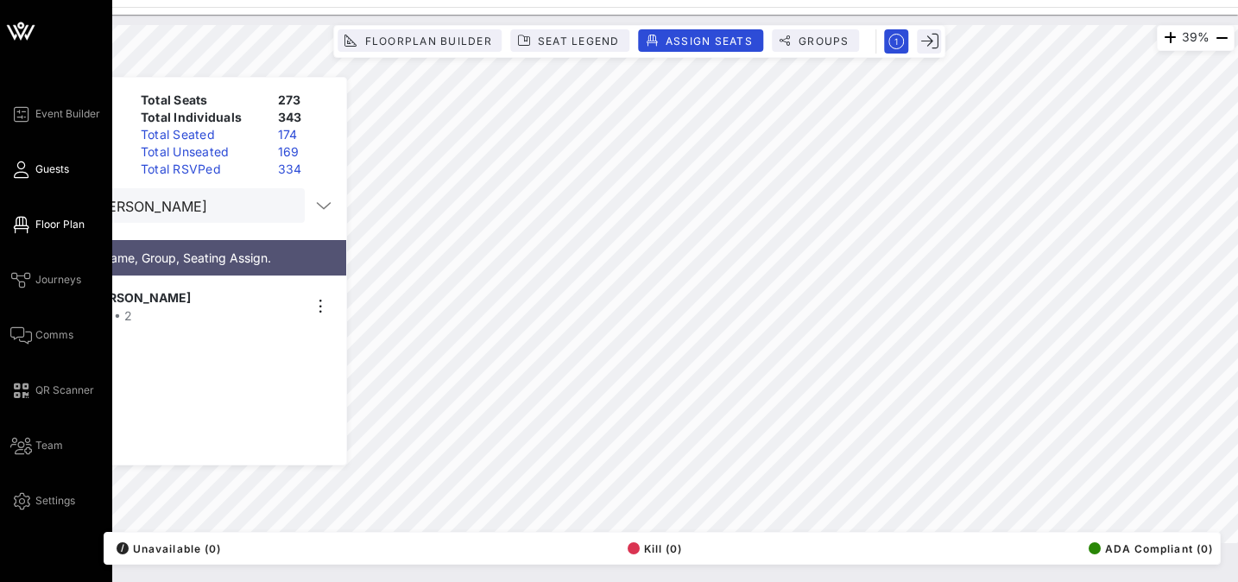
click at [28, 171] on icon at bounding box center [21, 169] width 22 height 3
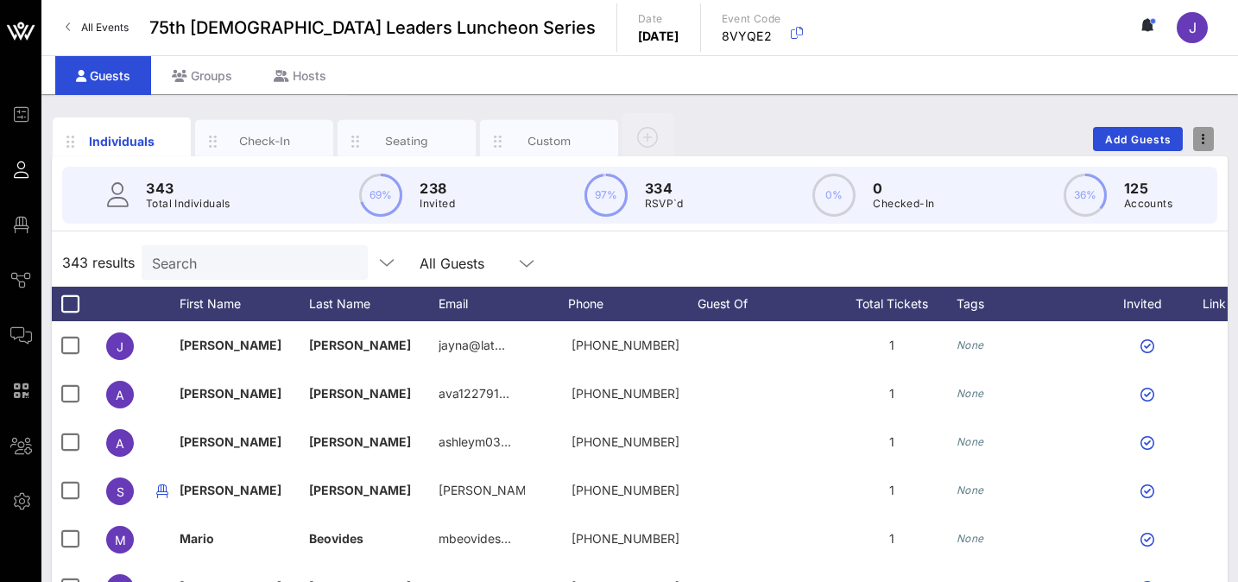
click at [1204, 129] on button "button" at bounding box center [1203, 139] width 21 height 24
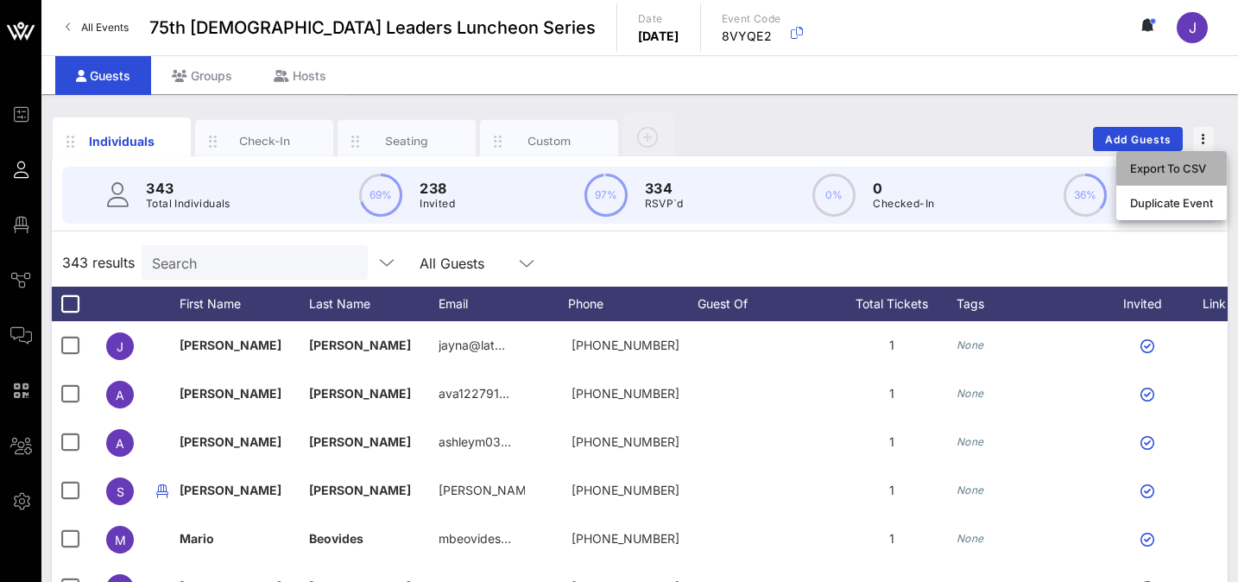
click at [1185, 168] on div "Export To CSV" at bounding box center [1171, 168] width 83 height 14
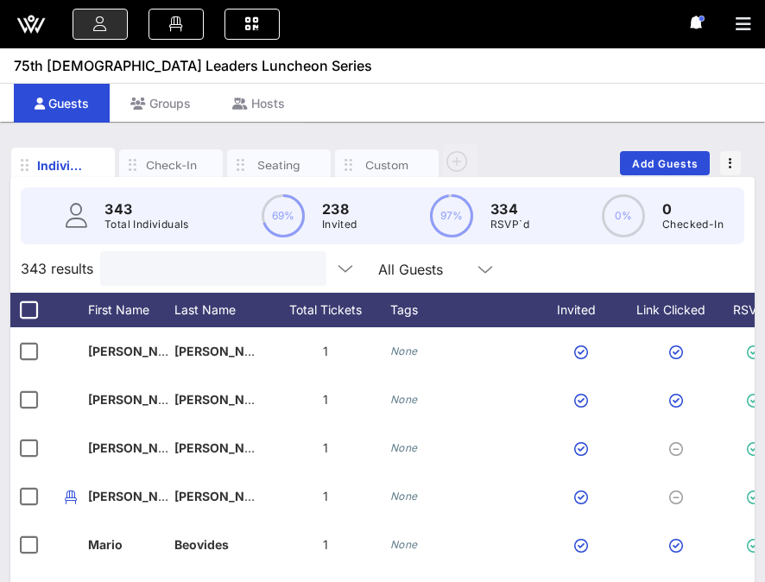
click at [139, 264] on input "text" at bounding box center [211, 268] width 202 height 22
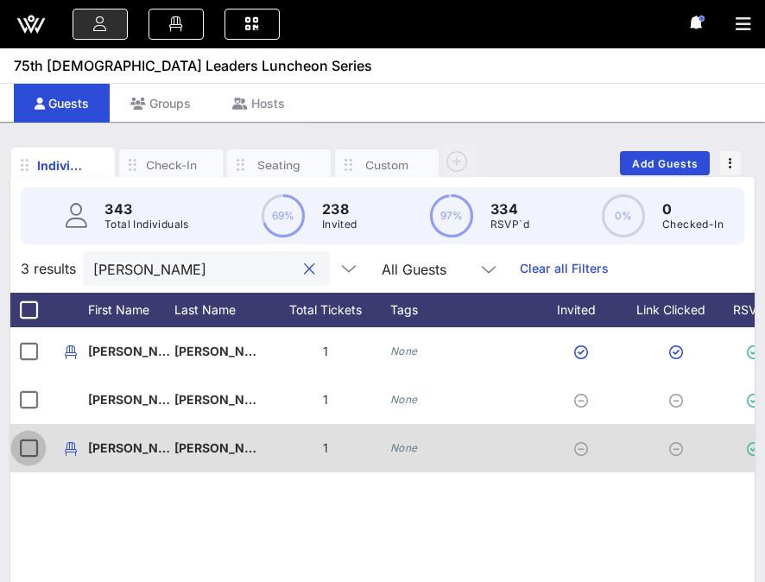
type input "[PERSON_NAME]"
click at [17, 447] on div at bounding box center [28, 447] width 29 height 29
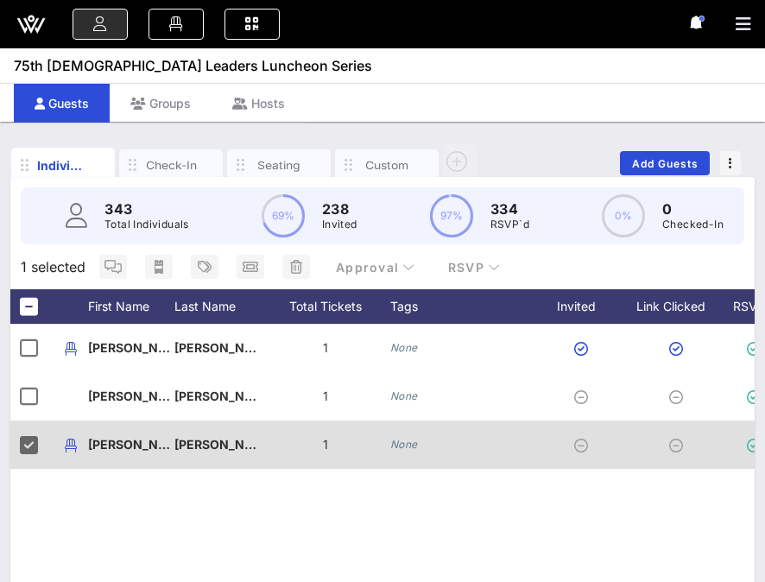
scroll to position [0, 257]
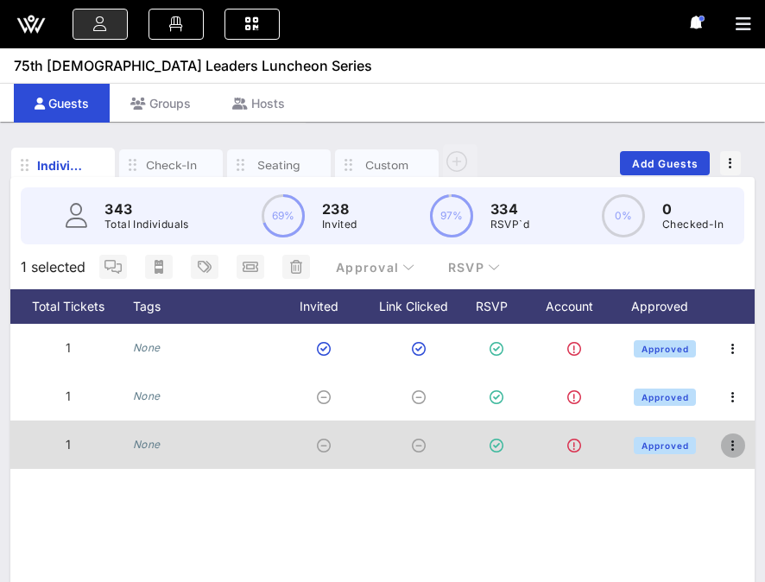
click at [736, 442] on icon "button" at bounding box center [732, 445] width 21 height 21
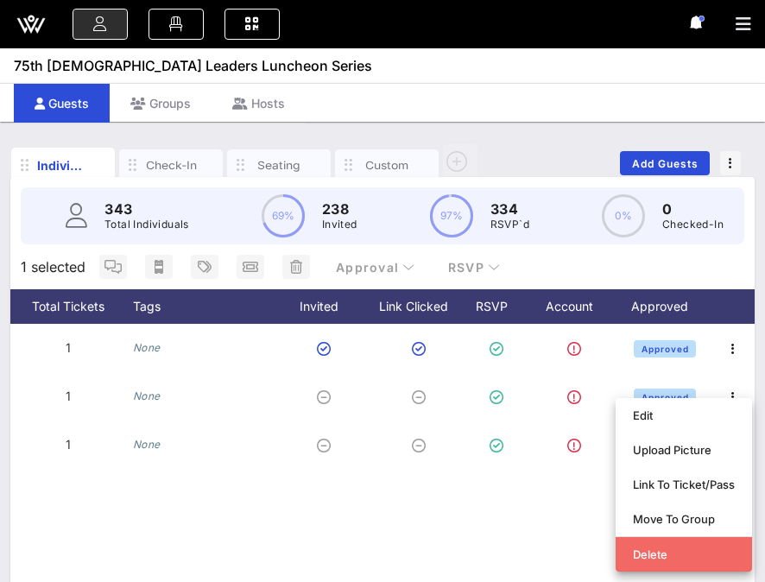
click at [667, 561] on div "Delete" at bounding box center [684, 554] width 102 height 28
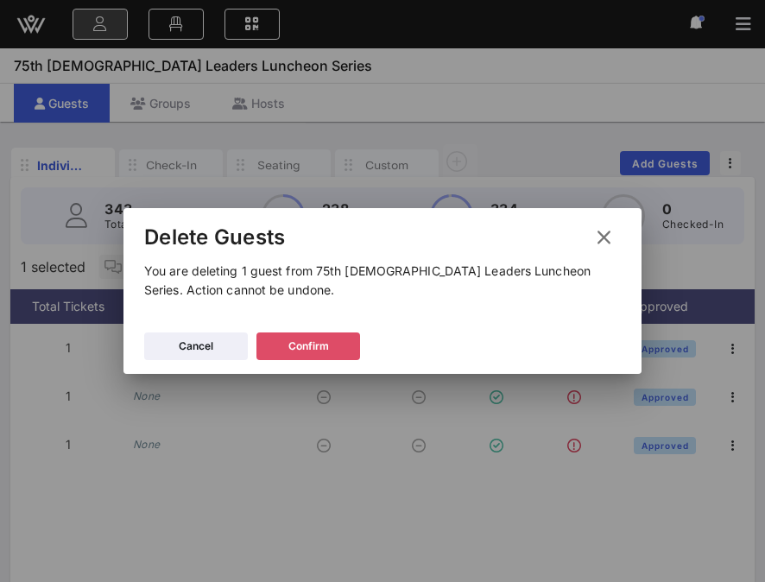
click at [296, 347] on div "Confirm" at bounding box center [308, 345] width 41 height 17
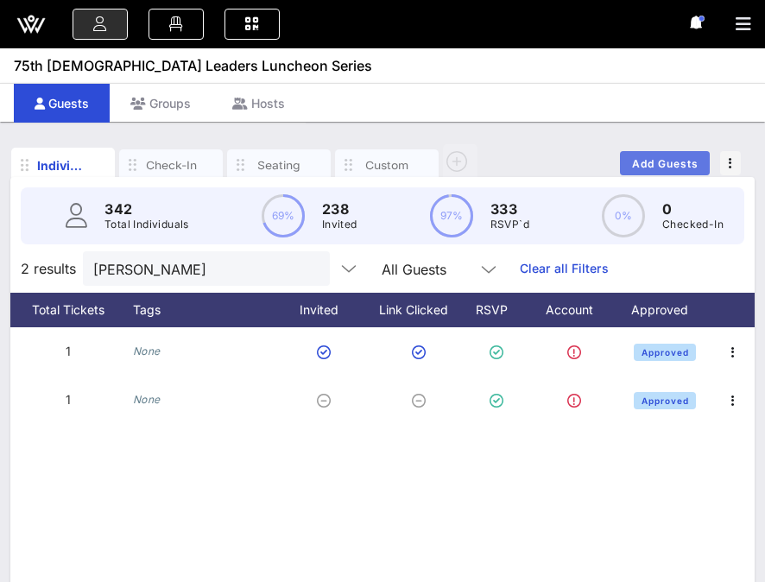
click at [638, 165] on span "Add Guests" at bounding box center [665, 163] width 68 height 13
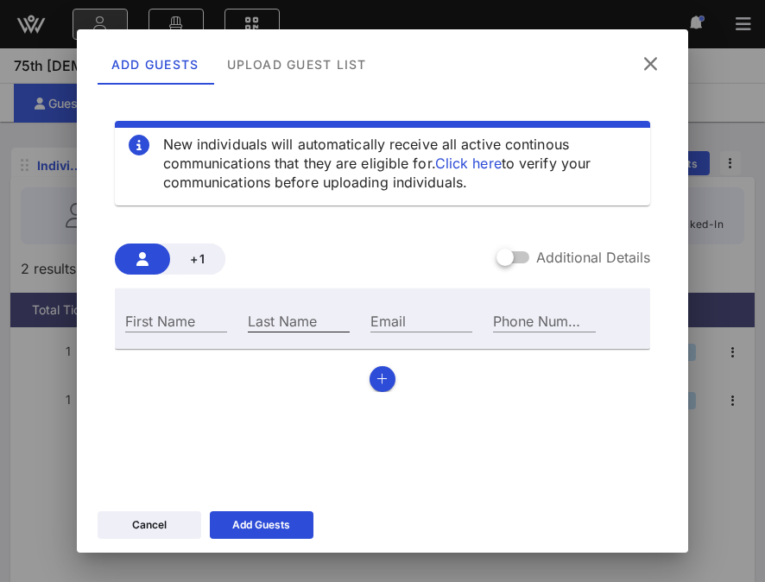
click at [322, 321] on input "Last Name" at bounding box center [299, 320] width 102 height 22
paste input "[PERSON_NAME][EMAIL_ADDRESS][DOMAIN_NAME]"
type input "[PERSON_NAME][EMAIL_ADDRESS][DOMAIN_NAME]"
click at [322, 321] on input "[PERSON_NAME][EMAIL_ADDRESS][DOMAIN_NAME]" at bounding box center [299, 320] width 102 height 22
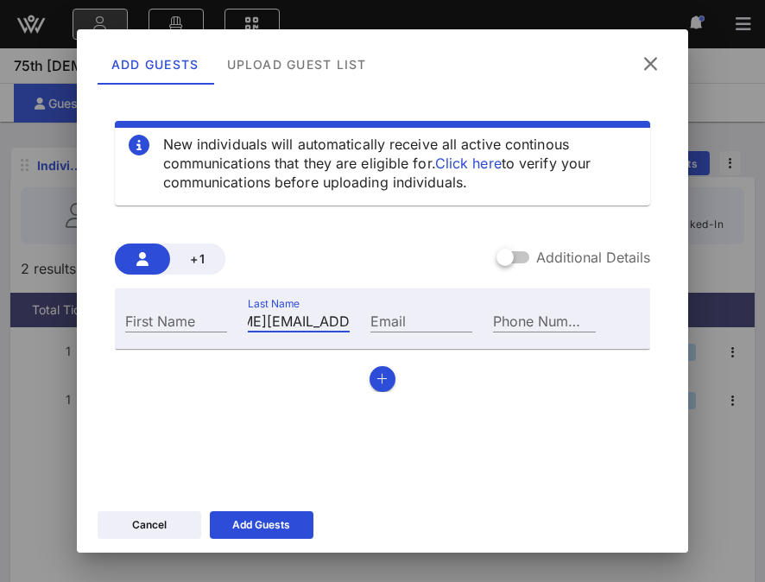
click at [322, 321] on input "[PERSON_NAME][EMAIL_ADDRESS][DOMAIN_NAME]" at bounding box center [299, 320] width 102 height 22
click at [418, 328] on input "Email" at bounding box center [421, 320] width 102 height 22
paste input "[PERSON_NAME][EMAIL_ADDRESS][DOMAIN_NAME]"
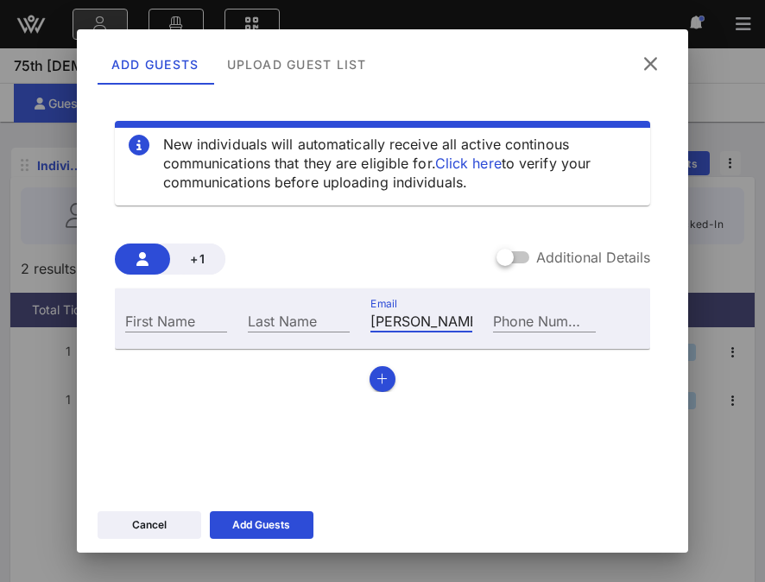
scroll to position [0, 94]
type input "[PERSON_NAME][EMAIL_ADDRESS][DOMAIN_NAME]"
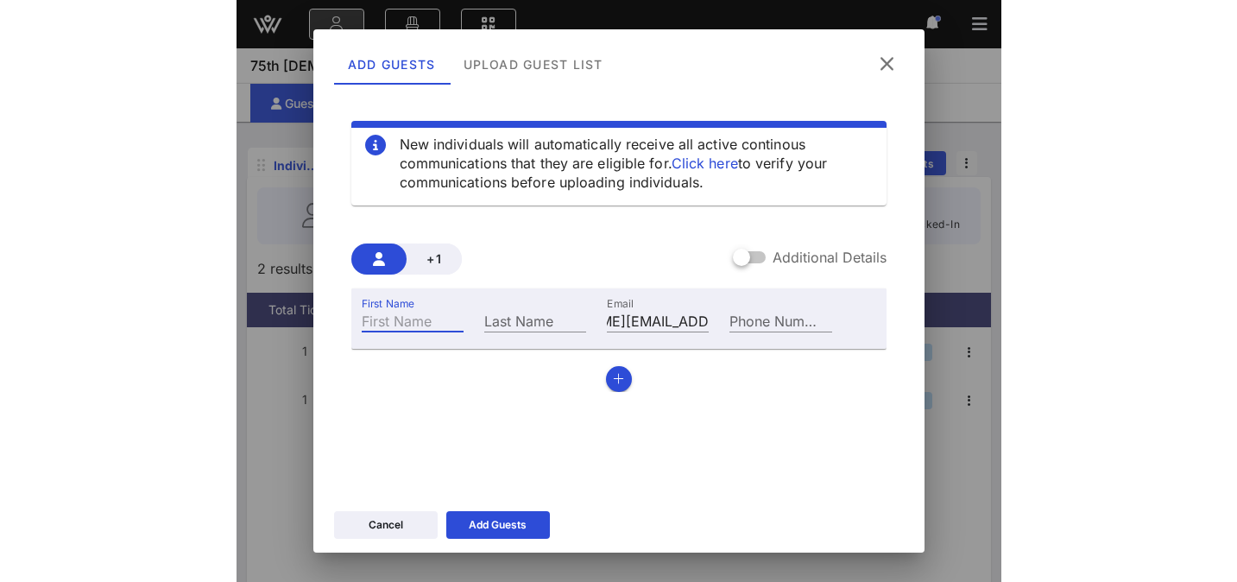
scroll to position [0, 0]
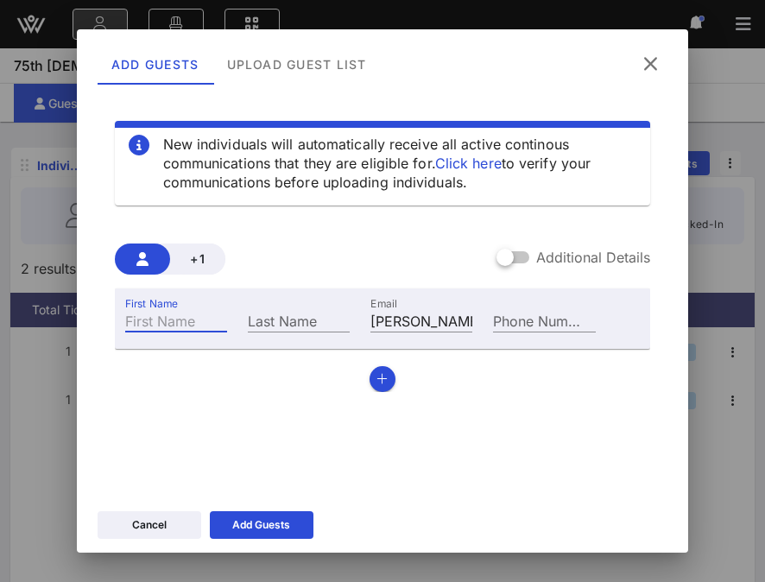
click at [170, 317] on input "First Name" at bounding box center [176, 320] width 102 height 22
type input "[PERSON_NAME]"
click at [195, 373] on div "First Name [PERSON_NAME] Name [PERSON_NAME] Email [PERSON_NAME][EMAIL_ADDRESS][…" at bounding box center [383, 340] width 536 height 104
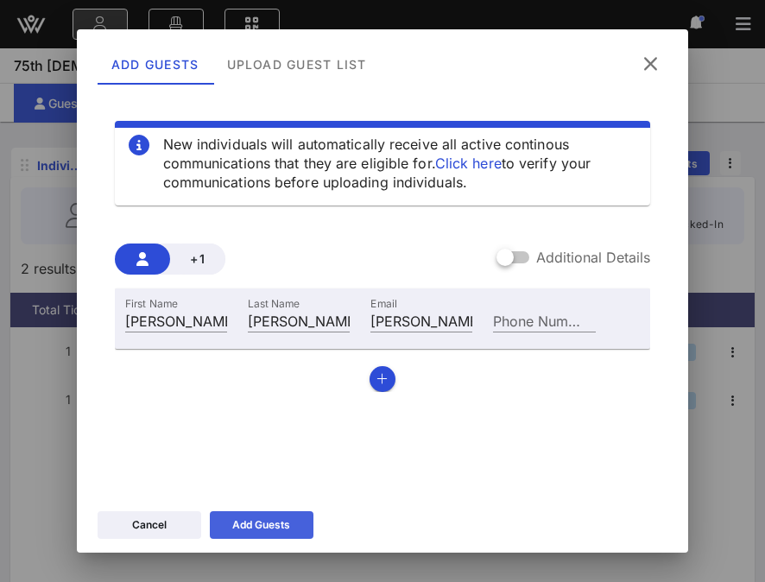
click at [243, 524] on div "Add Guests" at bounding box center [261, 524] width 58 height 17
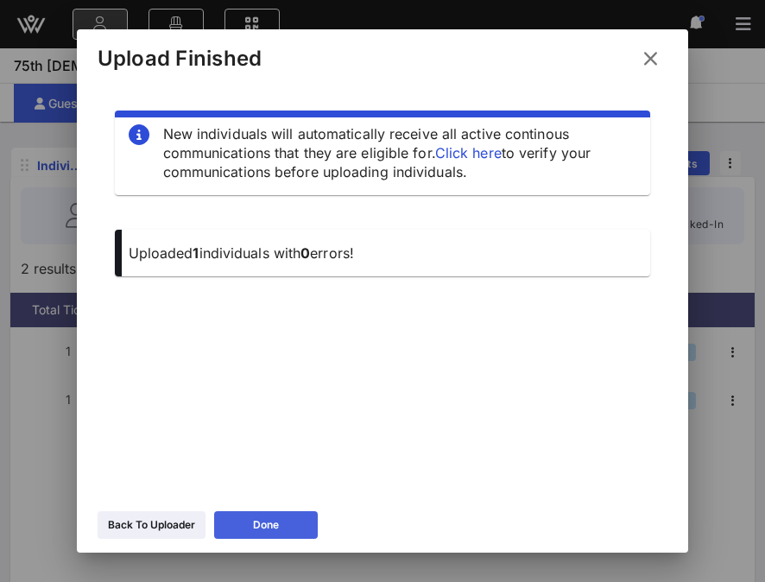
click at [269, 524] on icon at bounding box center [266, 525] width 12 height 10
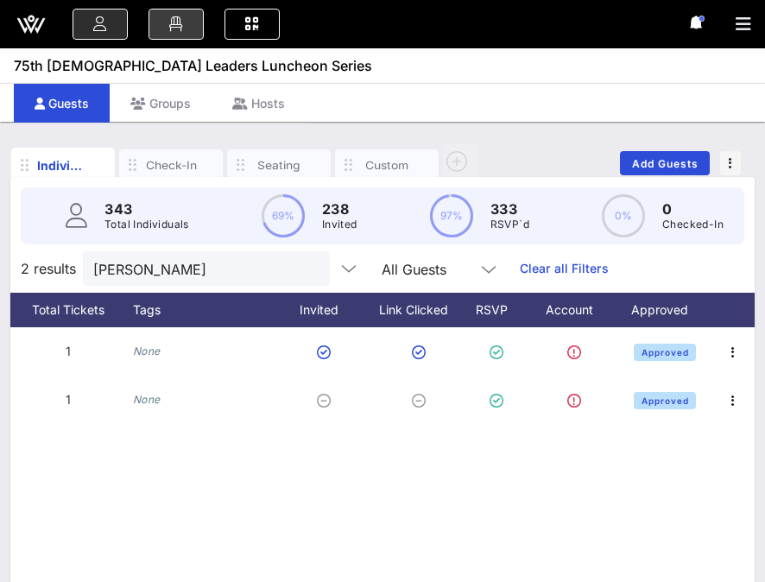
click at [180, 32] on link at bounding box center [175, 24] width 55 height 31
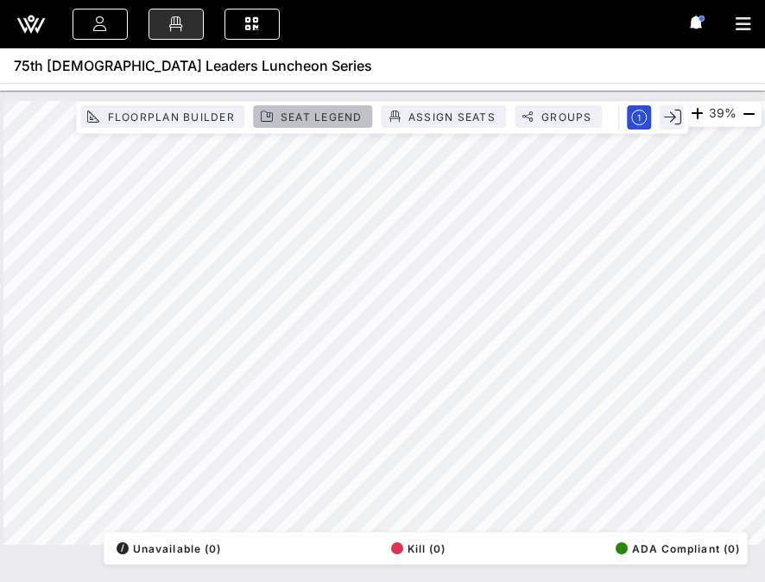
click at [325, 116] on span "Seat Legend" at bounding box center [321, 116] width 83 height 13
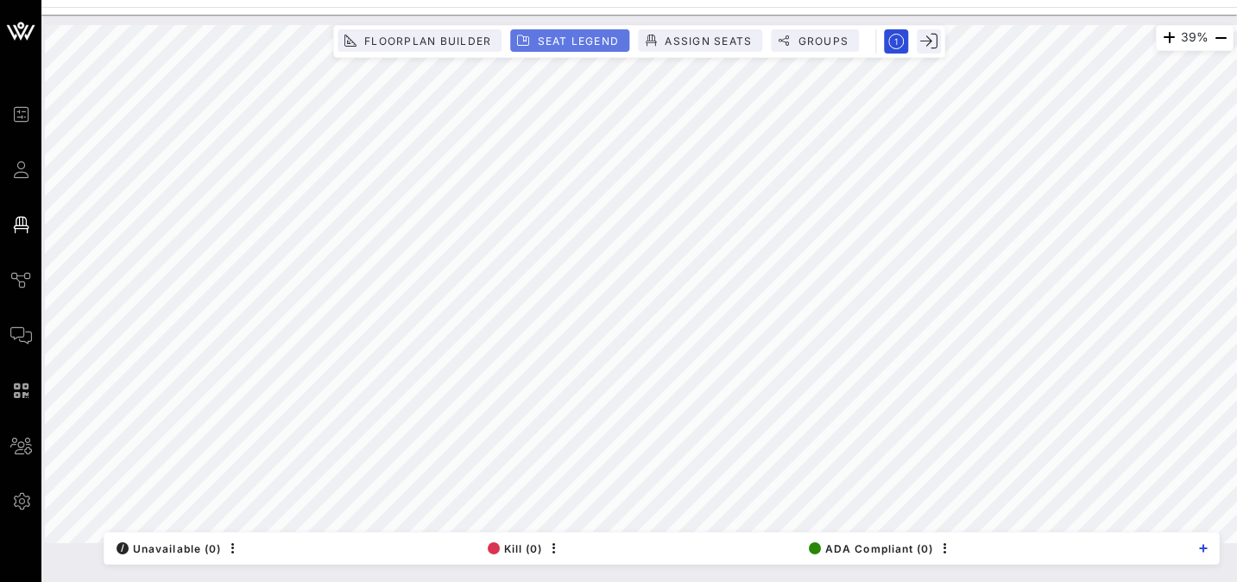
click at [566, 36] on span "Seat Legend" at bounding box center [577, 41] width 83 height 13
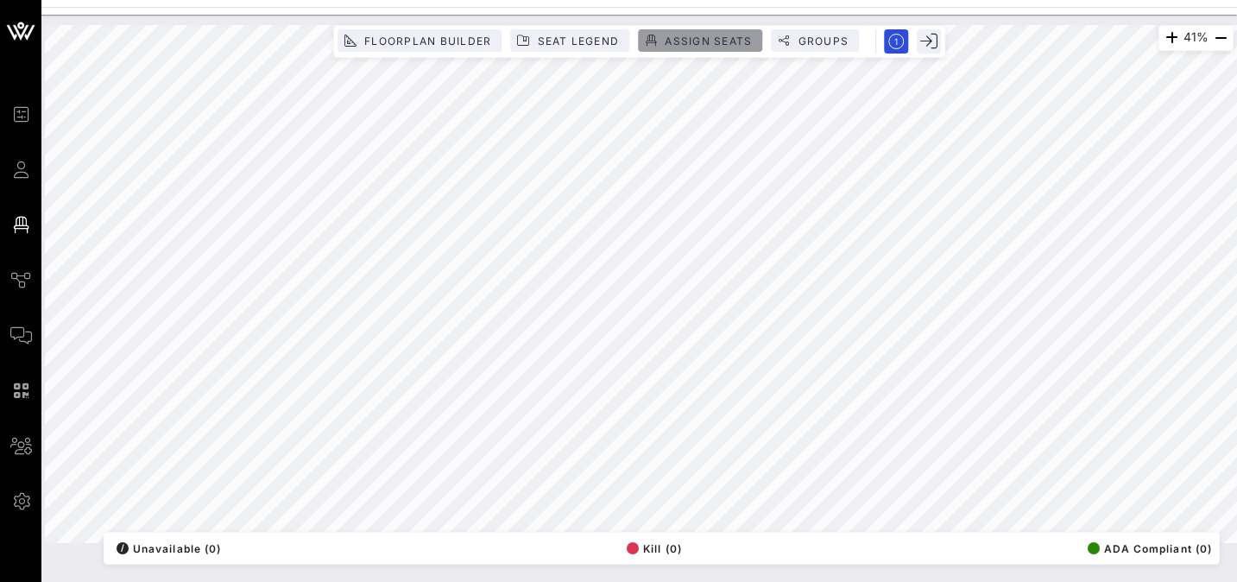
click at [661, 37] on span "Assign Seats" at bounding box center [700, 41] width 104 height 13
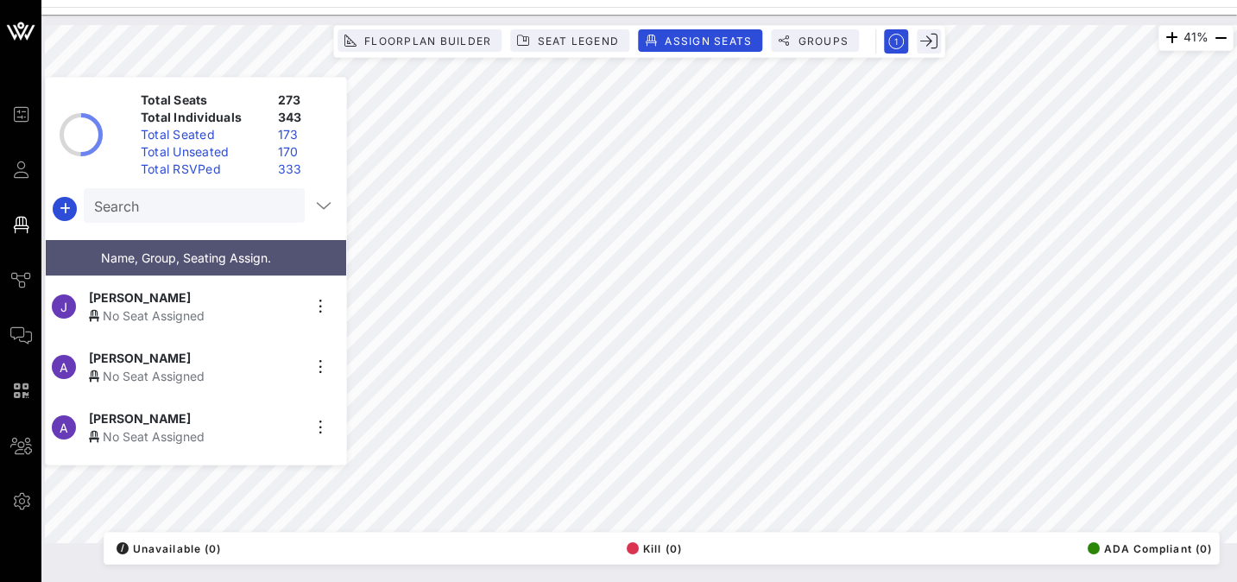
click at [140, 212] on input "Search" at bounding box center [192, 205] width 197 height 22
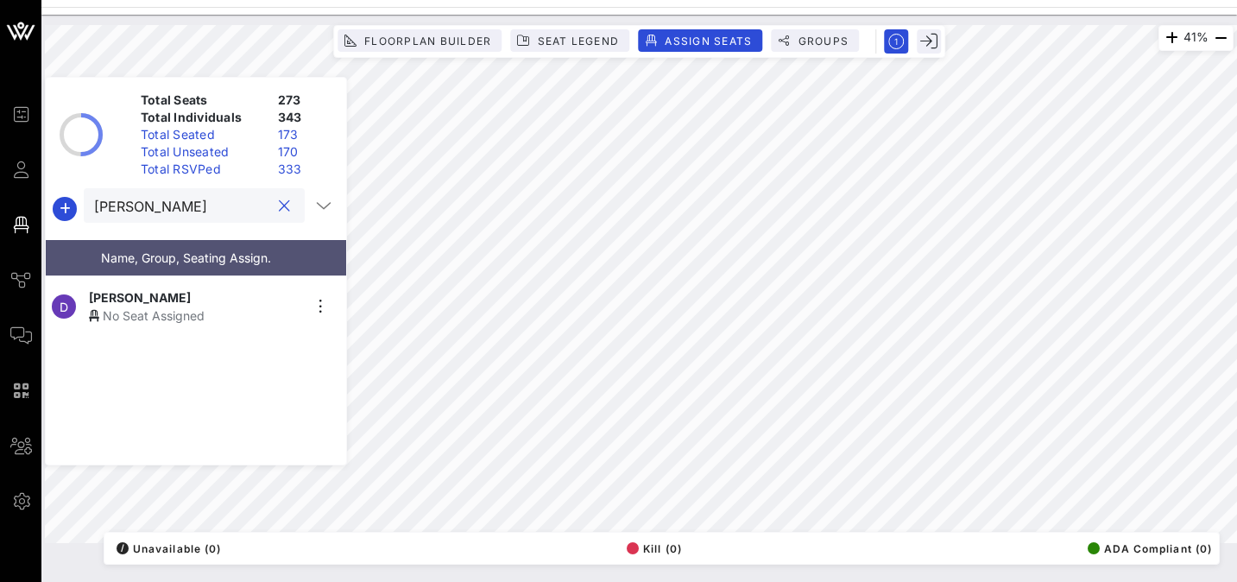
type input "[PERSON_NAME]"
click at [195, 316] on div "No Seat Assigned" at bounding box center [195, 315] width 212 height 18
